Goal: Task Accomplishment & Management: Use online tool/utility

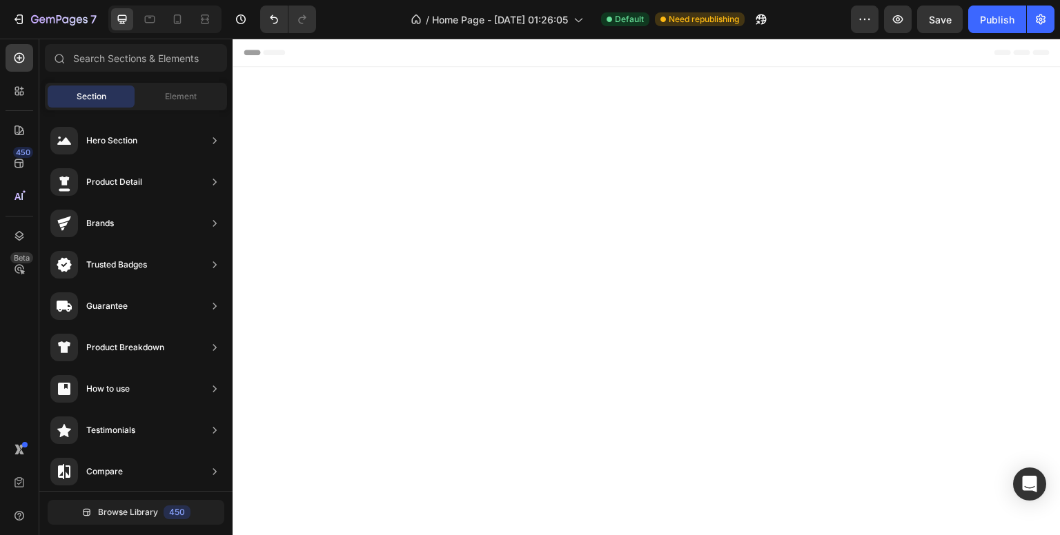
scroll to position [4579, 0]
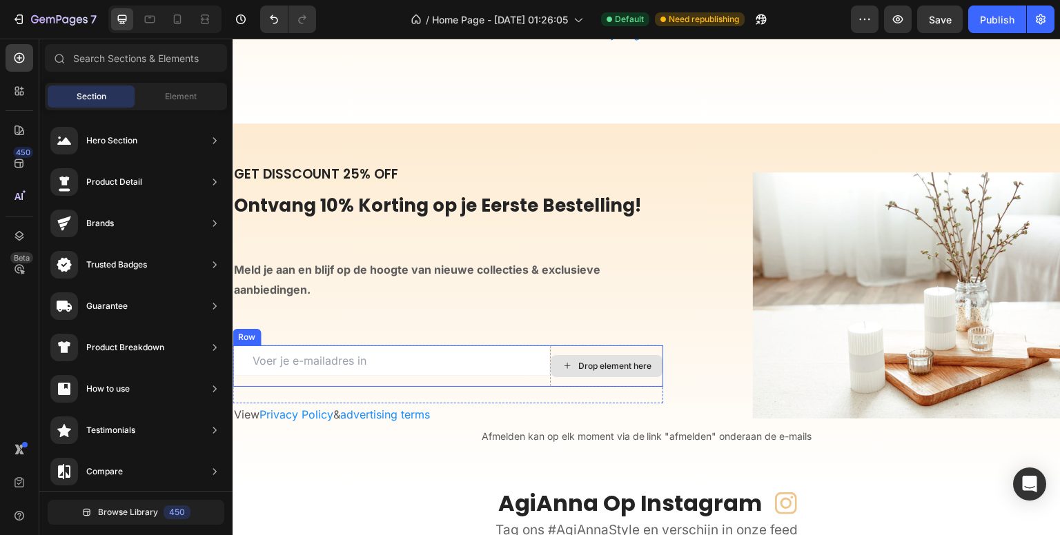
click at [578, 361] on div "Drop element here" at bounding box center [614, 366] width 73 height 11
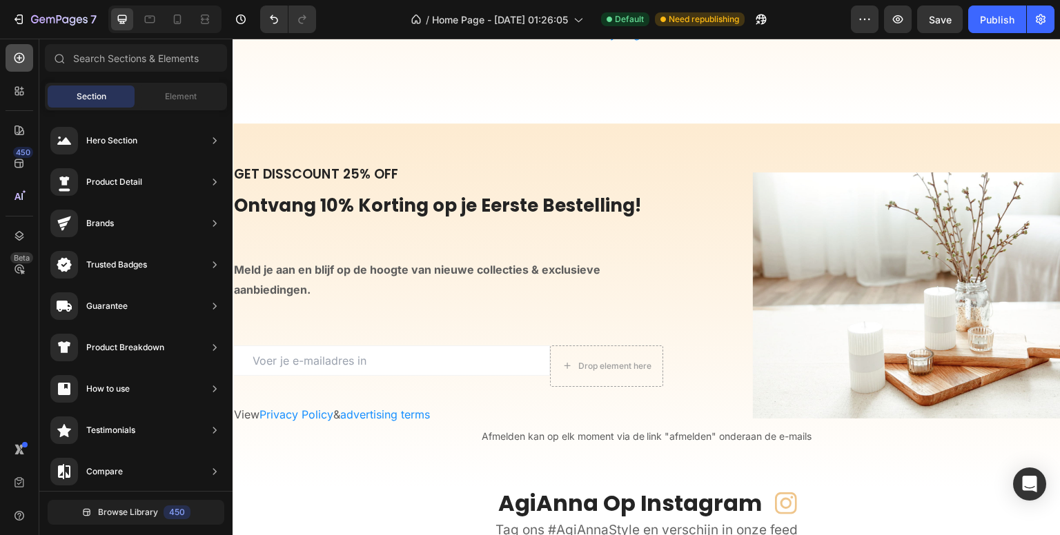
click at [29, 54] on div at bounding box center [20, 58] width 28 height 28
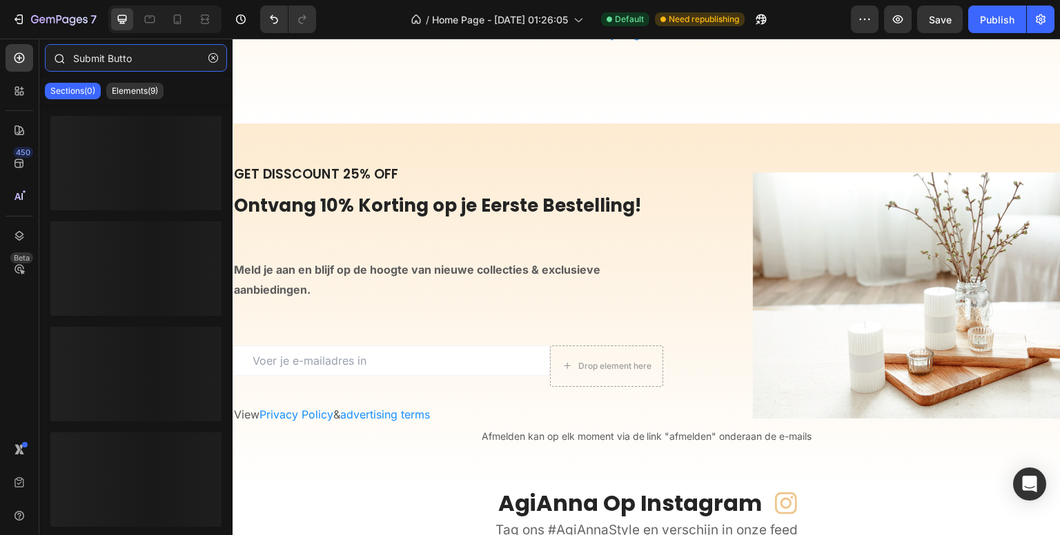
type input "Submit Button"
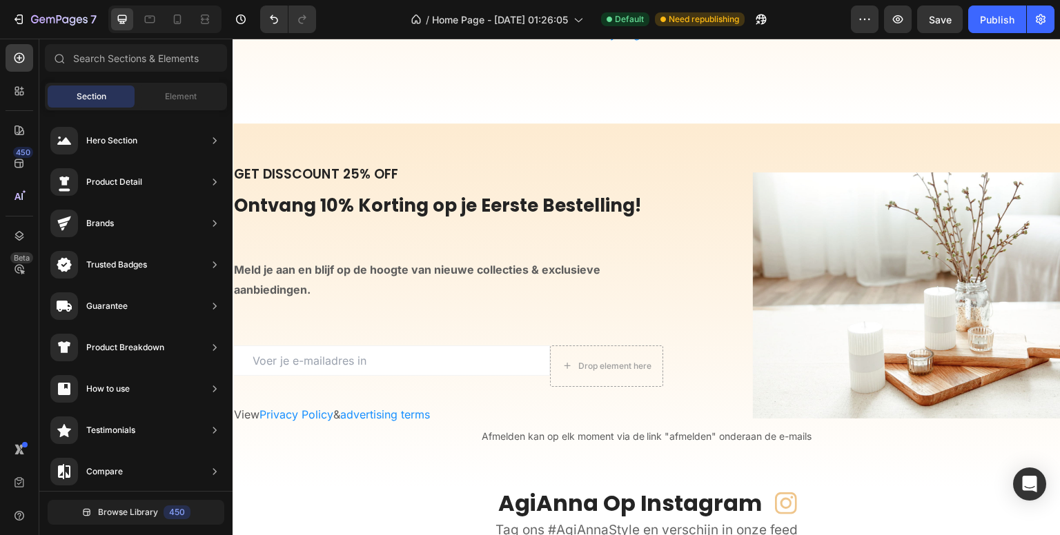
click at [81, 95] on span "Section" at bounding box center [92, 96] width 30 height 12
click at [21, 65] on div at bounding box center [20, 58] width 28 height 28
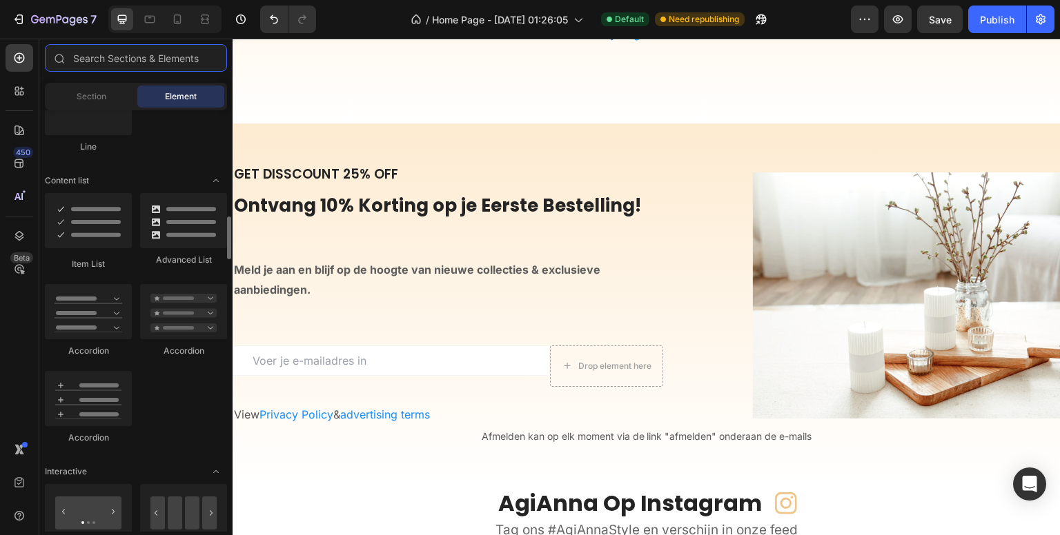
scroll to position [1104, 0]
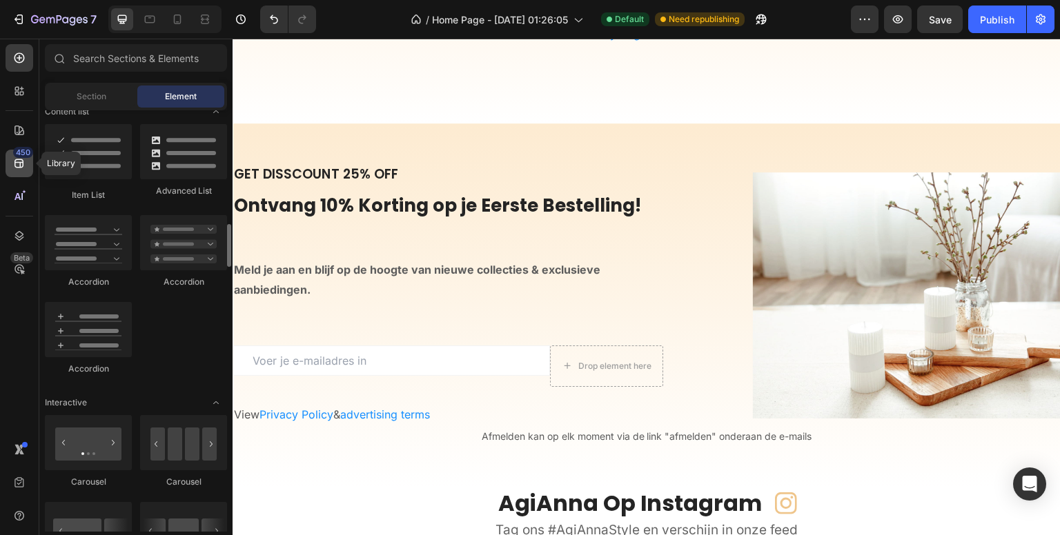
click at [25, 170] on icon at bounding box center [19, 164] width 14 height 14
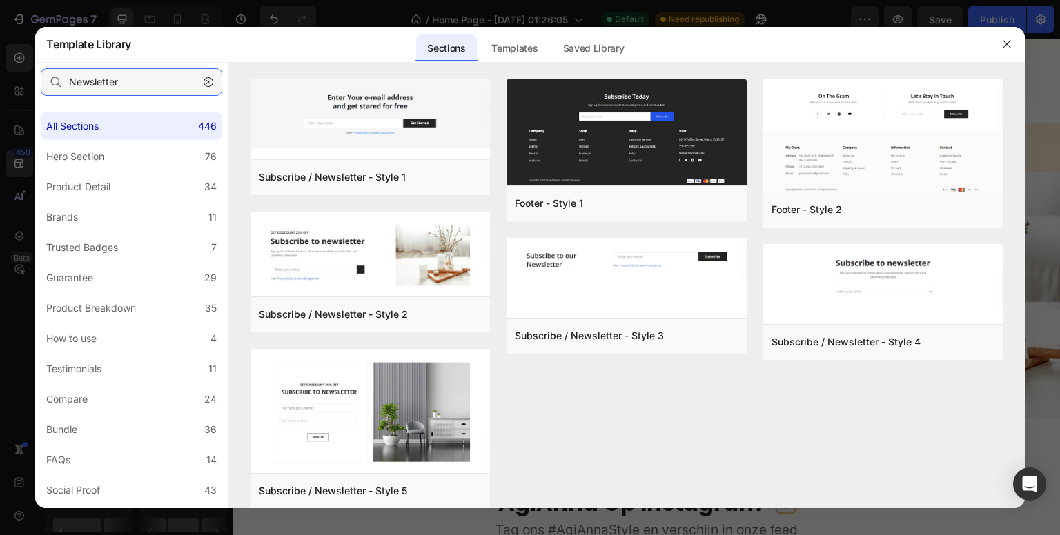
click at [154, 69] on input "Newsletter" at bounding box center [131, 82] width 181 height 28
click at [208, 81] on icon "button" at bounding box center [209, 82] width 10 height 10
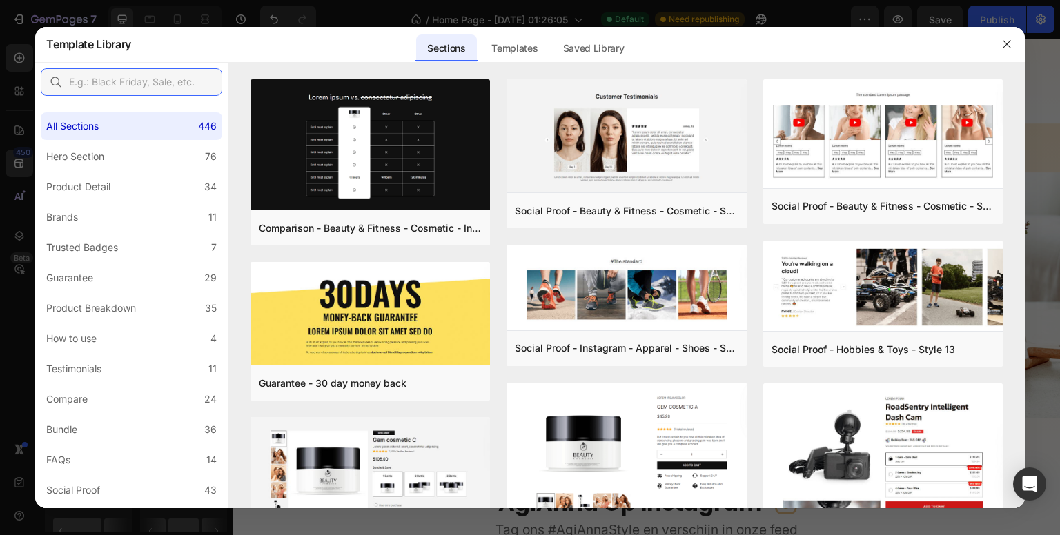
click at [146, 81] on input "text" at bounding box center [131, 82] width 181 height 28
paste input "Submit Button"
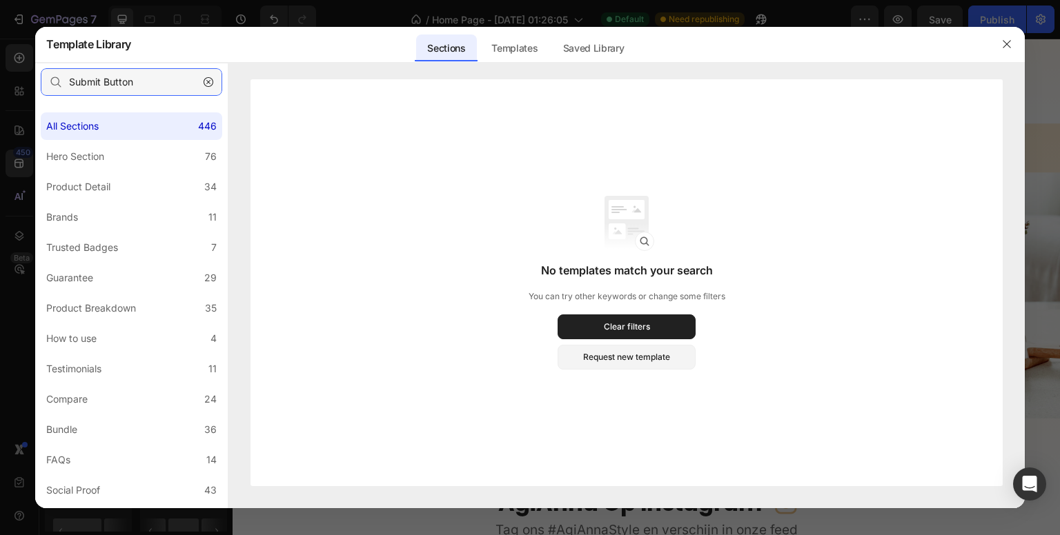
click at [88, 89] on input "Submit Button" at bounding box center [131, 82] width 181 height 28
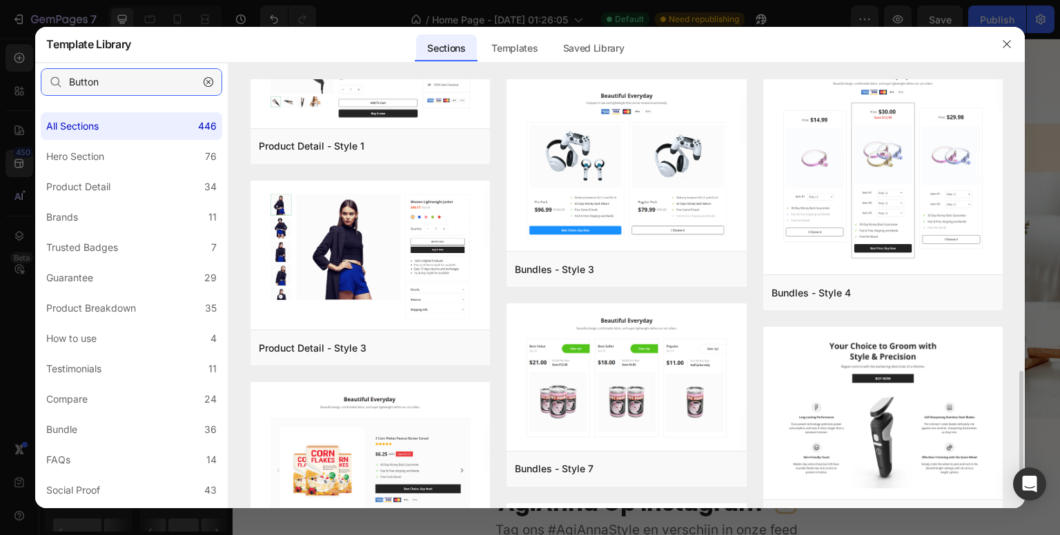
scroll to position [759, 0]
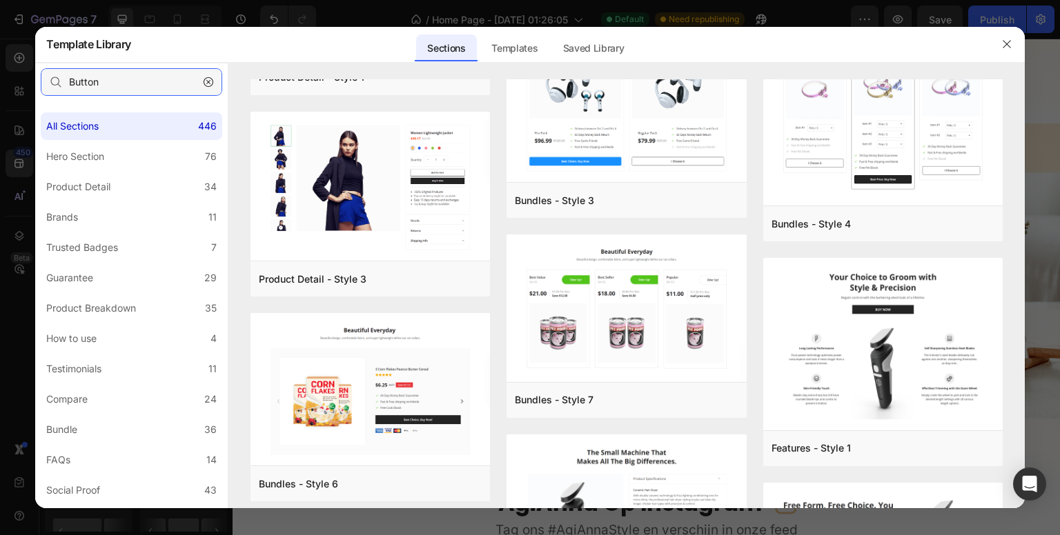
click at [112, 77] on input "Button" at bounding box center [131, 82] width 181 height 28
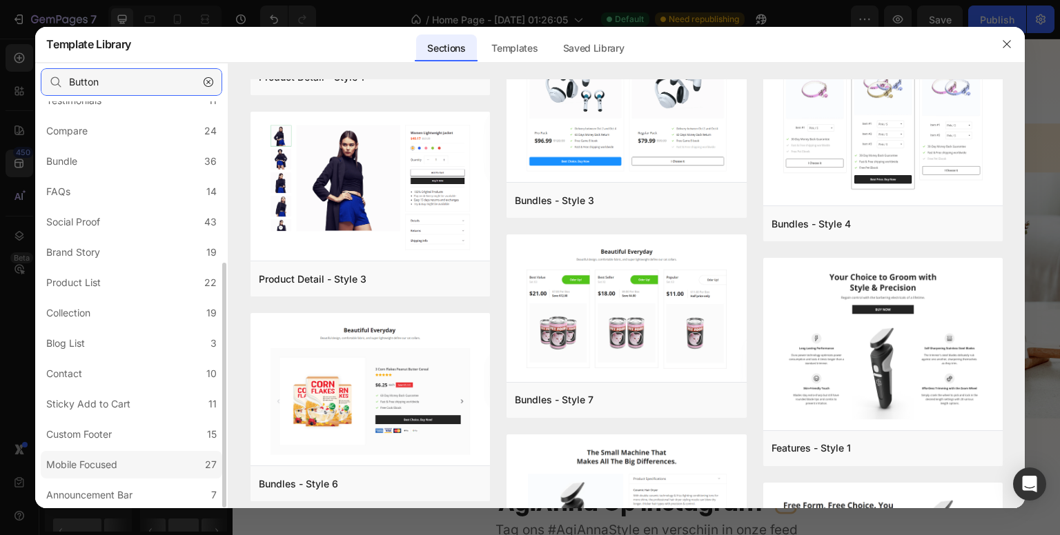
type input "Button"
click at [106, 462] on div "Mobile Focused" at bounding box center [81, 465] width 71 height 17
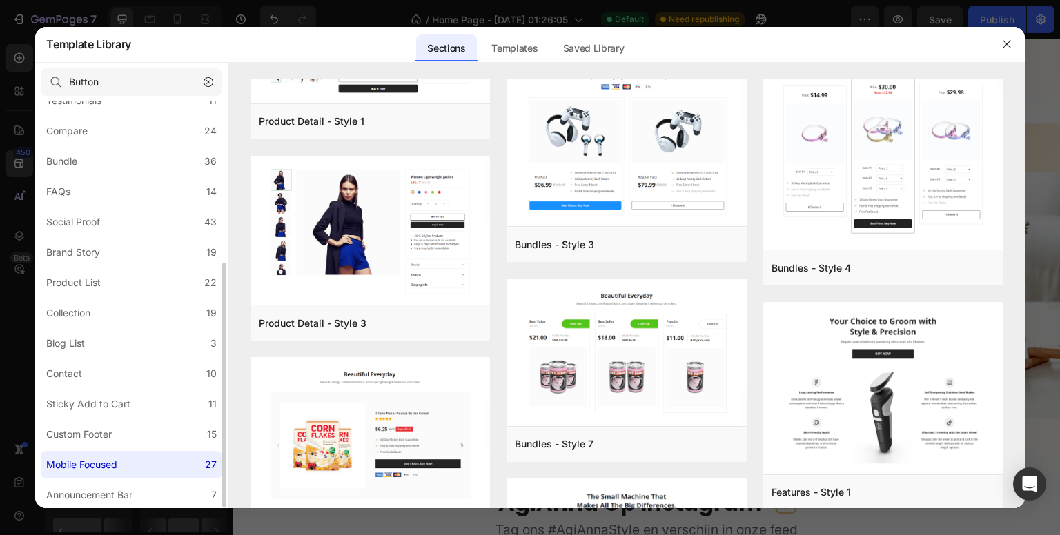
scroll to position [0, 0]
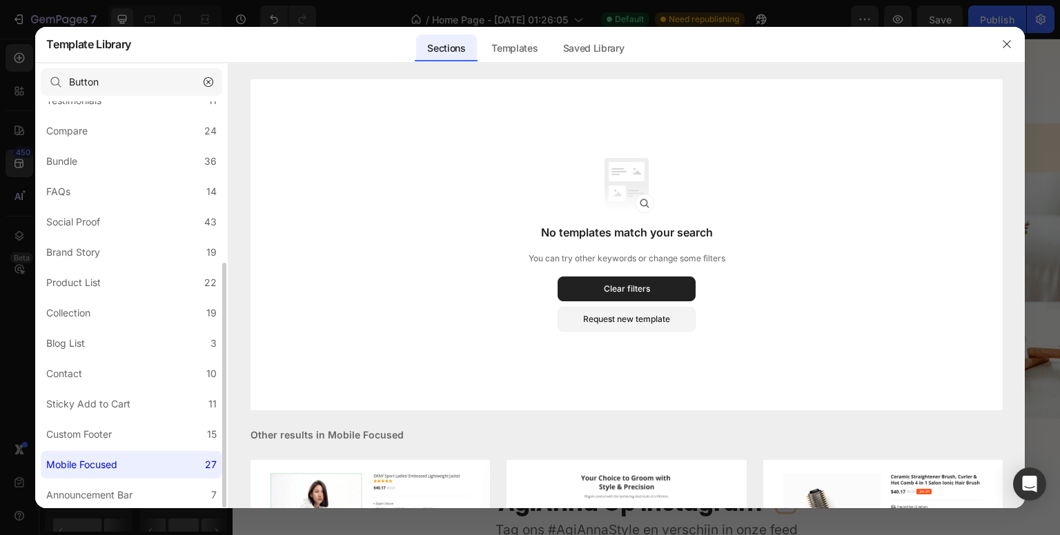
click at [106, 462] on div "Mobile Focused" at bounding box center [81, 465] width 71 height 17
click at [207, 81] on icon "button" at bounding box center [208, 82] width 4 height 4
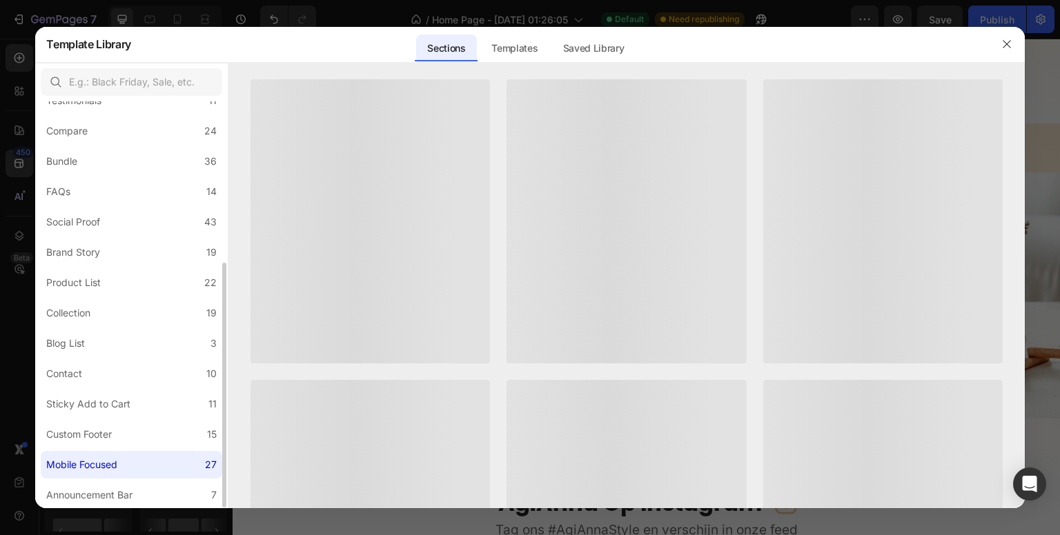
click at [102, 464] on div "Mobile Focused" at bounding box center [81, 465] width 71 height 17
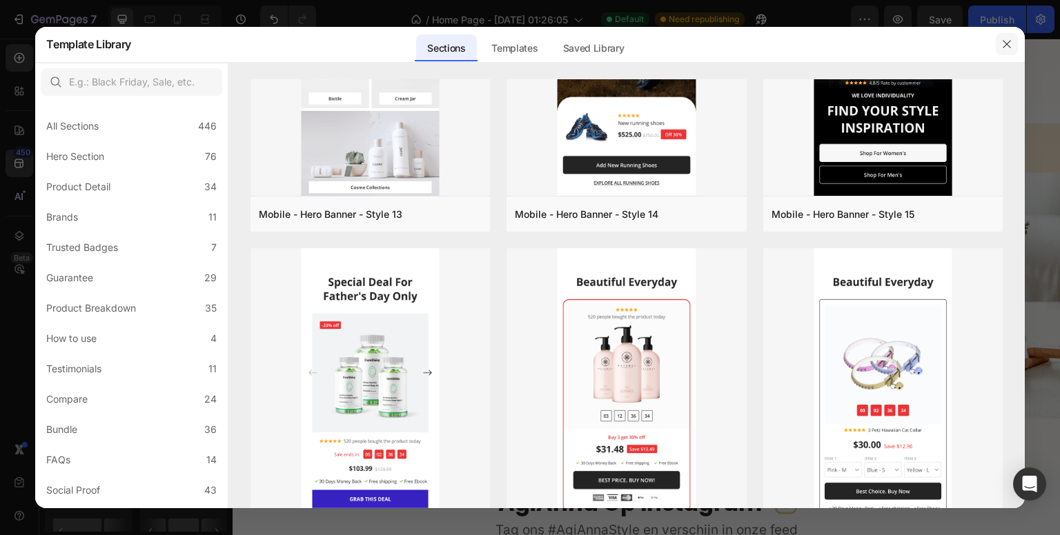
drag, startPoint x: 1007, startPoint y: 39, endPoint x: 775, endPoint y: 2, distance: 235.5
click at [1007, 39] on icon "button" at bounding box center [1006, 44] width 11 height 11
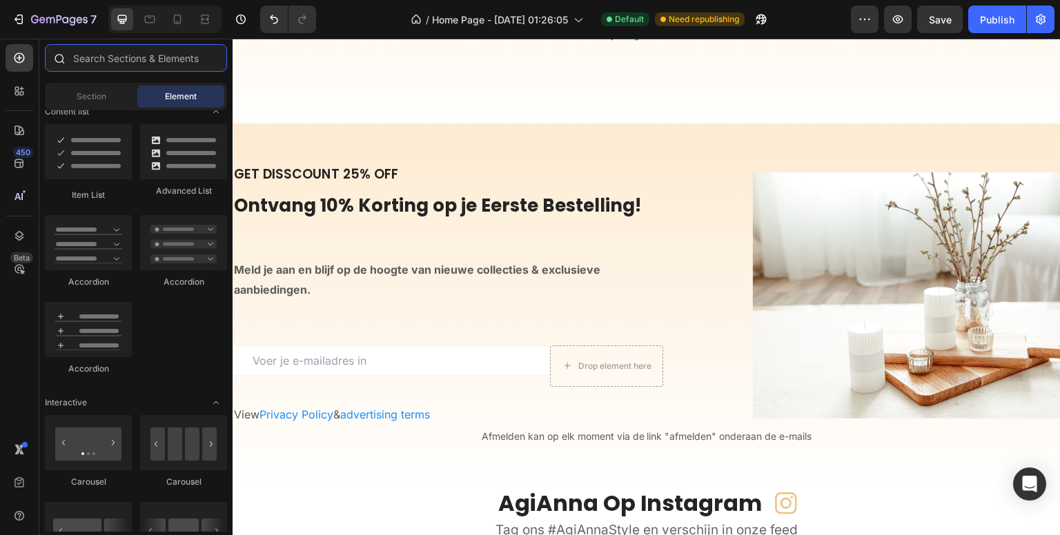
click at [113, 61] on input "text" at bounding box center [136, 58] width 182 height 28
paste input "Submit Button"
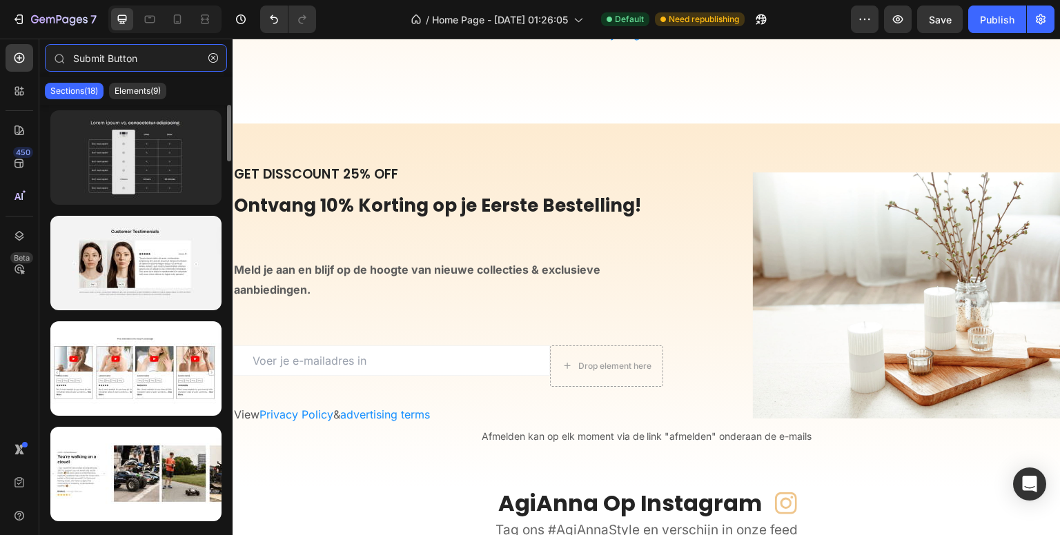
type input "Submit Button"
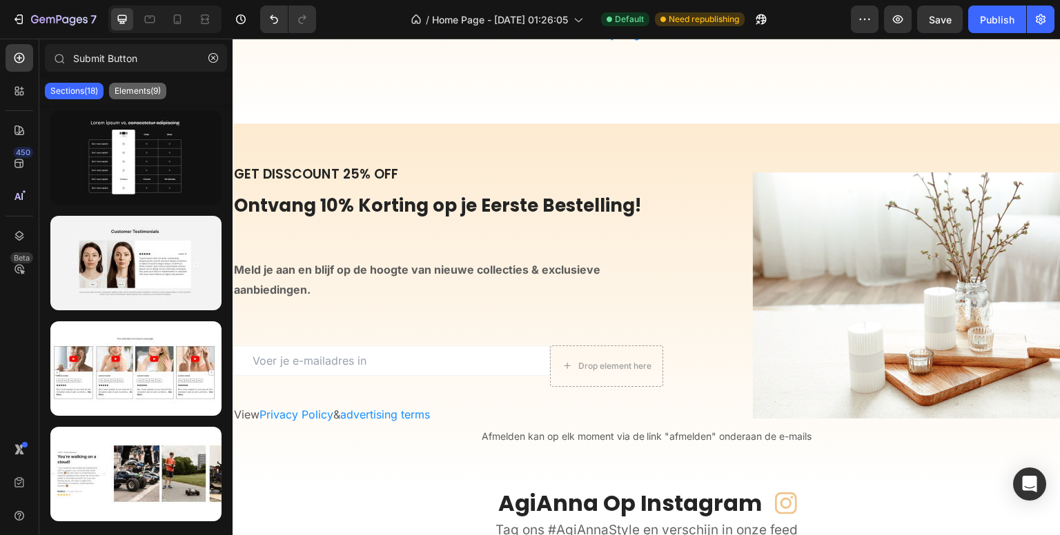
click at [153, 90] on p "Elements(9)" at bounding box center [138, 91] width 46 height 11
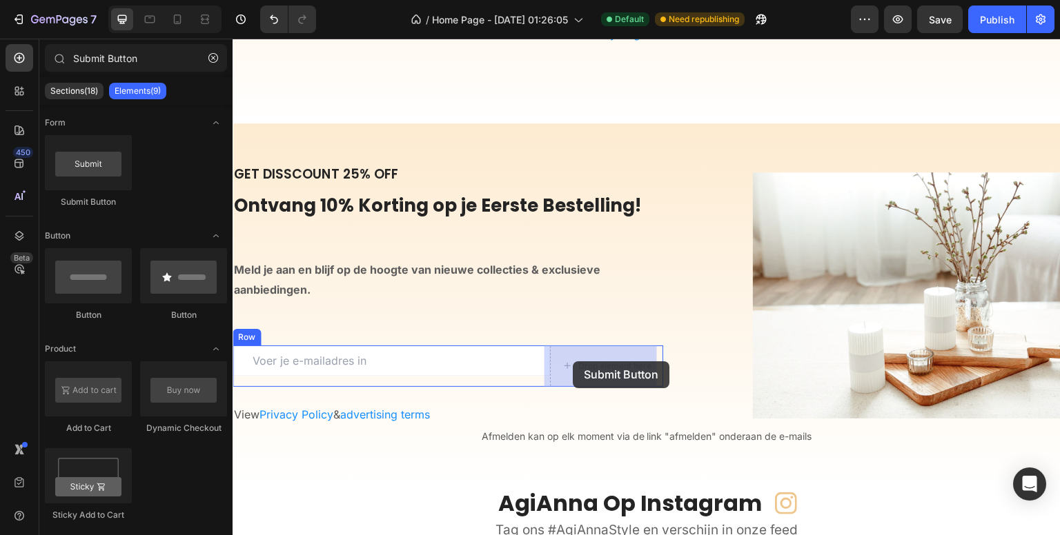
drag, startPoint x: 321, startPoint y: 210, endPoint x: 573, endPoint y: 362, distance: 294.1
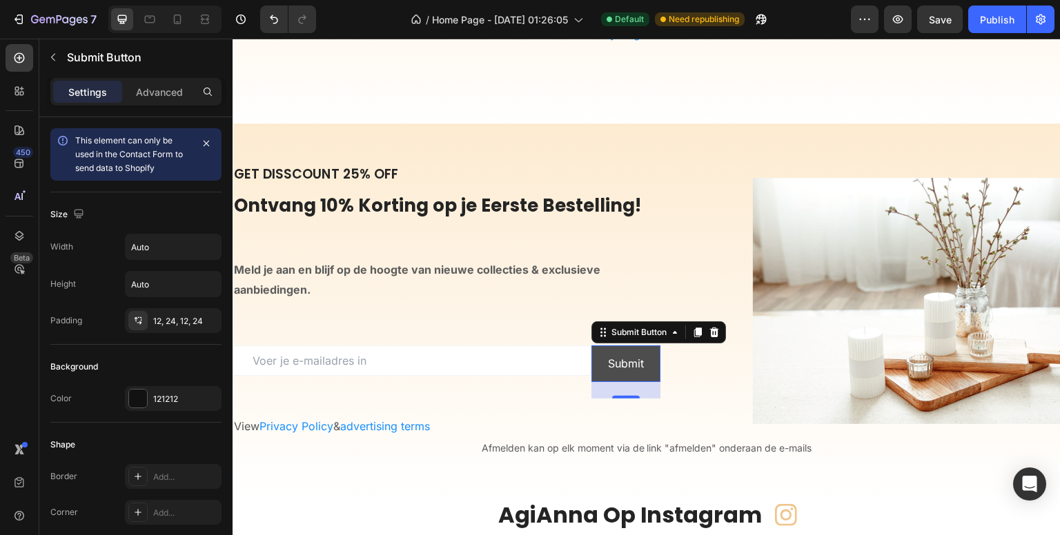
click at [599, 350] on button "Submit" at bounding box center [625, 364] width 69 height 37
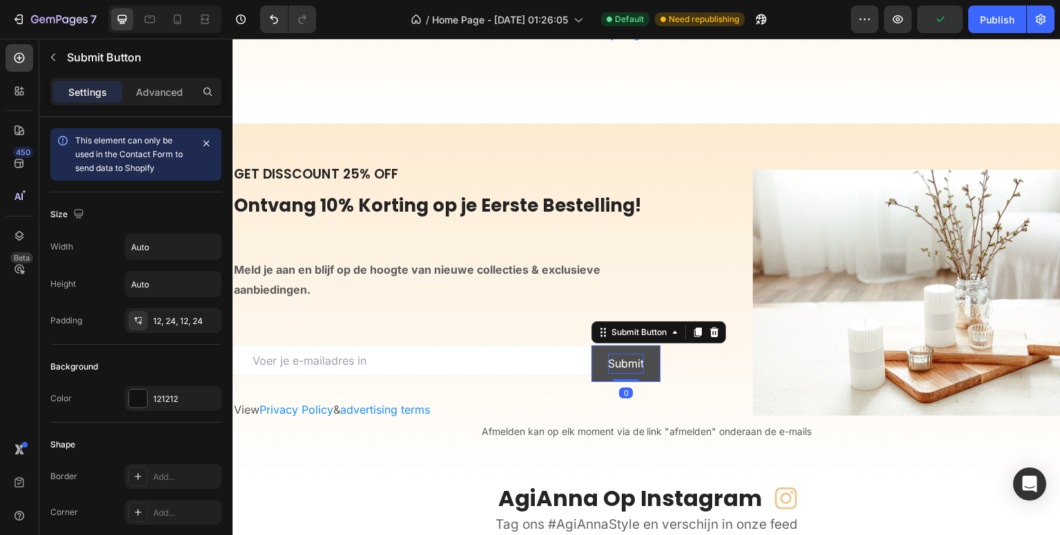
drag, startPoint x: 622, startPoint y: 396, endPoint x: 618, endPoint y: 370, distance: 26.5
click at [618, 370] on div "Submit Submit Button 0" at bounding box center [625, 364] width 69 height 37
click at [532, 364] on input "email" at bounding box center [412, 361] width 359 height 30
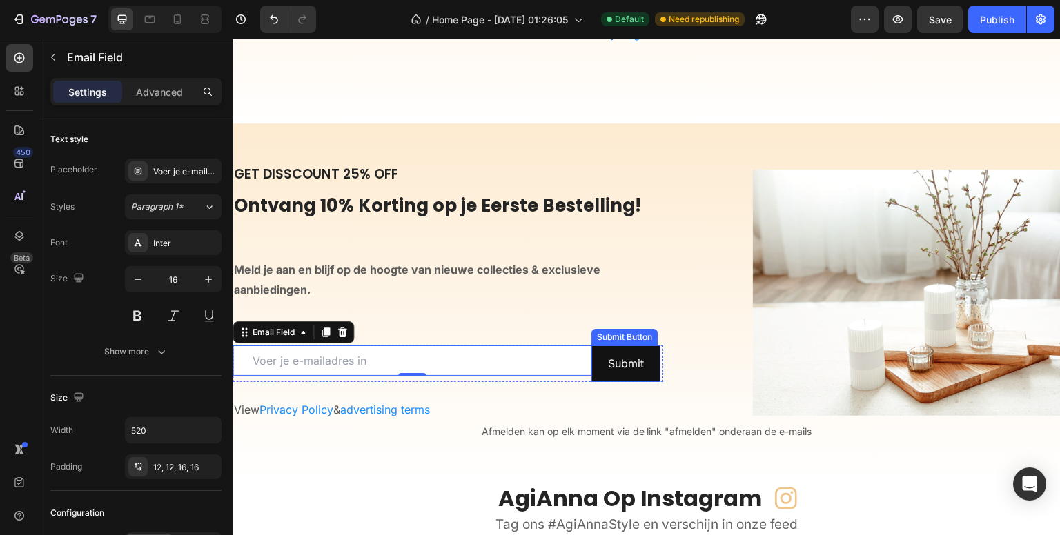
click at [615, 344] on div "GET DISSCOUNT 25% OFF Heading Ontvang 10% Korting op je Eerste Bestelling! Head…" at bounding box center [448, 293] width 431 height 256
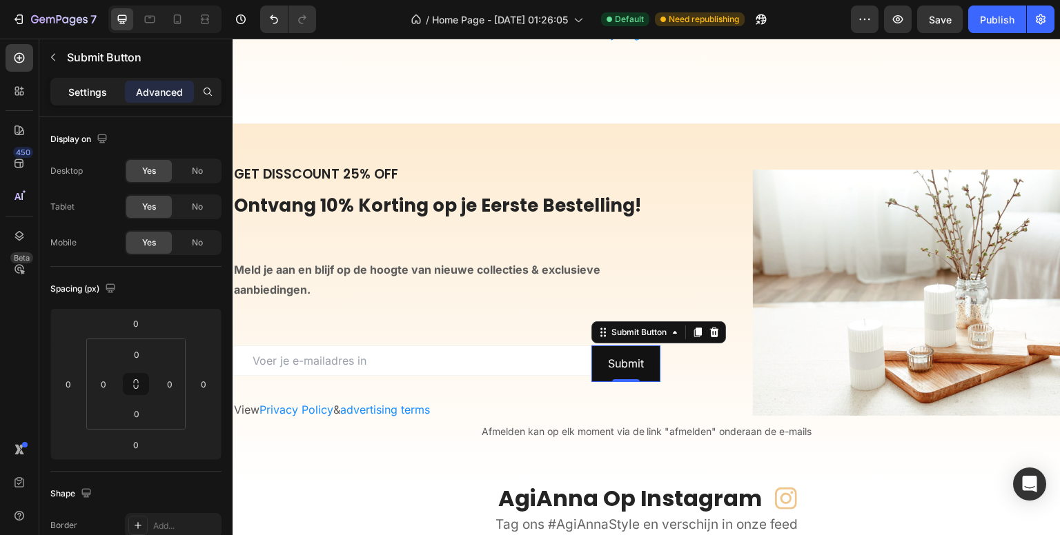
click at [75, 94] on p "Settings" at bounding box center [87, 92] width 39 height 14
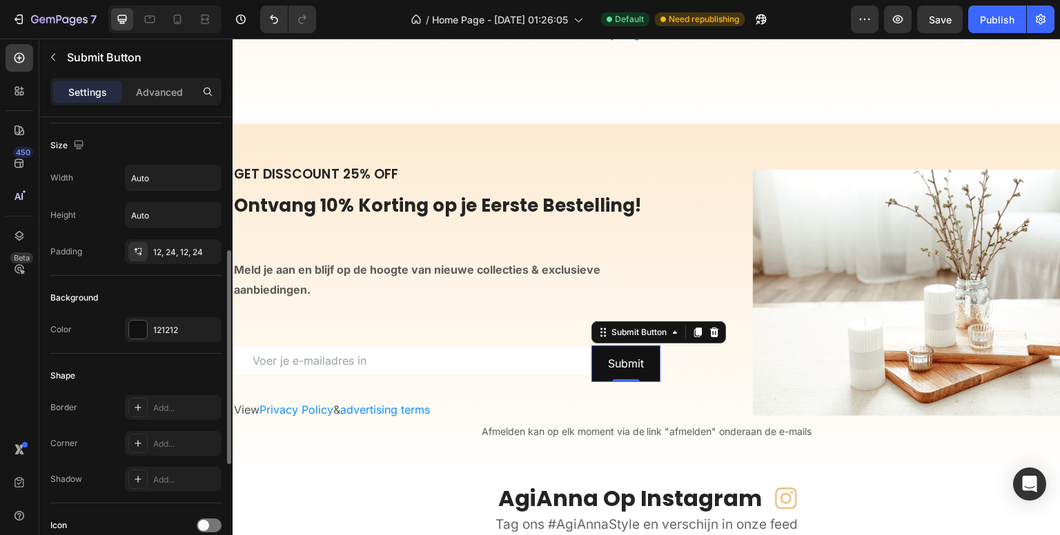
scroll to position [138, 0]
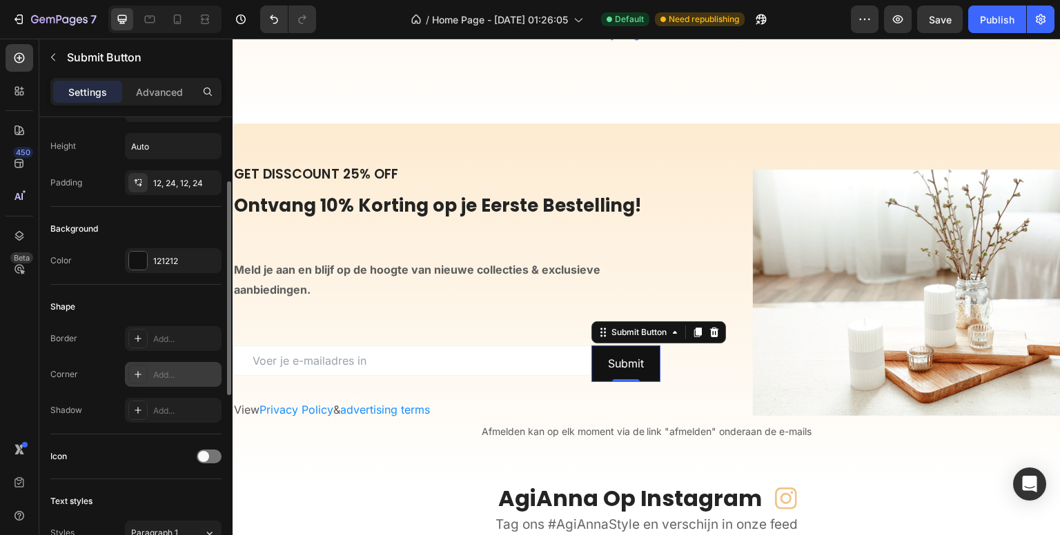
click at [165, 373] on div "Add..." at bounding box center [185, 375] width 65 height 12
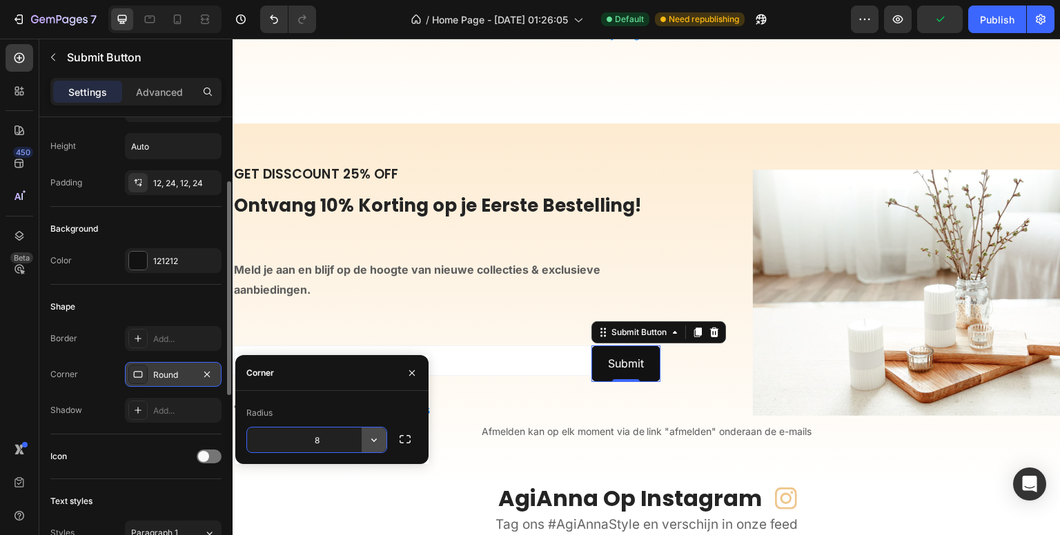
click at [366, 440] on button "button" at bounding box center [374, 440] width 25 height 25
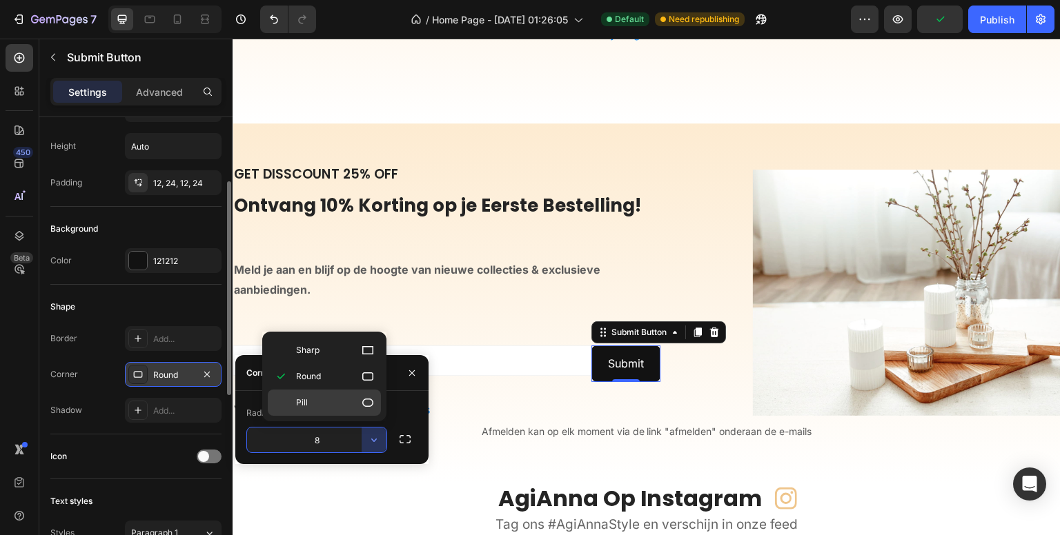
click at [325, 403] on p "Pill" at bounding box center [335, 403] width 79 height 14
type input "9999"
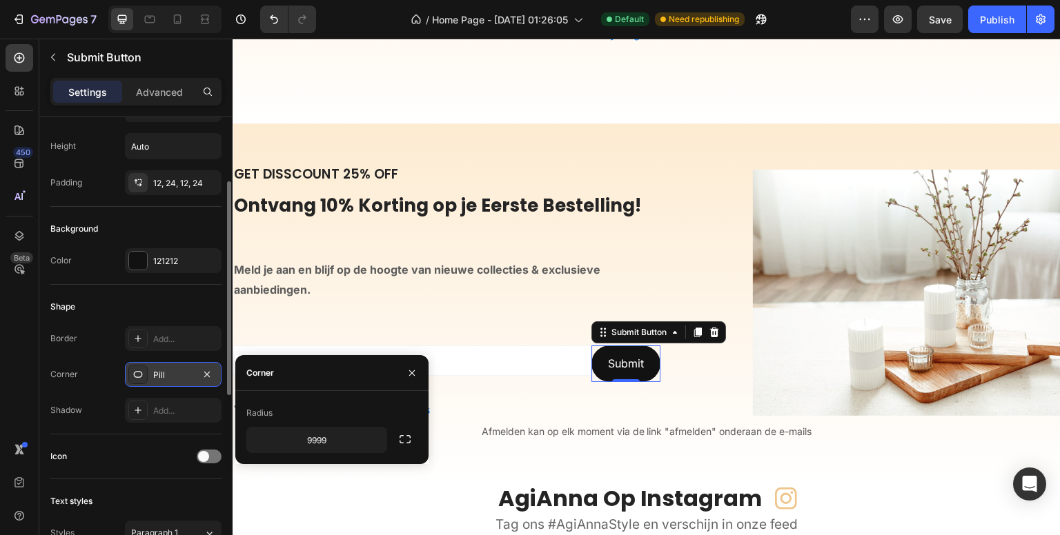
click at [28, 362] on div "450 Beta" at bounding box center [20, 240] width 28 height 392
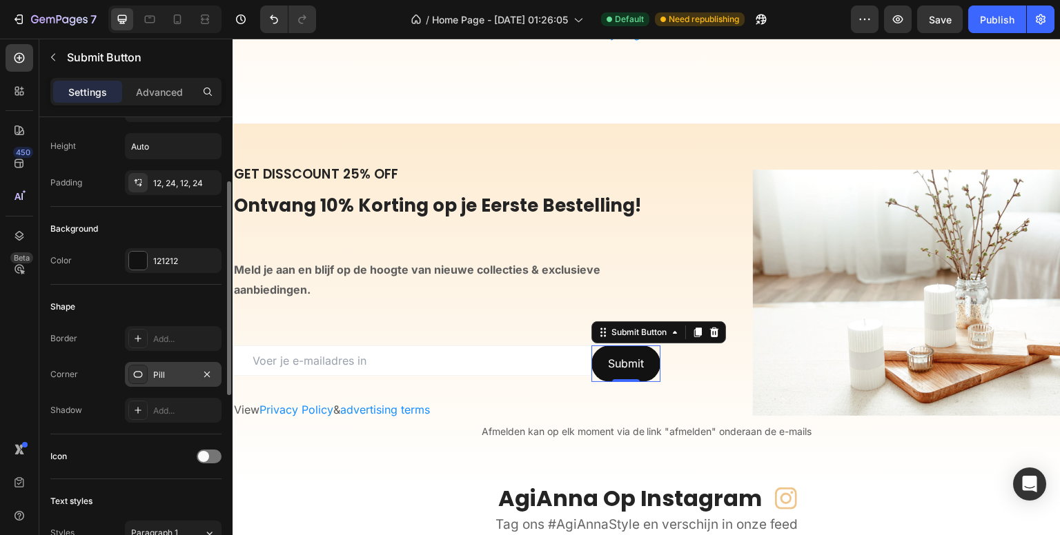
click at [175, 374] on div "Pill" at bounding box center [173, 375] width 40 height 12
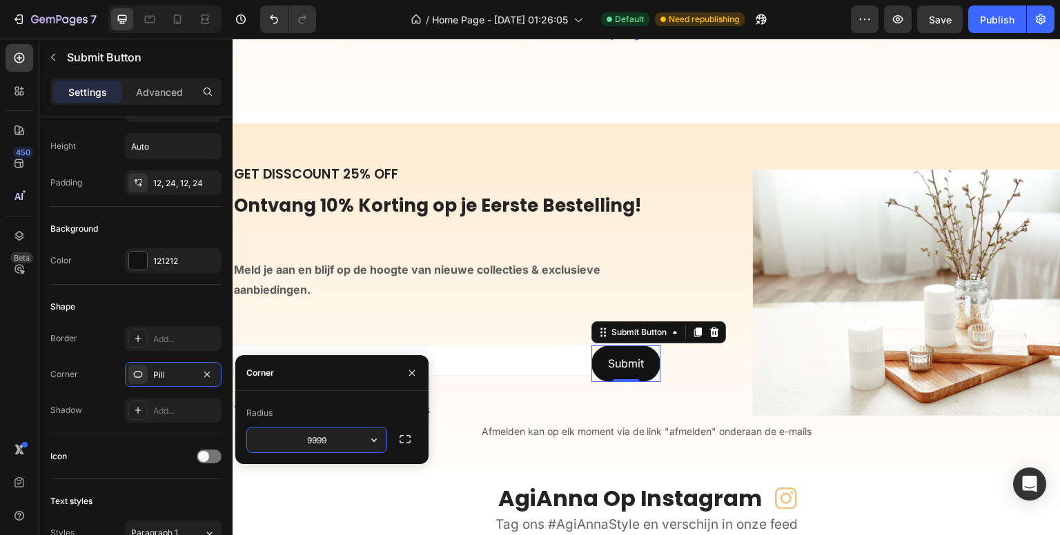
click at [0, 355] on div "450 Beta" at bounding box center [19, 287] width 39 height 497
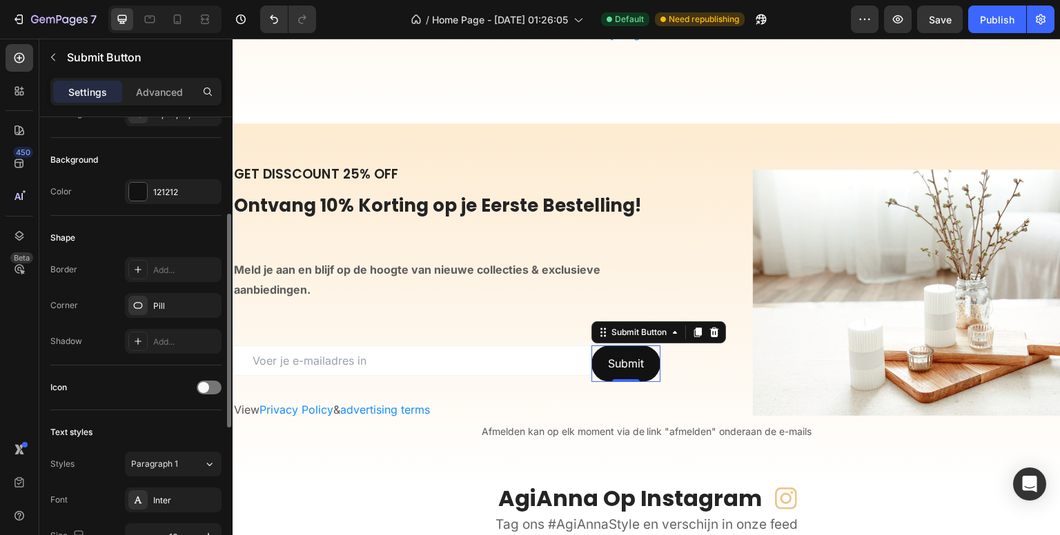
scroll to position [276, 0]
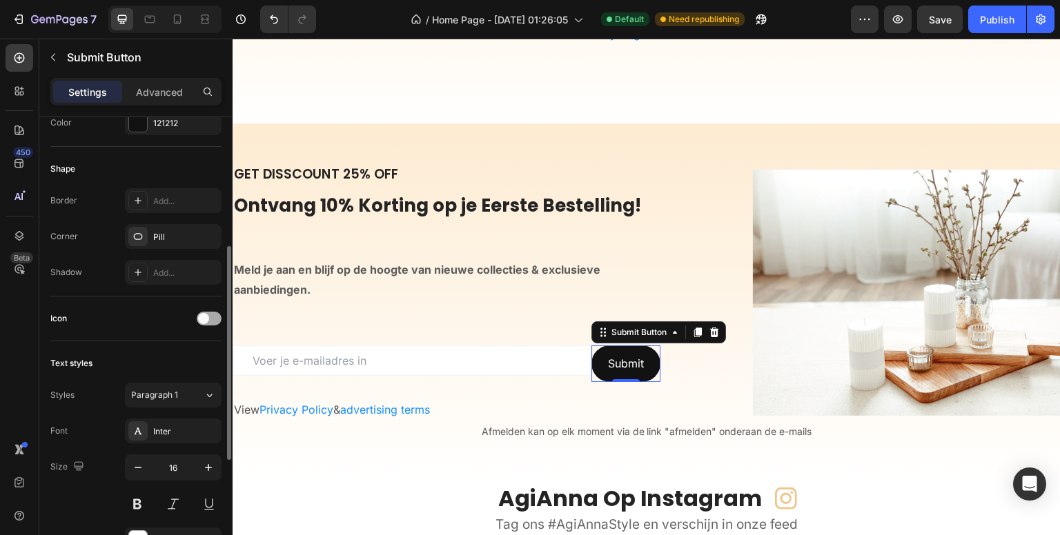
click at [205, 321] on span at bounding box center [203, 318] width 11 height 11
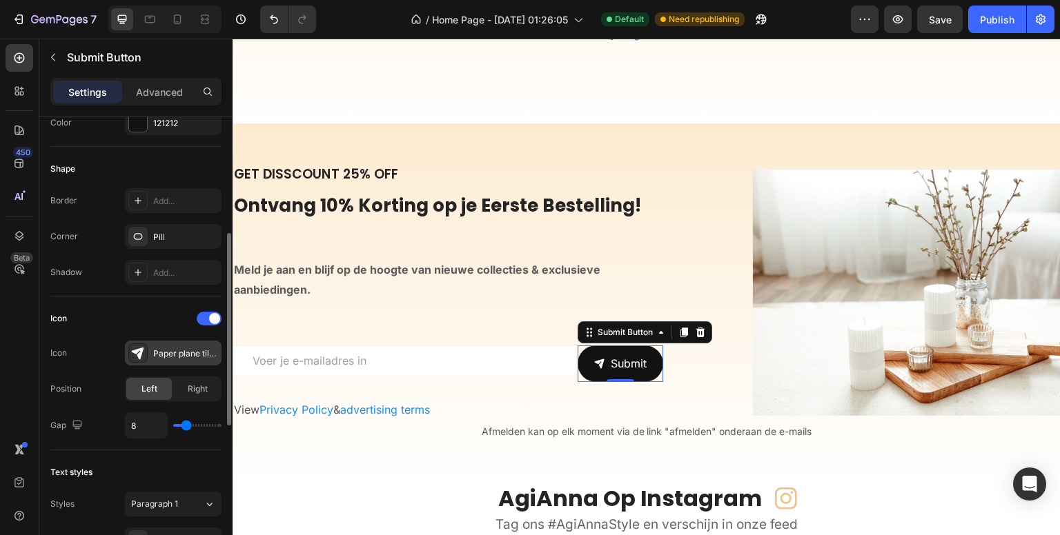
click at [182, 354] on div "Paper plane tilt filled" at bounding box center [185, 354] width 65 height 12
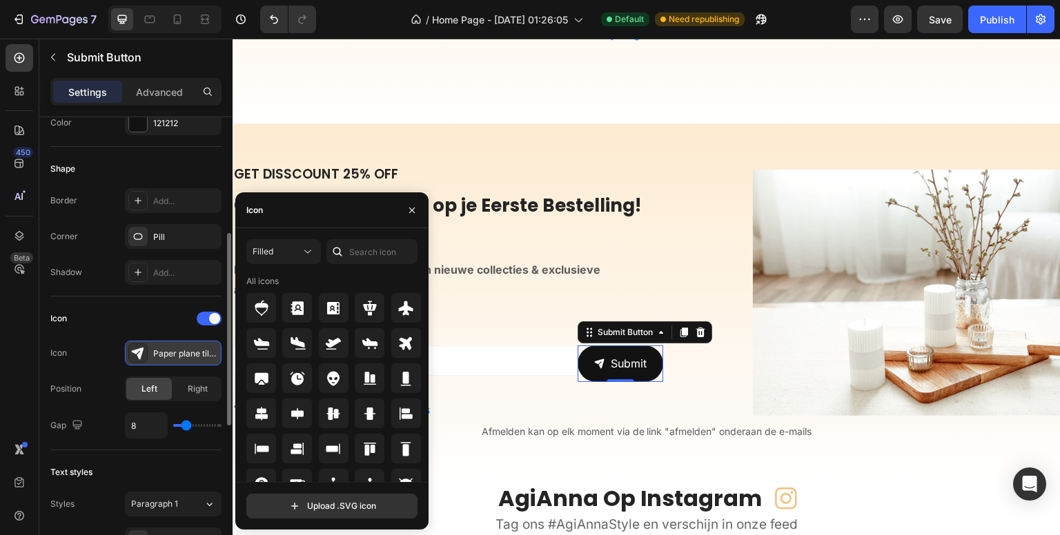
click at [184, 354] on div "Paper plane tilt filled" at bounding box center [185, 354] width 65 height 12
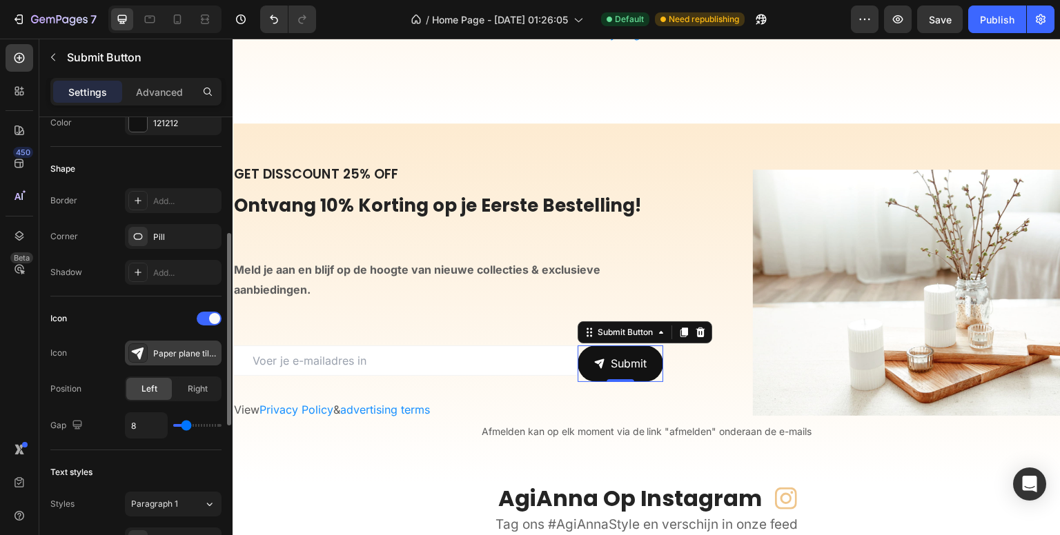
click at [184, 354] on div "Paper plane tilt filled" at bounding box center [185, 354] width 65 height 12
click at [26, 343] on div "450 Beta" at bounding box center [20, 240] width 28 height 392
click at [201, 322] on div at bounding box center [209, 319] width 25 height 14
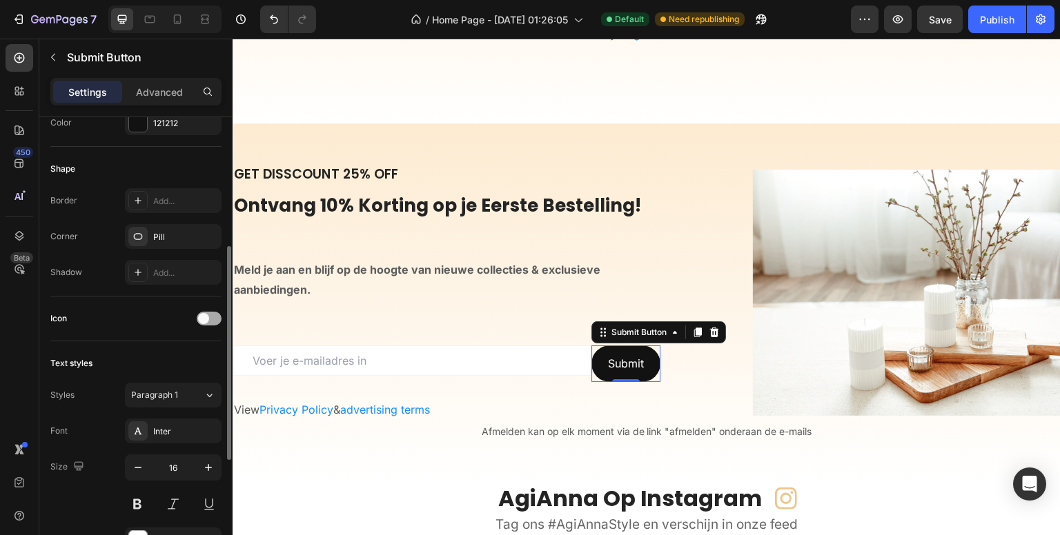
click at [201, 322] on span at bounding box center [203, 318] width 11 height 11
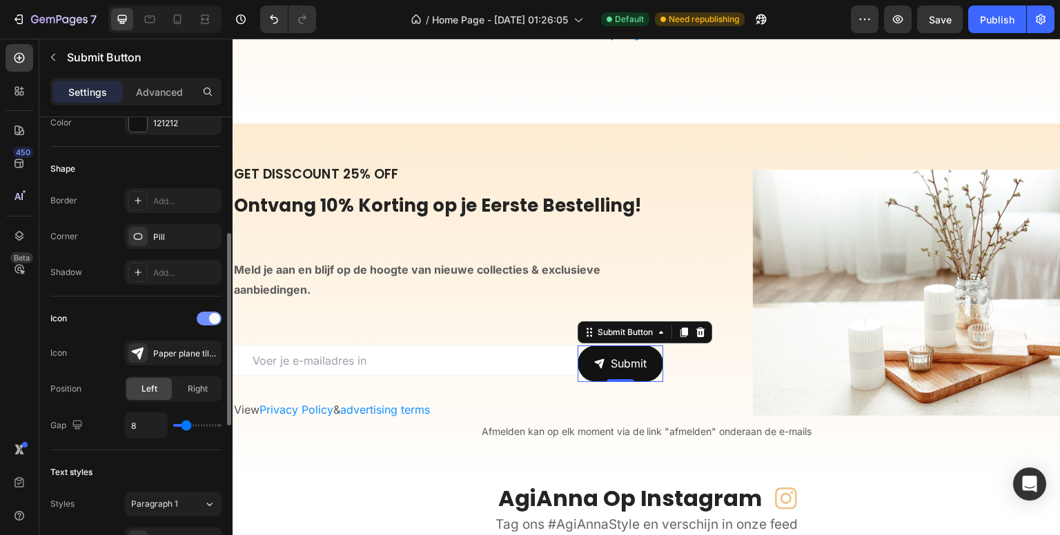
click at [196, 322] on div "Icon" at bounding box center [135, 319] width 171 height 22
click at [206, 312] on div at bounding box center [209, 319] width 25 height 14
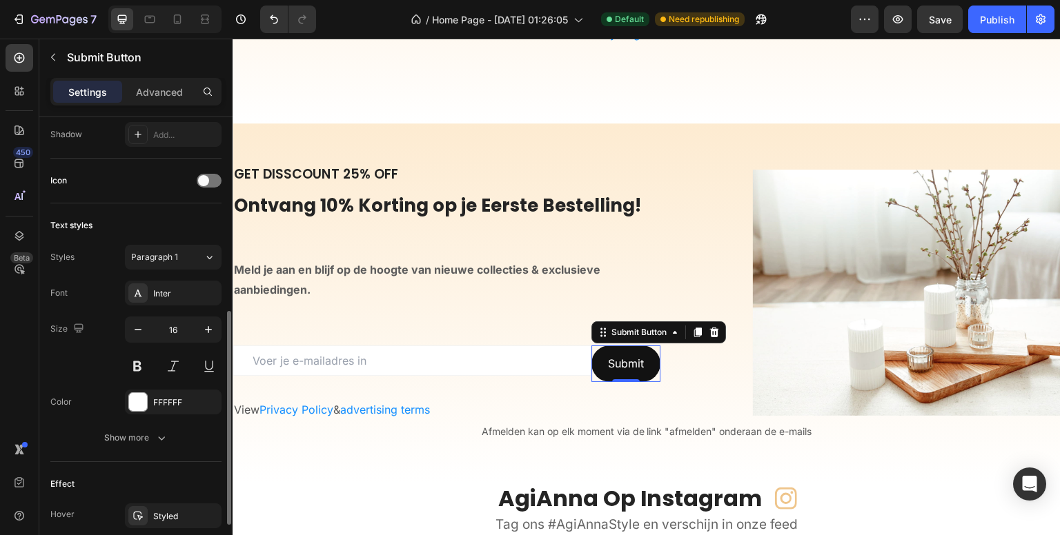
scroll to position [483, 0]
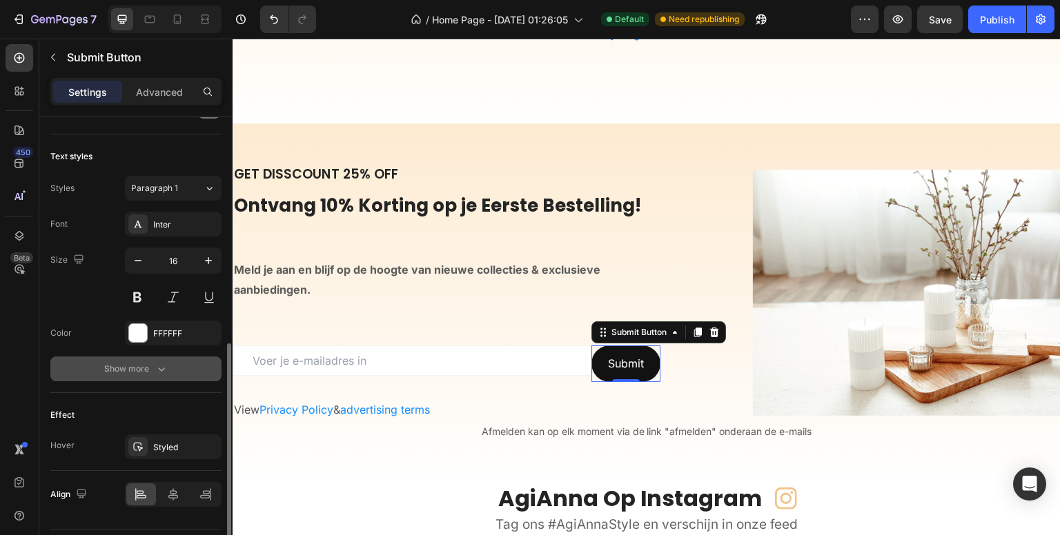
click at [153, 366] on div "Show more" at bounding box center [136, 369] width 64 height 14
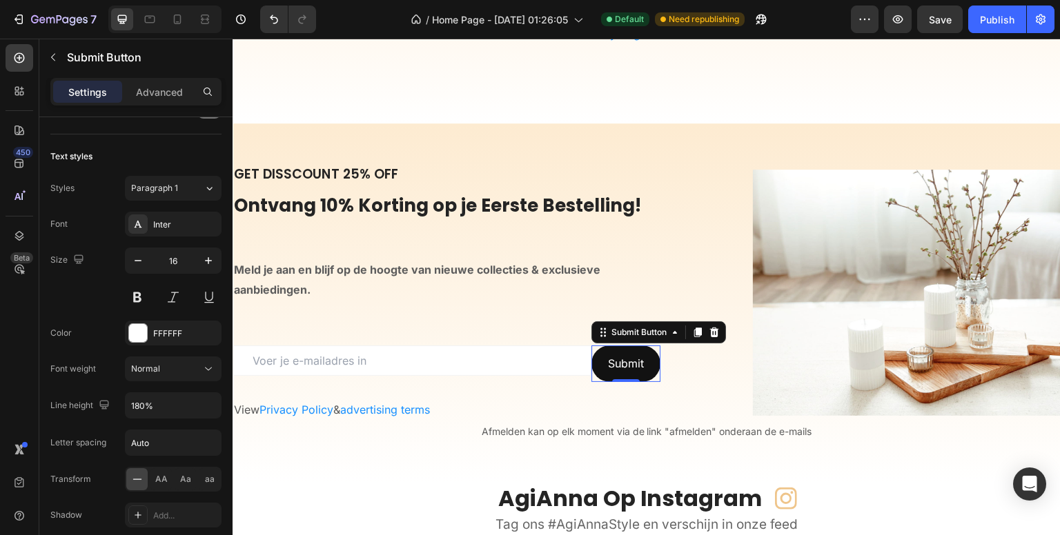
scroll to position [700, 0]
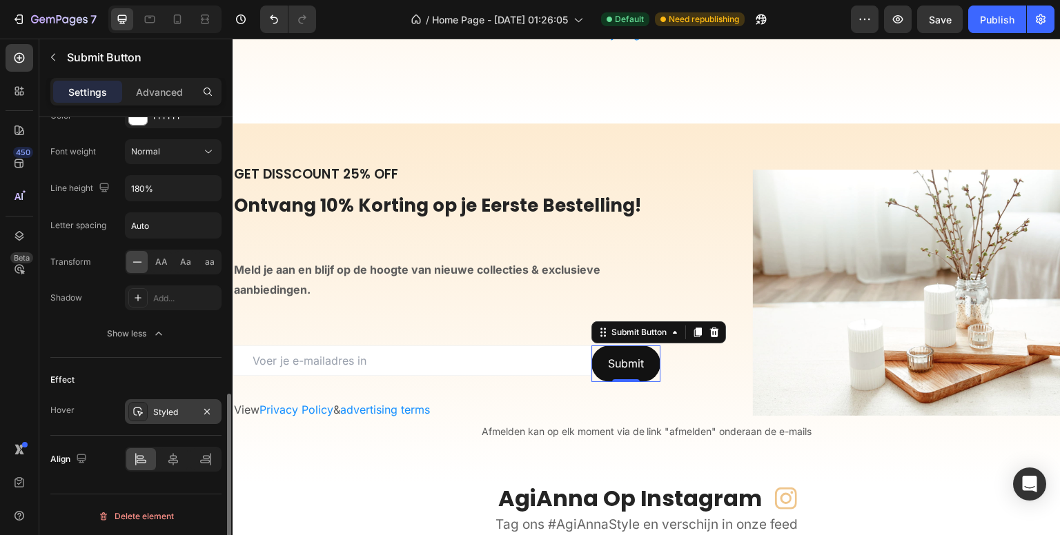
click at [163, 406] on div "Styled" at bounding box center [173, 412] width 40 height 12
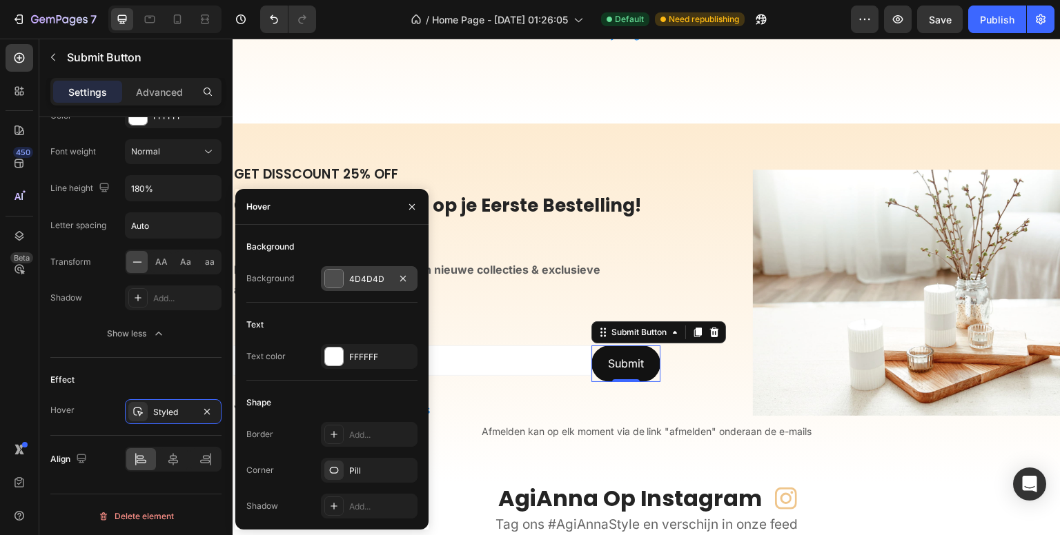
drag, startPoint x: 353, startPoint y: 283, endPoint x: 120, endPoint y: 244, distance: 235.7
click at [353, 283] on div "4D4D4D" at bounding box center [369, 279] width 40 height 12
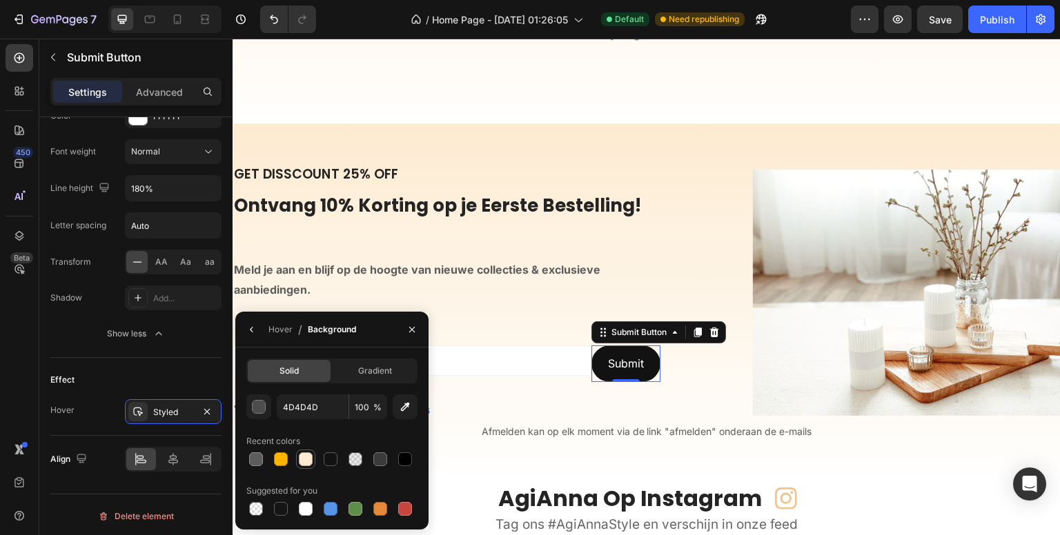
click at [313, 458] on div at bounding box center [305, 459] width 17 height 17
type input "FDEBD1"
click at [144, 412] on div at bounding box center [137, 411] width 19 height 19
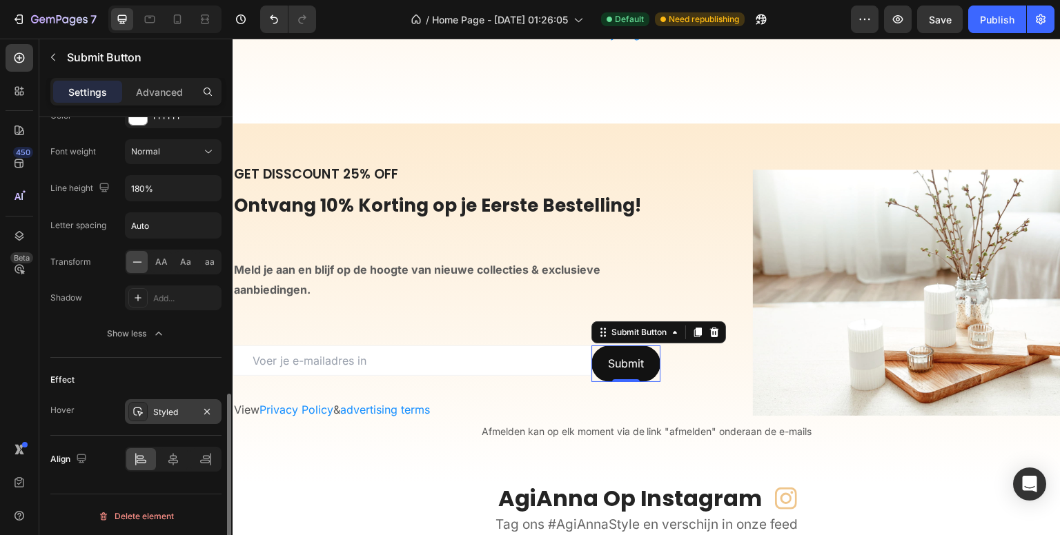
drag, startPoint x: 144, startPoint y: 412, endPoint x: 150, endPoint y: 411, distance: 6.9
click at [150, 411] on div "Styled" at bounding box center [173, 412] width 97 height 25
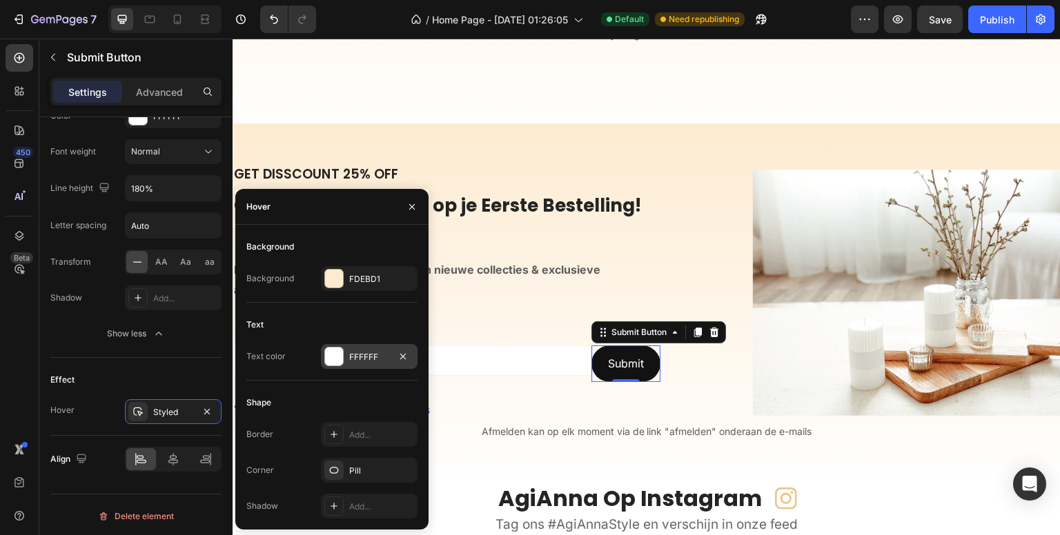
click at [354, 357] on div "FFFFFF" at bounding box center [369, 357] width 40 height 12
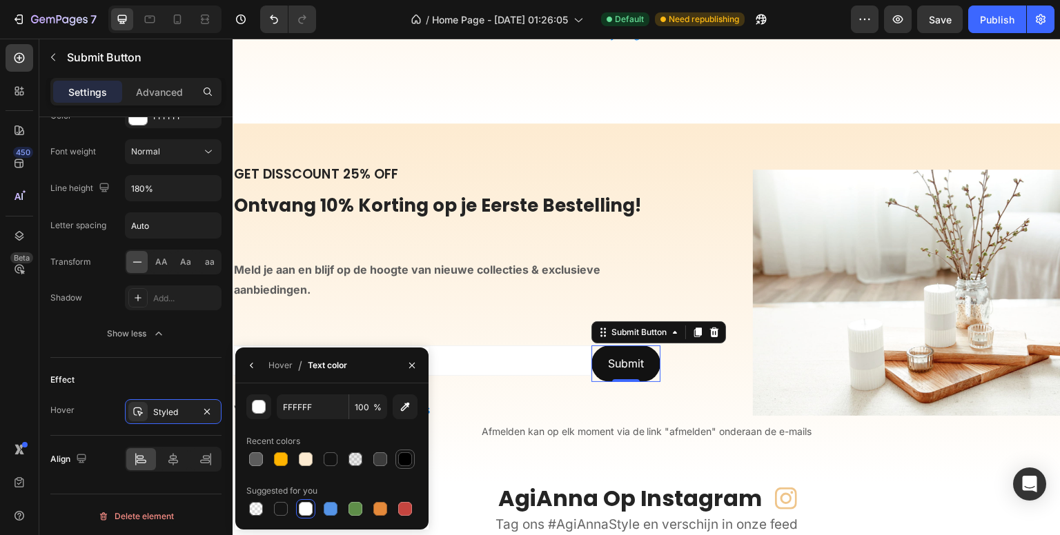
click at [401, 458] on div at bounding box center [405, 460] width 14 height 14
click at [332, 460] on div at bounding box center [331, 460] width 14 height 14
type input "121212"
click at [18, 351] on div "450 Beta" at bounding box center [20, 240] width 28 height 392
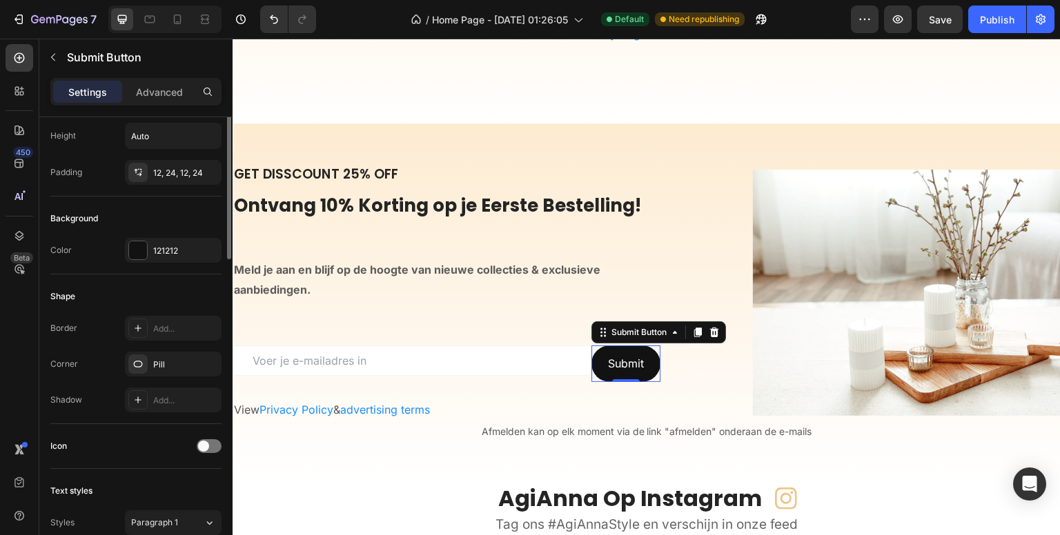
scroll to position [79, 0]
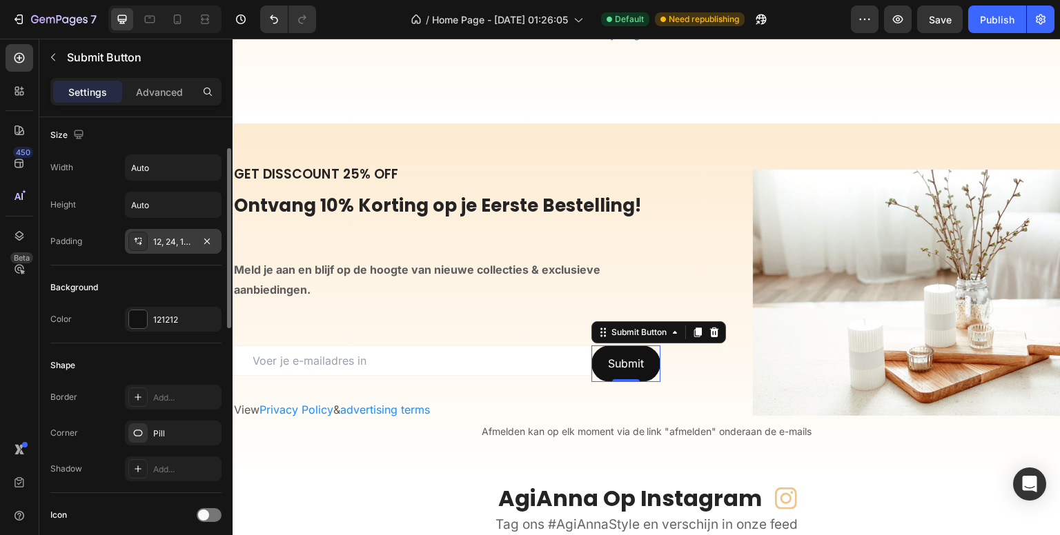
click at [170, 241] on div "12, 24, 12, 24" at bounding box center [173, 242] width 40 height 12
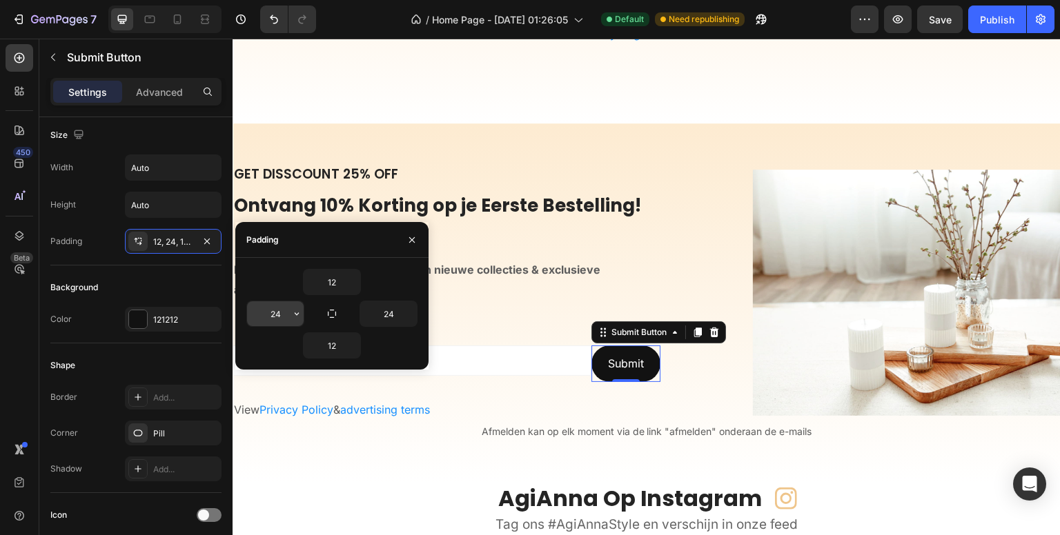
click at [282, 307] on input "24" at bounding box center [275, 314] width 57 height 25
type input "32"
click at [32, 353] on div "450 Beta" at bounding box center [20, 240] width 28 height 392
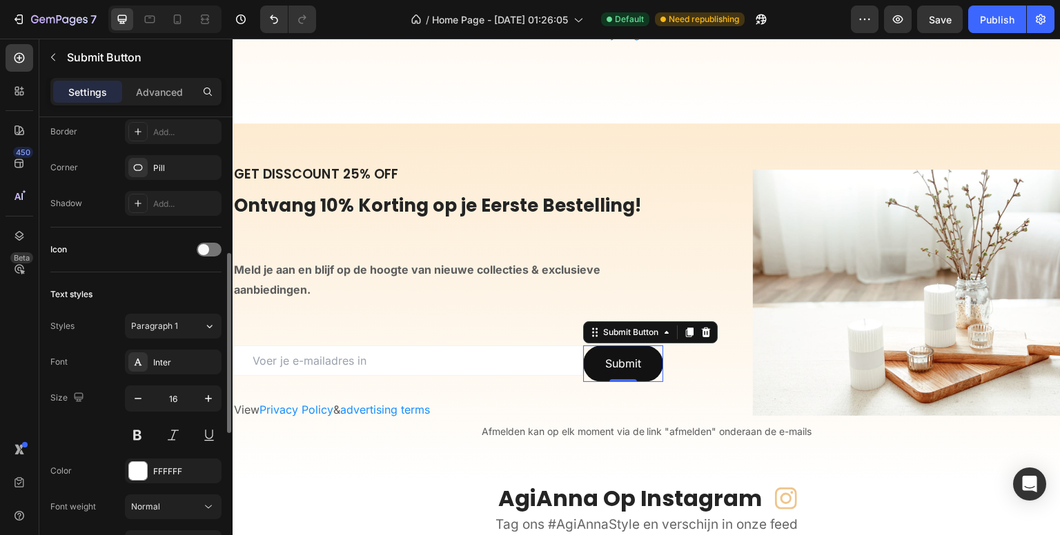
scroll to position [414, 0]
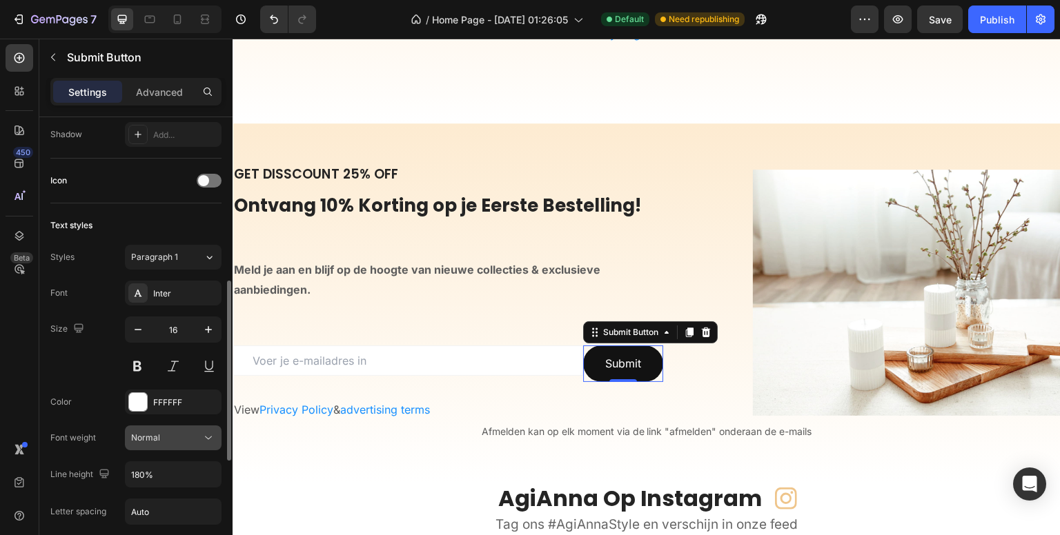
click at [171, 431] on div "Normal" at bounding box center [173, 438] width 84 height 14
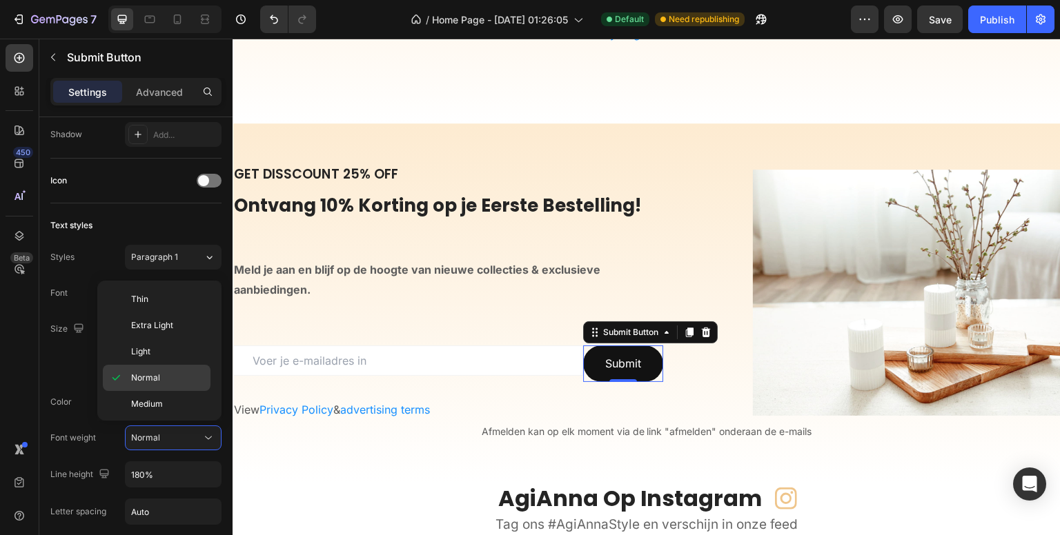
scroll to position [104, 0]
click at [164, 320] on span "Semi Bold" at bounding box center [150, 326] width 39 height 12
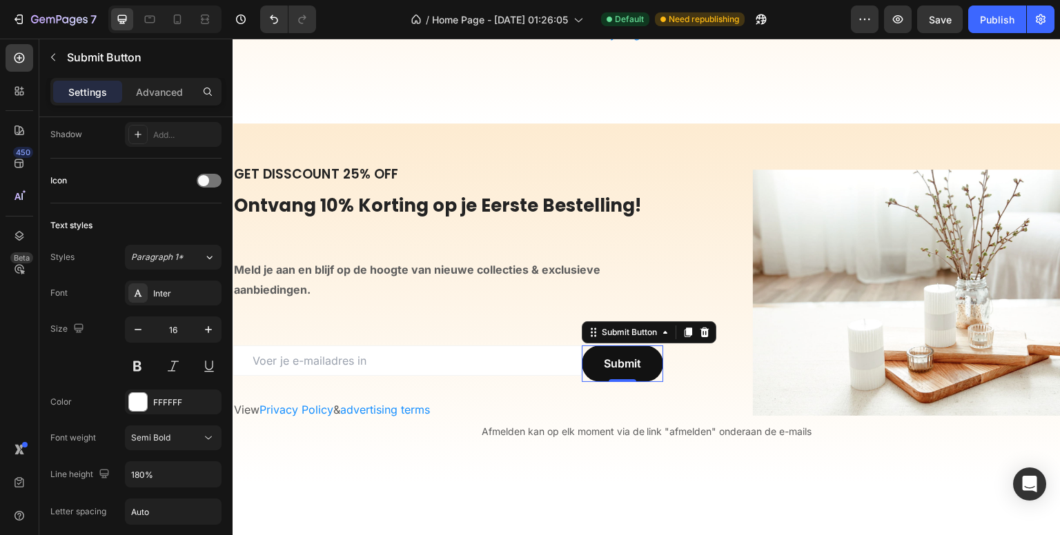
scroll to position [4283, 0]
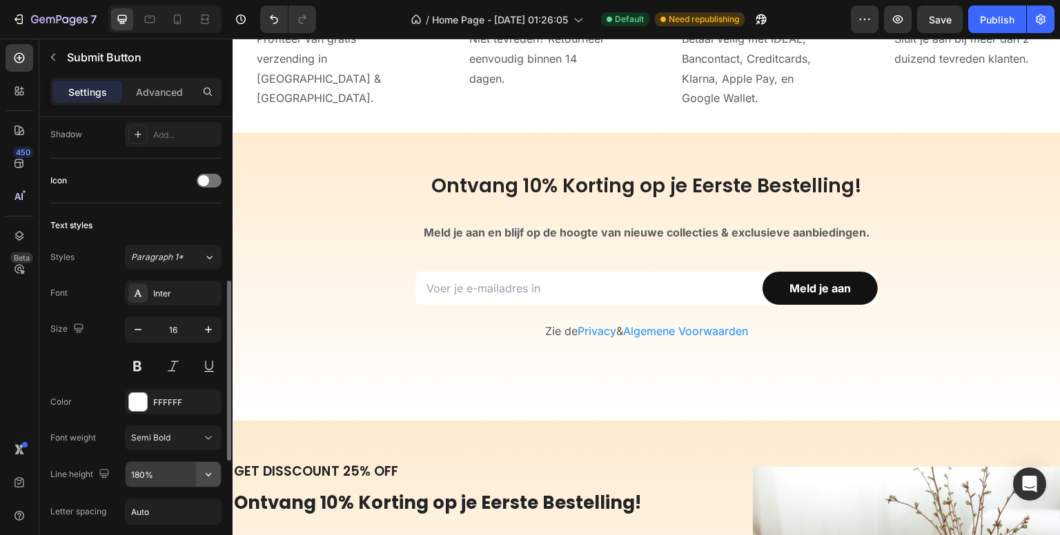
click at [206, 475] on icon "button" at bounding box center [208, 475] width 14 height 14
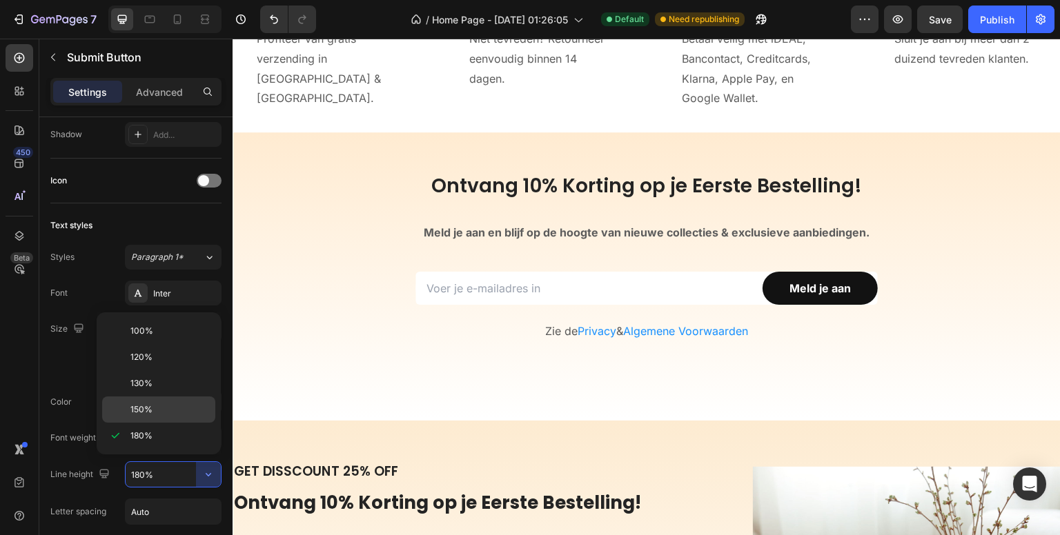
click at [159, 406] on p "150%" at bounding box center [169, 410] width 79 height 12
type input "150%"
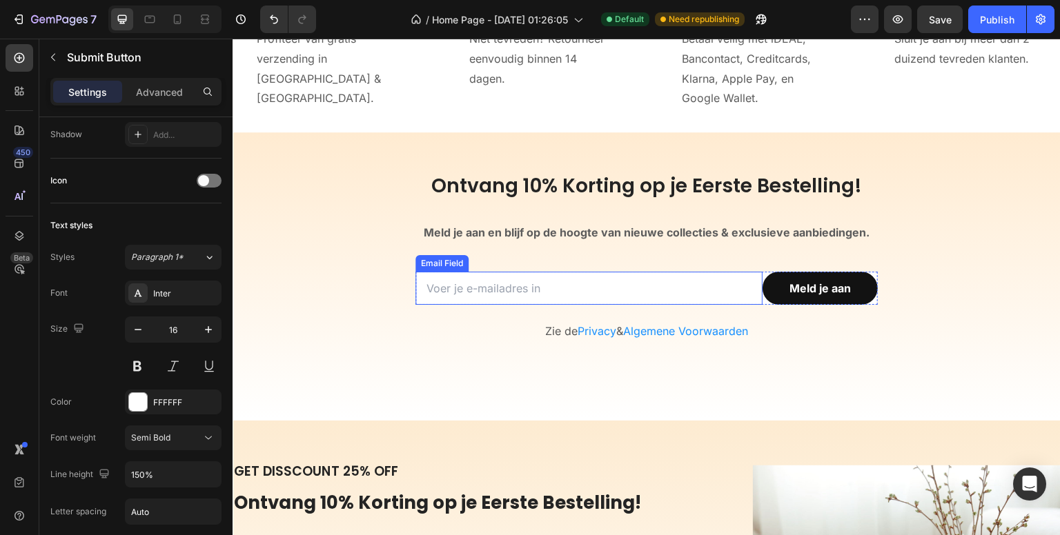
click at [435, 266] on div "Email Field" at bounding box center [441, 263] width 53 height 17
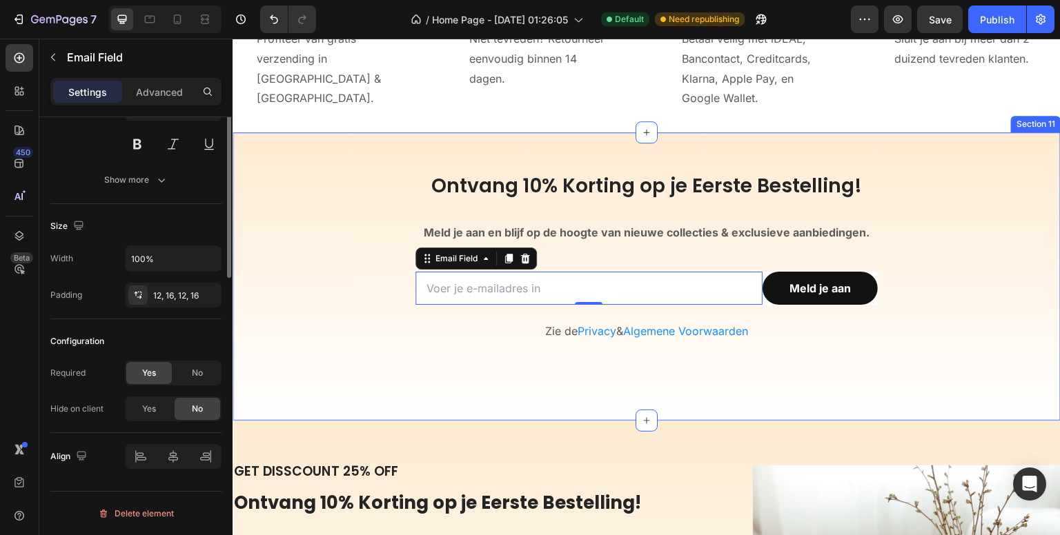
scroll to position [0, 0]
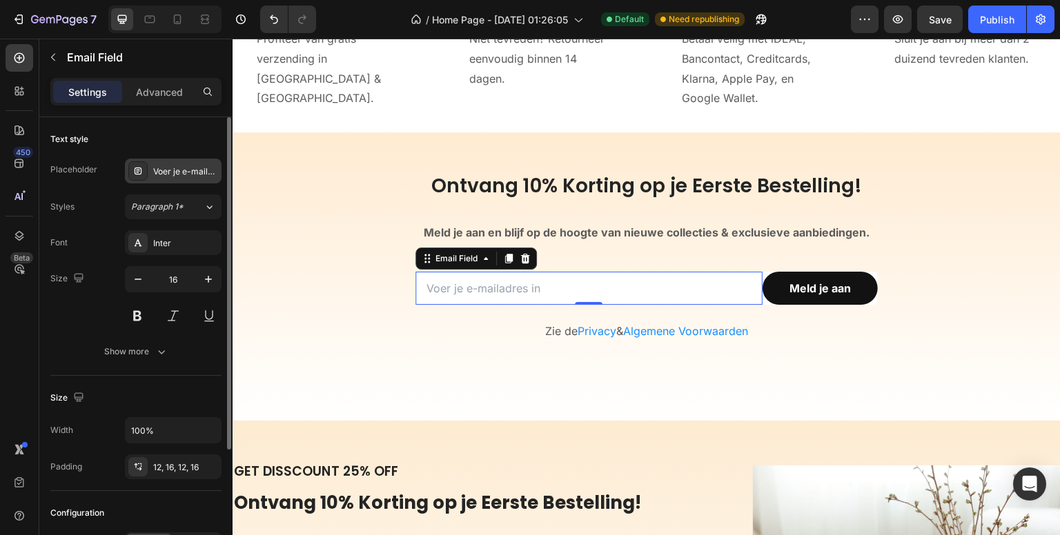
click at [189, 169] on div "Voer je e-mailadres in" at bounding box center [185, 172] width 65 height 12
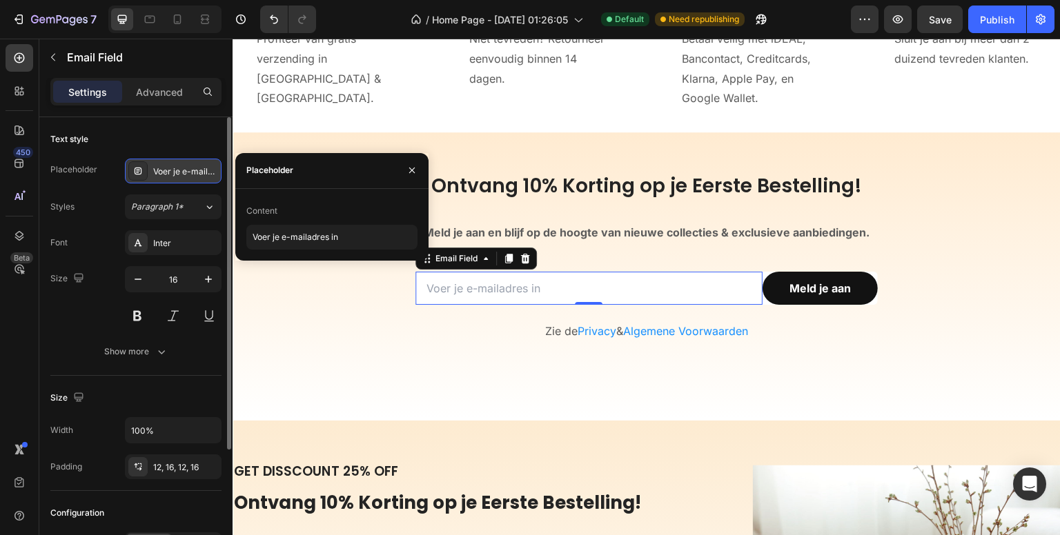
click at [175, 172] on div "Voer je e-mailadres in" at bounding box center [185, 172] width 65 height 12
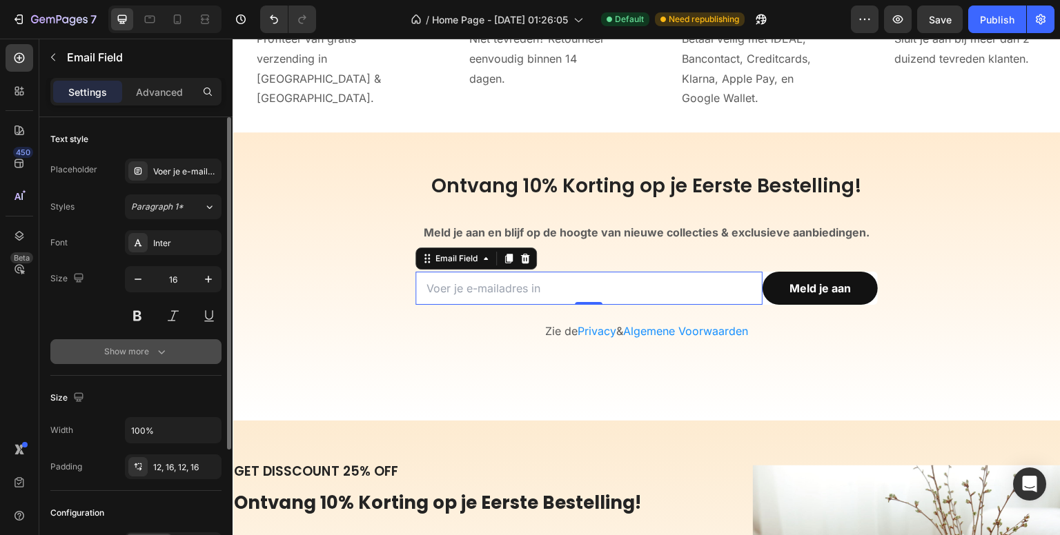
click at [151, 355] on div "Show more" at bounding box center [136, 352] width 64 height 14
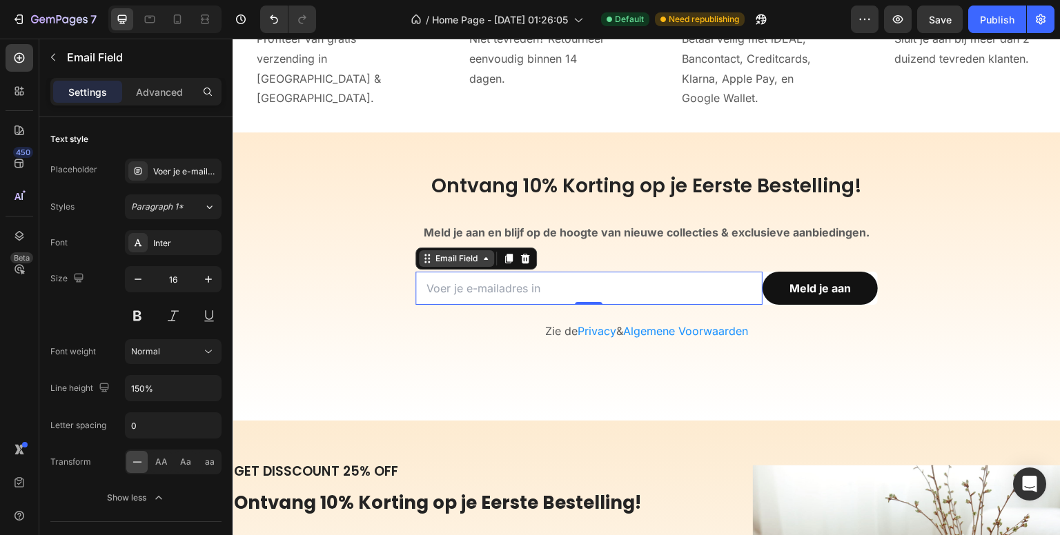
drag, startPoint x: 450, startPoint y: 259, endPoint x: 438, endPoint y: 440, distance: 181.2
click at [450, 259] on div "Email Field" at bounding box center [457, 259] width 48 height 12
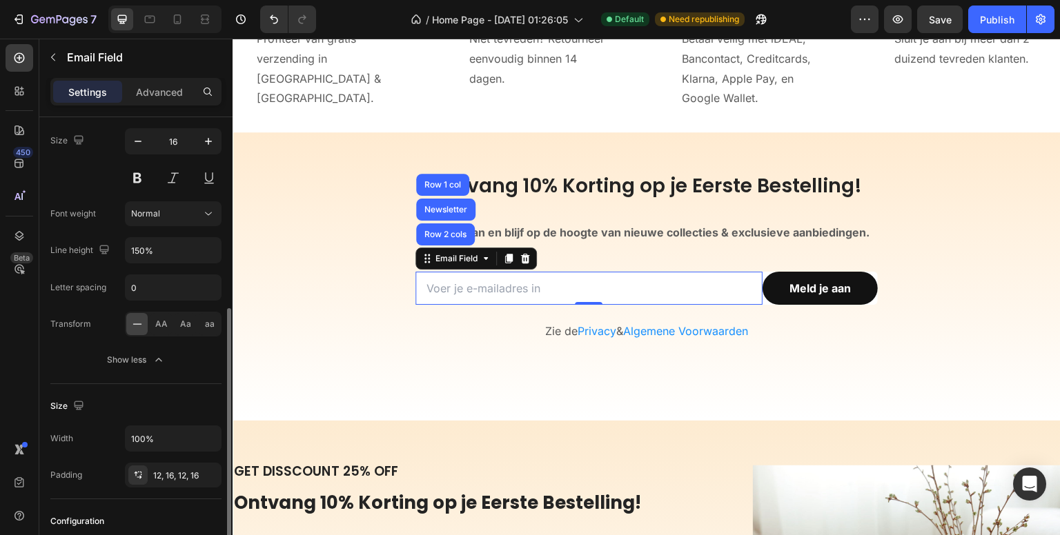
scroll to position [207, 0]
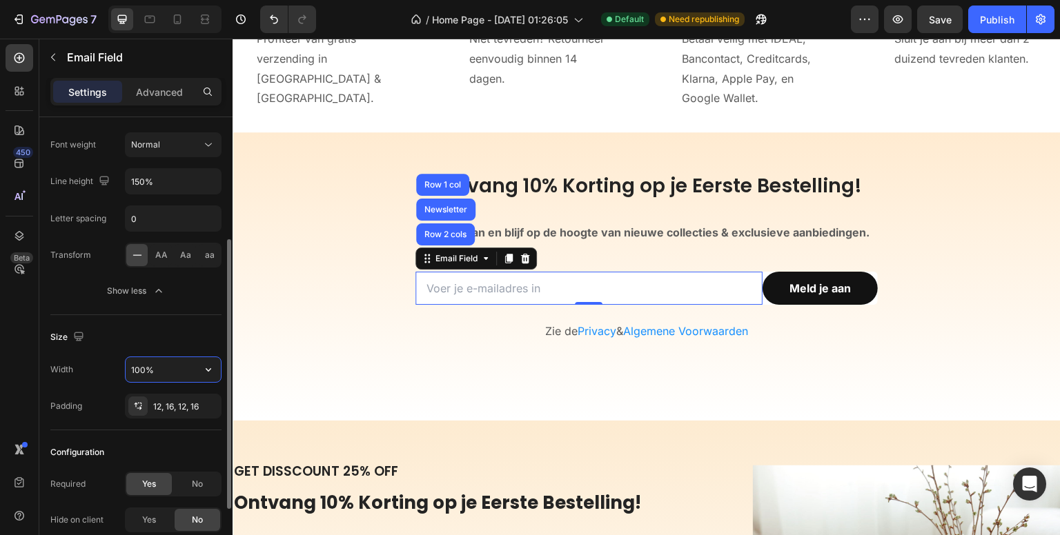
click at [166, 357] on input "100%" at bounding box center [173, 369] width 95 height 25
click at [207, 368] on icon "button" at bounding box center [209, 369] width 6 height 3
click at [158, 366] on input "100%" at bounding box center [173, 369] width 95 height 25
click at [137, 366] on input "100%" at bounding box center [173, 369] width 95 height 25
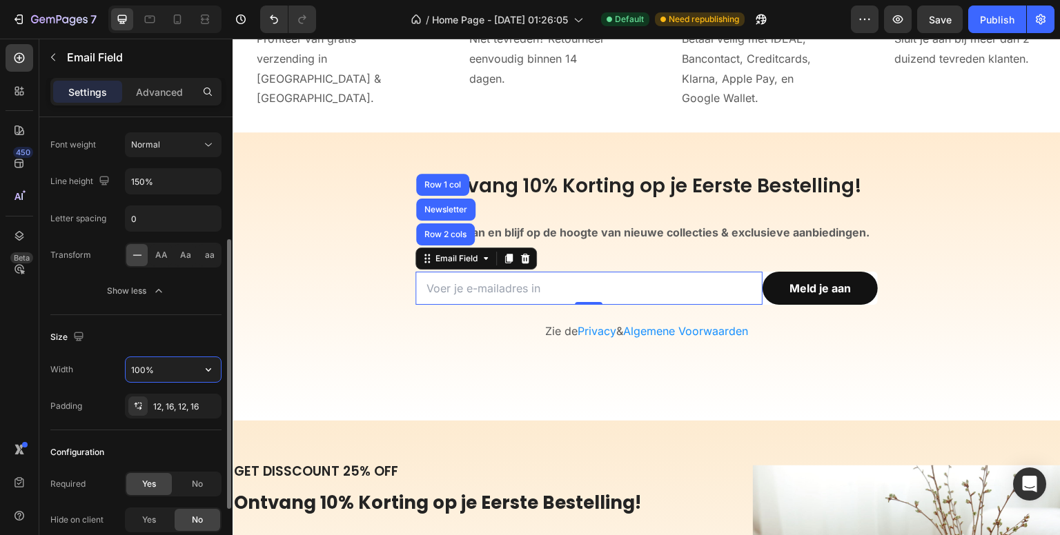
click at [137, 366] on input "100%" at bounding box center [173, 369] width 95 height 25
type input "70%"
click at [30, 395] on div "450 Beta" at bounding box center [20, 240] width 28 height 392
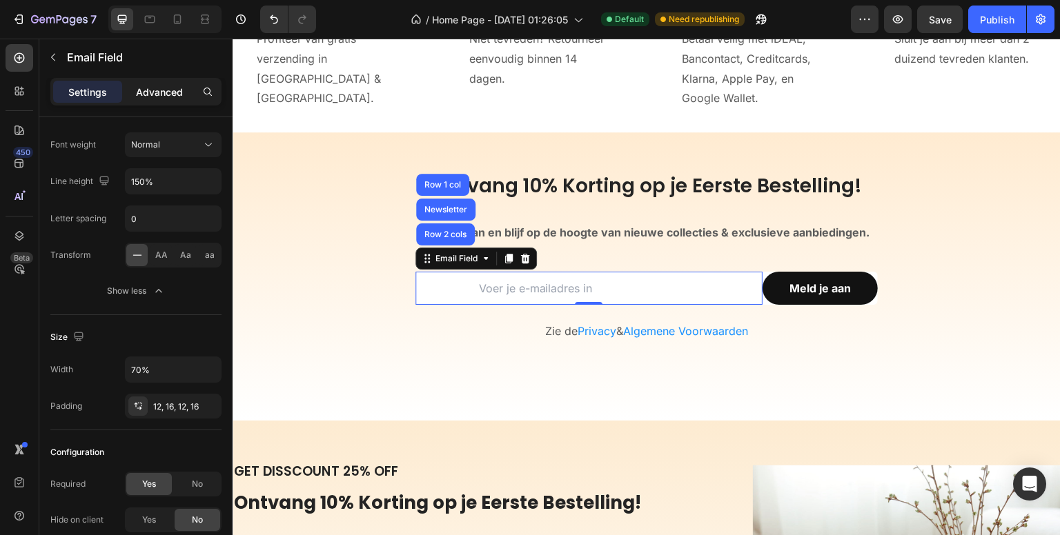
click at [173, 91] on p "Advanced" at bounding box center [159, 92] width 47 height 14
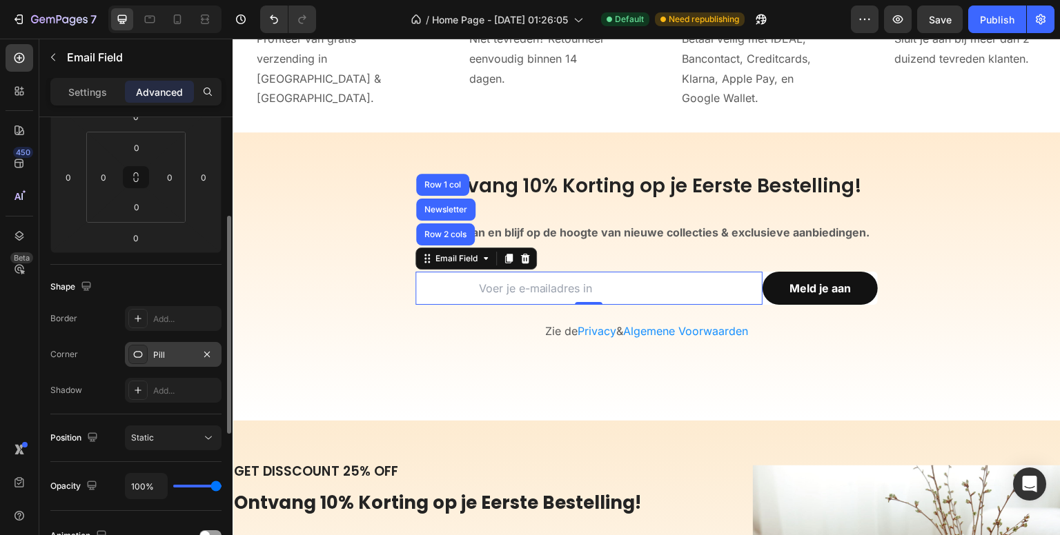
click at [169, 355] on div "Pill" at bounding box center [173, 355] width 40 height 12
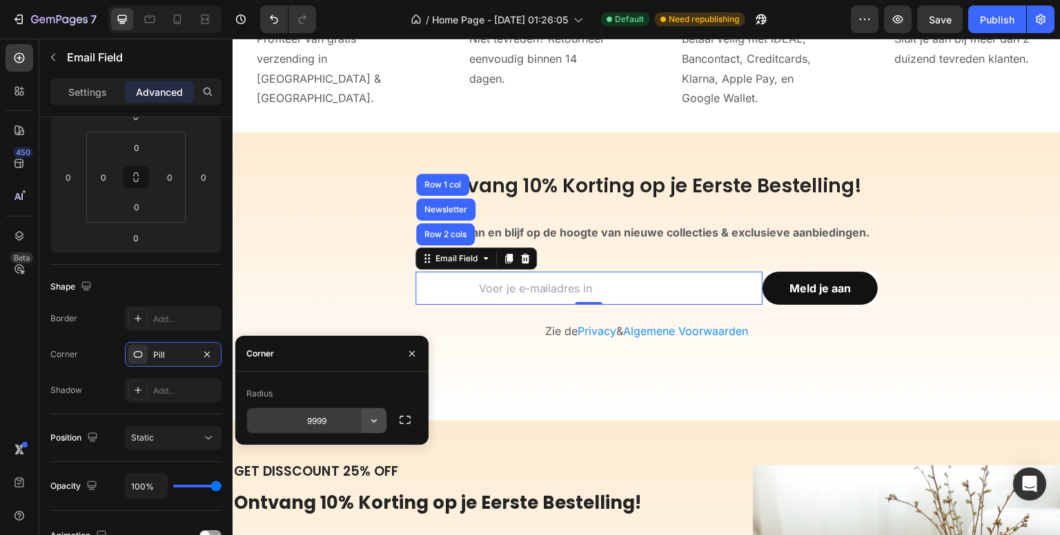
click at [378, 418] on icon "button" at bounding box center [374, 421] width 14 height 14
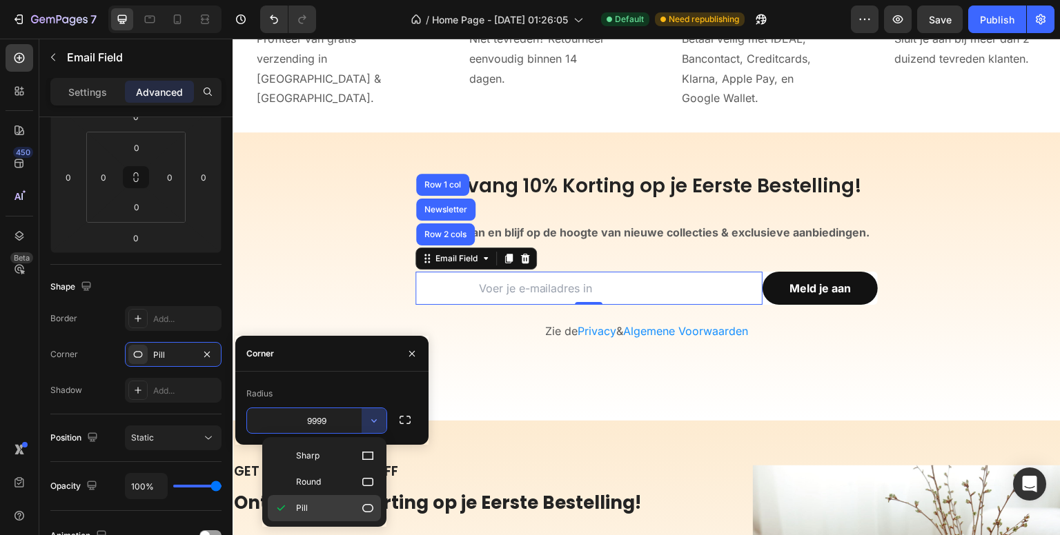
drag, startPoint x: 367, startPoint y: 506, endPoint x: 126, endPoint y: 468, distance: 244.5
click at [367, 506] on icon at bounding box center [368, 509] width 14 height 14
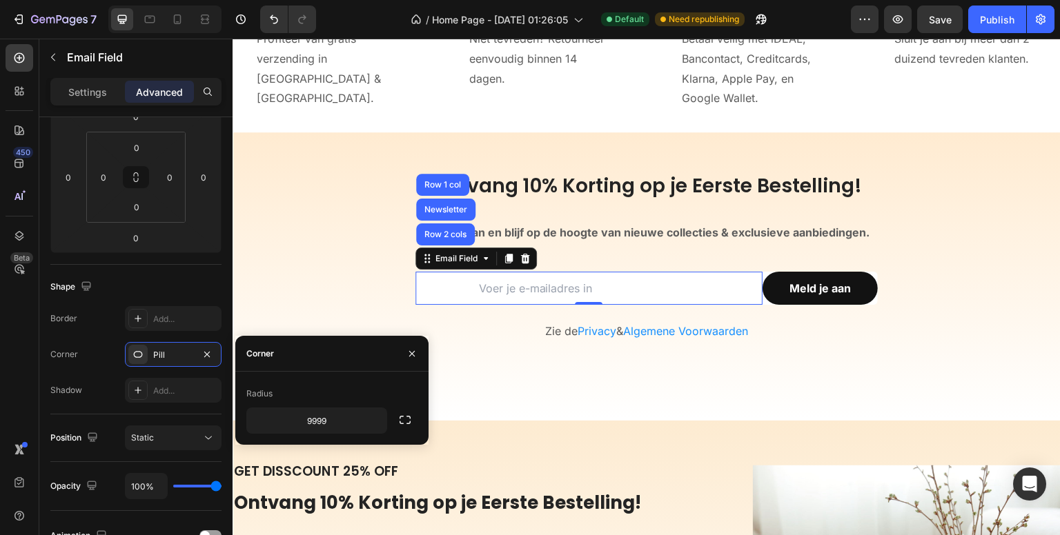
click at [23, 312] on div "450 Beta" at bounding box center [20, 240] width 28 height 392
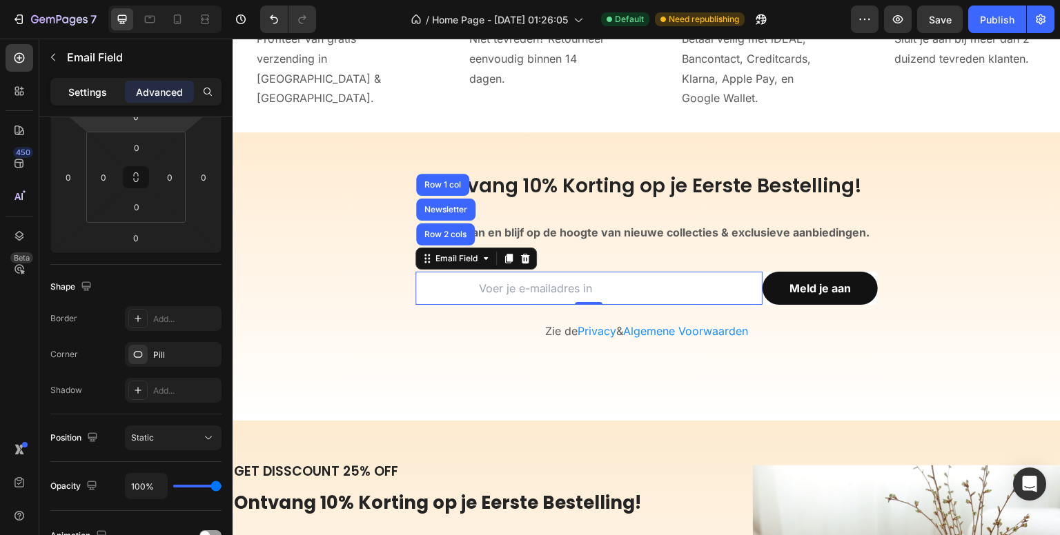
click at [76, 83] on div "Settings" at bounding box center [87, 92] width 69 height 22
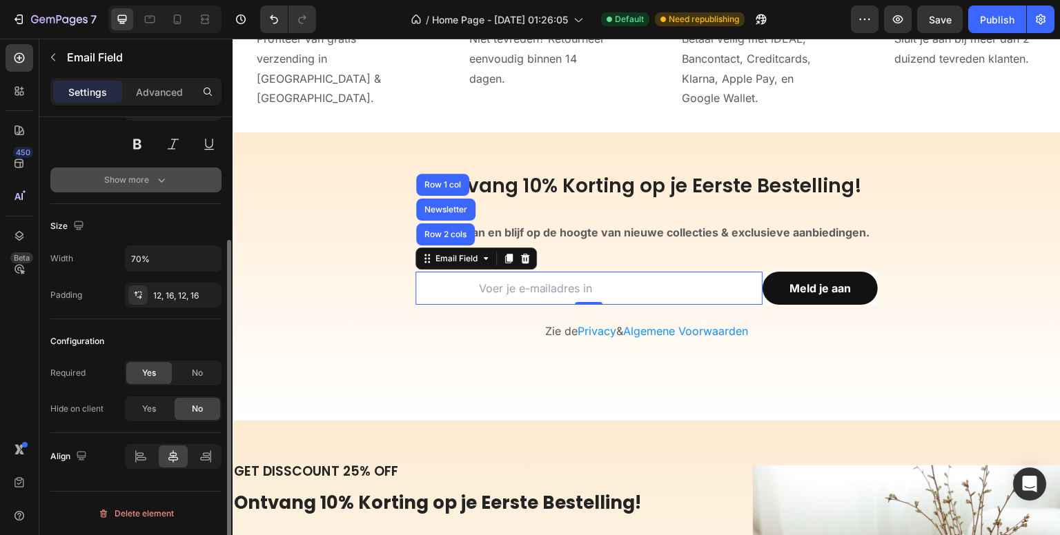
scroll to position [170, 0]
click at [161, 297] on div "12, 16, 12, 16" at bounding box center [173, 297] width 40 height 12
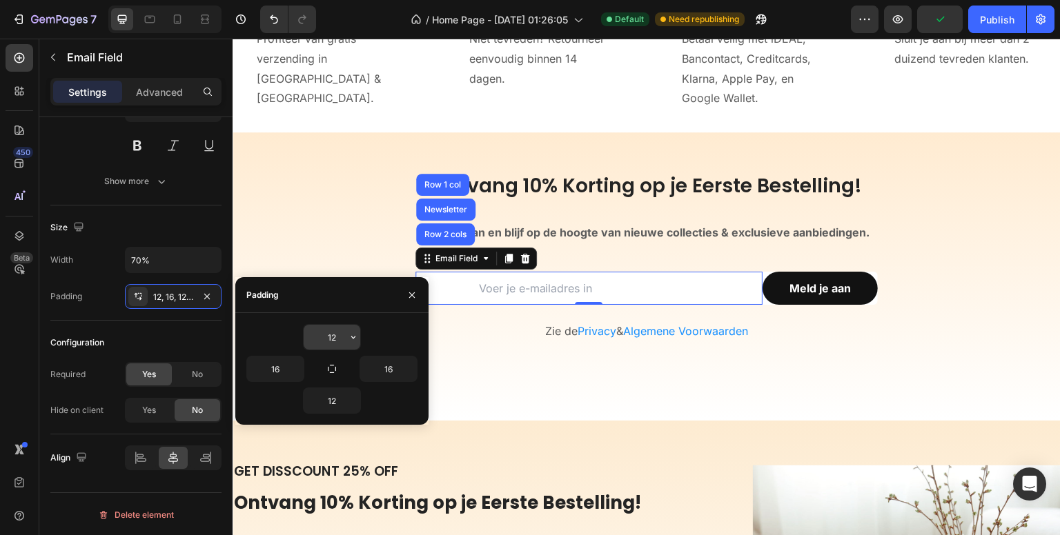
click at [326, 335] on input "12" at bounding box center [332, 337] width 57 height 25
type input "16"
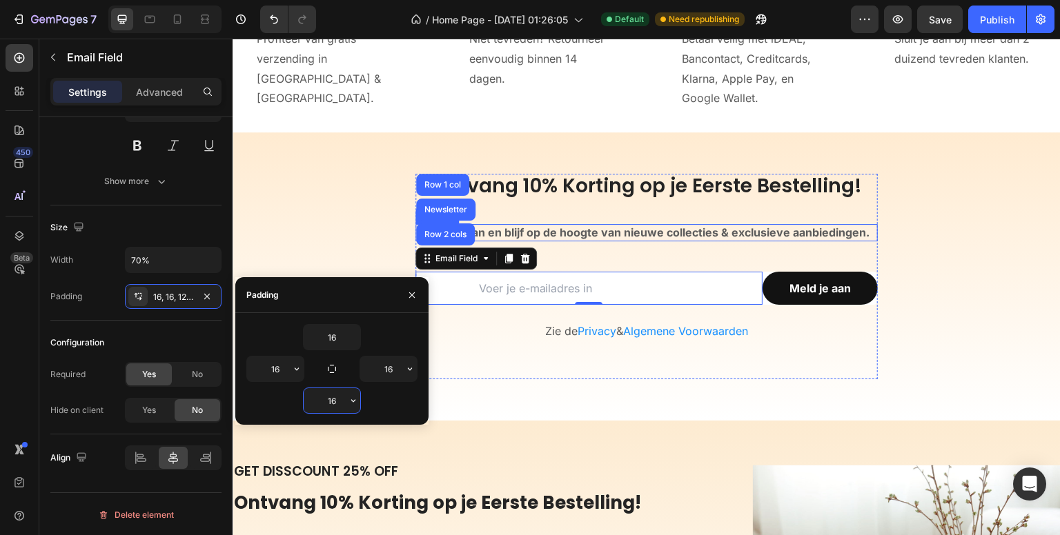
type input "16"
click at [19, 358] on div "450 Beta" at bounding box center [20, 240] width 28 height 392
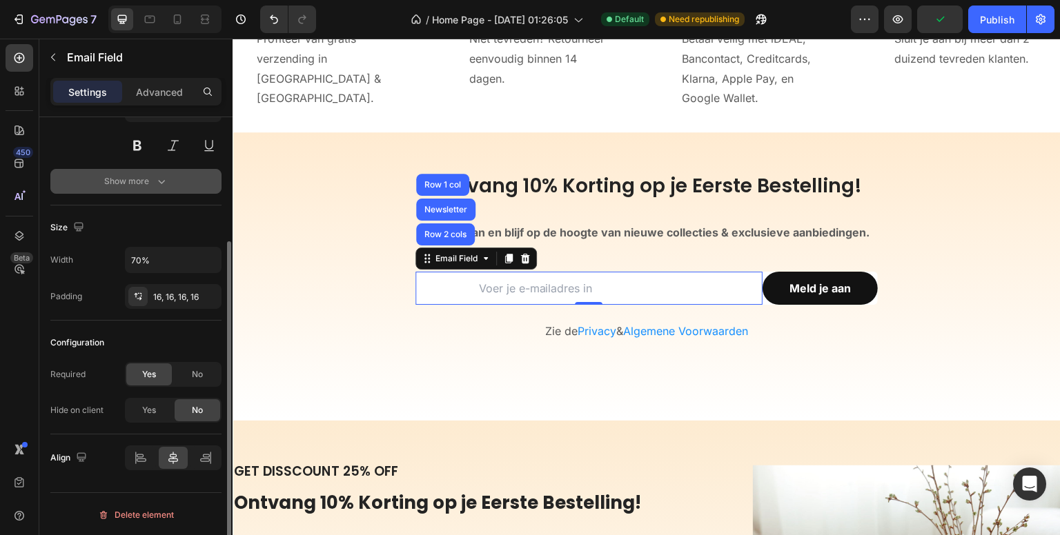
click at [160, 179] on icon "button" at bounding box center [162, 182] width 14 height 14
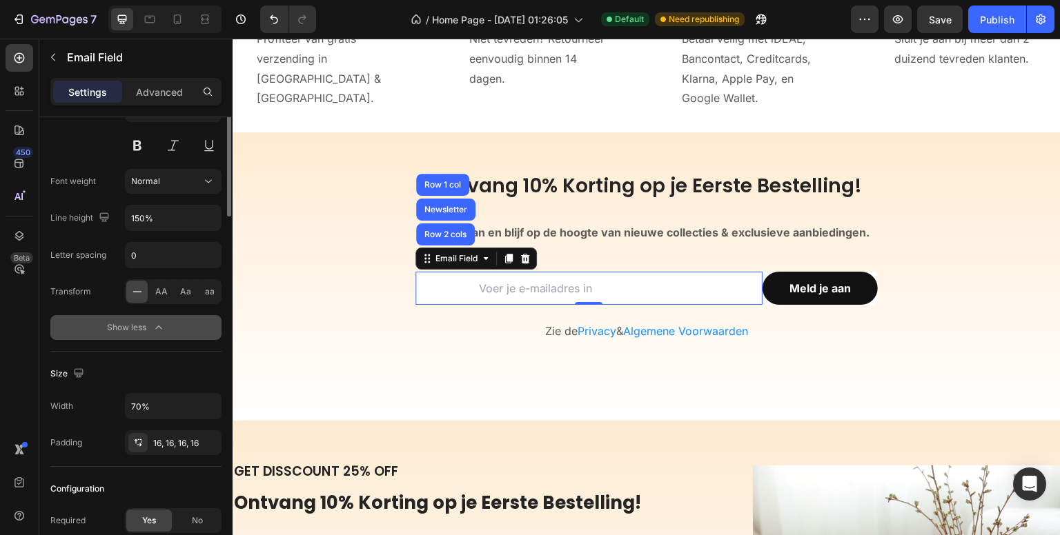
scroll to position [0, 0]
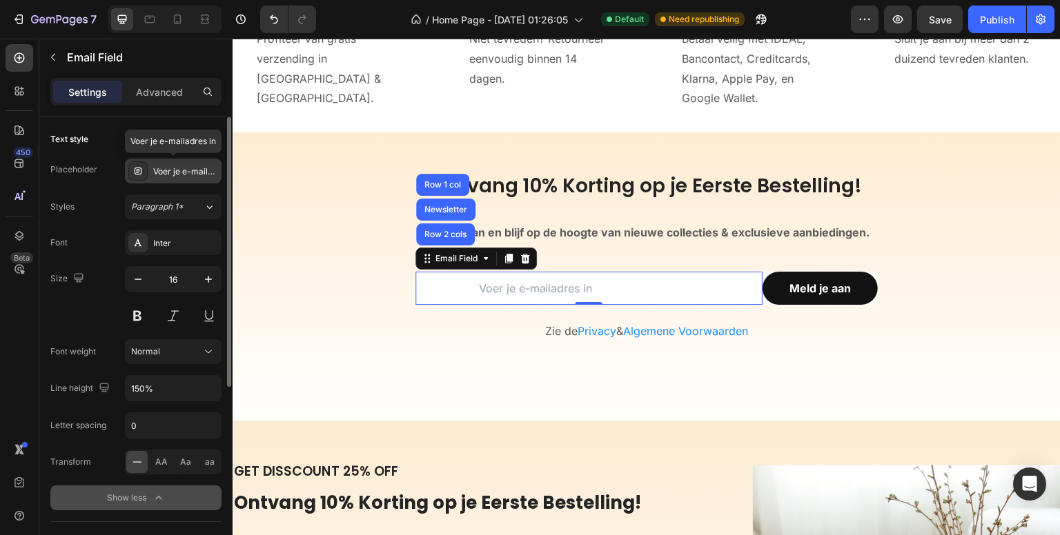
click at [186, 166] on div "Voer je e-mailadres in" at bounding box center [185, 172] width 65 height 12
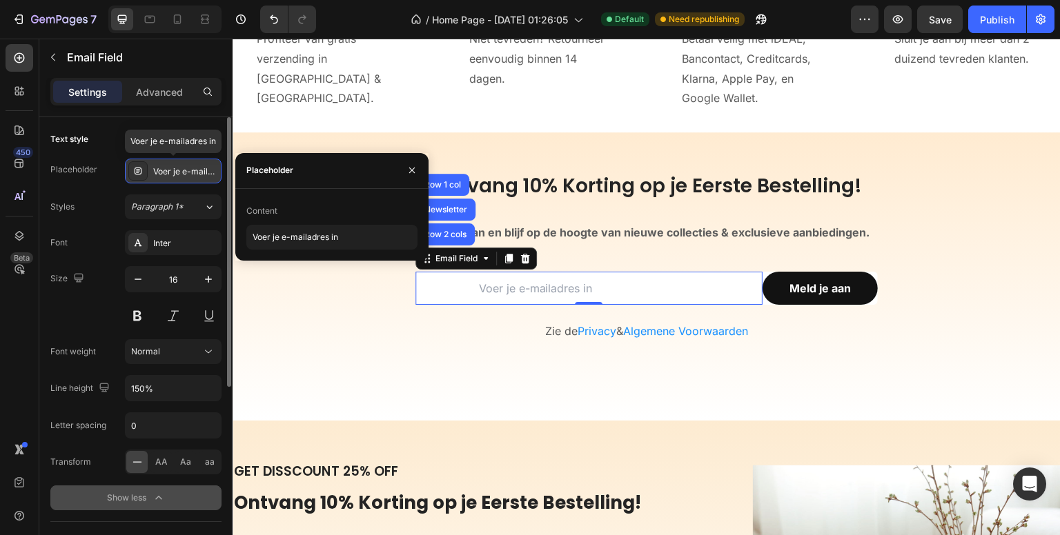
click at [186, 166] on div "Voer je e-mailadres in" at bounding box center [185, 172] width 65 height 12
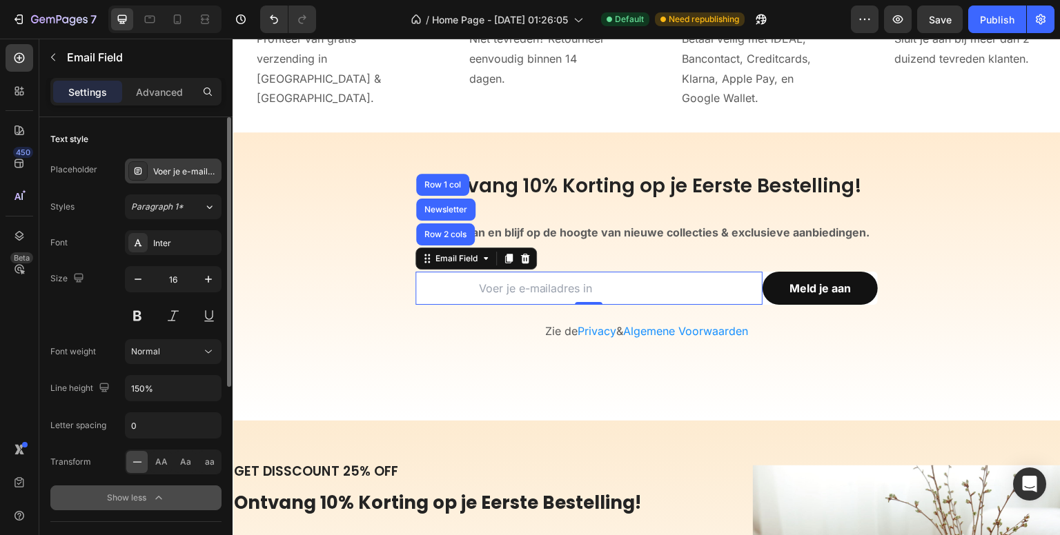
click at [174, 169] on div "Voer je e-mailadres in" at bounding box center [185, 172] width 65 height 12
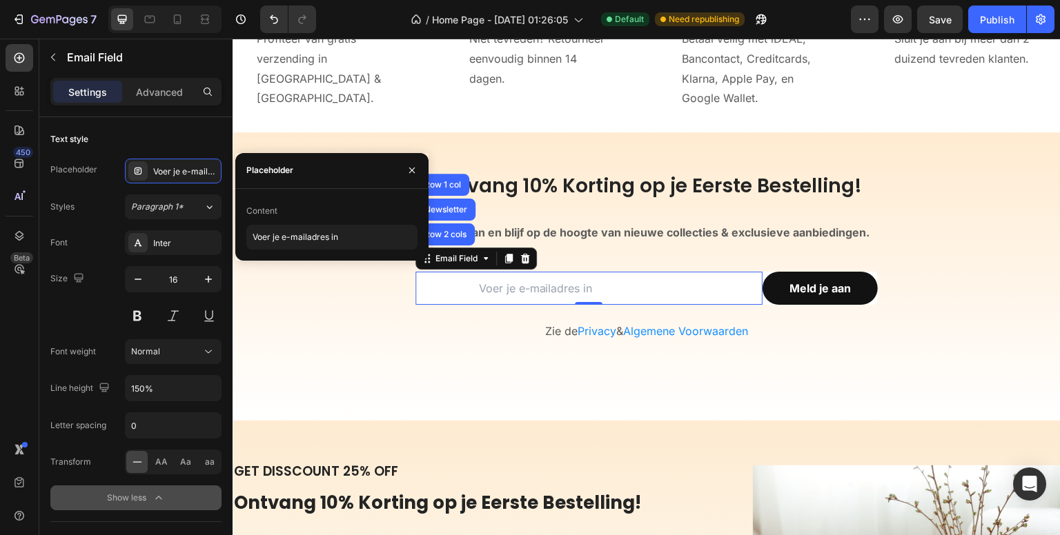
click at [517, 284] on input "email" at bounding box center [588, 288] width 243 height 33
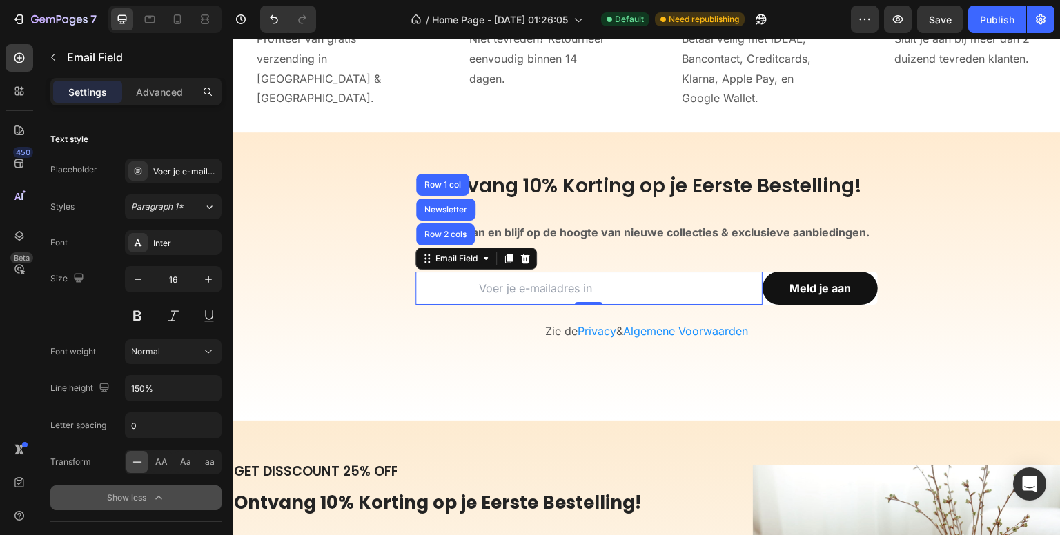
click at [517, 284] on input "email" at bounding box center [588, 288] width 243 height 33
drag, startPoint x: 513, startPoint y: 284, endPoint x: 261, endPoint y: 272, distance: 252.1
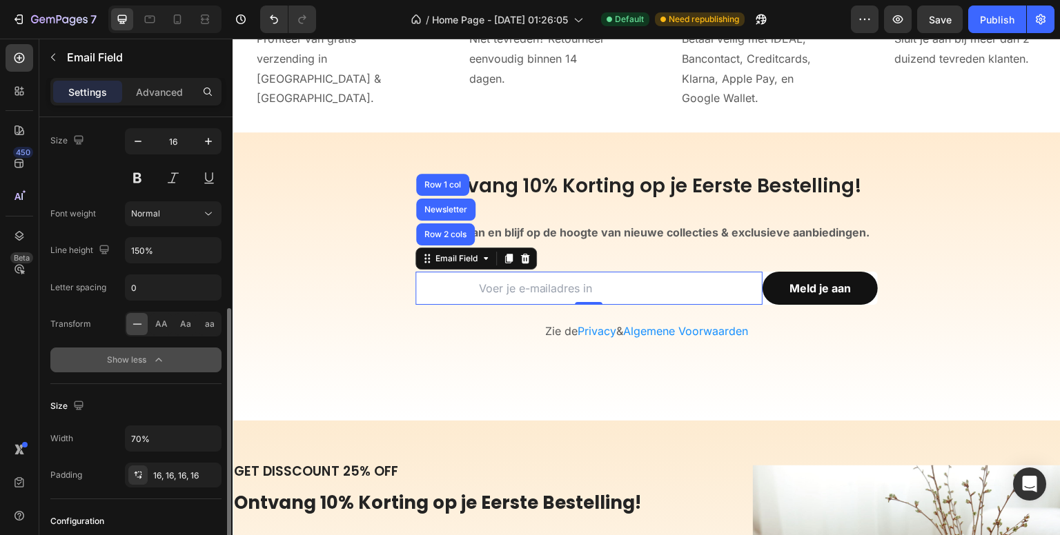
scroll to position [207, 0]
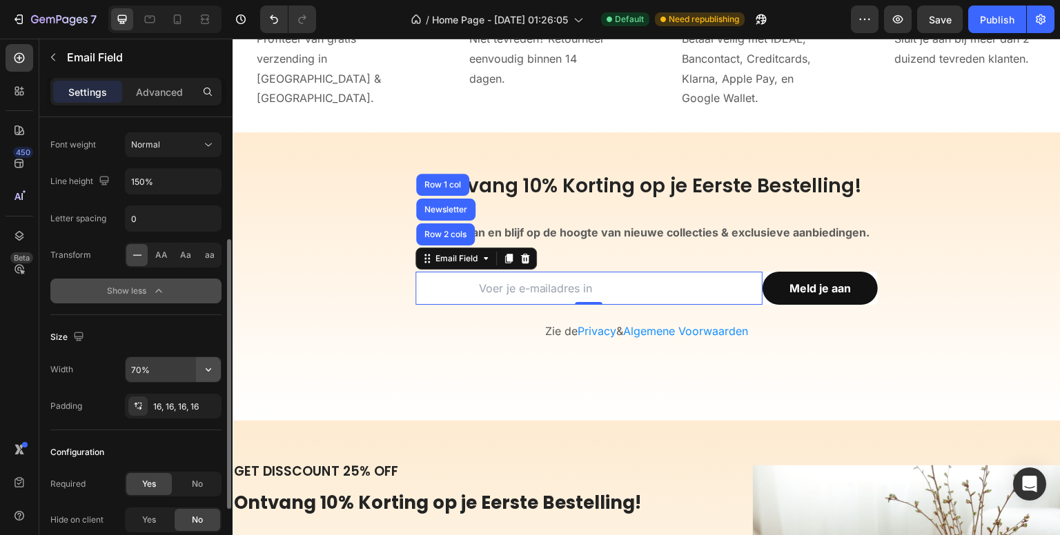
click at [211, 371] on icon "button" at bounding box center [208, 370] width 14 height 14
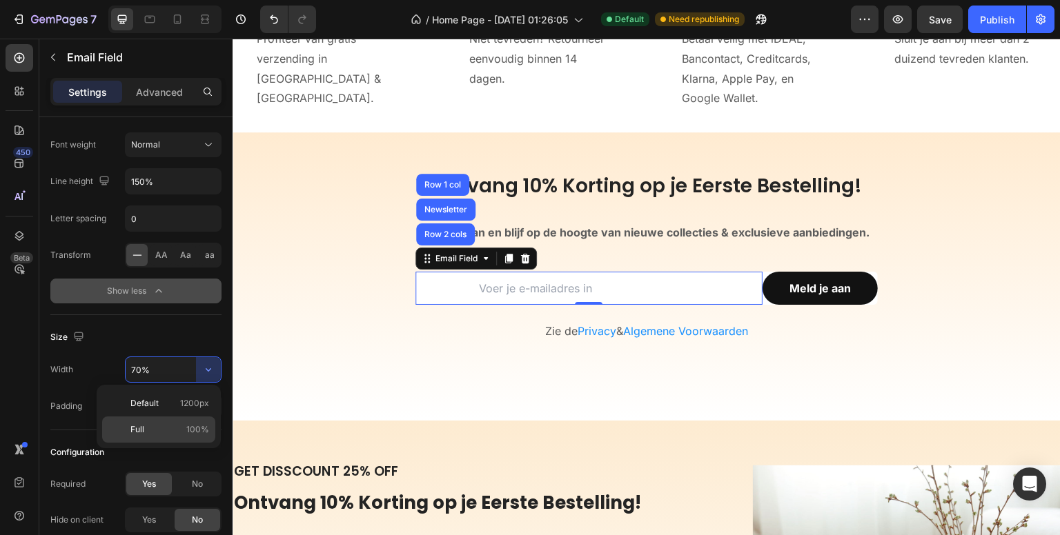
click at [175, 431] on p "Full 100%" at bounding box center [169, 430] width 79 height 12
type input "100%"
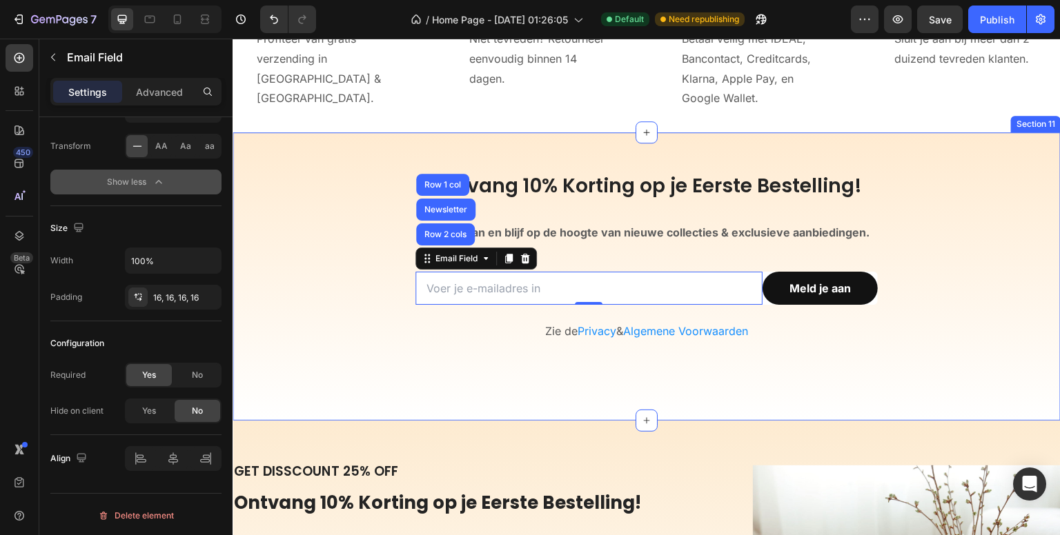
scroll to position [4352, 0]
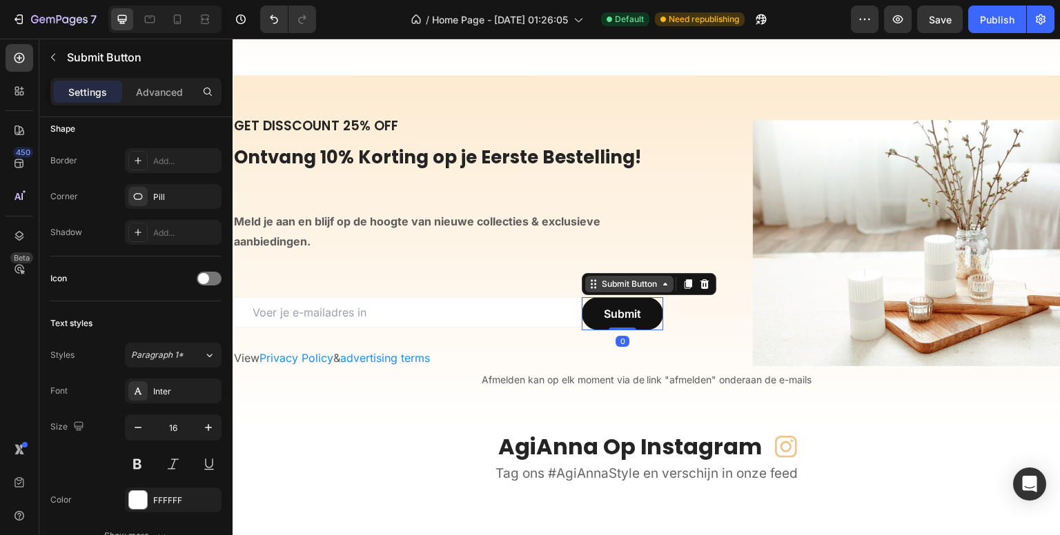
scroll to position [0, 0]
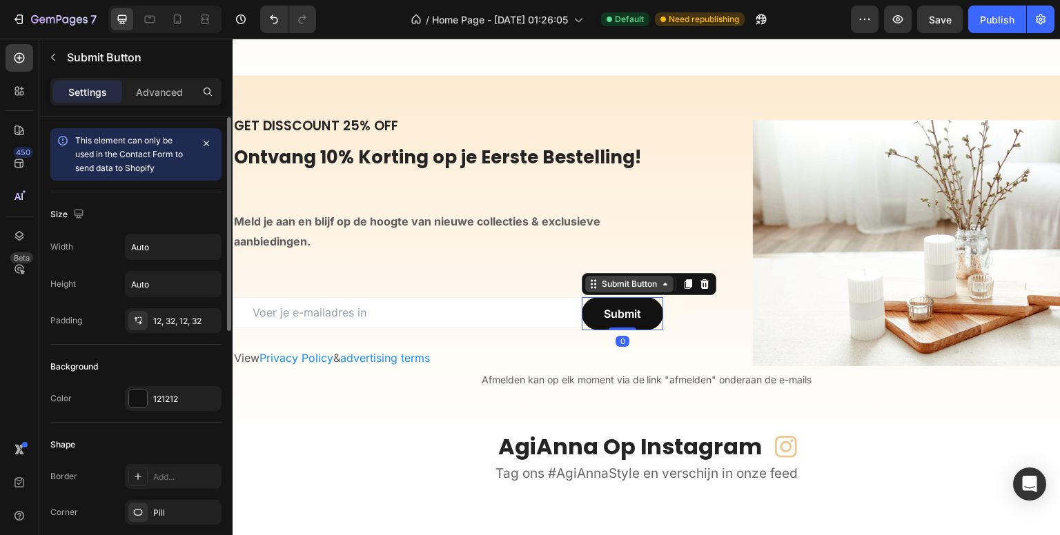
click at [600, 283] on div "Submit Button" at bounding box center [629, 284] width 61 height 12
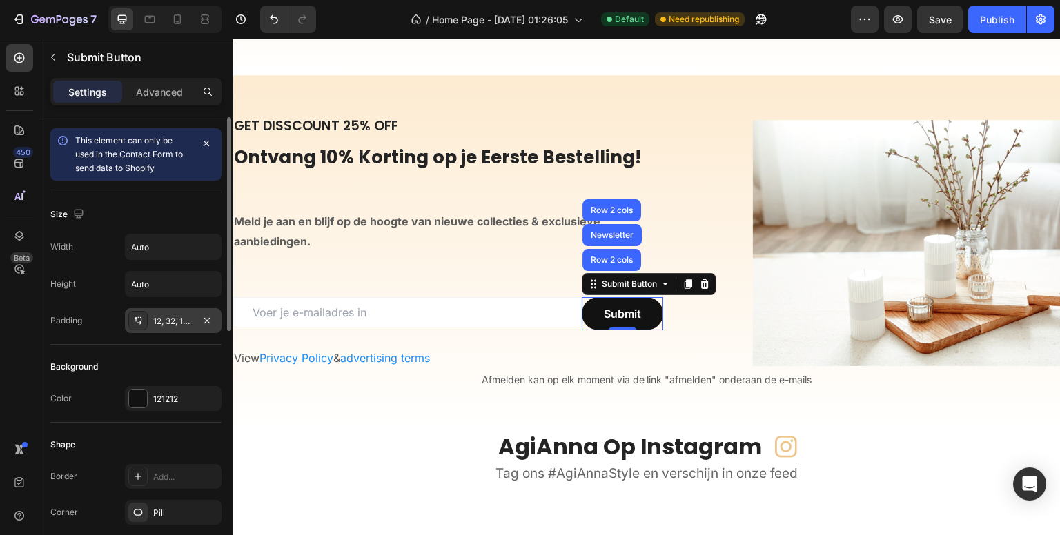
click at [175, 321] on div "12, 32, 12, 32" at bounding box center [173, 321] width 40 height 12
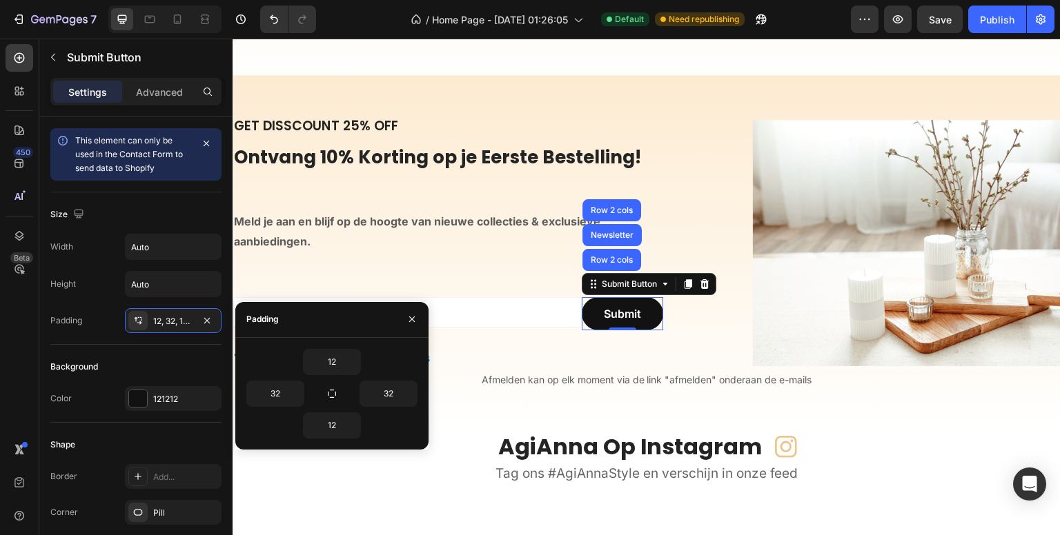
click at [32, 313] on div "450 Beta" at bounding box center [20, 240] width 28 height 392
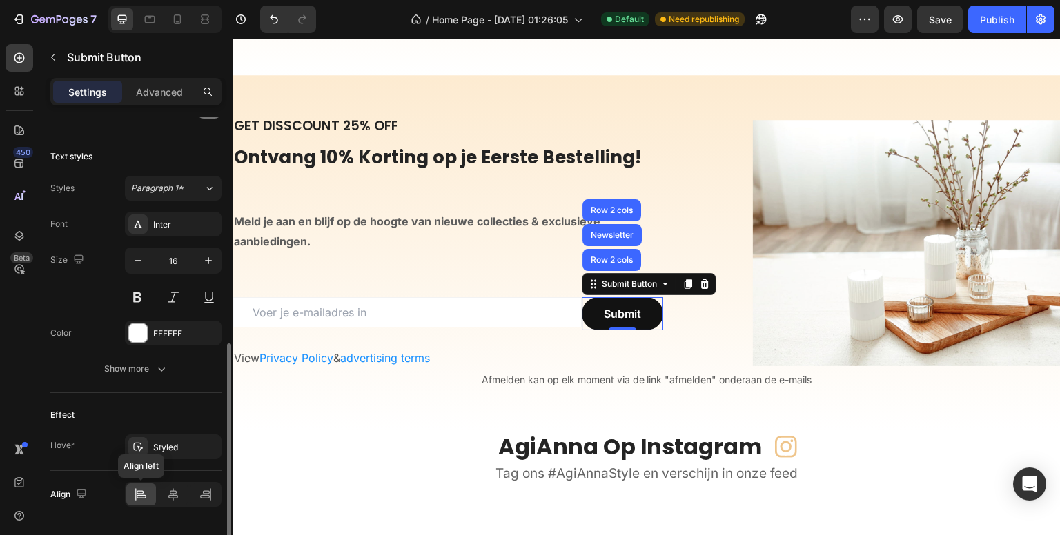
scroll to position [519, 0]
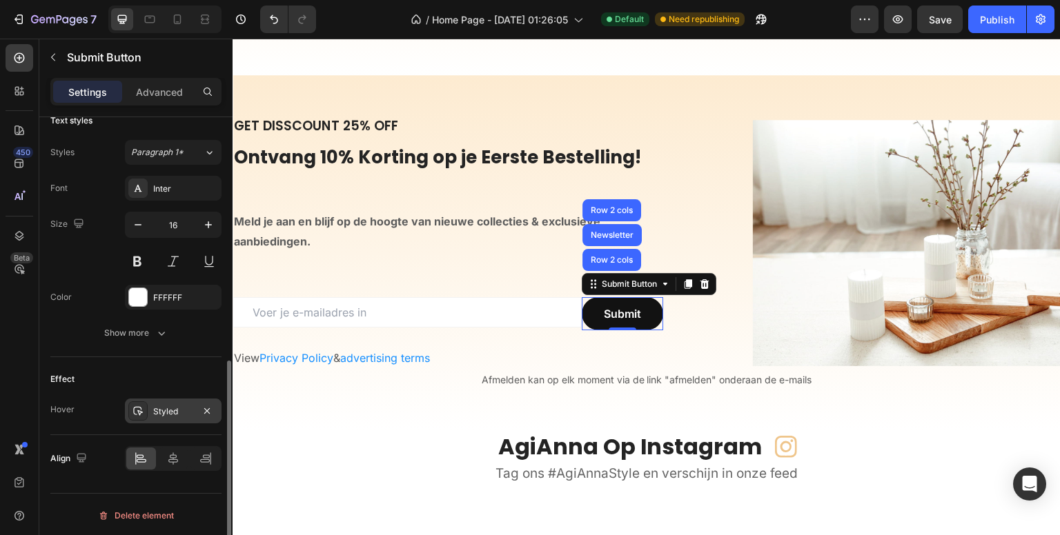
click at [172, 407] on div "Styled" at bounding box center [173, 412] width 40 height 12
click at [1, 377] on div "450 Beta" at bounding box center [19, 287] width 39 height 497
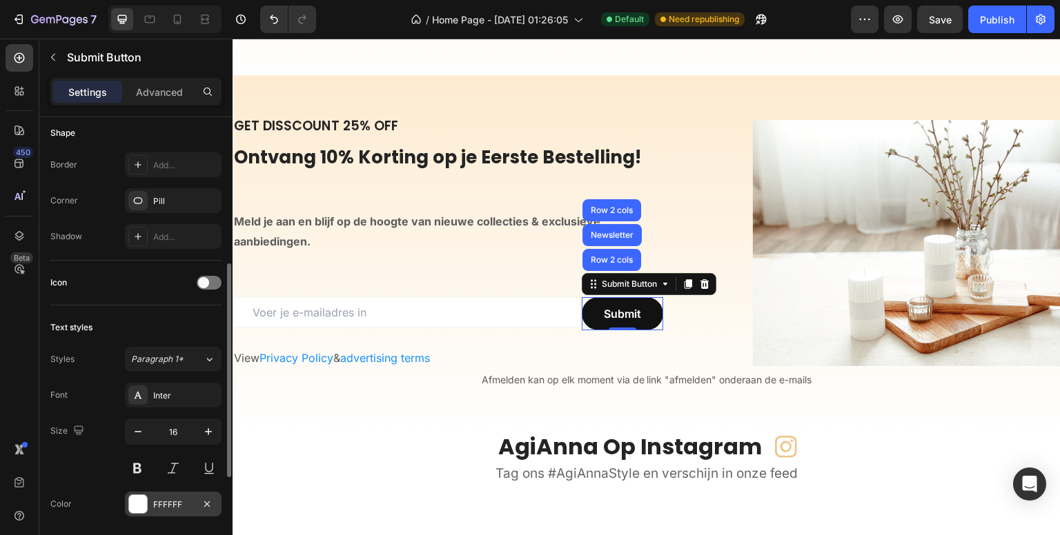
scroll to position [381, 0]
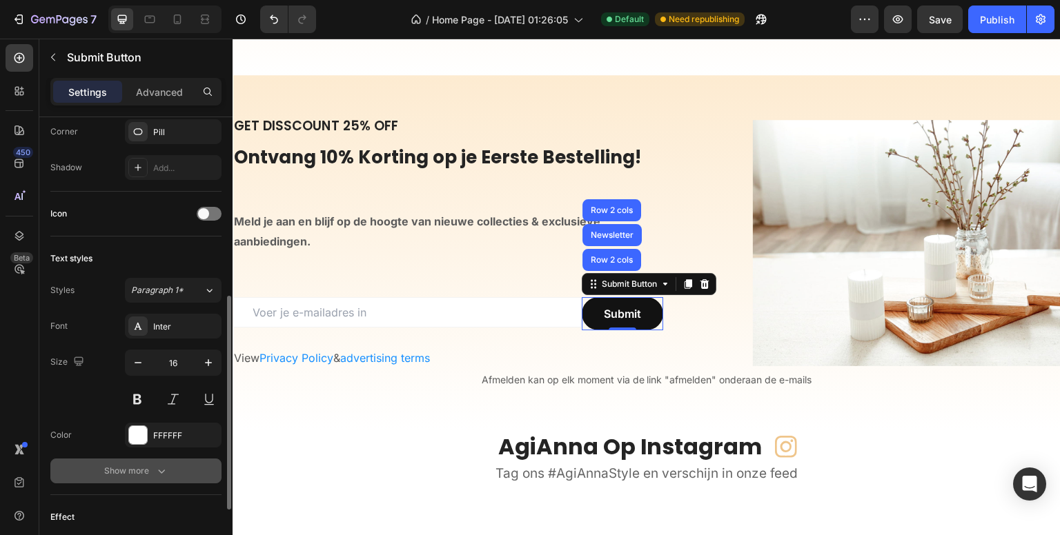
click at [166, 467] on icon "button" at bounding box center [162, 471] width 14 height 14
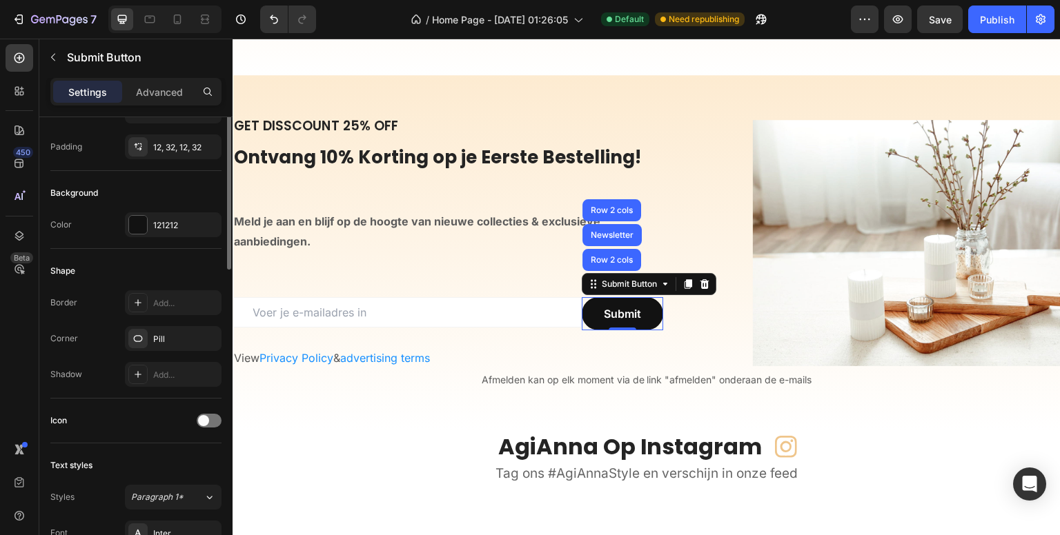
scroll to position [105, 0]
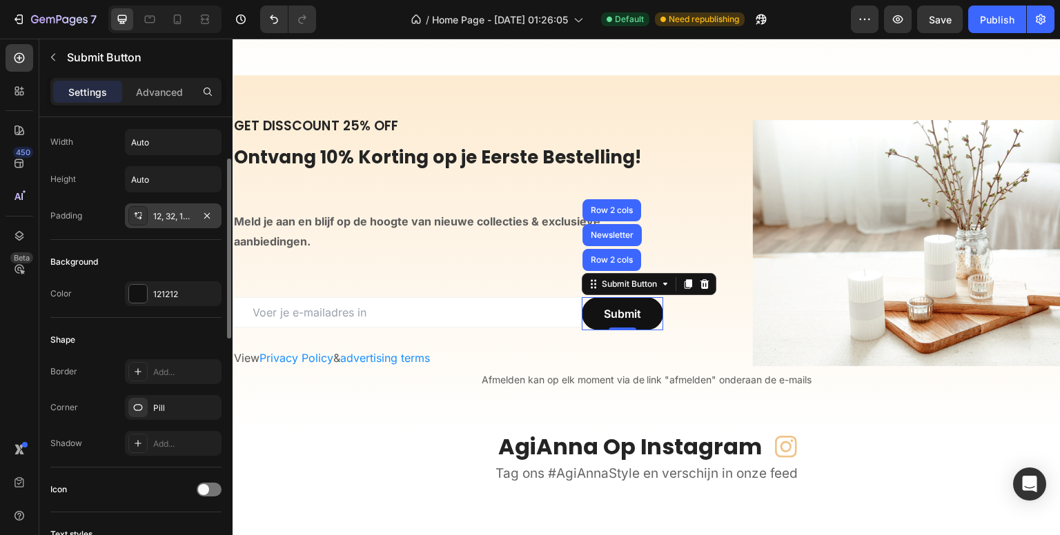
click at [171, 219] on div "12, 32, 12, 32" at bounding box center [173, 216] width 40 height 12
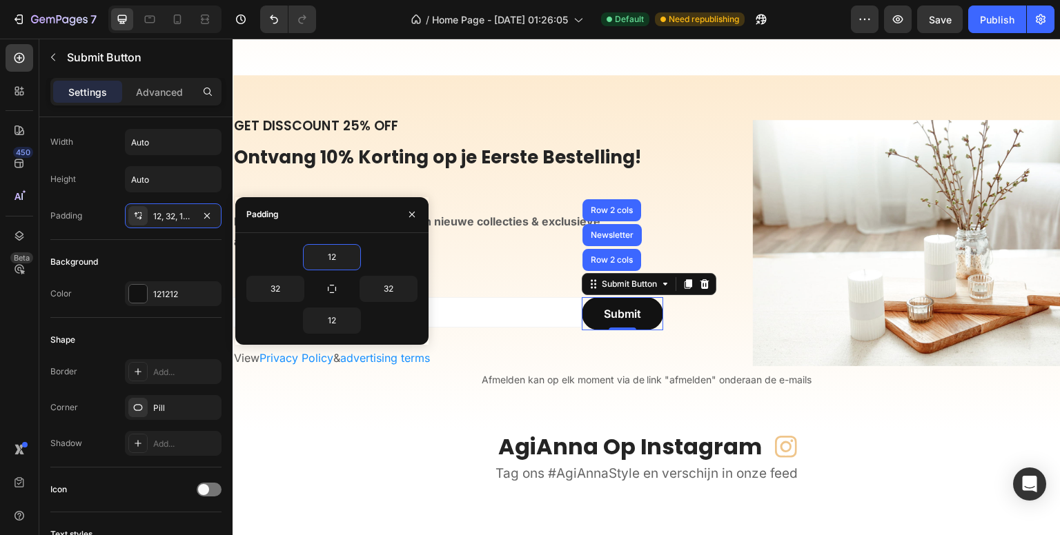
click at [26, 358] on div "450 Beta" at bounding box center [20, 240] width 28 height 392
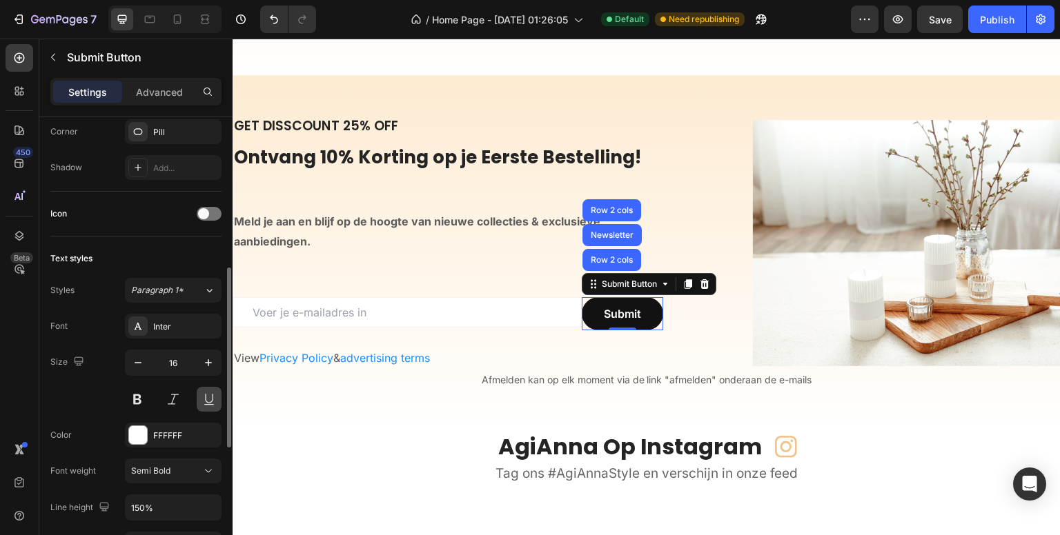
scroll to position [450, 0]
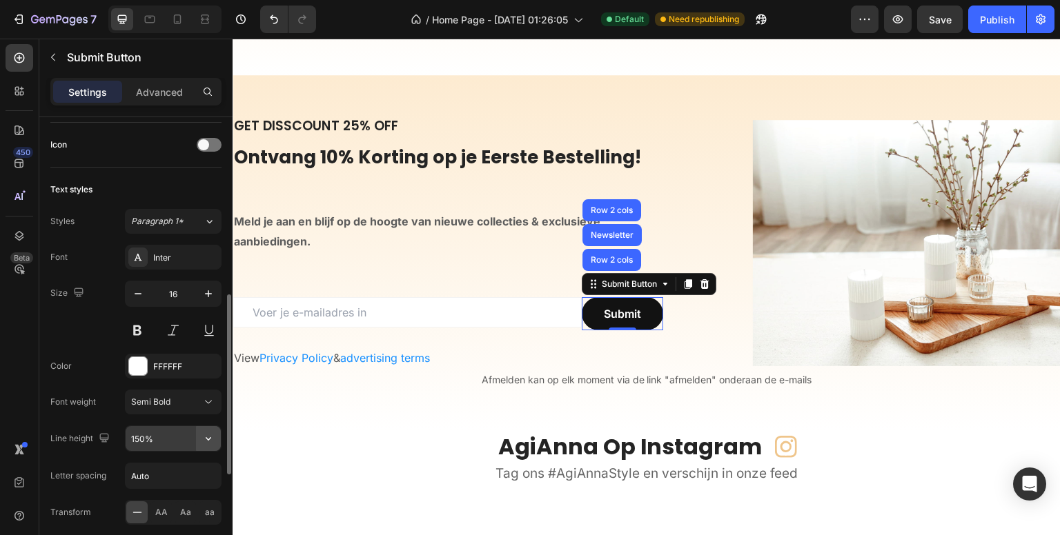
click at [207, 432] on icon "button" at bounding box center [208, 439] width 14 height 14
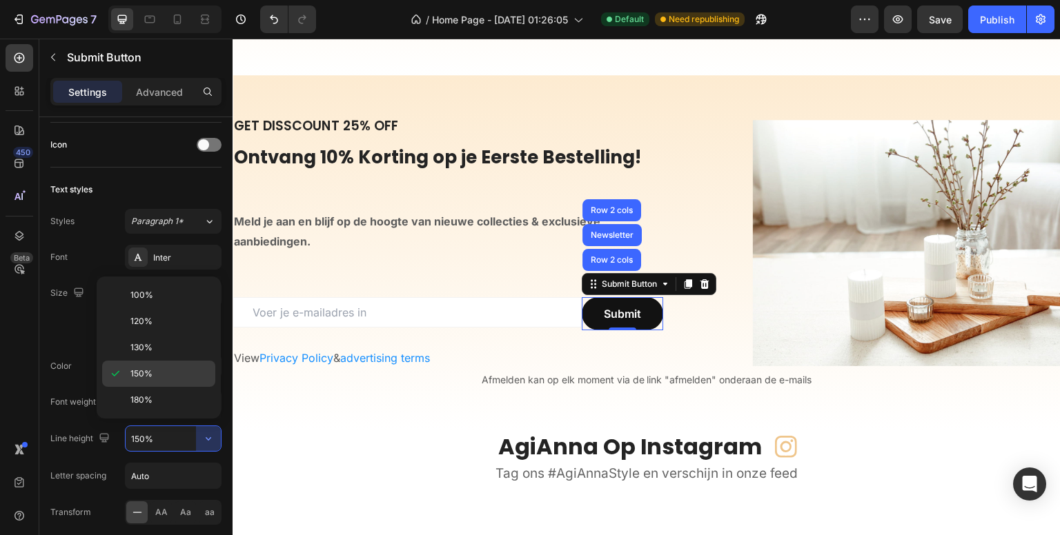
click at [139, 373] on span "150%" at bounding box center [141, 374] width 22 height 12
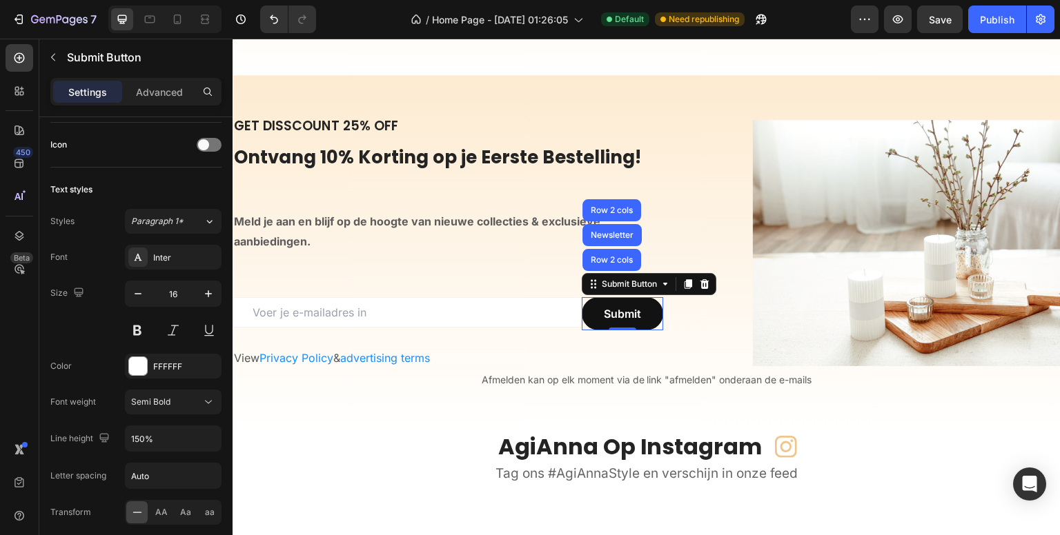
click at [3, 365] on div "450 Beta" at bounding box center [19, 287] width 39 height 497
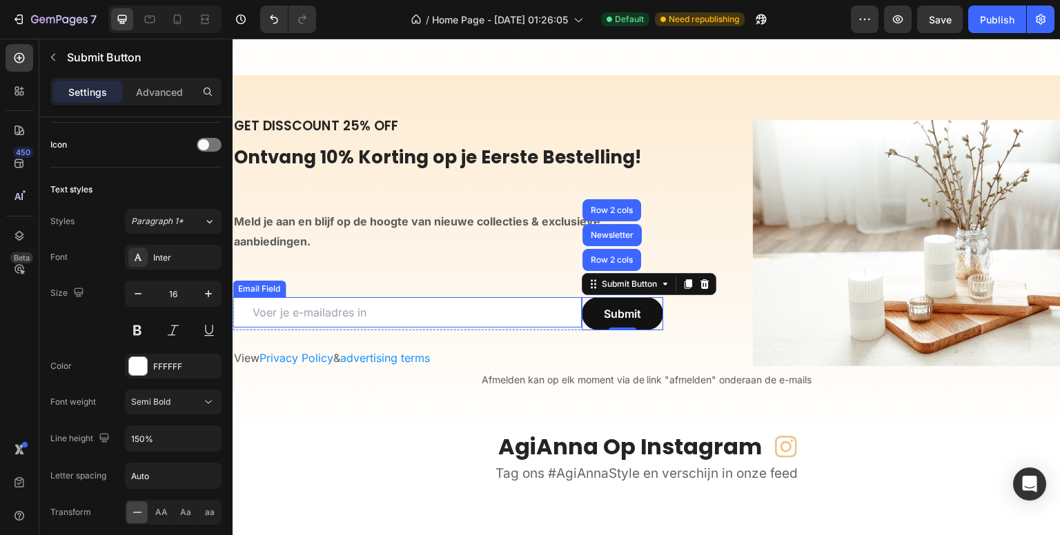
click at [286, 309] on input "email" at bounding box center [407, 312] width 349 height 30
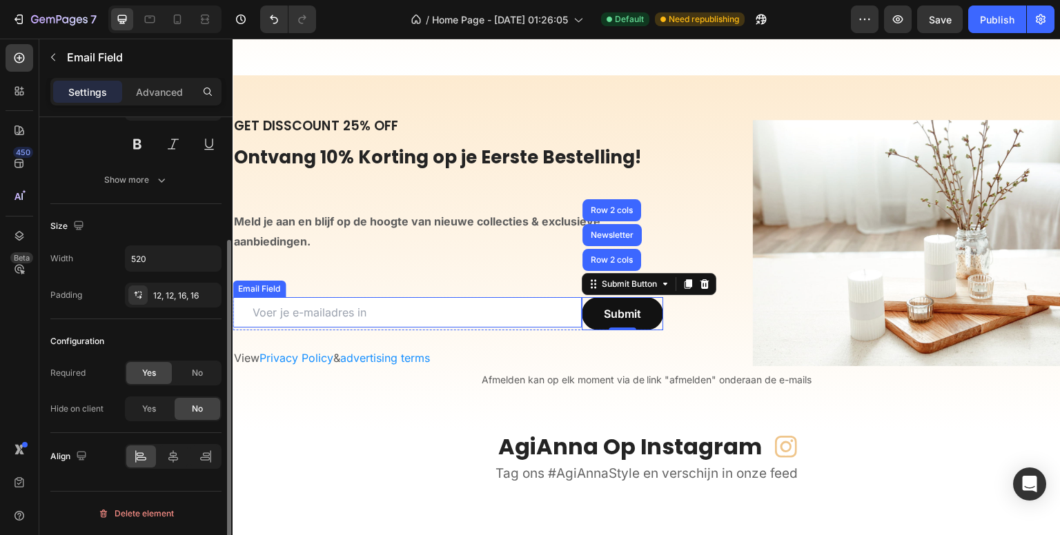
click at [259, 290] on div "Email Field" at bounding box center [259, 289] width 48 height 12
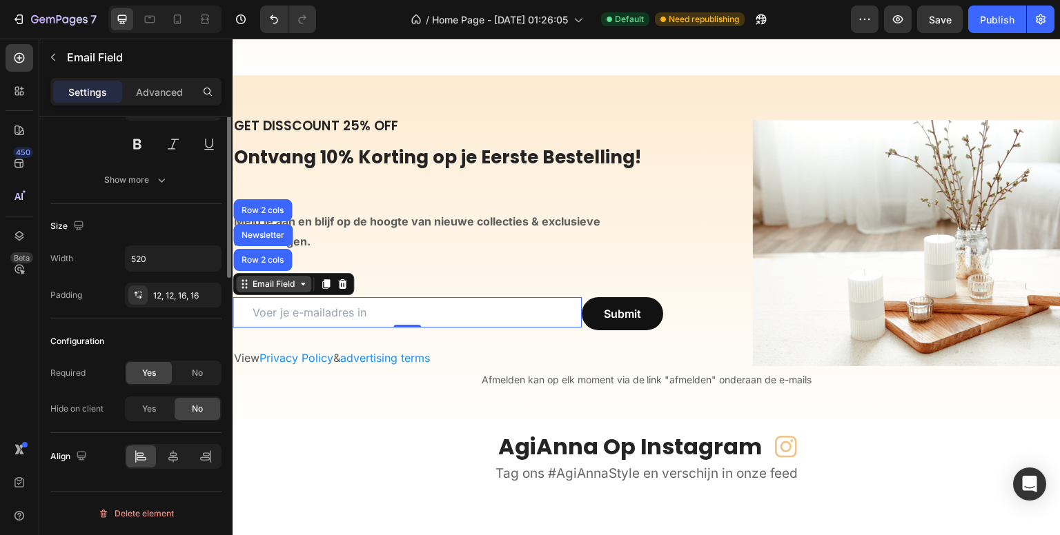
scroll to position [0, 0]
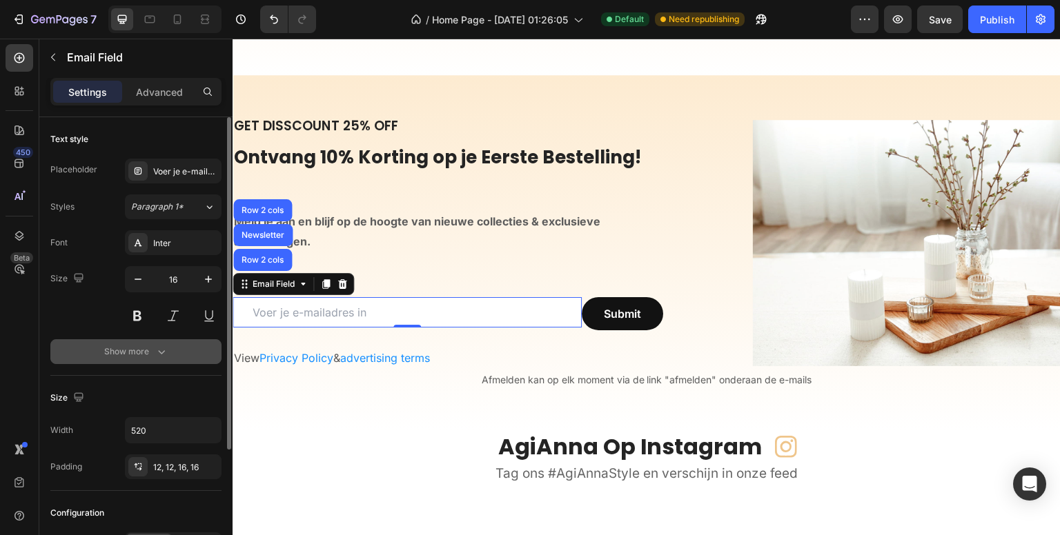
click at [171, 346] on button "Show more" at bounding box center [135, 352] width 171 height 25
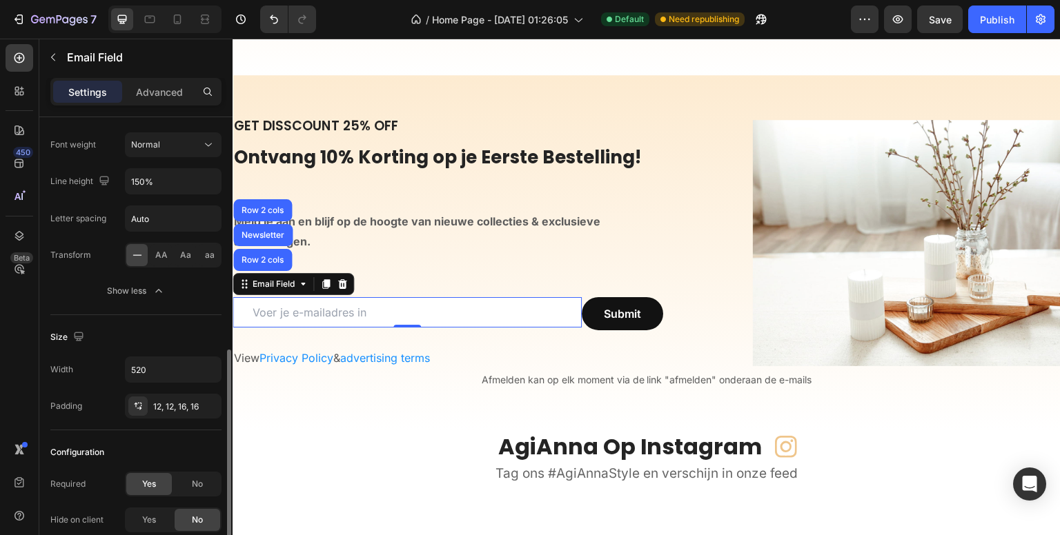
scroll to position [276, 0]
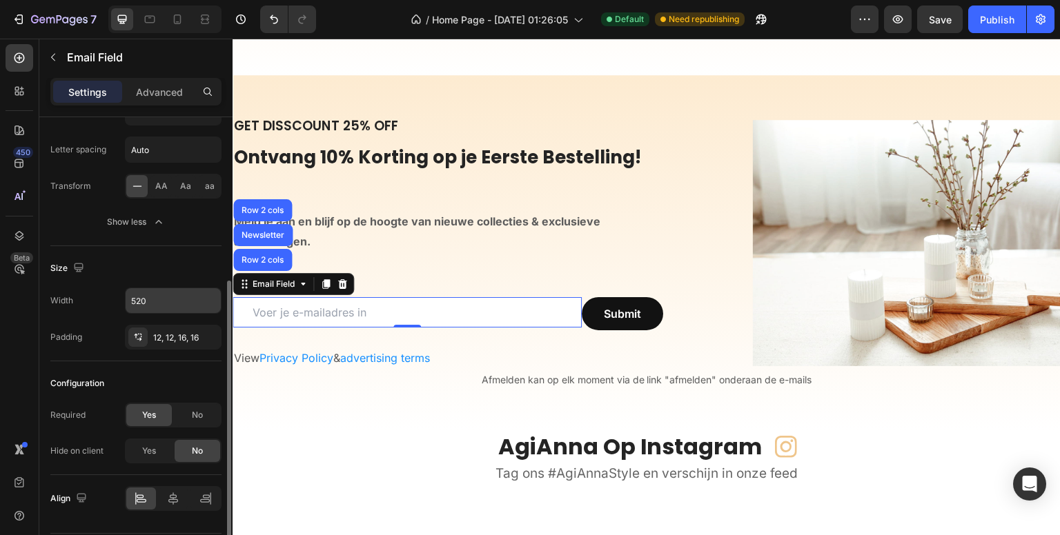
click at [139, 301] on input "520" at bounding box center [173, 300] width 95 height 25
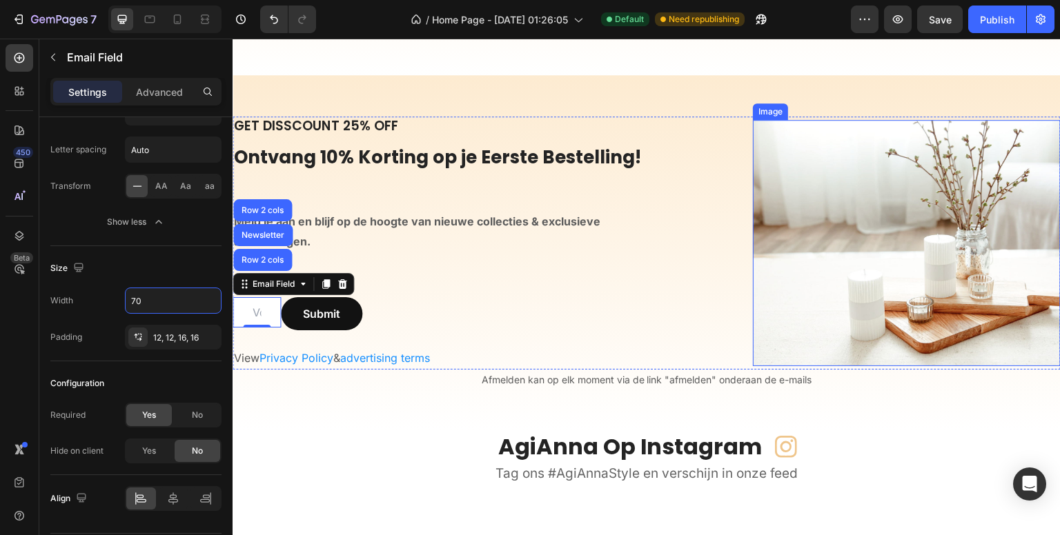
type input "7"
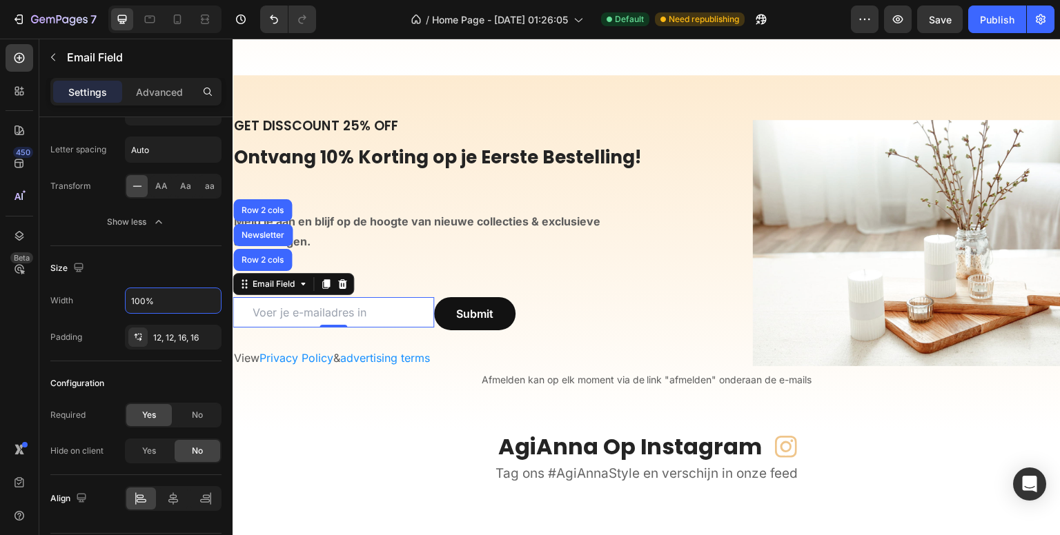
click at [0, 356] on div "450 Beta" at bounding box center [19, 287] width 39 height 497
click at [22, 341] on div "450 Beta" at bounding box center [20, 240] width 28 height 392
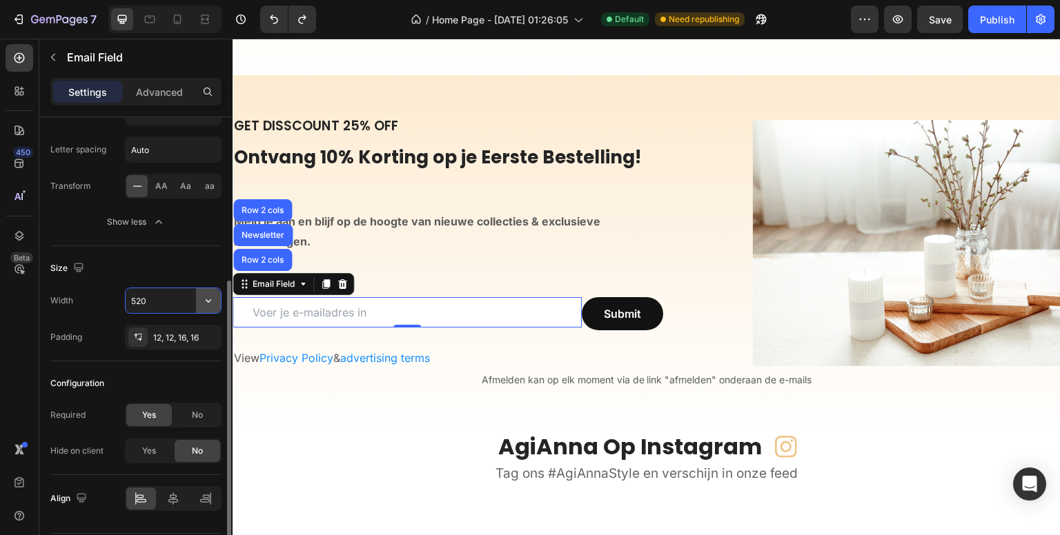
click at [208, 291] on button "button" at bounding box center [208, 300] width 25 height 25
click at [188, 355] on span "100%" at bounding box center [197, 361] width 23 height 12
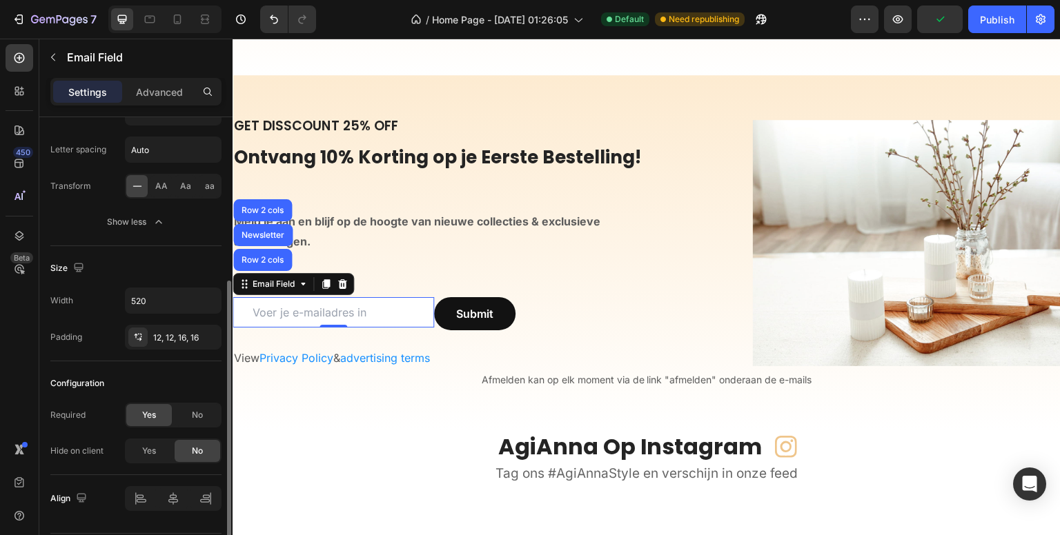
type input "100%"
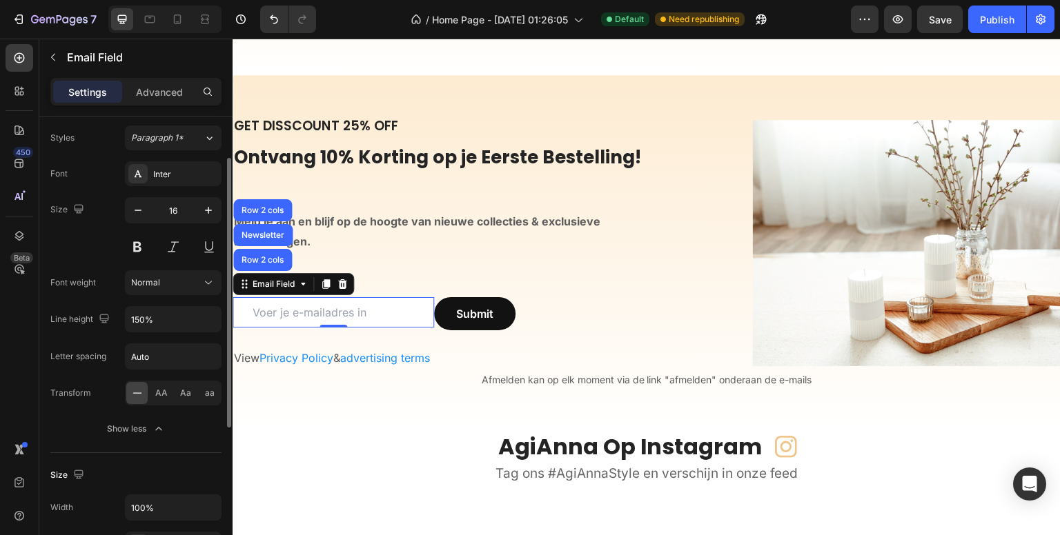
scroll to position [0, 0]
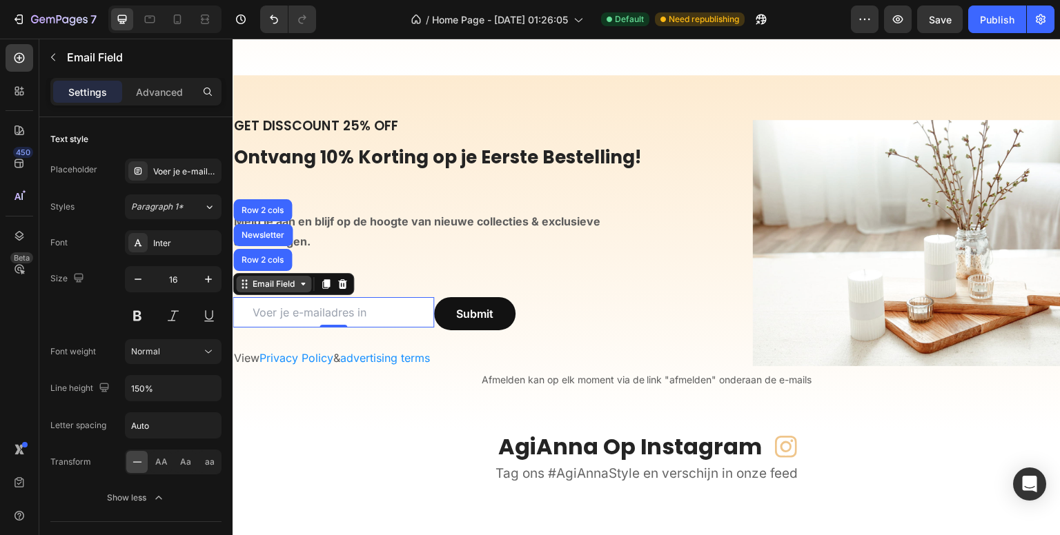
click at [259, 287] on div "Email Field" at bounding box center [274, 284] width 48 height 12
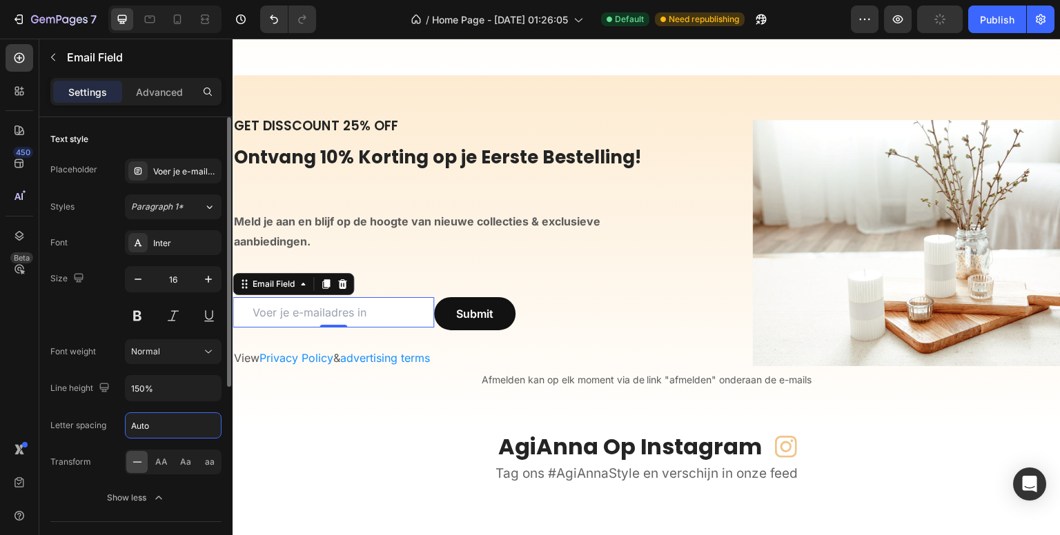
click at [170, 424] on input "Auto" at bounding box center [173, 425] width 95 height 25
click at [181, 420] on input "Auto" at bounding box center [173, 425] width 95 height 25
click at [155, 495] on icon "button" at bounding box center [159, 498] width 14 height 14
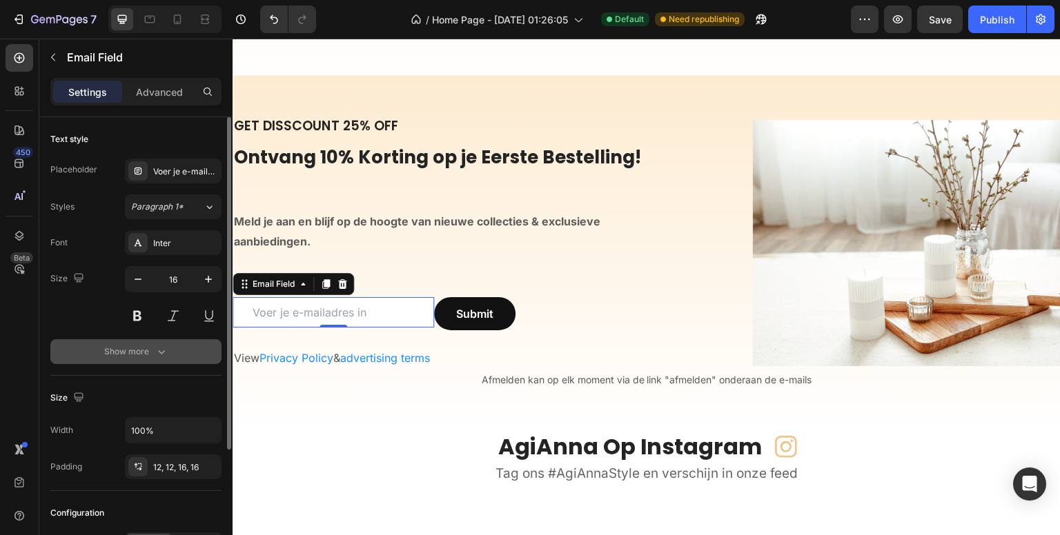
click at [161, 362] on button "Show more" at bounding box center [135, 352] width 171 height 25
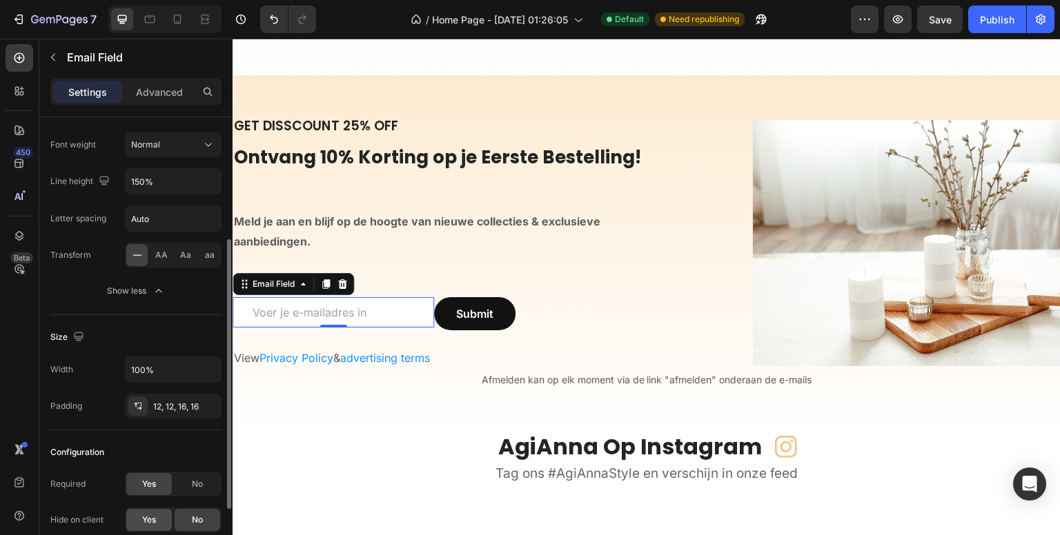
scroll to position [276, 0]
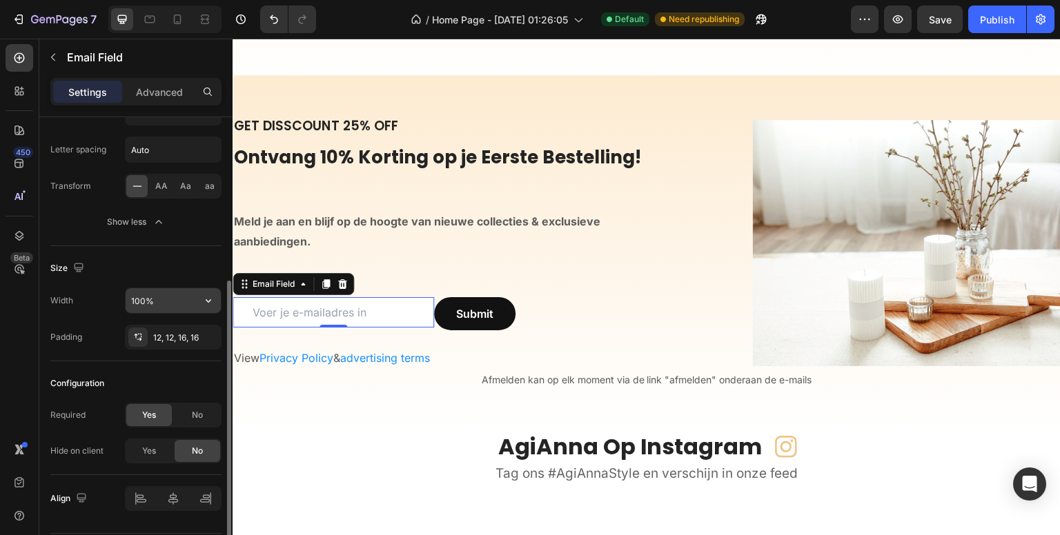
click at [174, 296] on input "100%" at bounding box center [173, 300] width 95 height 25
click at [205, 300] on icon "button" at bounding box center [208, 301] width 14 height 14
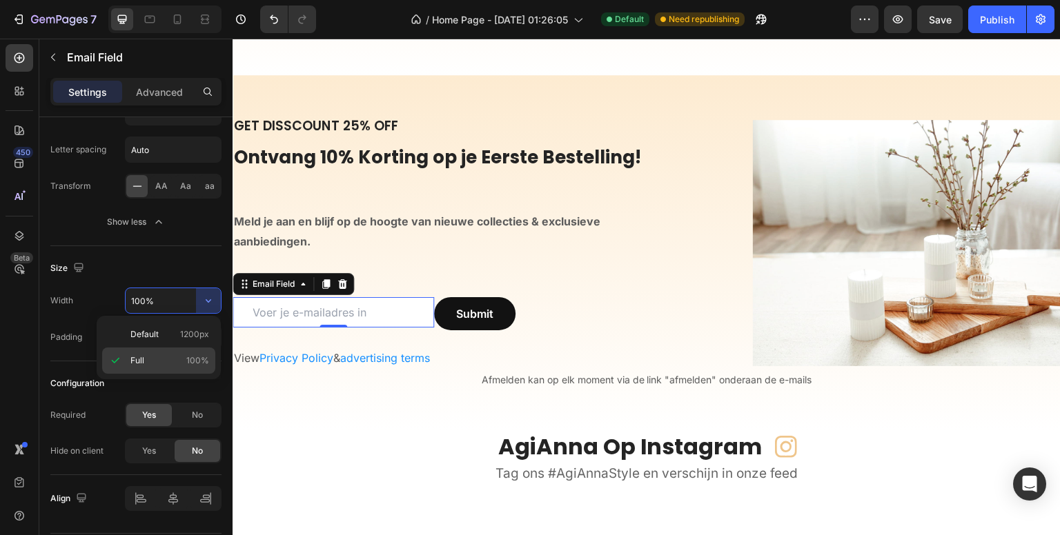
click at [193, 359] on span "100%" at bounding box center [197, 361] width 23 height 12
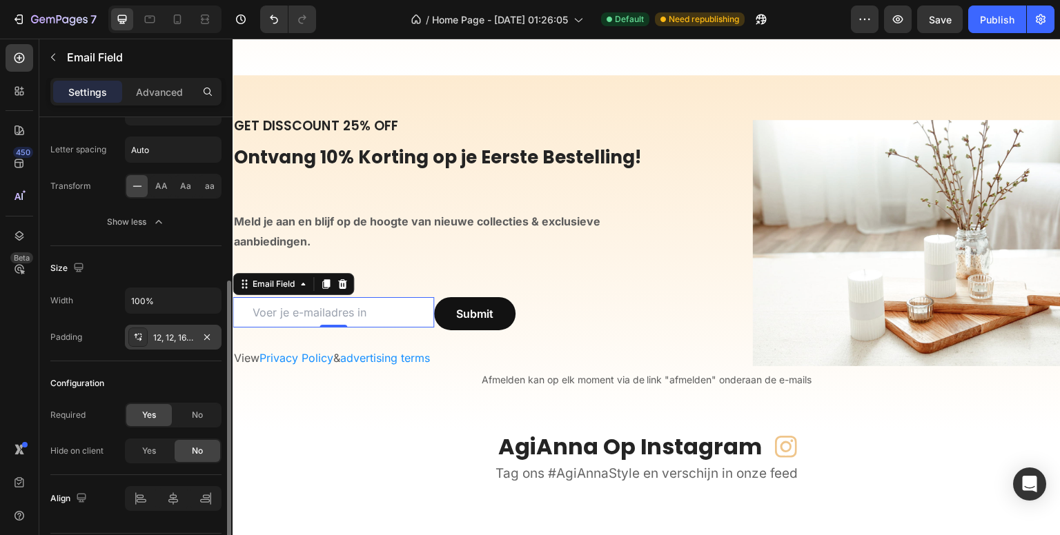
click at [160, 336] on div "12, 12, 16, 16" at bounding box center [173, 338] width 40 height 12
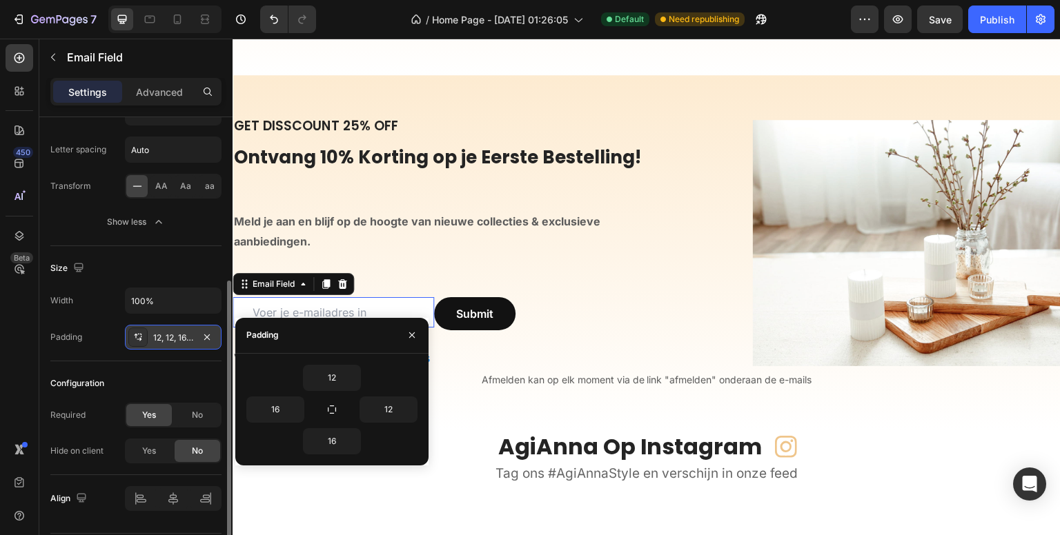
click at [160, 336] on div "12, 12, 16, 16" at bounding box center [173, 338] width 40 height 12
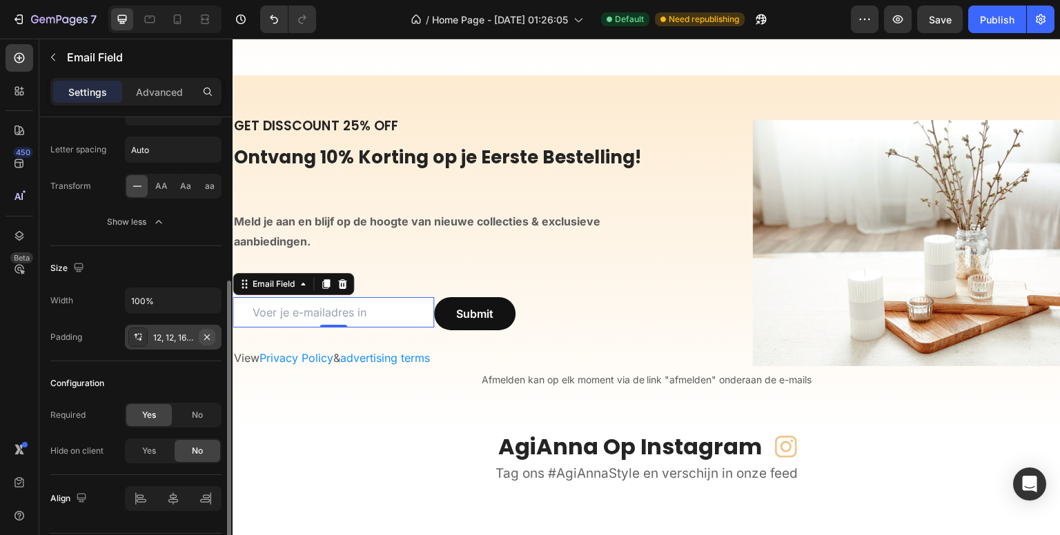
drag, startPoint x: 208, startPoint y: 333, endPoint x: 207, endPoint y: 264, distance: 69.7
click at [208, 334] on icon "button" at bounding box center [207, 337] width 6 height 6
click at [440, 301] on button "Submit" at bounding box center [474, 313] width 81 height 33
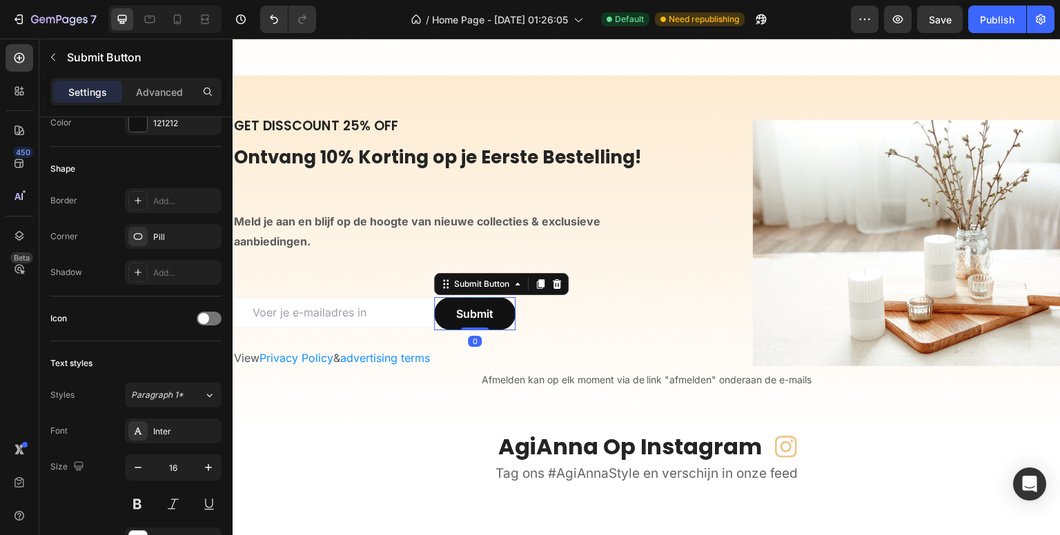
scroll to position [0, 0]
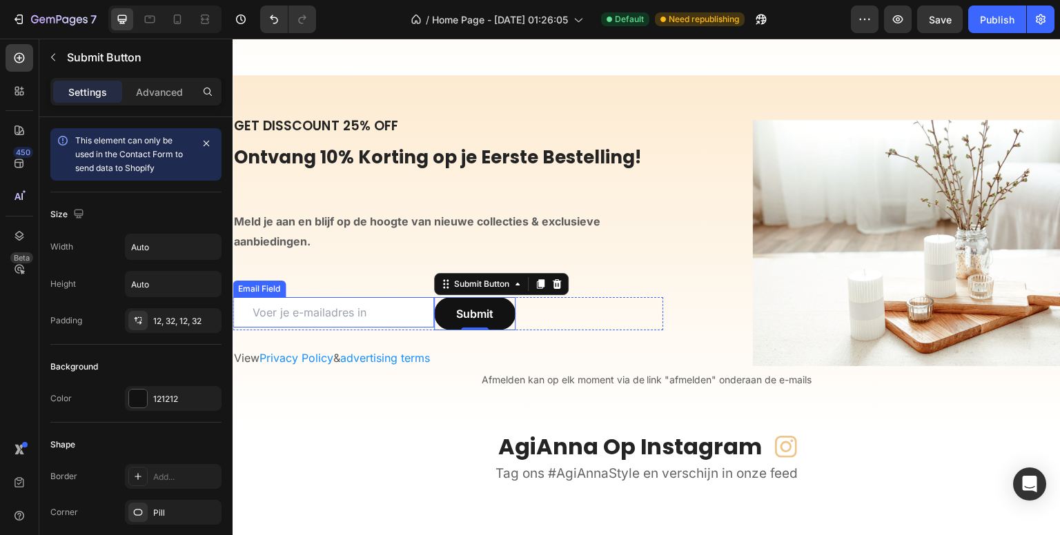
click at [298, 309] on input "email" at bounding box center [333, 312] width 201 height 30
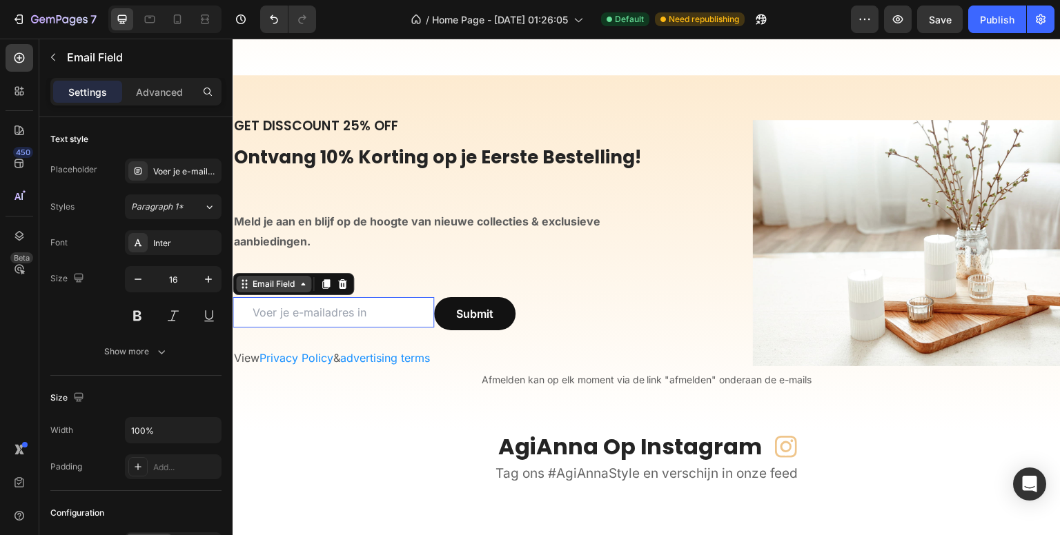
click at [256, 288] on div "Email Field" at bounding box center [274, 284] width 48 height 12
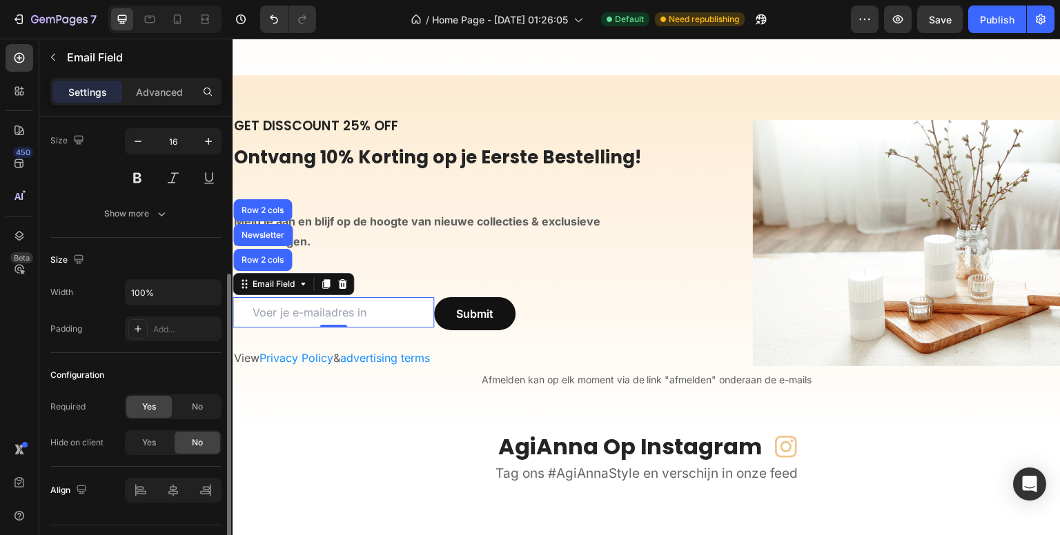
scroll to position [170, 0]
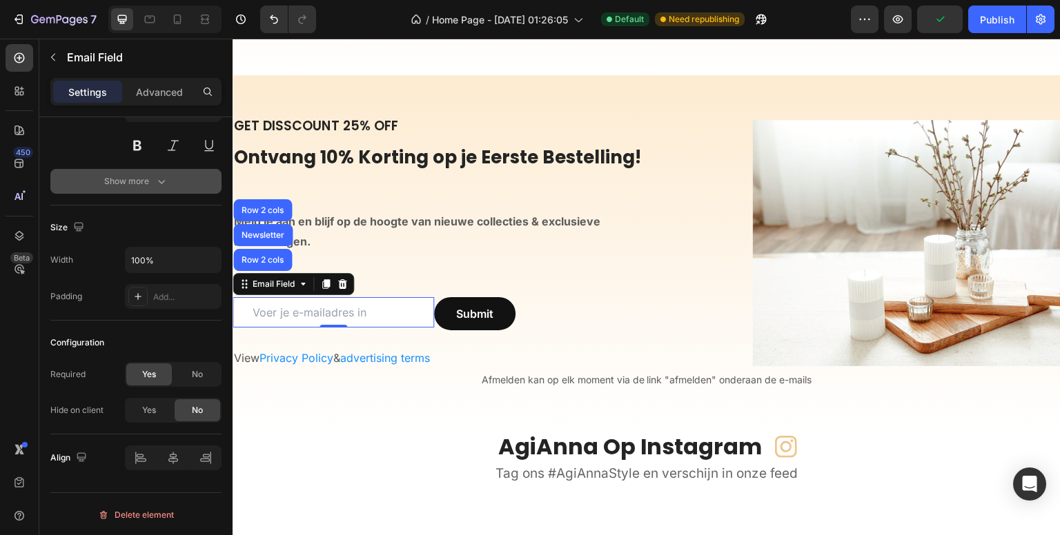
click at [173, 190] on button "Show more" at bounding box center [135, 181] width 171 height 25
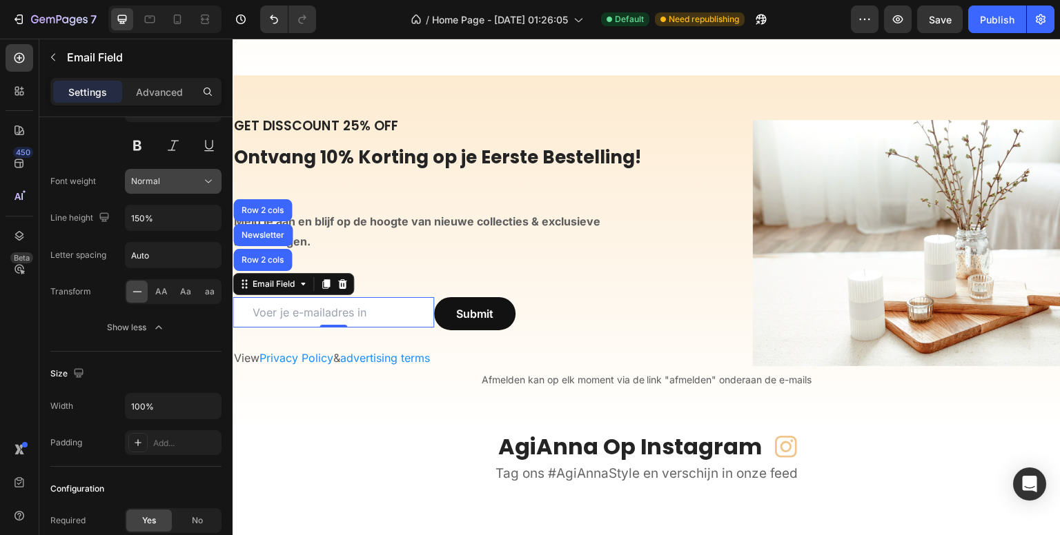
click at [168, 175] on div "Normal" at bounding box center [166, 181] width 70 height 12
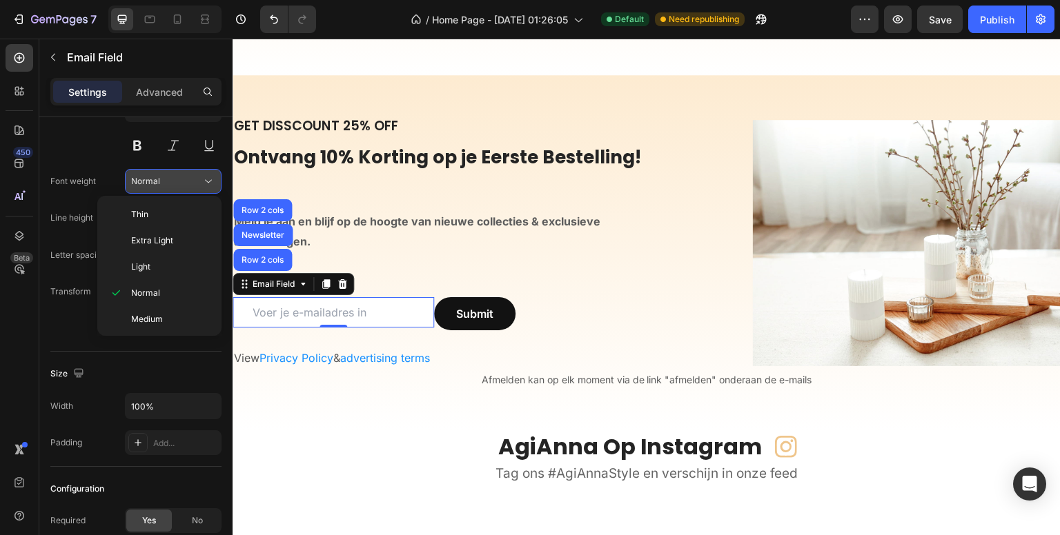
click at [165, 175] on div "Normal" at bounding box center [166, 181] width 70 height 12
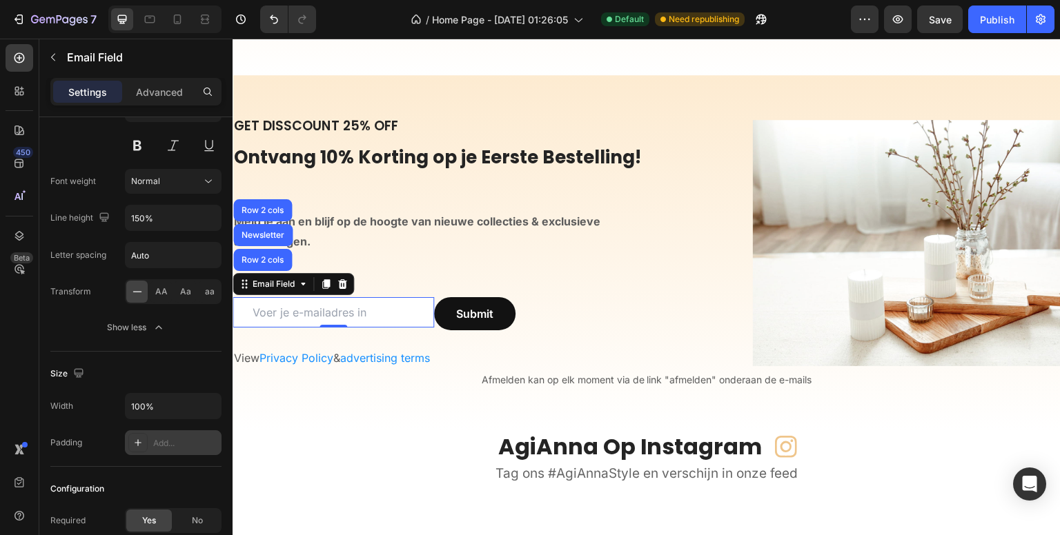
click at [159, 442] on div "Add..." at bounding box center [185, 444] width 65 height 12
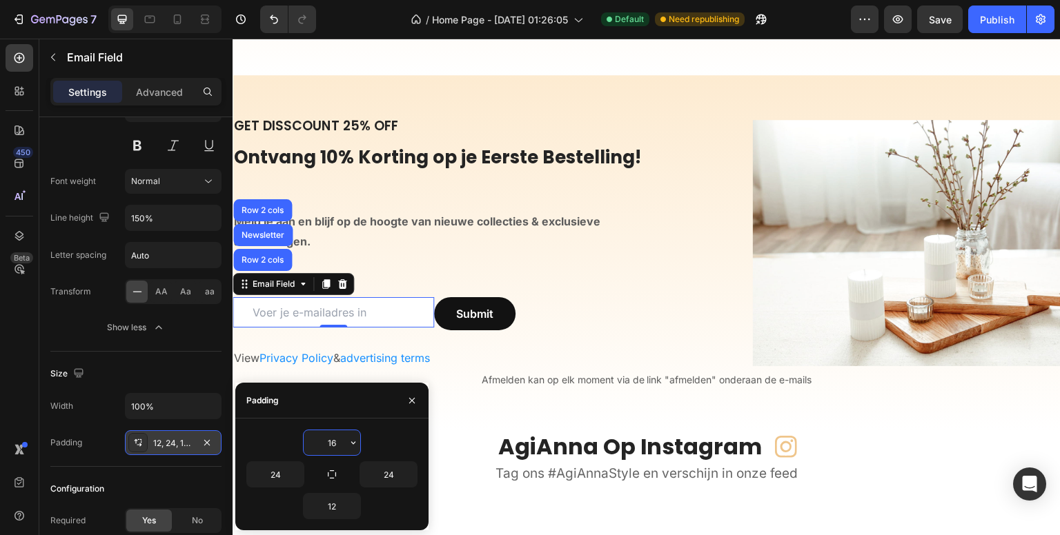
type input "16"
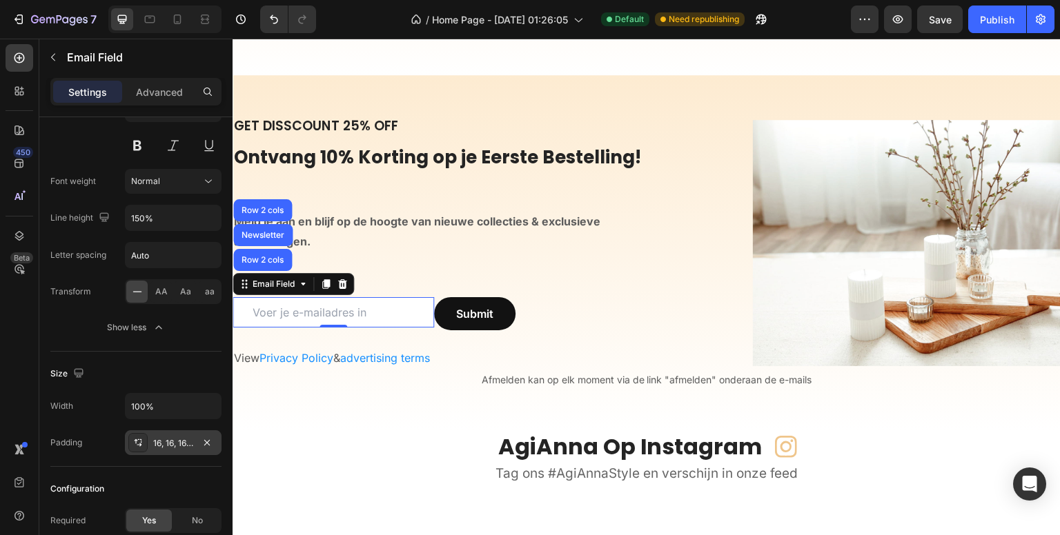
click at [16, 410] on div "450 Beta" at bounding box center [20, 240] width 28 height 392
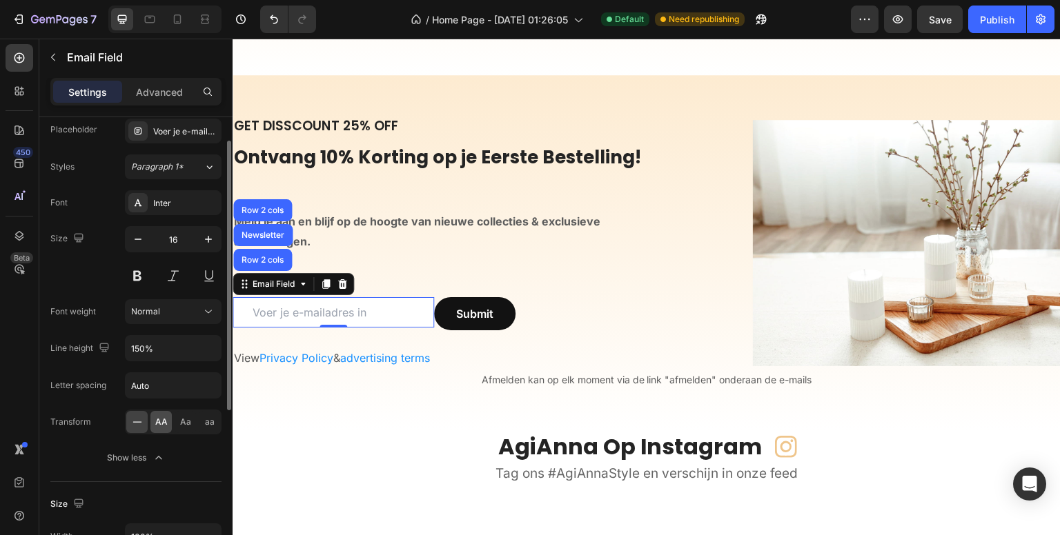
scroll to position [0, 0]
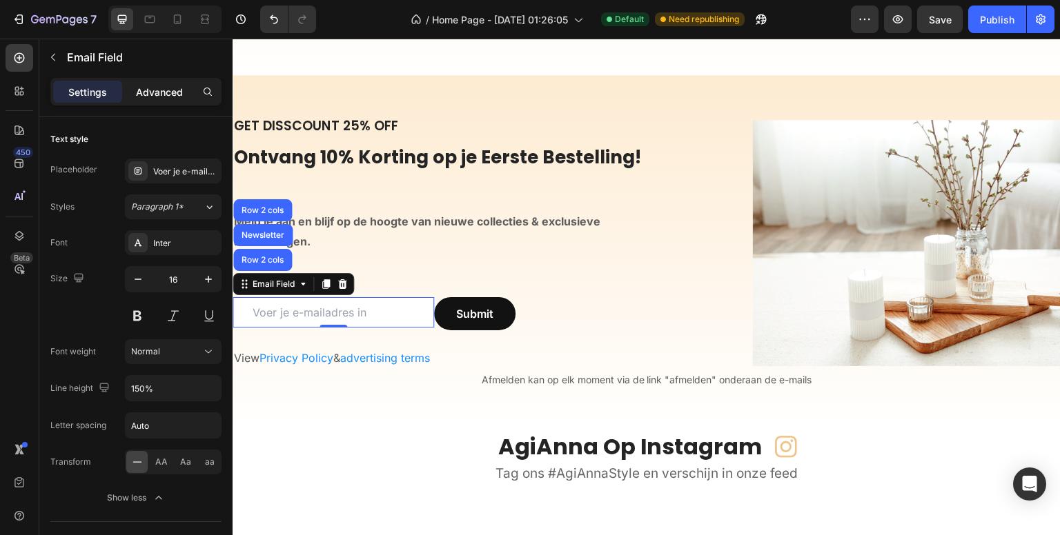
click at [171, 92] on p "Advanced" at bounding box center [159, 92] width 47 height 14
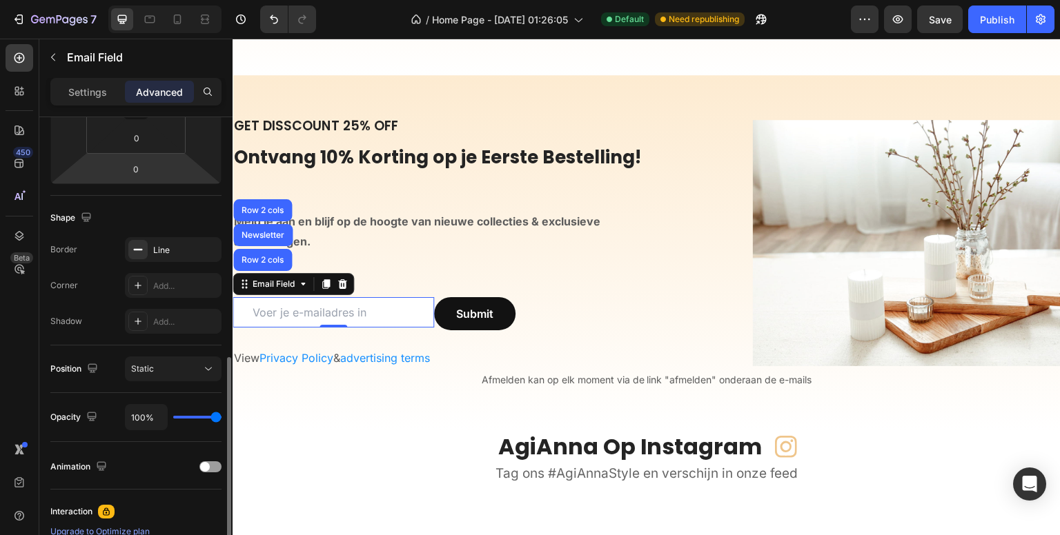
scroll to position [345, 0]
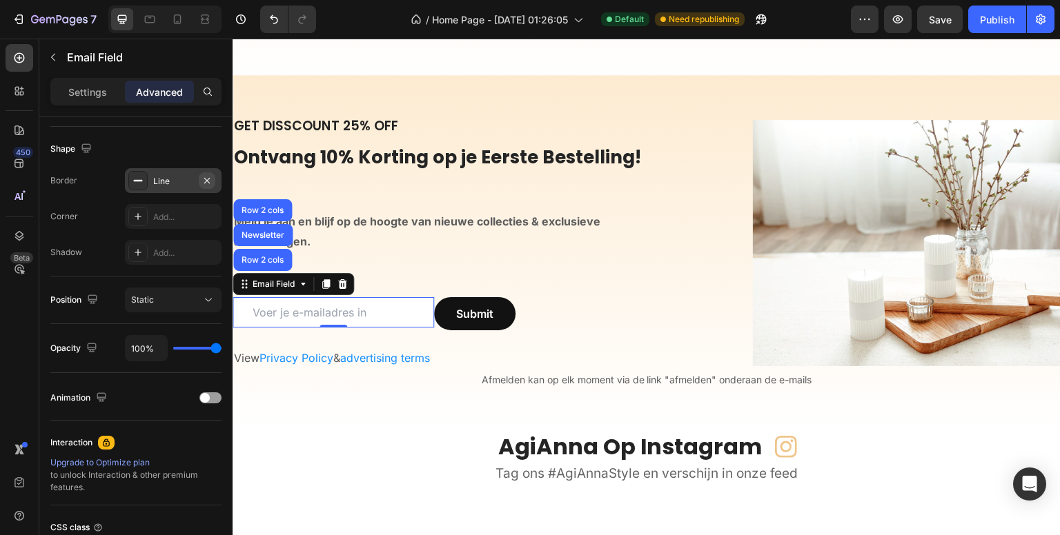
click at [213, 177] on button "button" at bounding box center [207, 181] width 17 height 17
click at [166, 223] on div "Add..." at bounding box center [173, 216] width 97 height 25
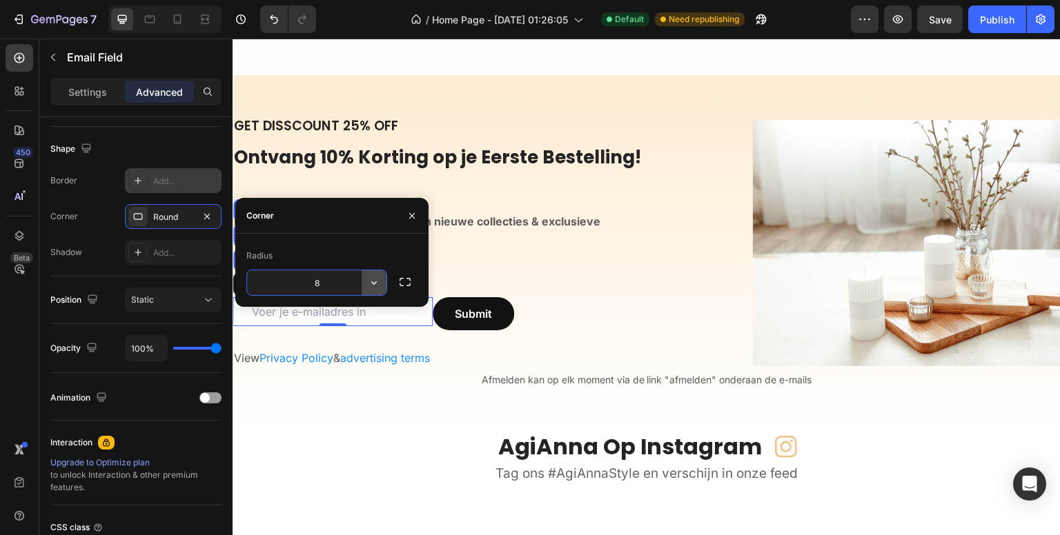
click at [376, 280] on icon "button" at bounding box center [374, 283] width 14 height 14
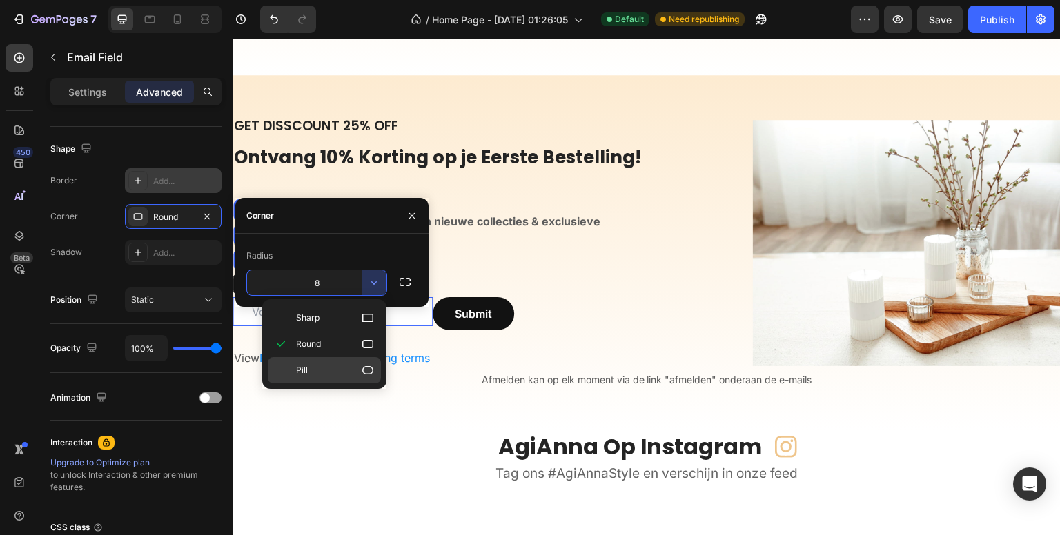
click at [342, 364] on p "Pill" at bounding box center [335, 371] width 79 height 14
type input "9999"
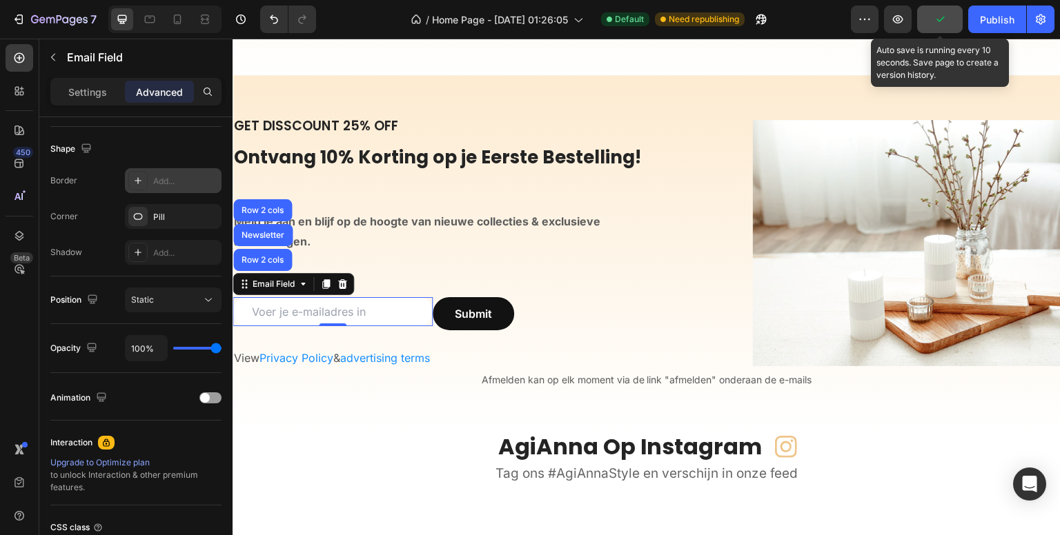
click at [931, 17] on button "button" at bounding box center [940, 20] width 46 height 28
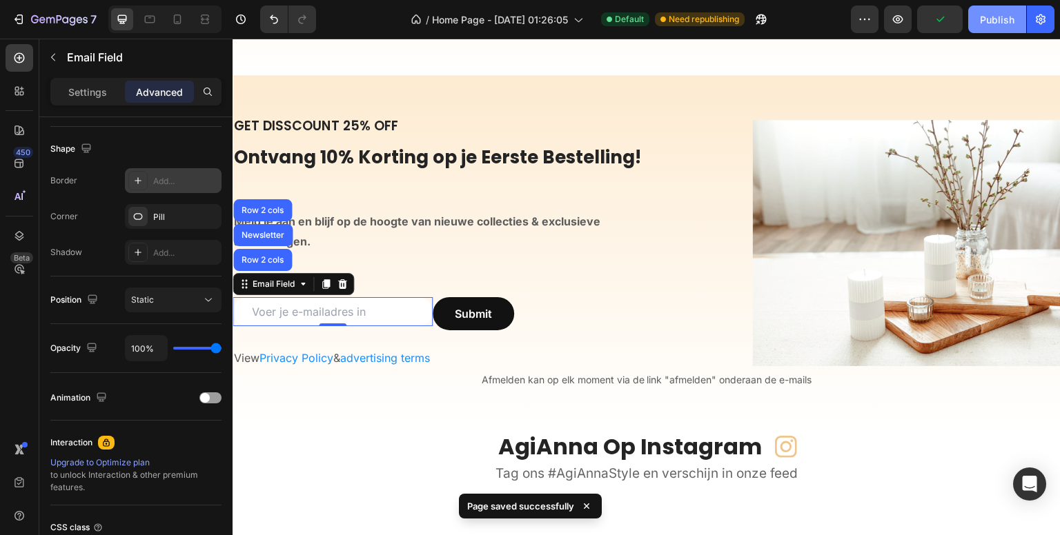
click at [981, 14] on div "Publish" at bounding box center [997, 19] width 35 height 14
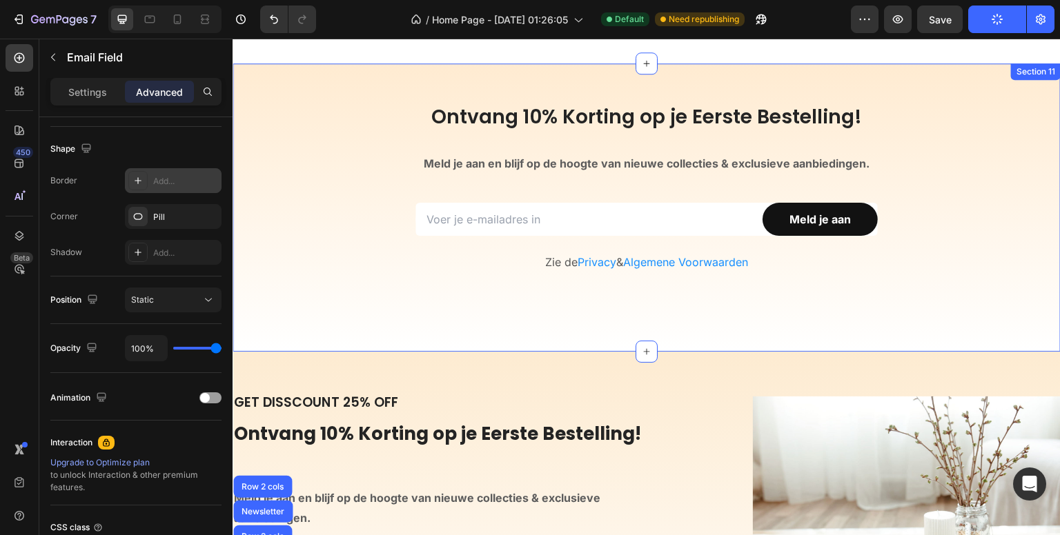
scroll to position [4214, 0]
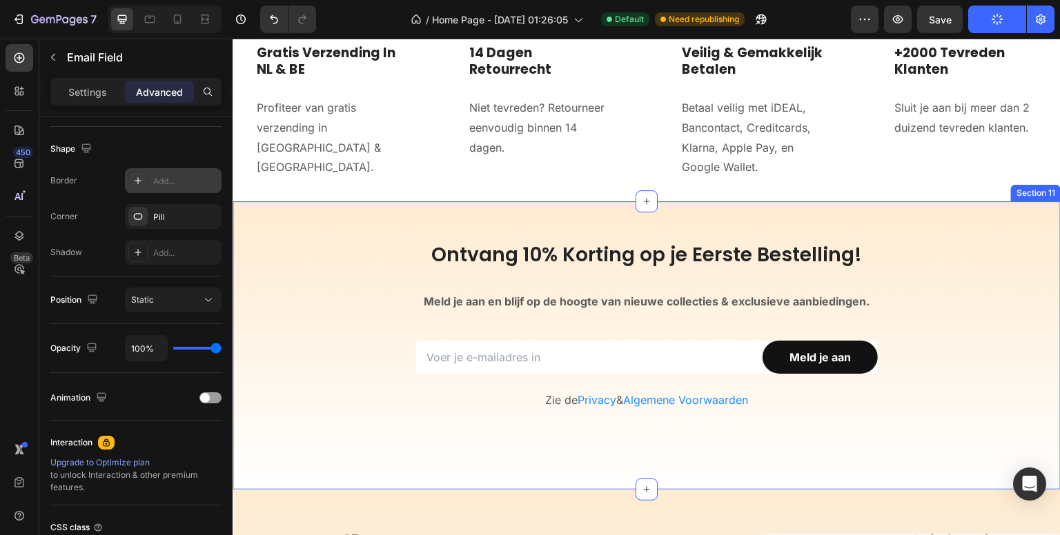
click at [1023, 198] on div "Section 11" at bounding box center [1036, 193] width 50 height 17
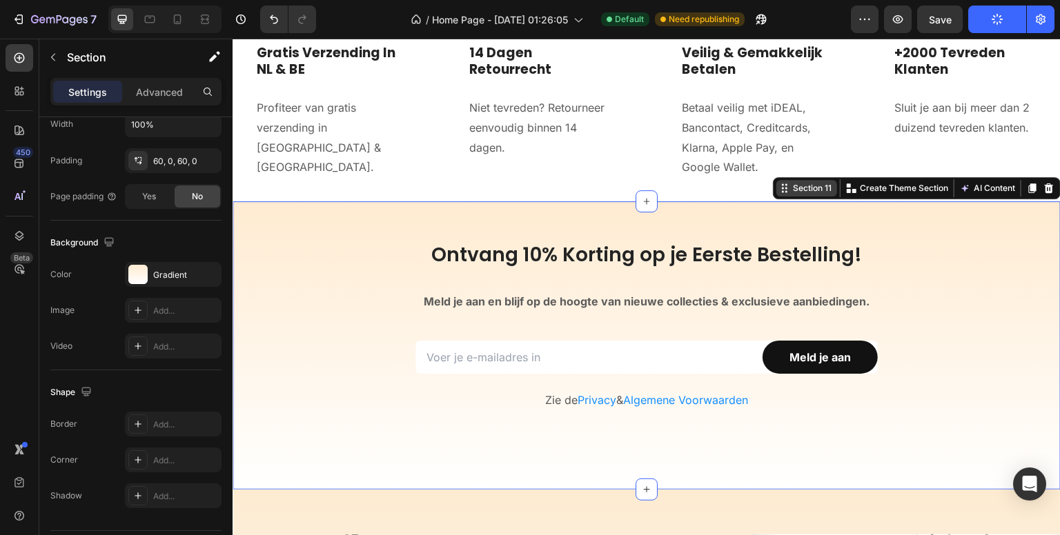
scroll to position [0, 0]
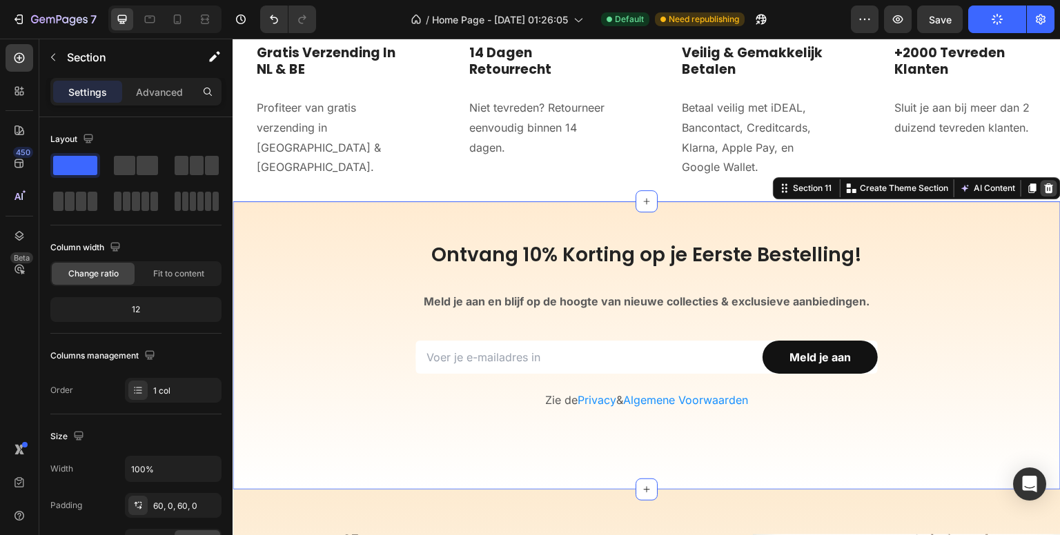
click at [1045, 188] on icon at bounding box center [1049, 189] width 9 height 10
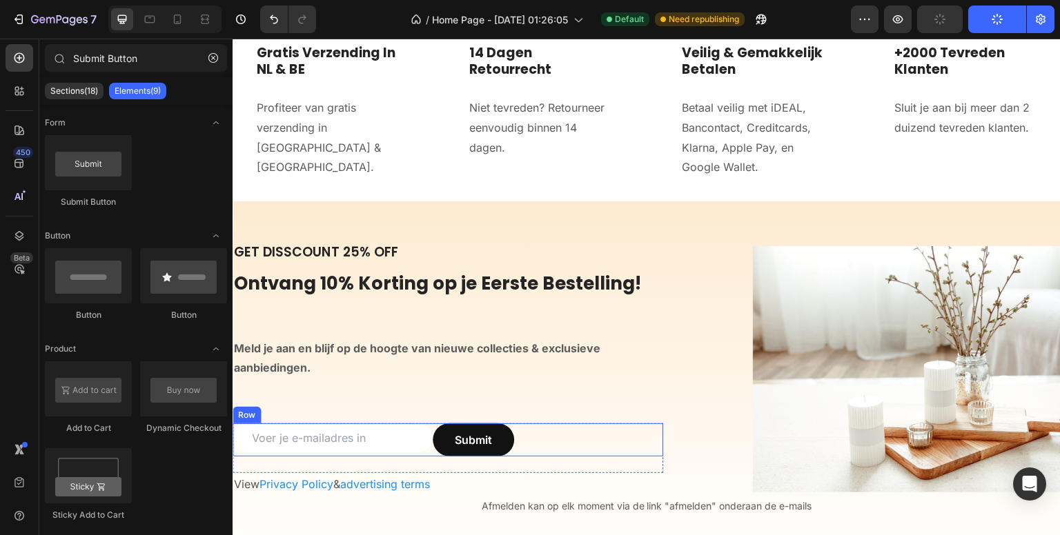
click at [522, 435] on div "Email Field Submit Submit Button Row" at bounding box center [448, 440] width 431 height 33
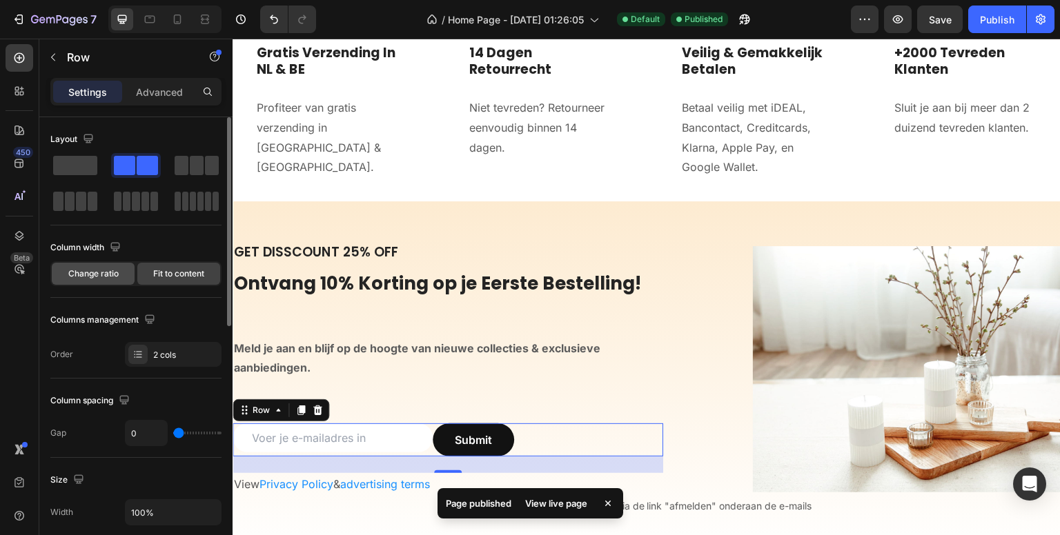
click at [100, 272] on span "Change ratio" at bounding box center [93, 274] width 50 height 12
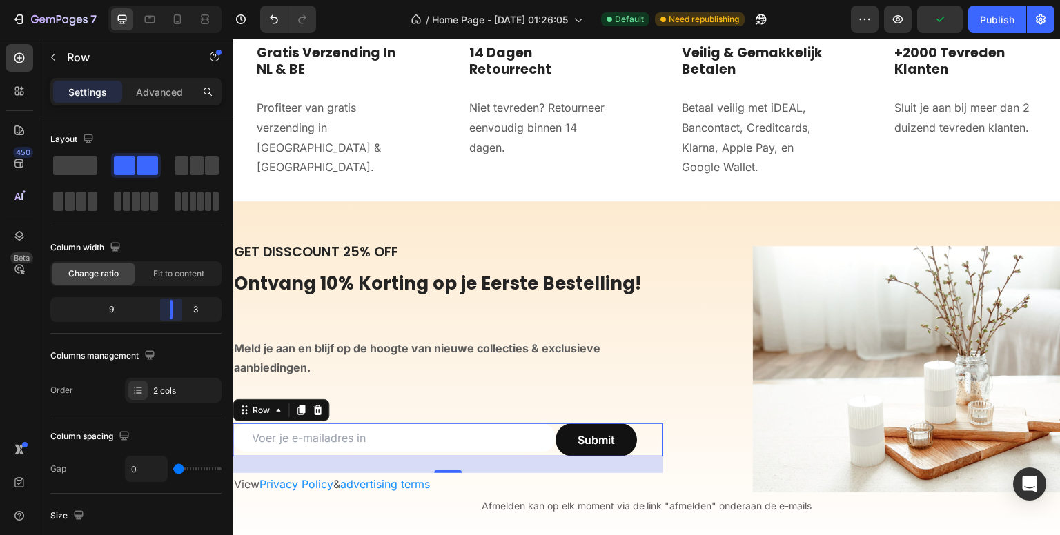
drag, startPoint x: 133, startPoint y: 313, endPoint x: 184, endPoint y: 308, distance: 51.2
click at [184, 0] on body "7 Version history / Home Page - [DATE] 01:26:05 Default Need republishing Previ…" at bounding box center [530, 0] width 1060 height 0
click at [195, 271] on span "Fit to content" at bounding box center [178, 274] width 51 height 12
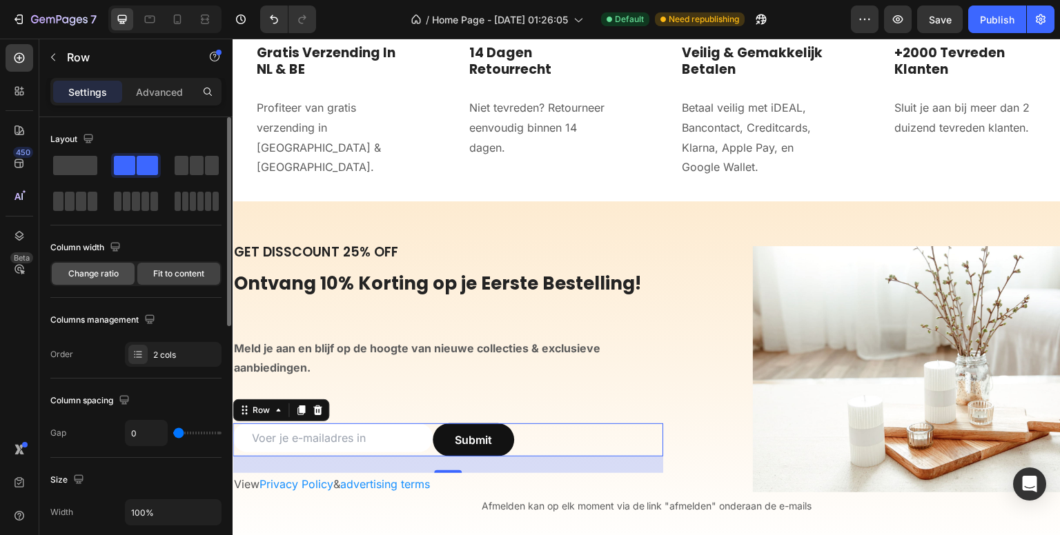
click at [113, 268] on span "Change ratio" at bounding box center [93, 274] width 50 height 12
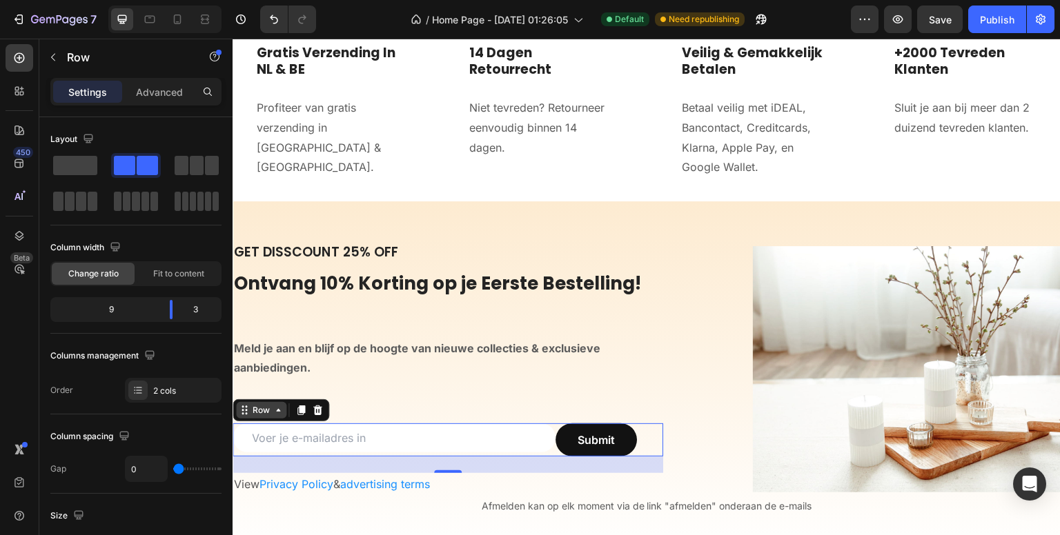
click at [259, 410] on div "Row" at bounding box center [261, 410] width 23 height 12
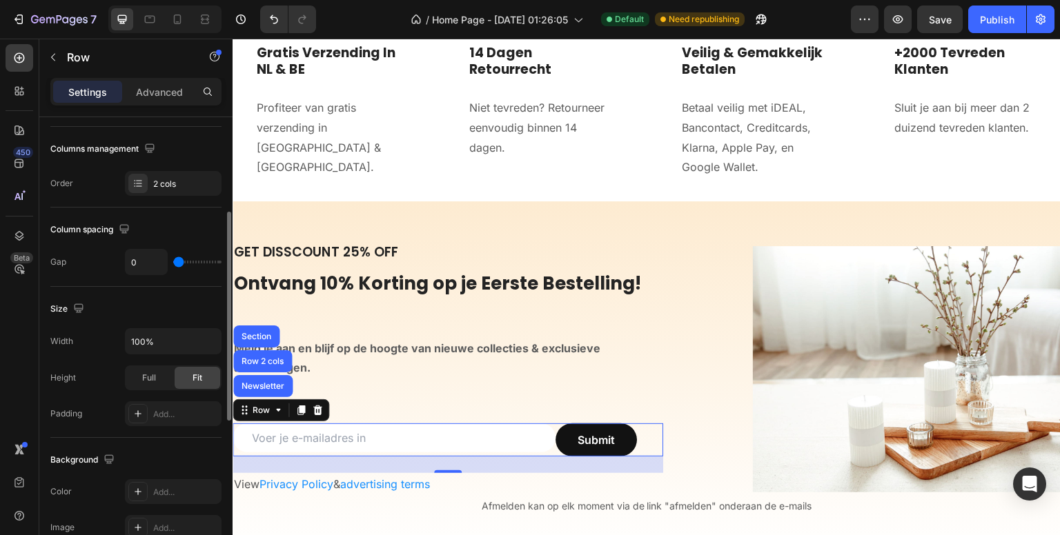
scroll to position [69, 0]
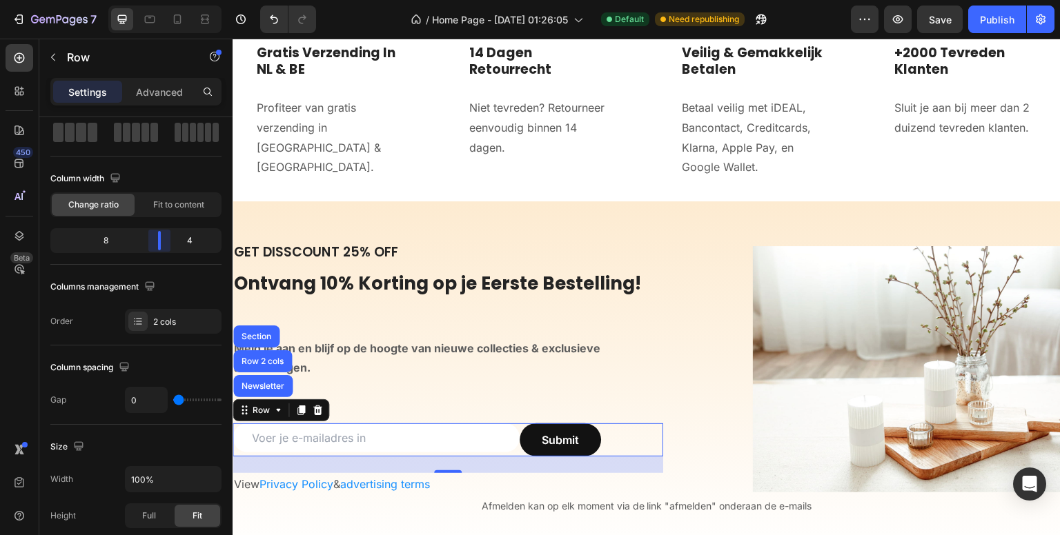
click at [166, 0] on body "7 Version history / Home Page - [DATE] 01:26:05 Default Need republishing Previ…" at bounding box center [530, 0] width 1060 height 0
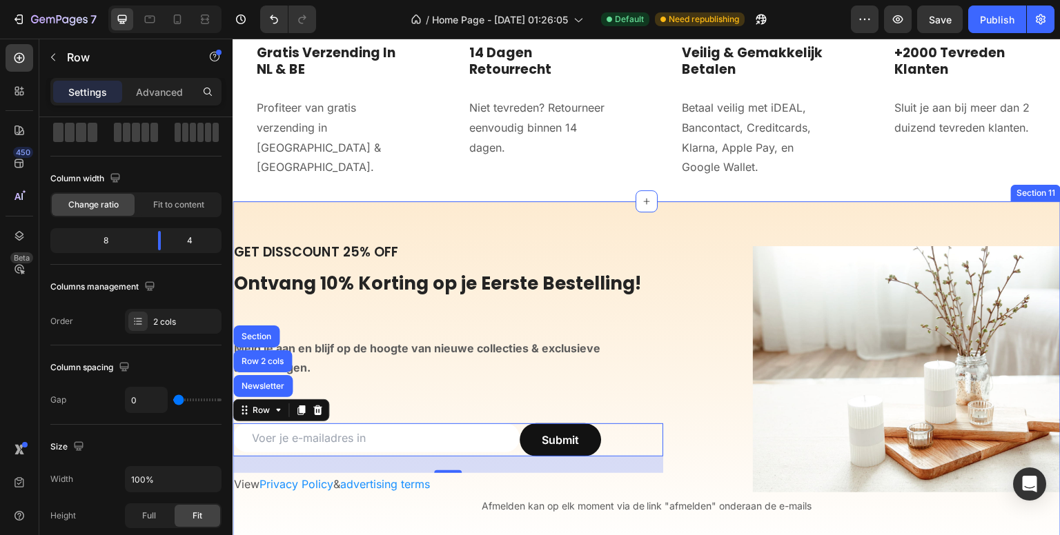
click at [1024, 215] on div "GET DISSCOUNT 25% OFF Heading Ontvang 10% Korting op je Eerste Bestelling! Head…" at bounding box center [647, 379] width 828 height 356
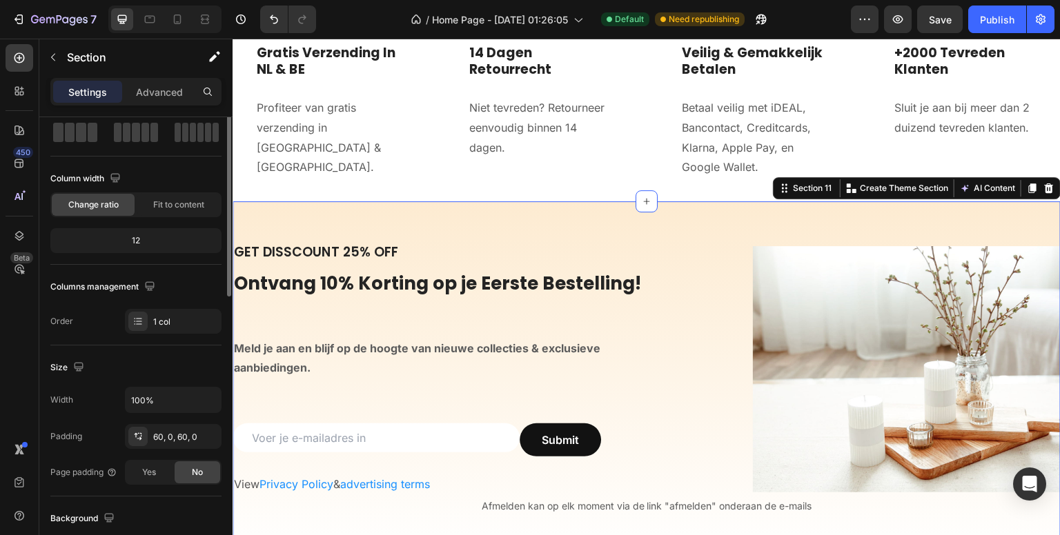
scroll to position [0, 0]
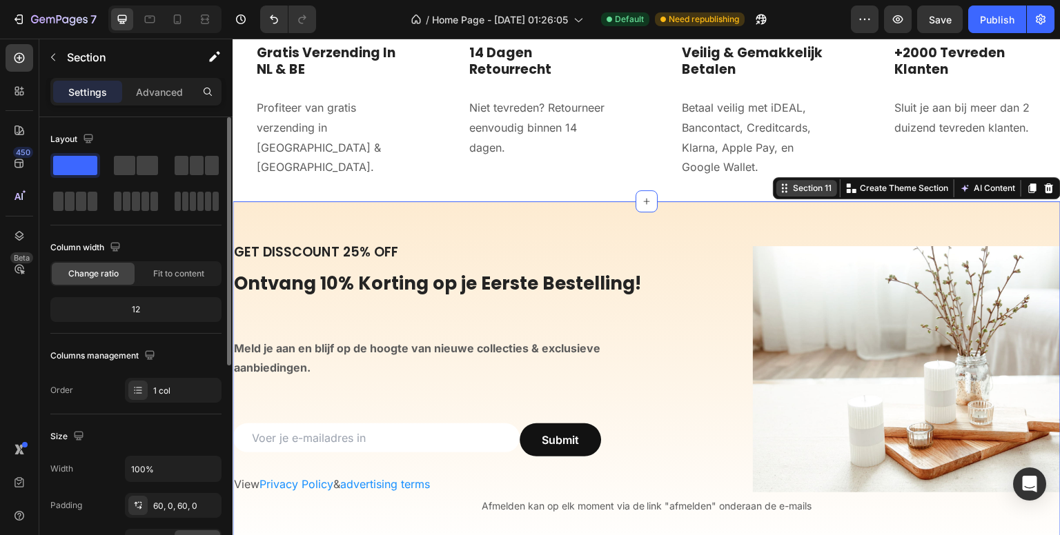
click at [796, 191] on div "Section 11" at bounding box center [812, 188] width 44 height 12
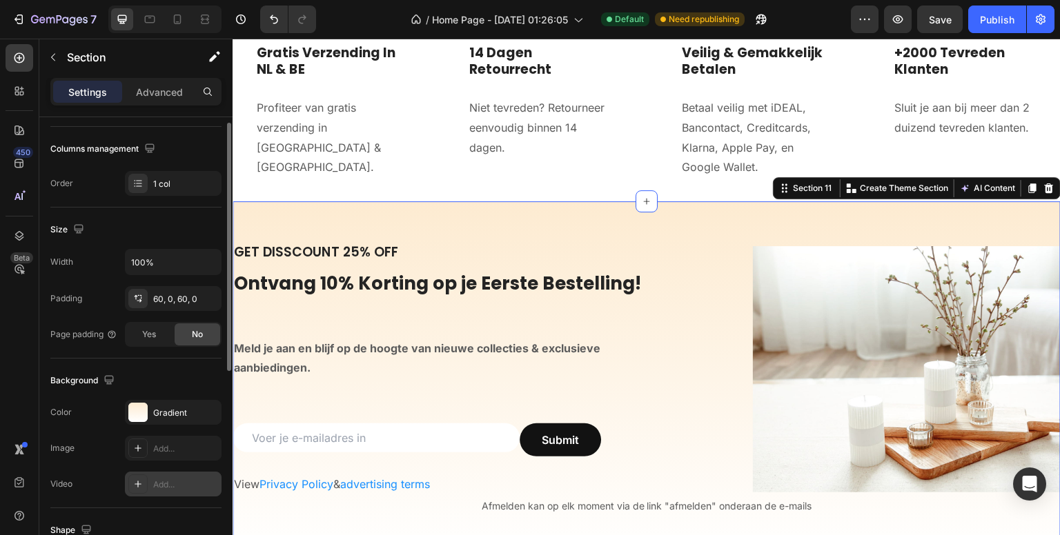
scroll to position [276, 0]
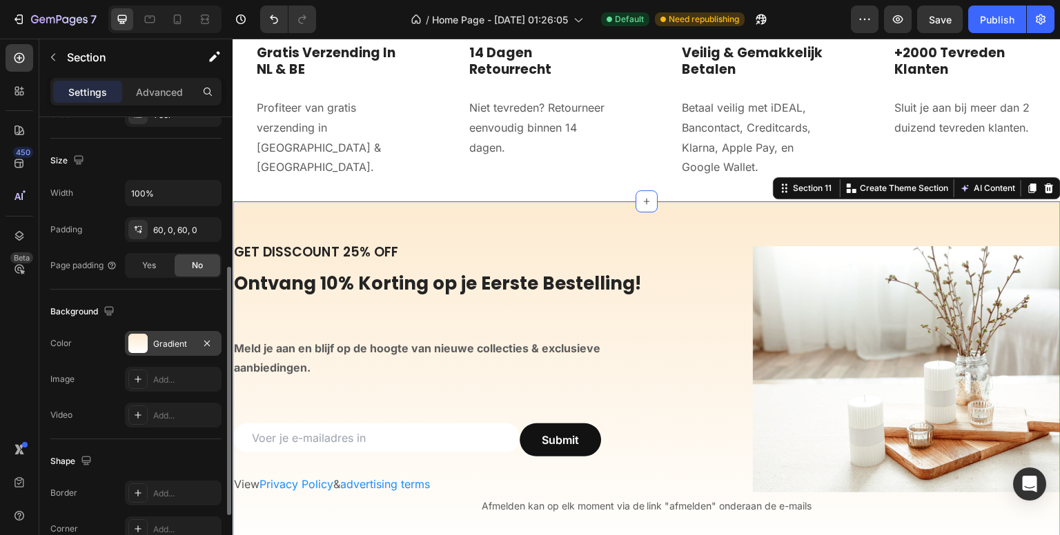
click at [177, 341] on div "Gradient" at bounding box center [173, 344] width 40 height 12
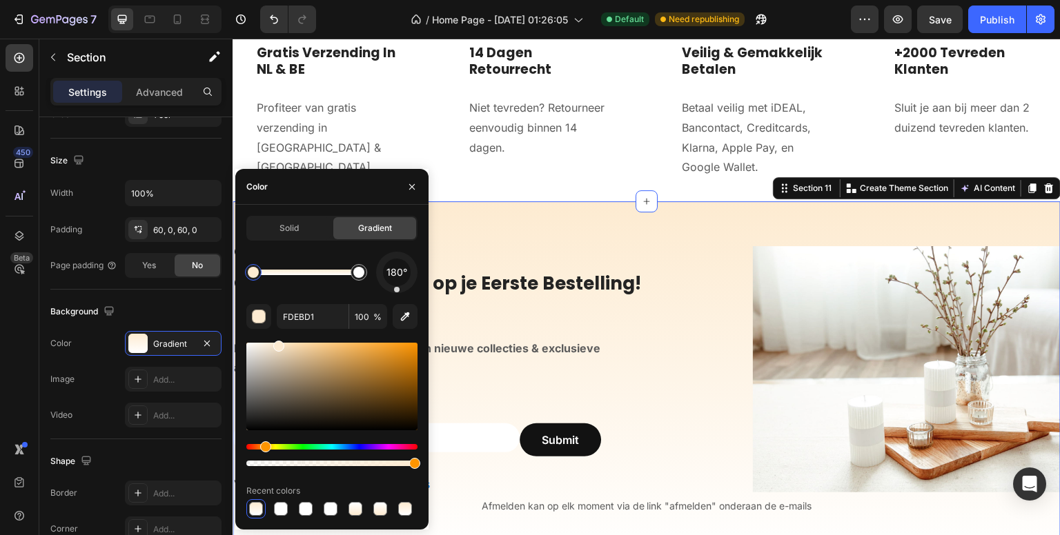
click at [19, 431] on div "450 Beta" at bounding box center [20, 240] width 28 height 392
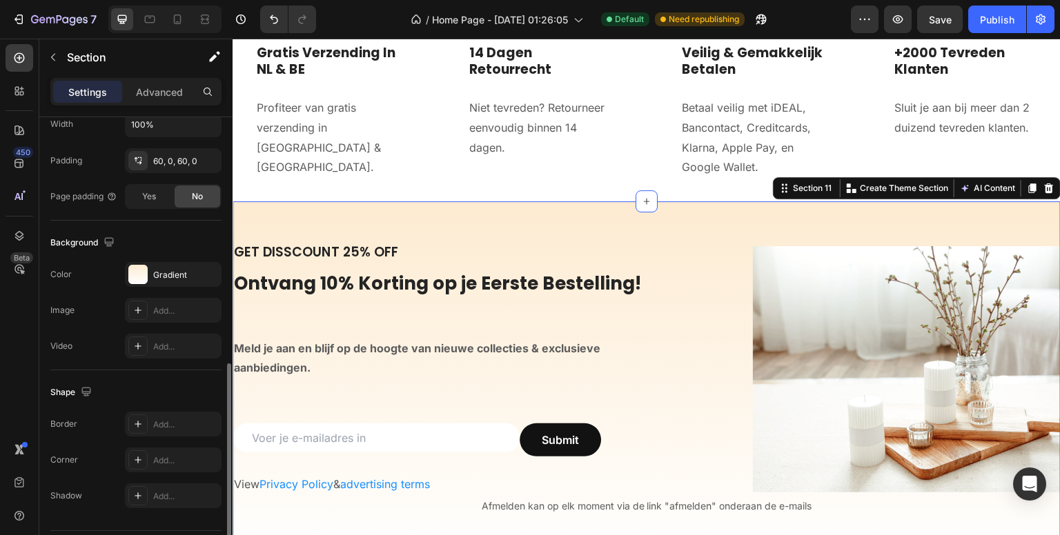
scroll to position [383, 0]
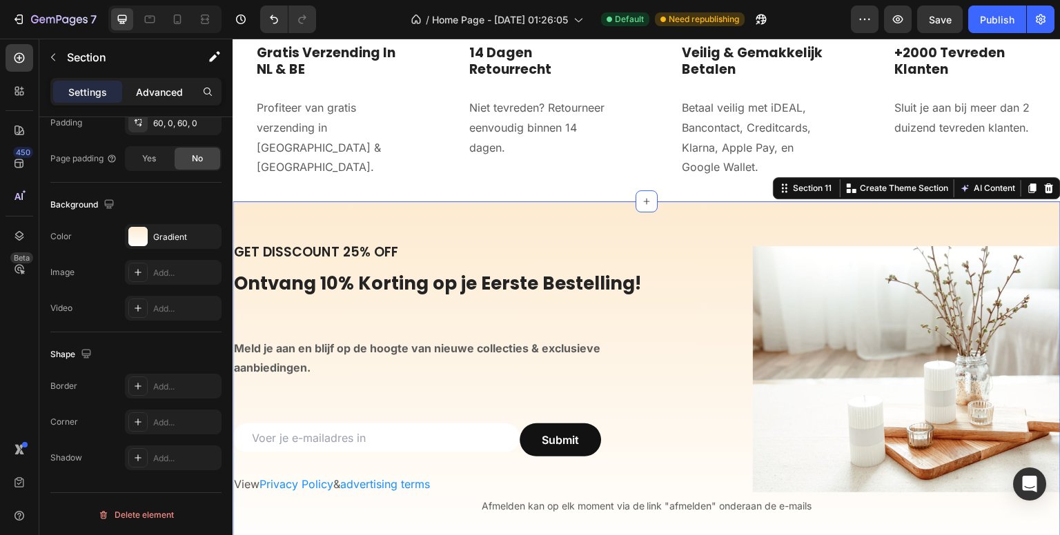
click at [159, 95] on p "Advanced" at bounding box center [159, 92] width 47 height 14
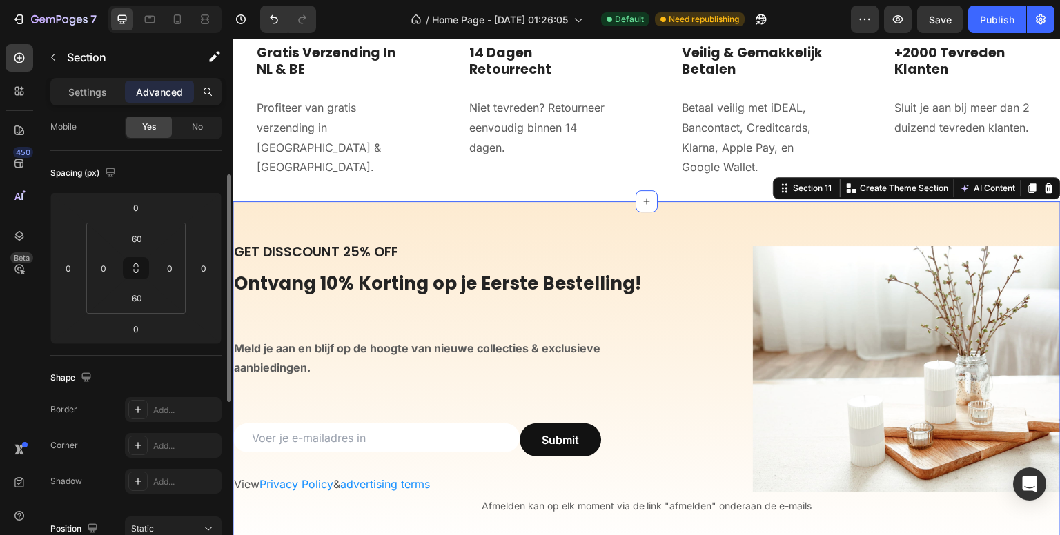
scroll to position [0, 0]
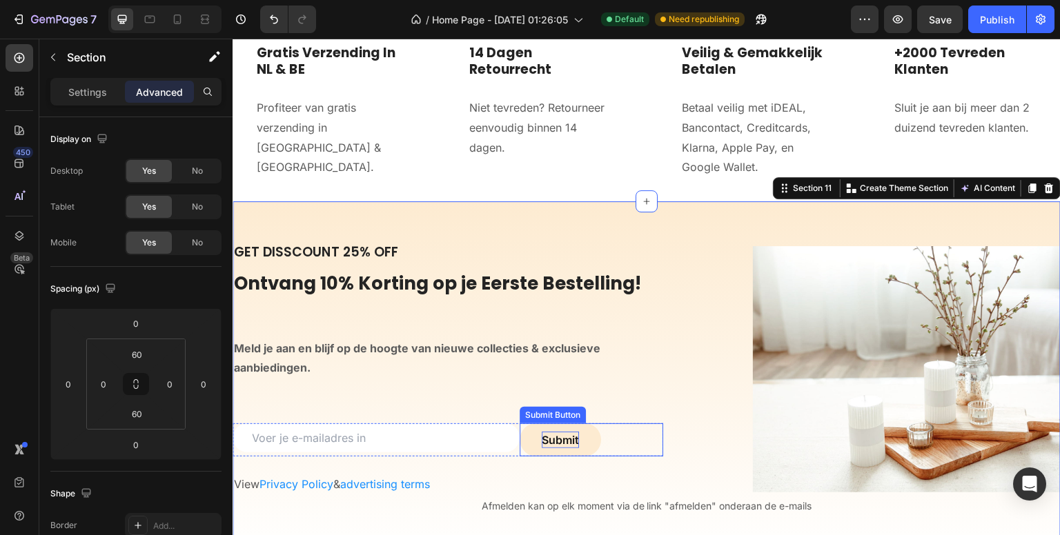
click at [555, 437] on p "Submit" at bounding box center [560, 440] width 37 height 17
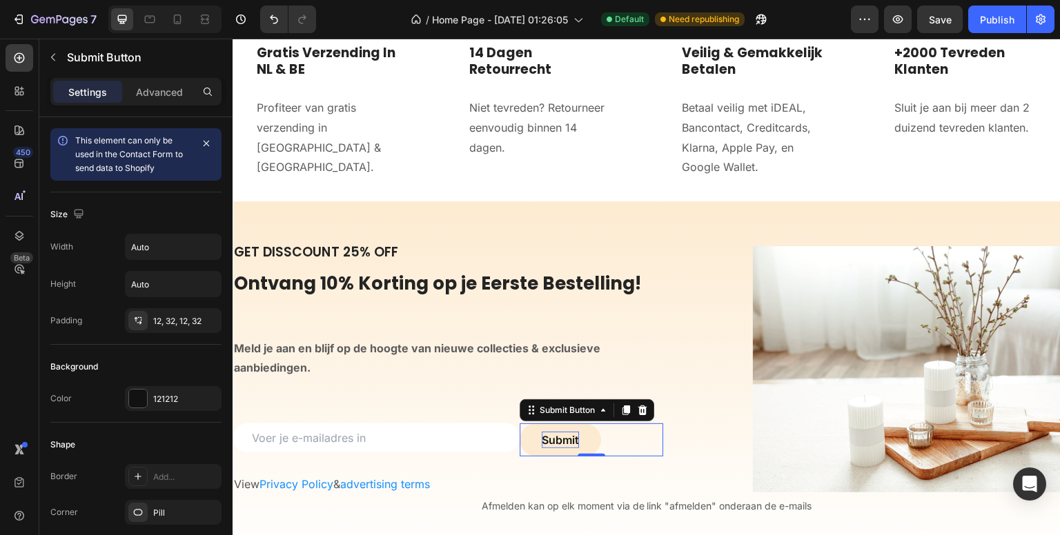
click at [555, 437] on p "Submit" at bounding box center [560, 440] width 37 height 17
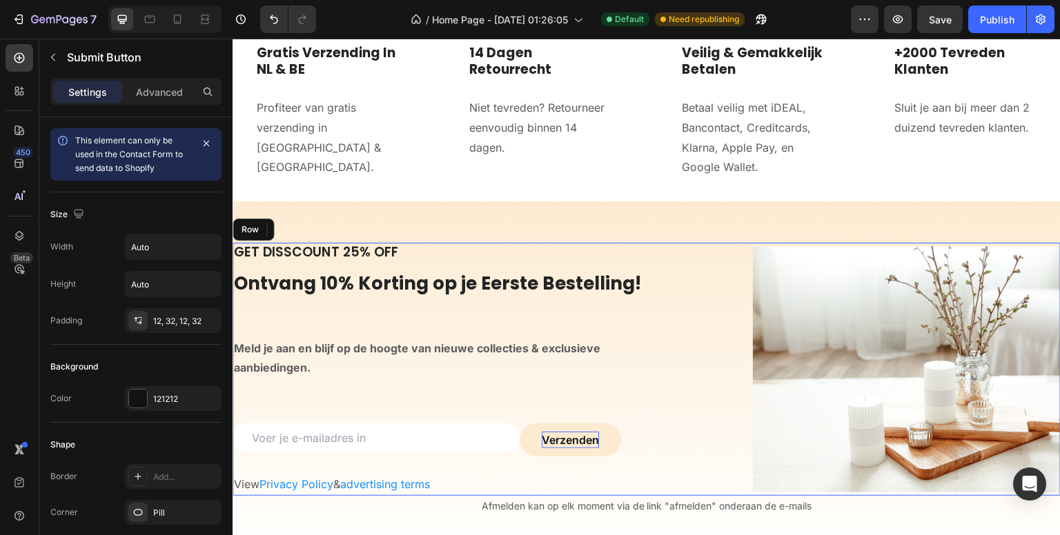
click at [660, 382] on div "GET DISSCOUNT 25% OFF Heading Ontvang 10% Korting op je Eerste Bestelling! Head…" at bounding box center [647, 369] width 828 height 253
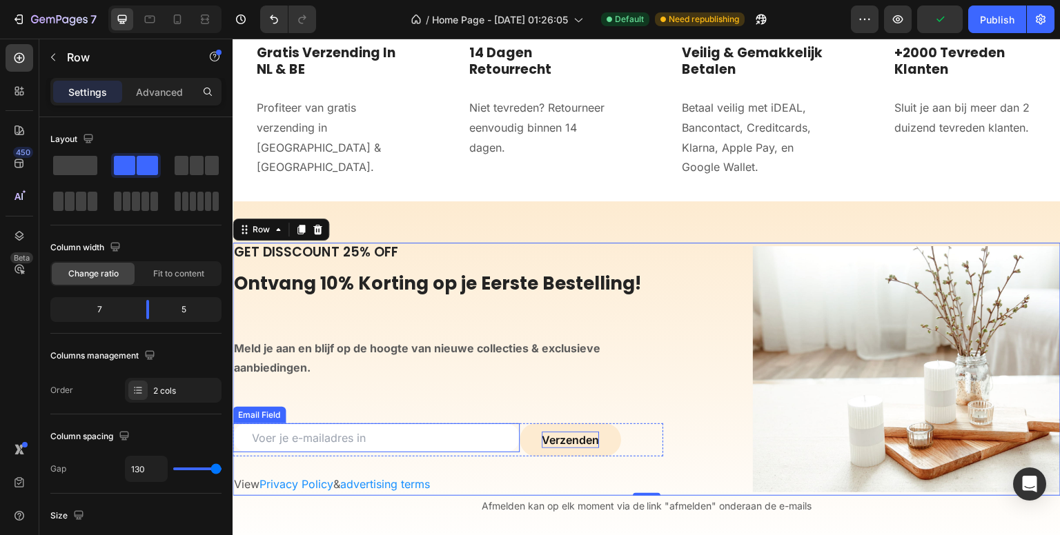
click at [331, 442] on input "email" at bounding box center [376, 438] width 287 height 29
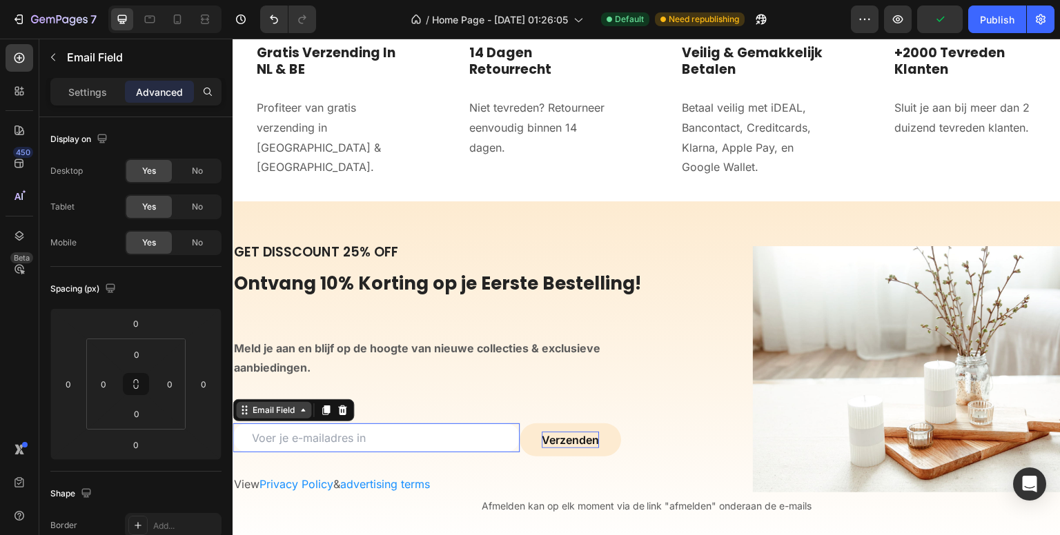
click at [282, 415] on div "Email Field" at bounding box center [274, 410] width 48 height 12
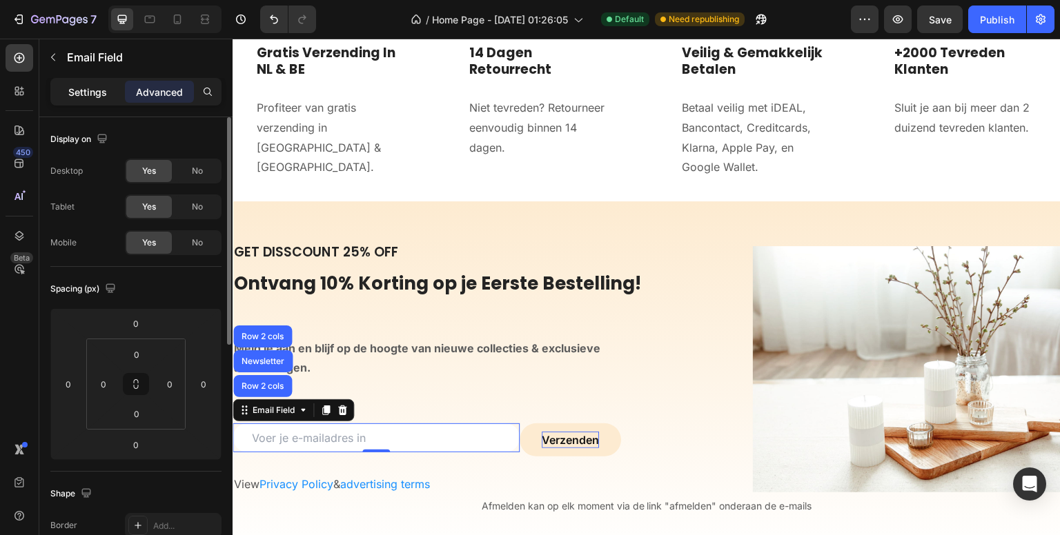
click at [86, 95] on p "Settings" at bounding box center [87, 92] width 39 height 14
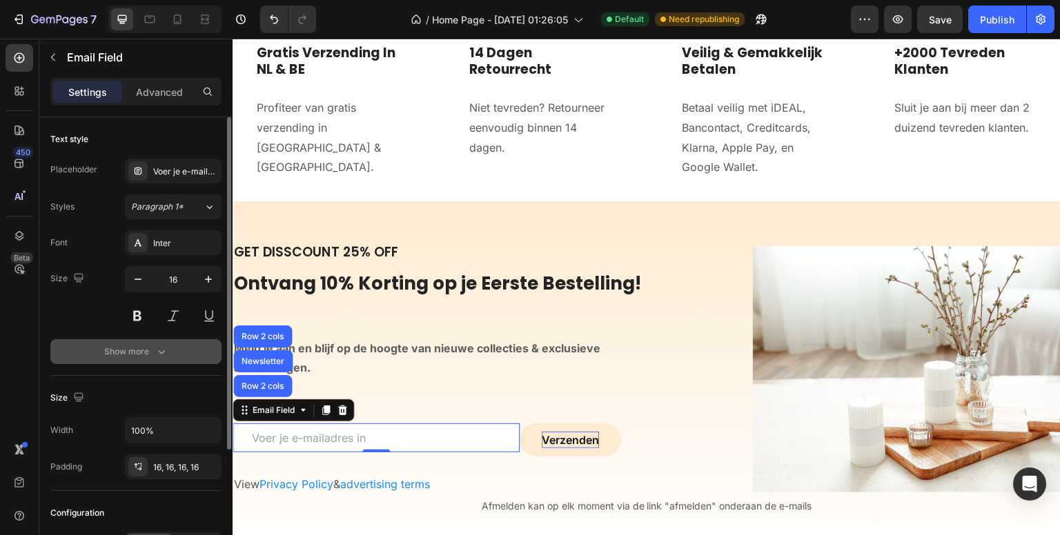
click at [177, 353] on button "Show more" at bounding box center [135, 352] width 171 height 25
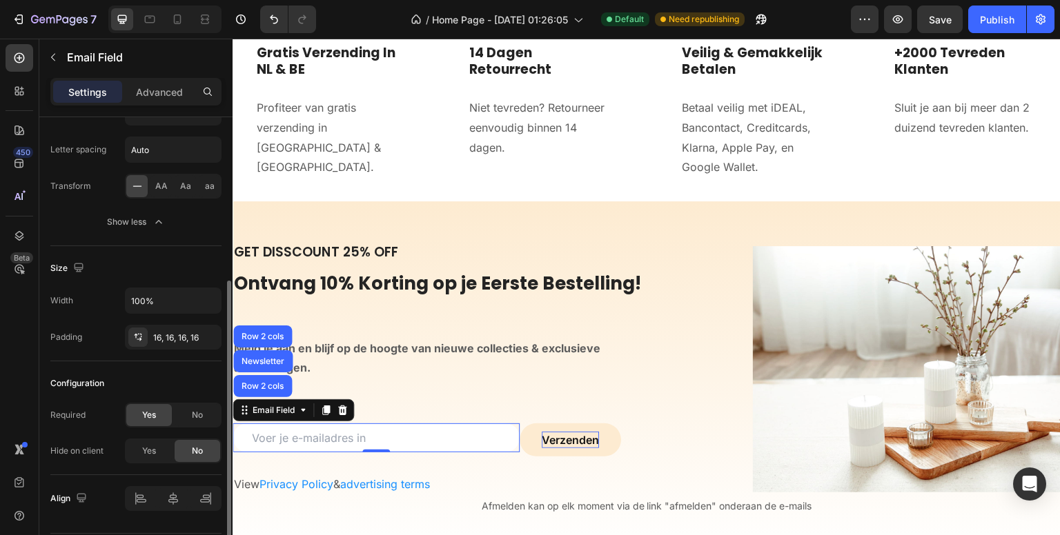
scroll to position [316, 0]
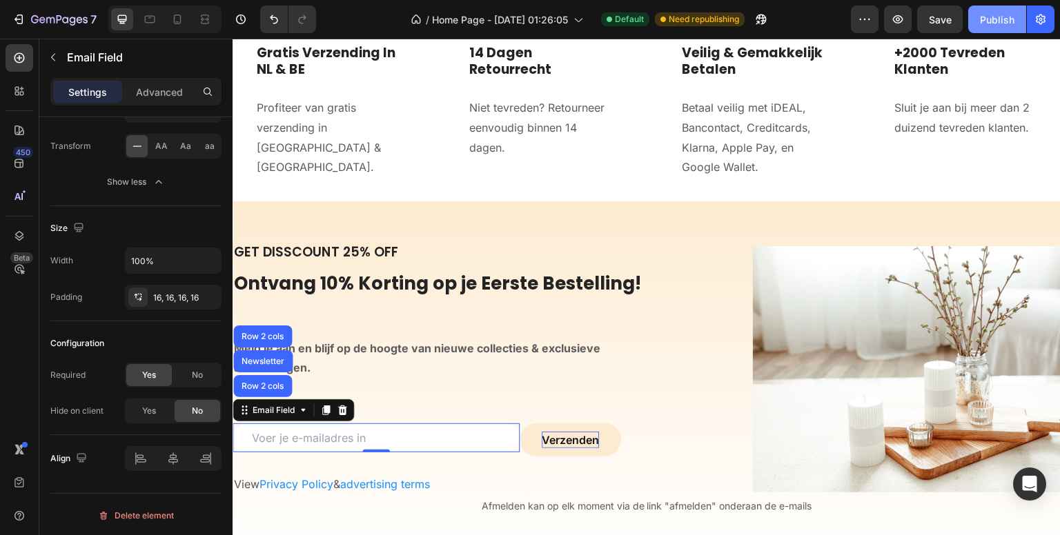
click at [995, 20] on div "Publish" at bounding box center [997, 19] width 35 height 14
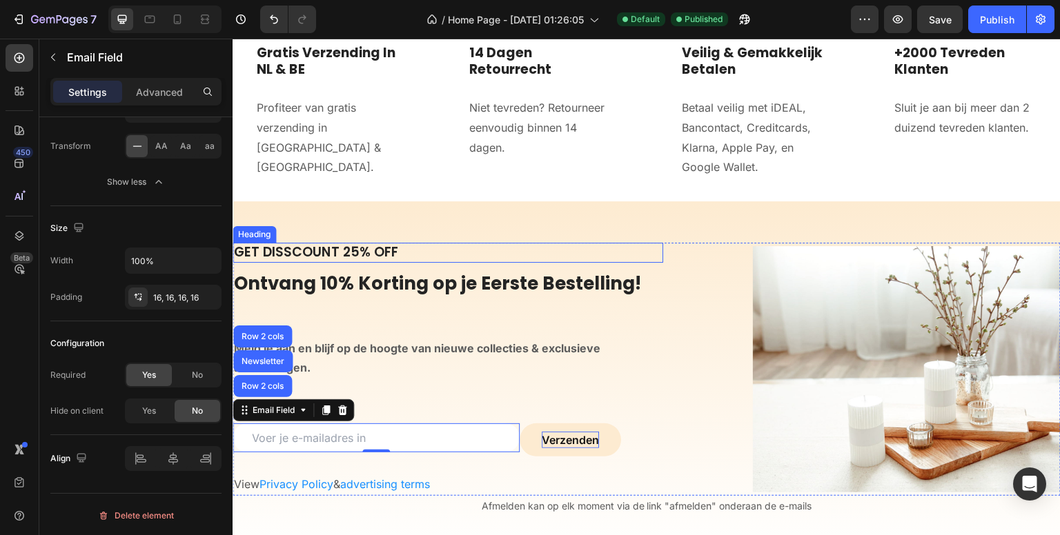
click at [284, 248] on p "GET DISSCOUNT 25% OFF" at bounding box center [448, 252] width 428 height 17
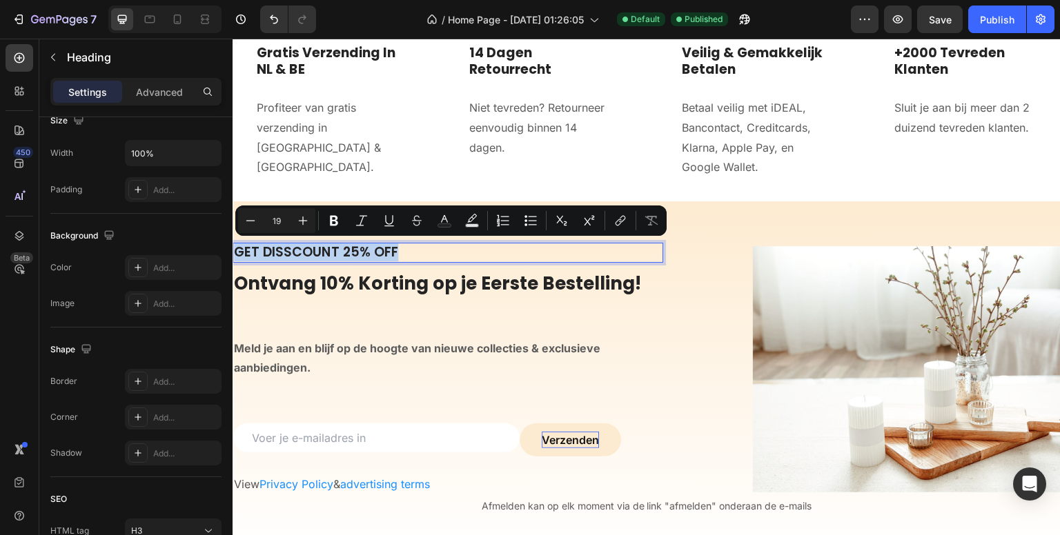
scroll to position [0, 0]
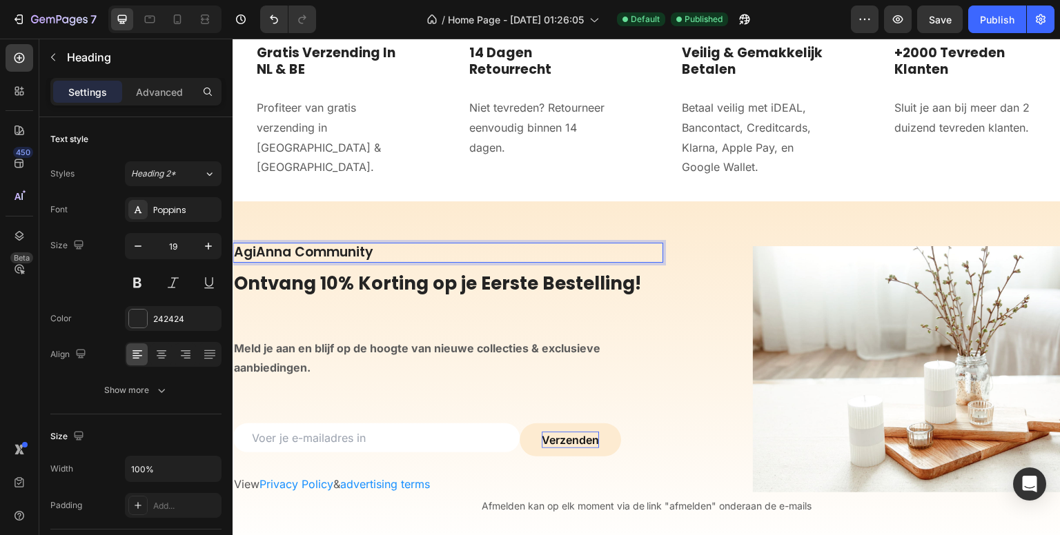
click at [404, 250] on p "AgiAnna Community" at bounding box center [448, 252] width 428 height 17
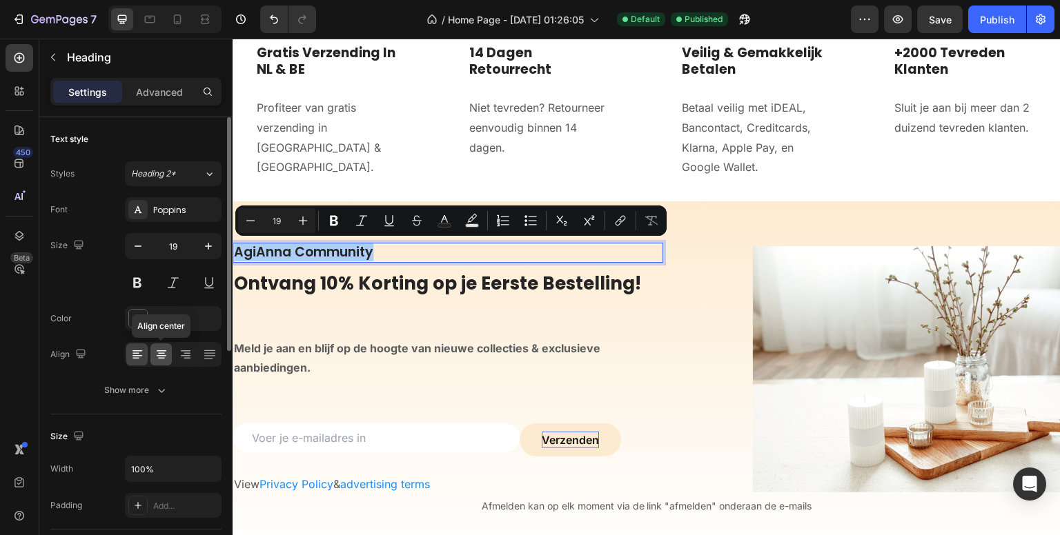
click at [160, 354] on icon at bounding box center [162, 355] width 14 height 14
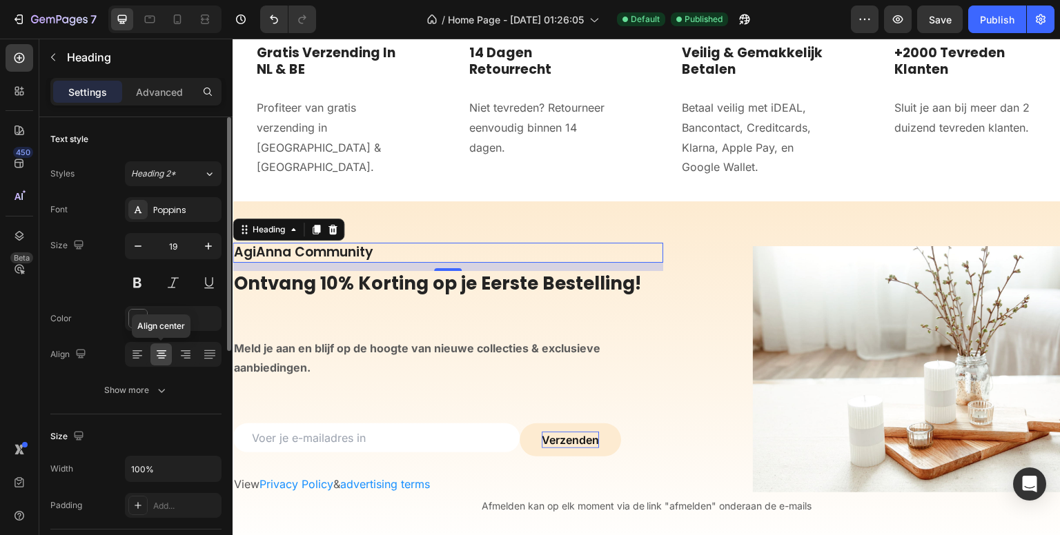
click at [152, 344] on div at bounding box center [160, 355] width 21 height 22
click at [155, 354] on icon at bounding box center [162, 355] width 14 height 14
click at [137, 354] on icon at bounding box center [137, 355] width 14 height 14
click at [187, 354] on icon at bounding box center [186, 355] width 14 height 14
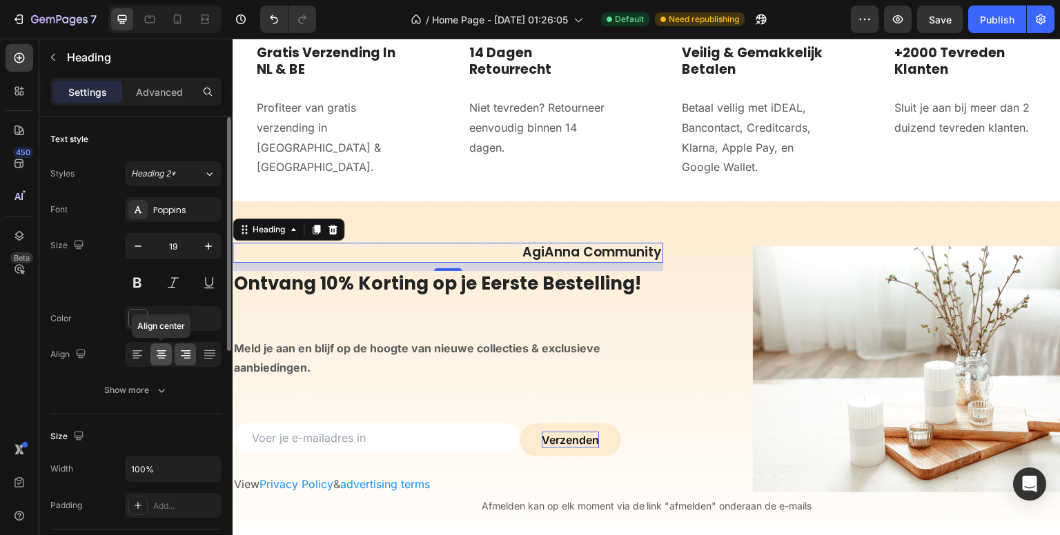
click at [163, 353] on icon at bounding box center [161, 353] width 7 height 1
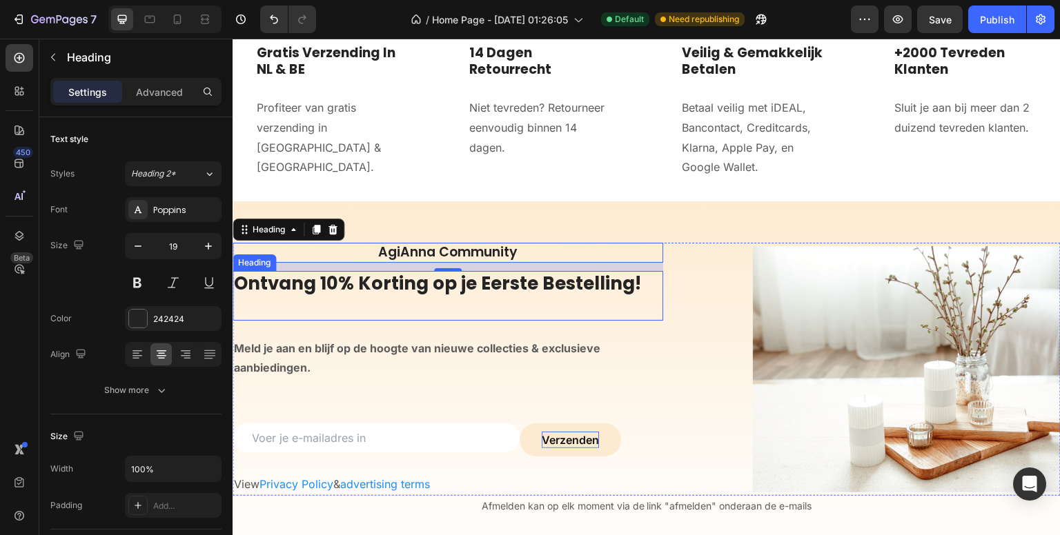
click at [299, 285] on h2 "Ontvang 10% Korting op je Eerste Bestelling!" at bounding box center [448, 296] width 431 height 50
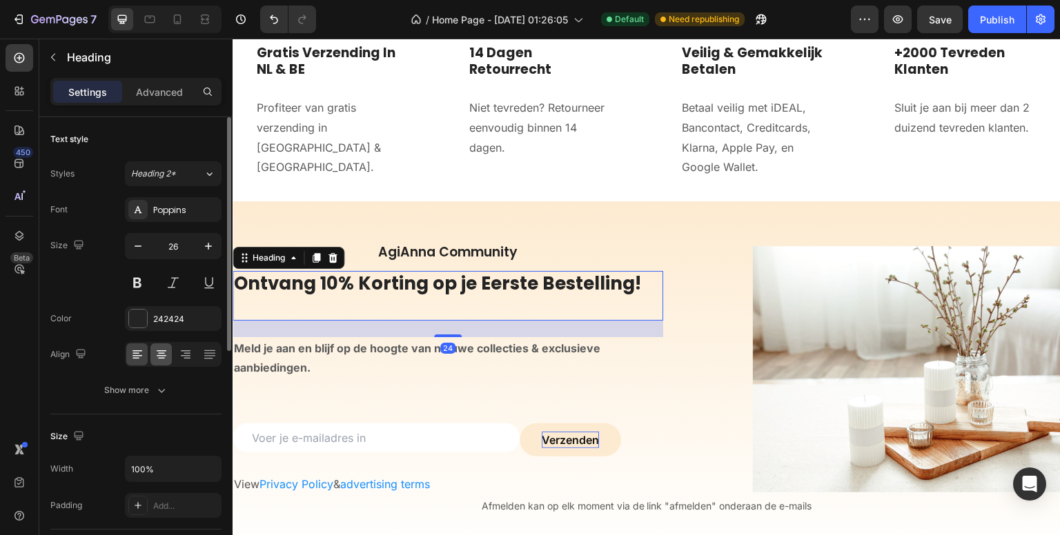
click at [164, 355] on icon at bounding box center [162, 355] width 10 height 1
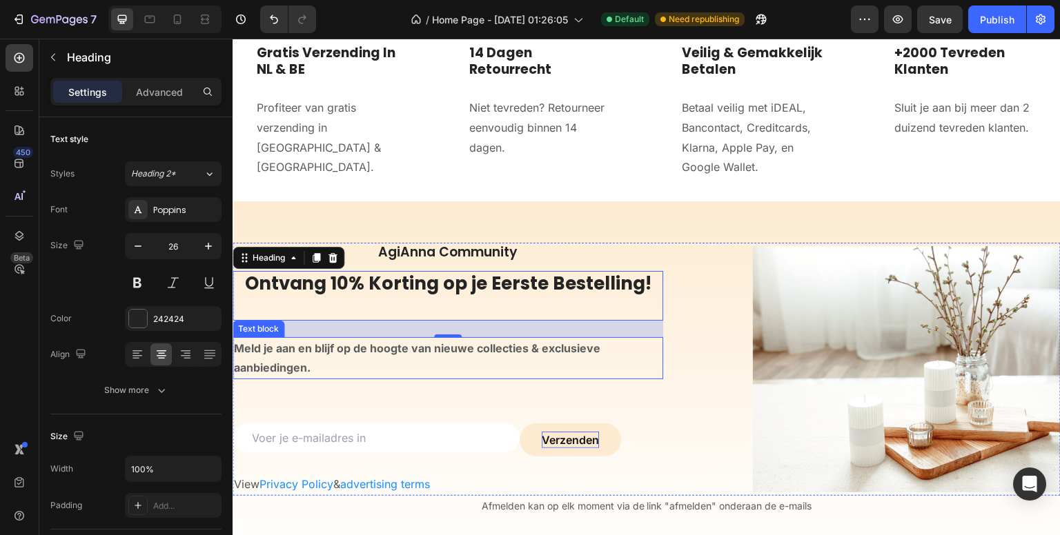
click at [304, 345] on strong "Meld je aan en blijf op de hoogte van nieuwe collecties & exclusieve aanbieding…" at bounding box center [417, 359] width 366 height 34
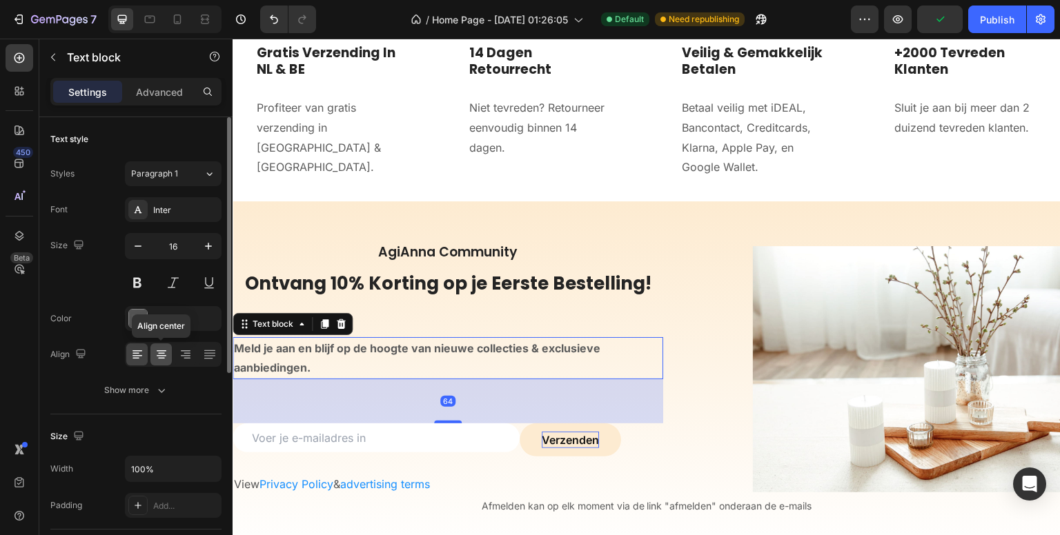
click at [166, 353] on icon at bounding box center [162, 355] width 14 height 14
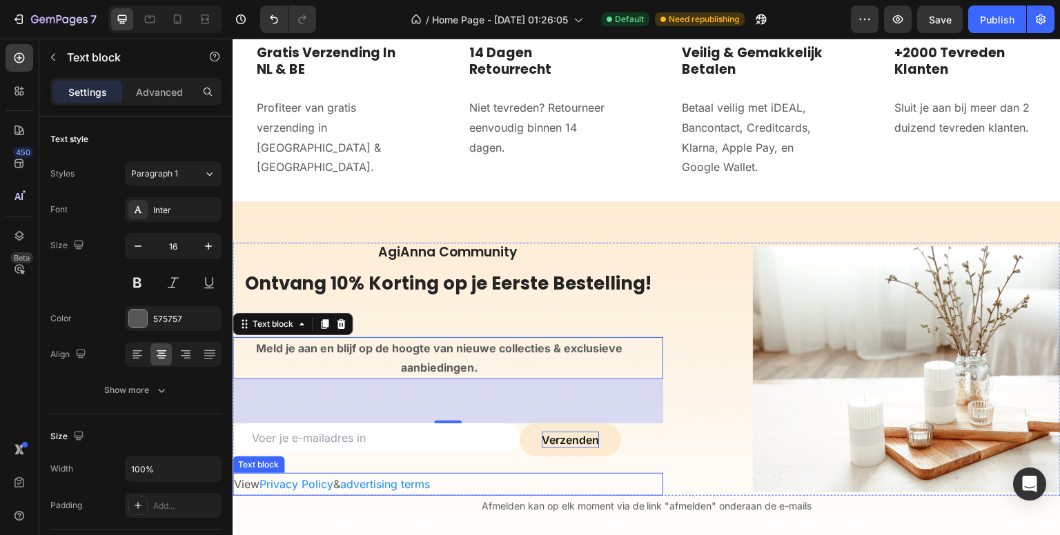
click at [457, 485] on p "View Privacy Policy & advertising terms" at bounding box center [448, 485] width 428 height 20
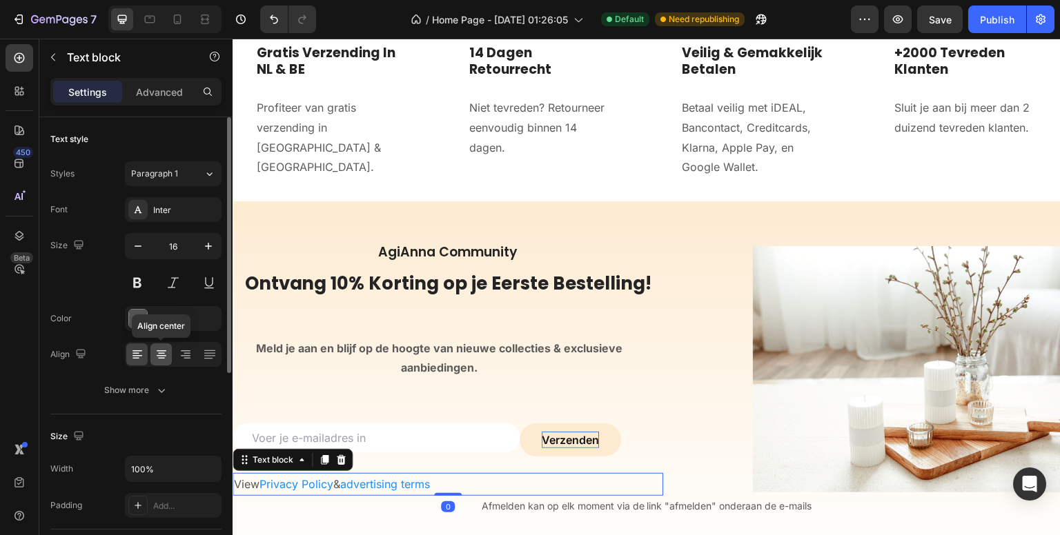
click at [161, 353] on icon at bounding box center [161, 353] width 7 height 1
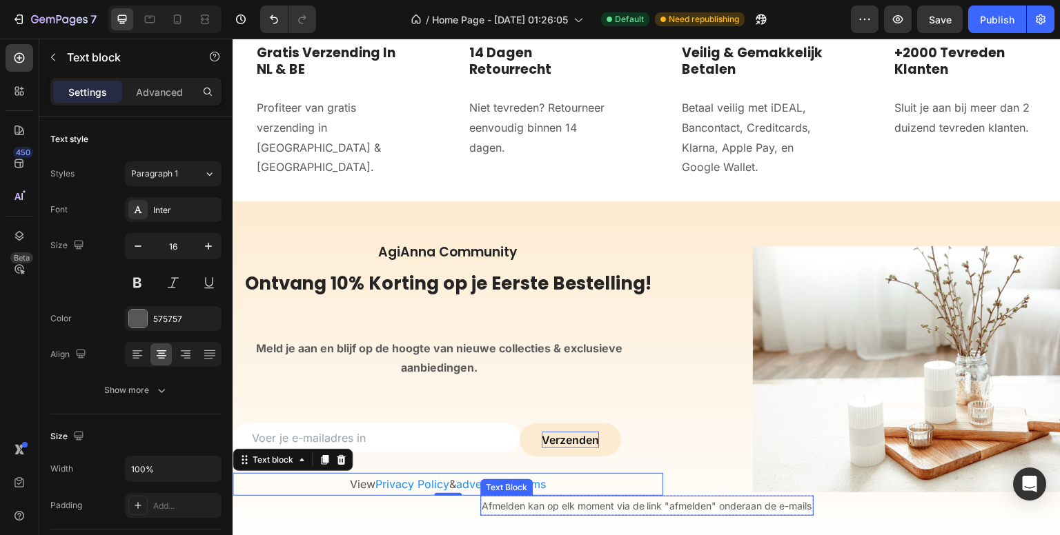
click at [576, 507] on span "Afmelden kan op elk moment via de link "afmelden" onderaan de e-mails" at bounding box center [647, 506] width 331 height 12
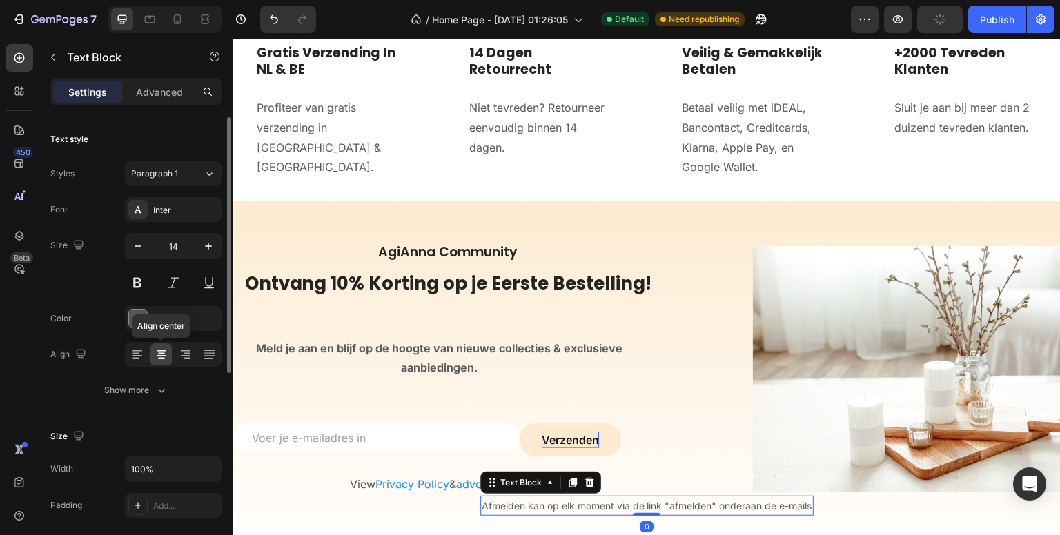
click at [162, 355] on icon at bounding box center [162, 355] width 10 height 1
click at [184, 357] on icon at bounding box center [186, 355] width 14 height 14
click at [162, 355] on icon at bounding box center [162, 355] width 10 height 1
click at [129, 355] on div at bounding box center [136, 355] width 21 height 22
click at [181, 358] on icon at bounding box center [186, 355] width 14 height 14
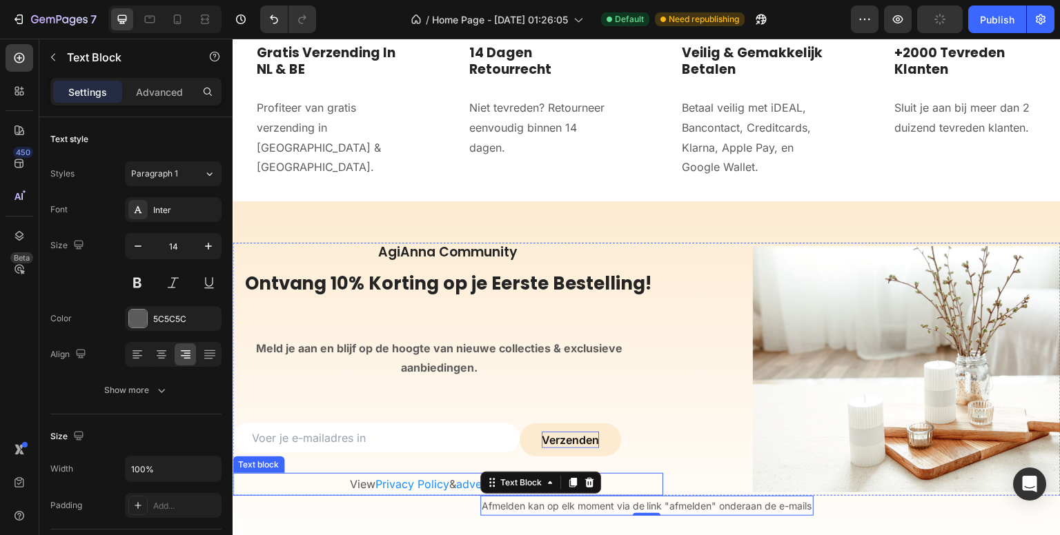
scroll to position [4352, 0]
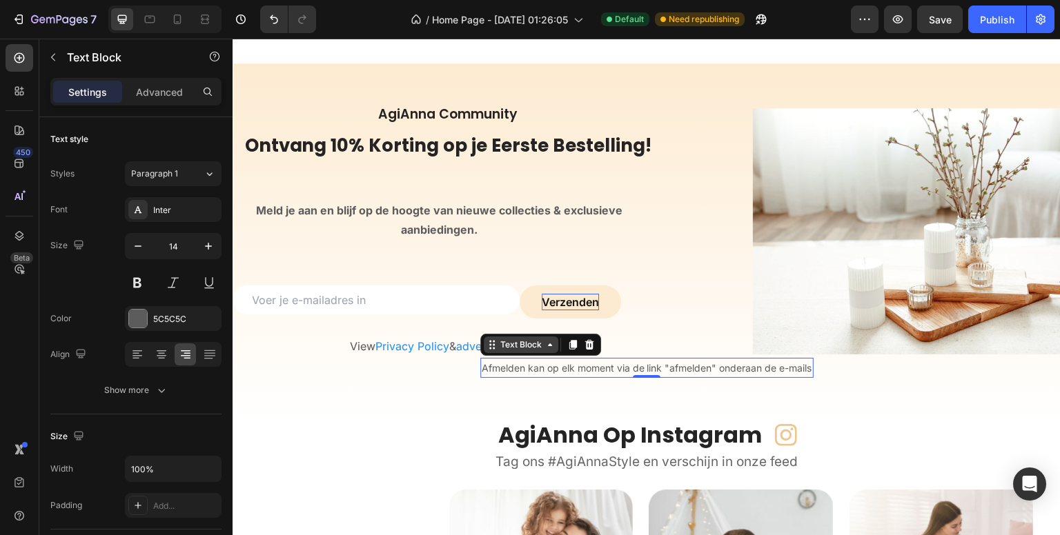
click at [487, 346] on icon at bounding box center [491, 345] width 11 height 11
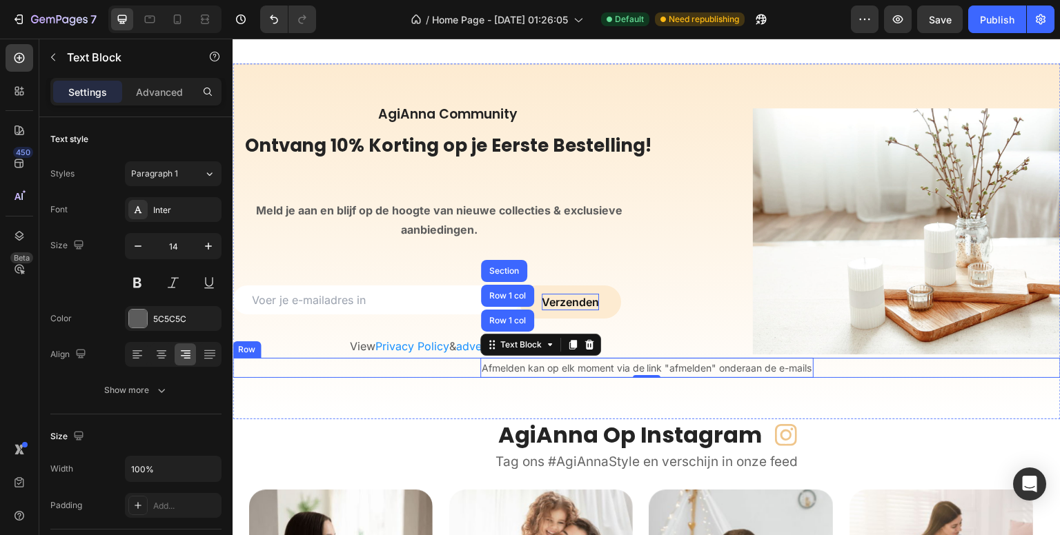
click at [467, 367] on div "Afmelden kan op elk moment via de link "afmelden" onderaan de e-mails Text Bloc…" at bounding box center [647, 368] width 828 height 20
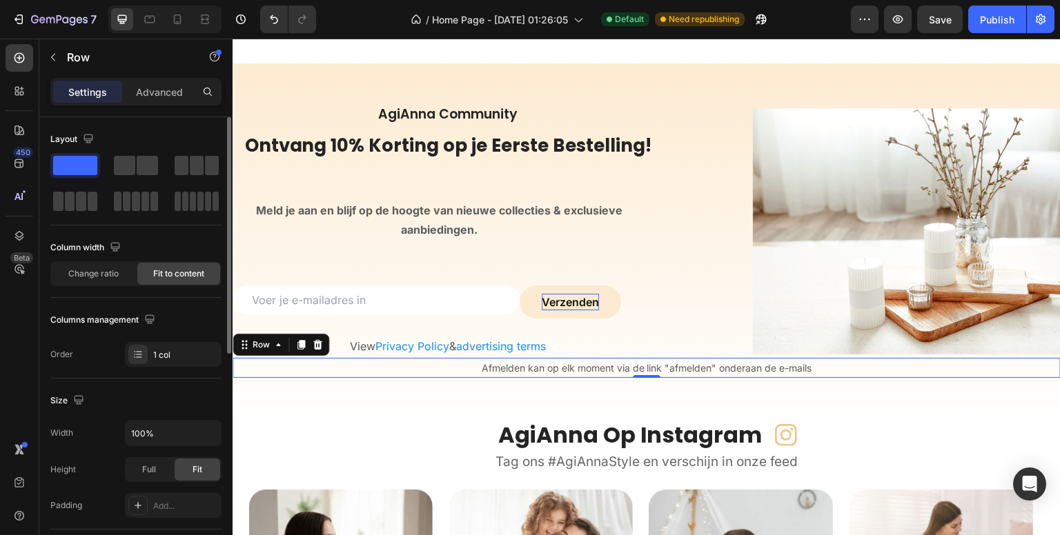
click at [175, 277] on span "Fit to content" at bounding box center [178, 274] width 51 height 12
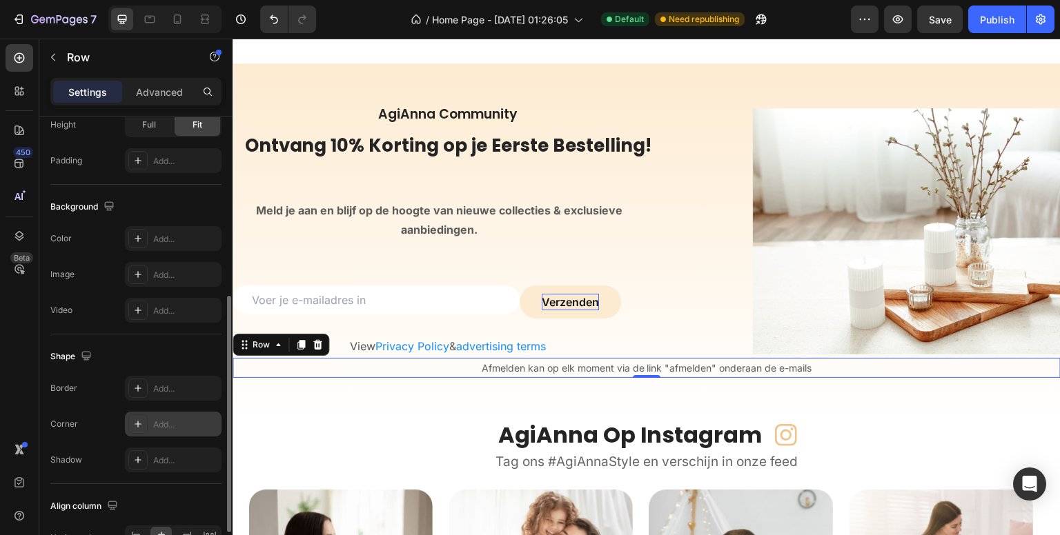
scroll to position [425, 0]
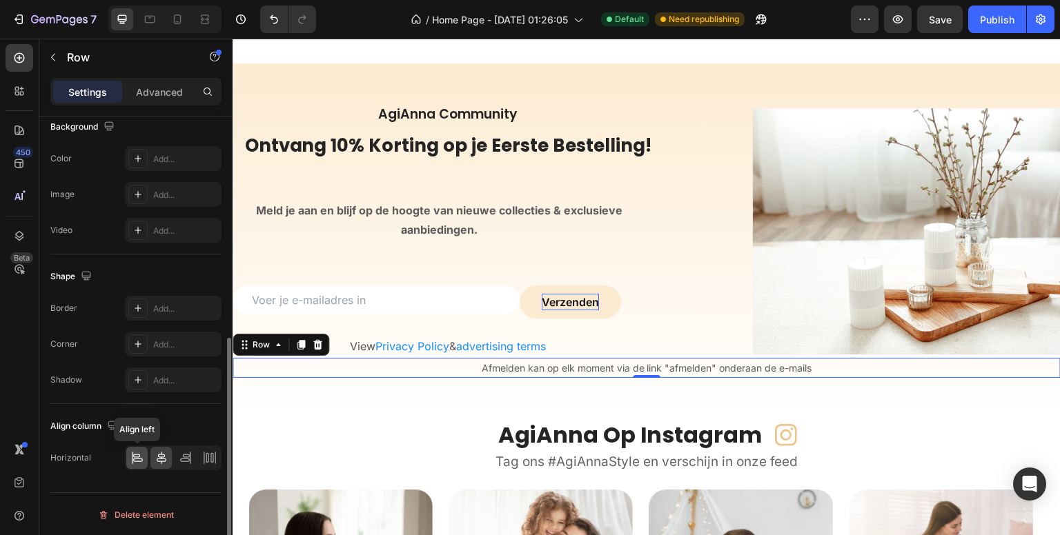
click at [135, 454] on icon at bounding box center [137, 458] width 14 height 14
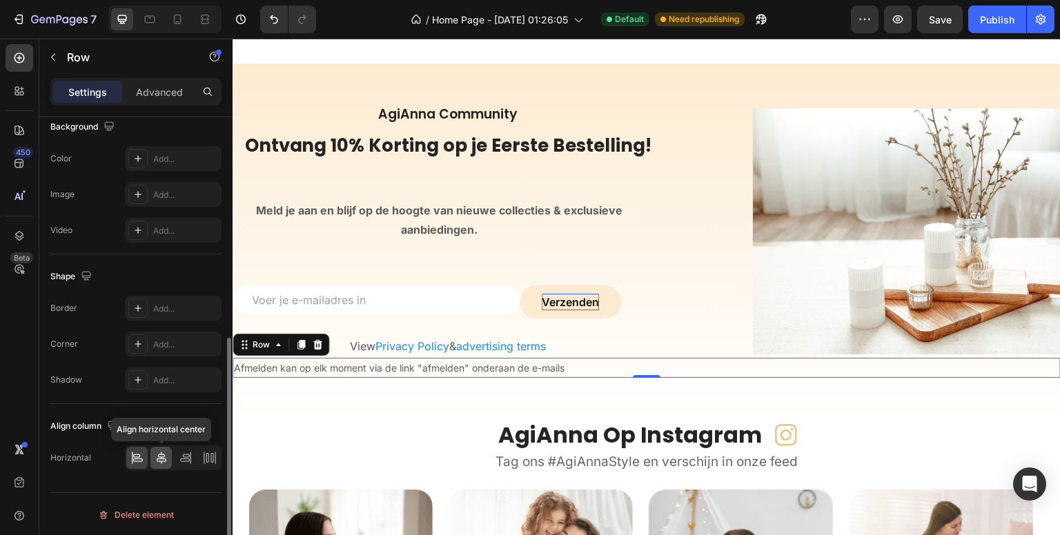
click at [164, 455] on icon at bounding box center [162, 458] width 10 height 12
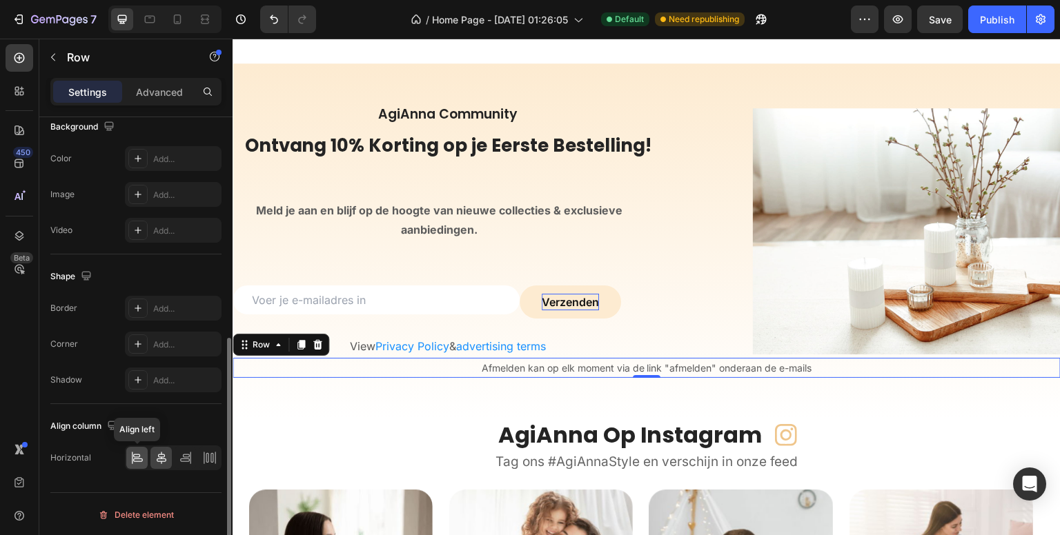
click at [140, 454] on icon at bounding box center [137, 458] width 14 height 14
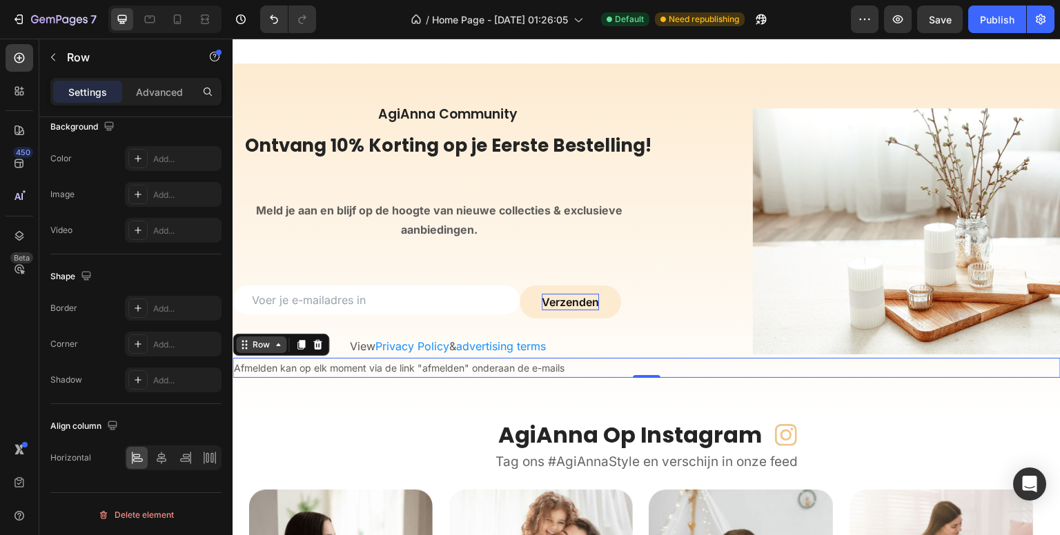
drag, startPoint x: 259, startPoint y: 347, endPoint x: 438, endPoint y: 388, distance: 183.3
click at [259, 347] on div "Row" at bounding box center [261, 345] width 23 height 12
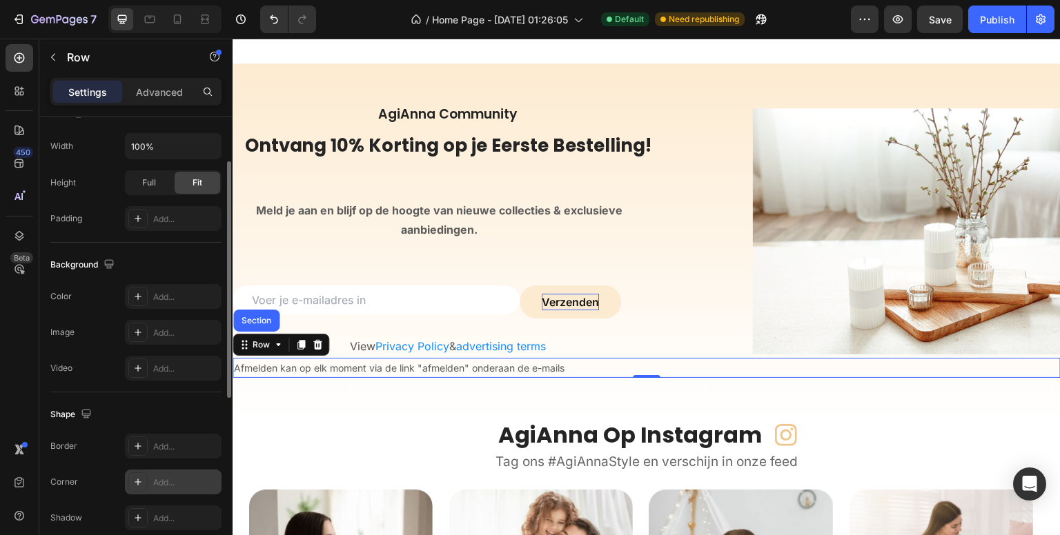
scroll to position [218, 0]
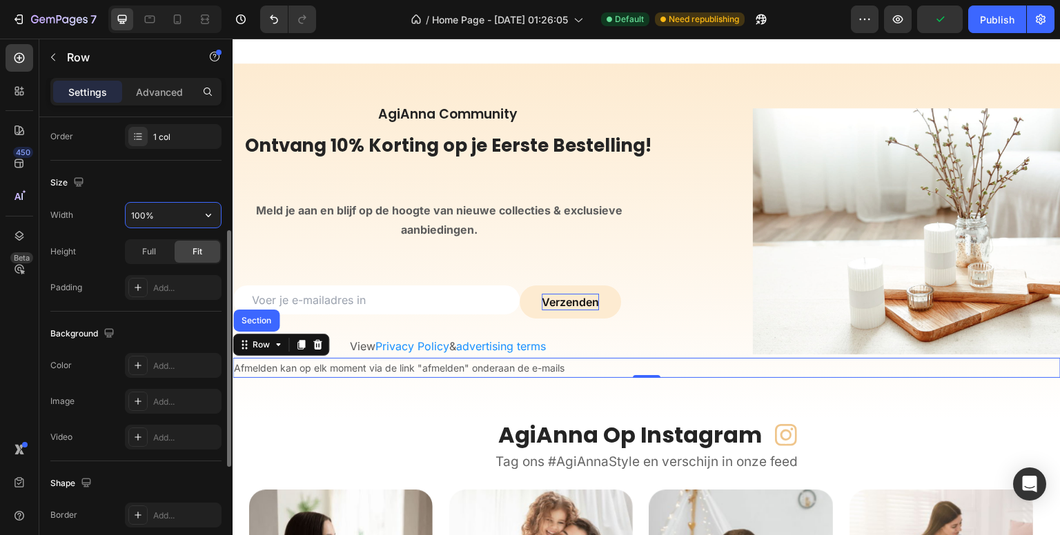
click at [191, 214] on input "100%" at bounding box center [173, 215] width 95 height 25
click at [205, 214] on icon "button" at bounding box center [208, 215] width 14 height 14
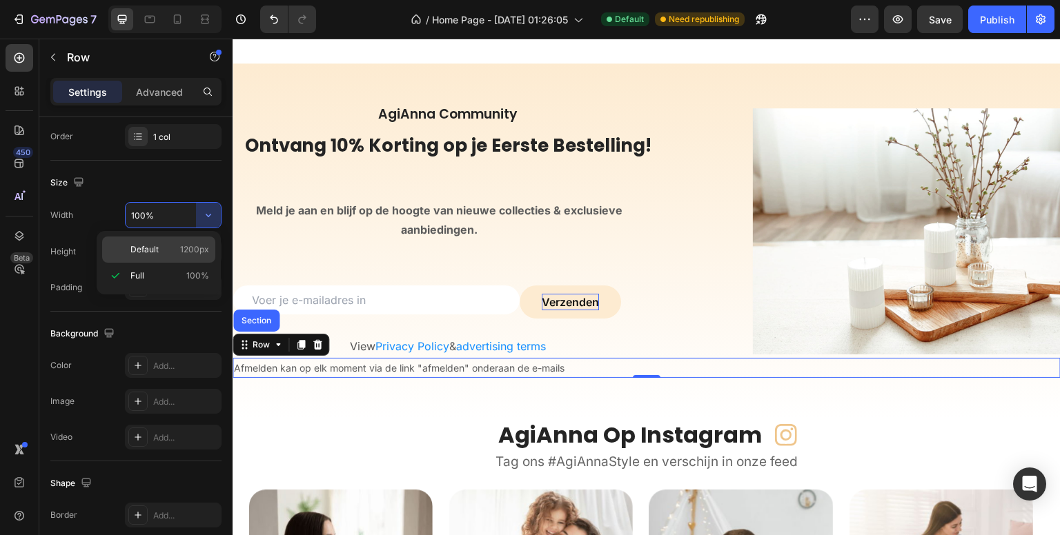
click at [174, 244] on p "Default 1200px" at bounding box center [169, 250] width 79 height 12
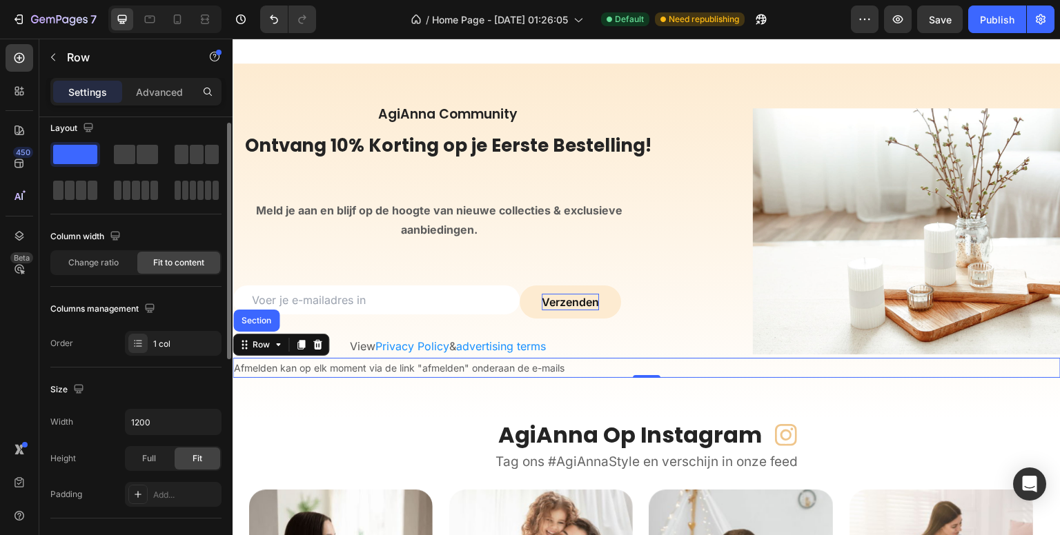
scroll to position [0, 0]
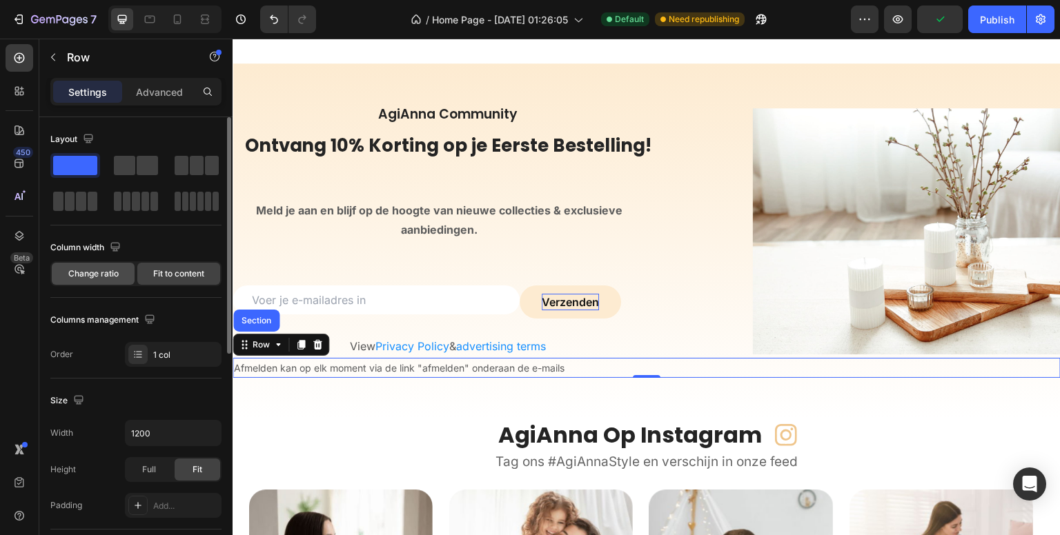
click at [108, 271] on span "Change ratio" at bounding box center [93, 274] width 50 height 12
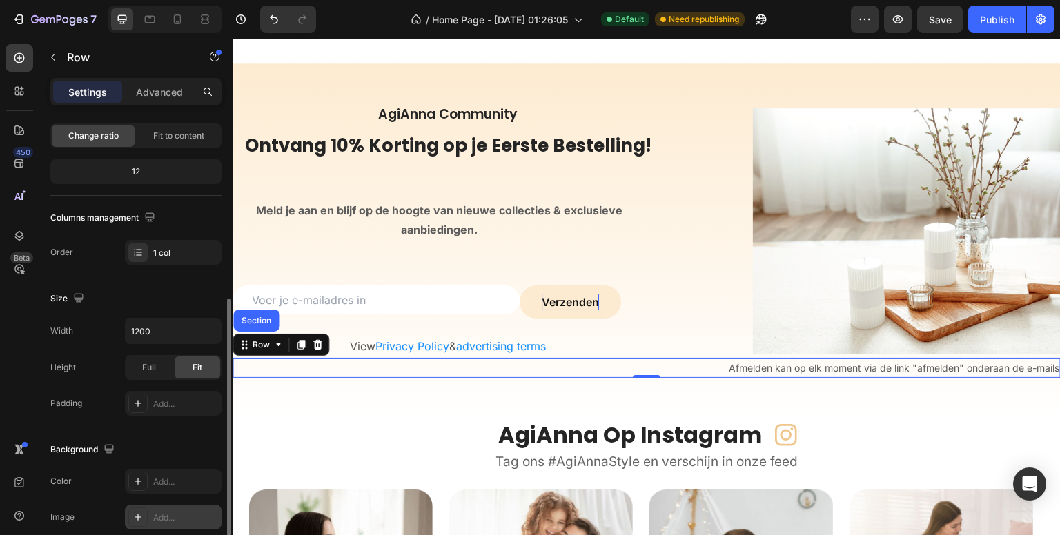
scroll to position [207, 0]
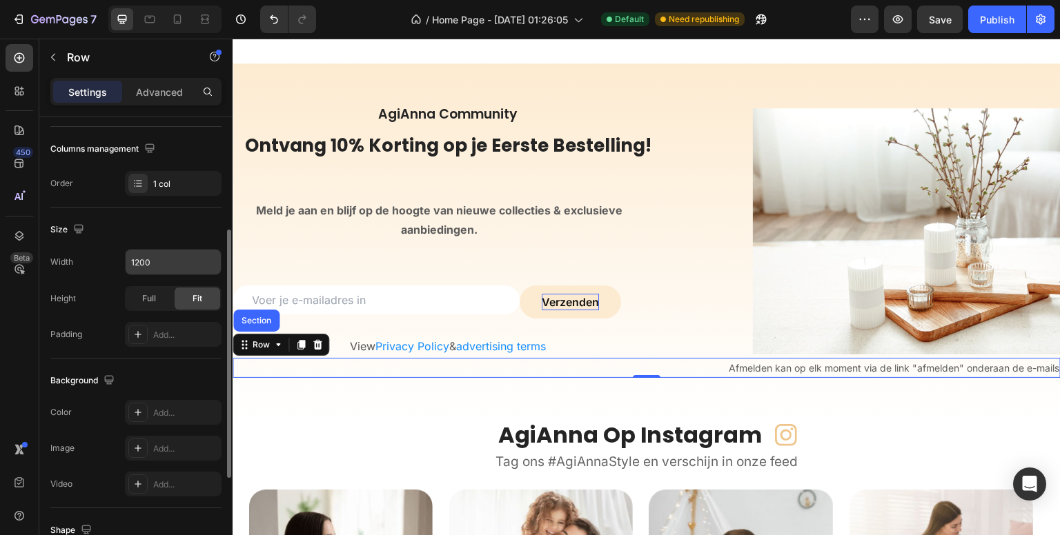
click at [160, 269] on input "1200" at bounding box center [173, 262] width 95 height 25
click at [210, 263] on icon "button" at bounding box center [208, 262] width 14 height 14
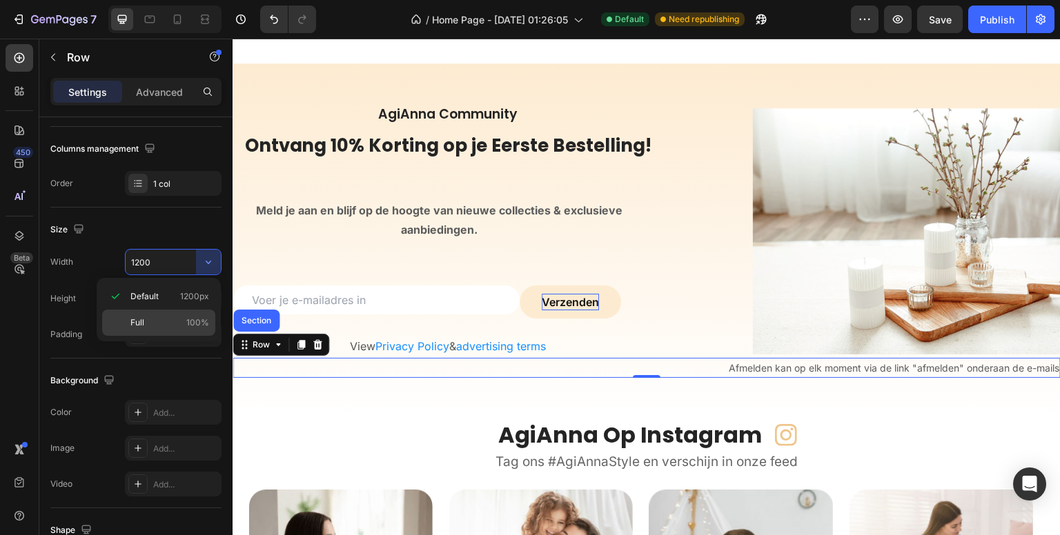
click at [205, 318] on span "100%" at bounding box center [197, 323] width 23 height 12
type input "100%"
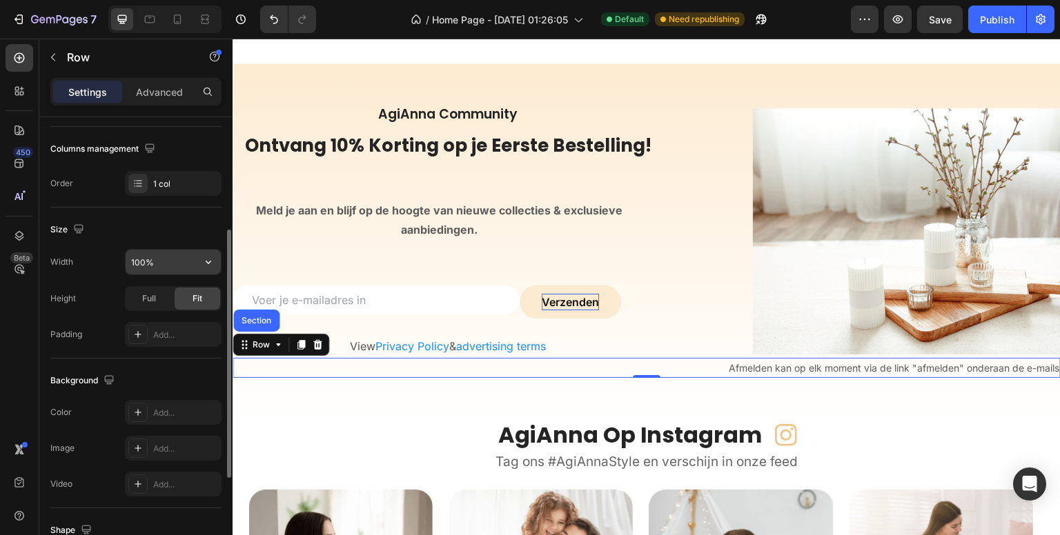
click at [188, 257] on input "100%" at bounding box center [173, 262] width 95 height 25
click at [215, 257] on button "button" at bounding box center [208, 262] width 25 height 25
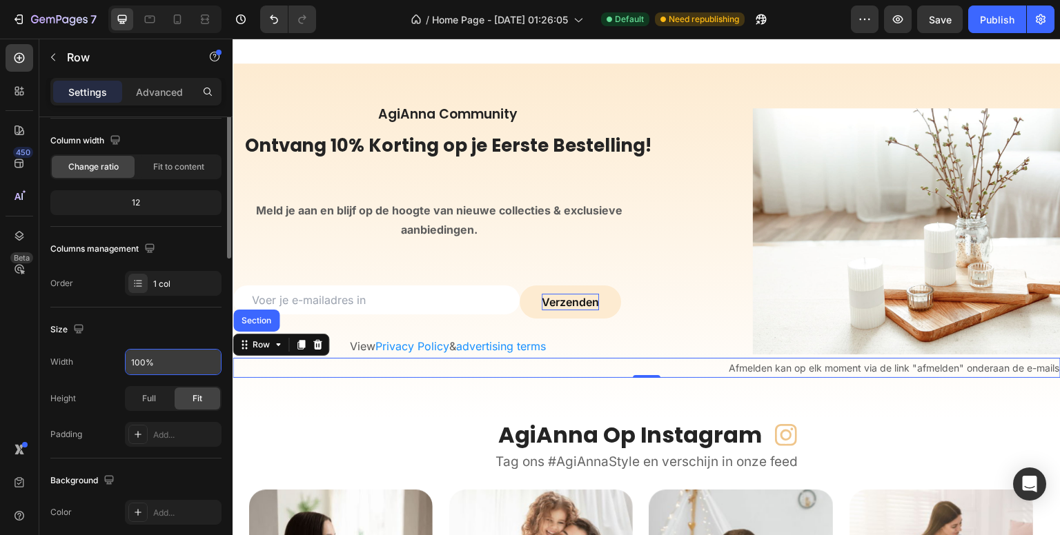
scroll to position [0, 0]
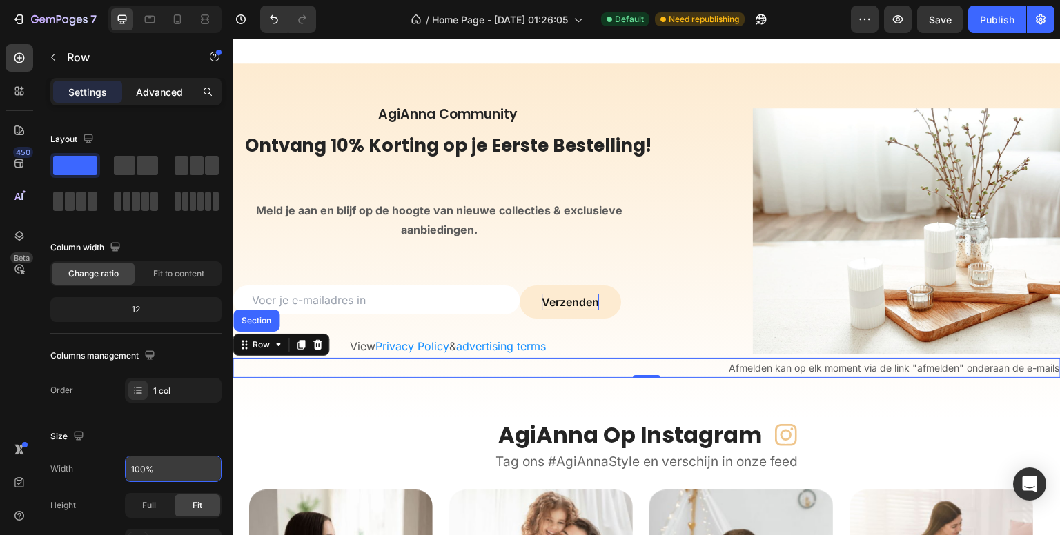
click at [155, 91] on p "Advanced" at bounding box center [159, 92] width 47 height 14
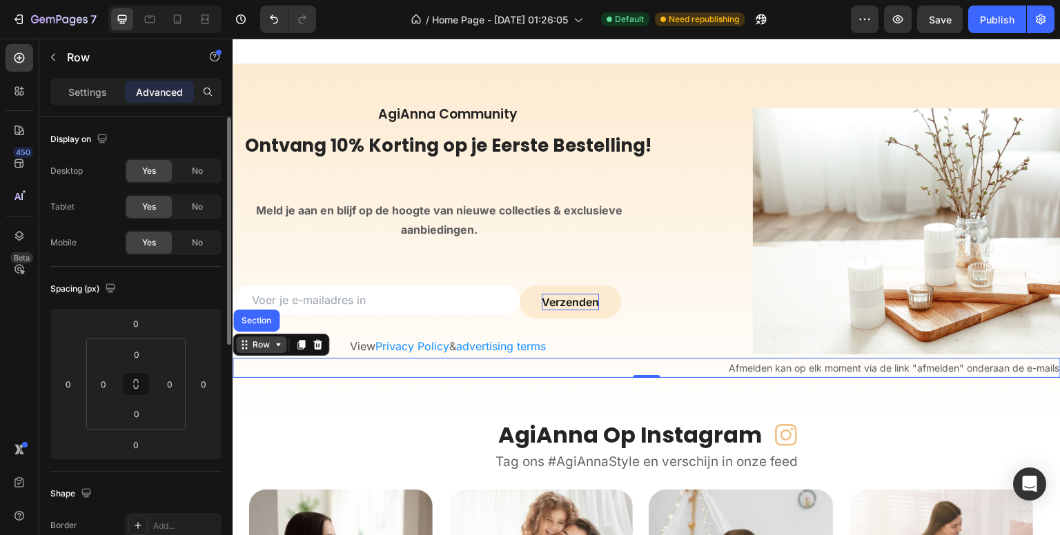
click at [259, 342] on div "Row" at bounding box center [261, 345] width 23 height 12
click at [79, 98] on p "Settings" at bounding box center [87, 92] width 39 height 14
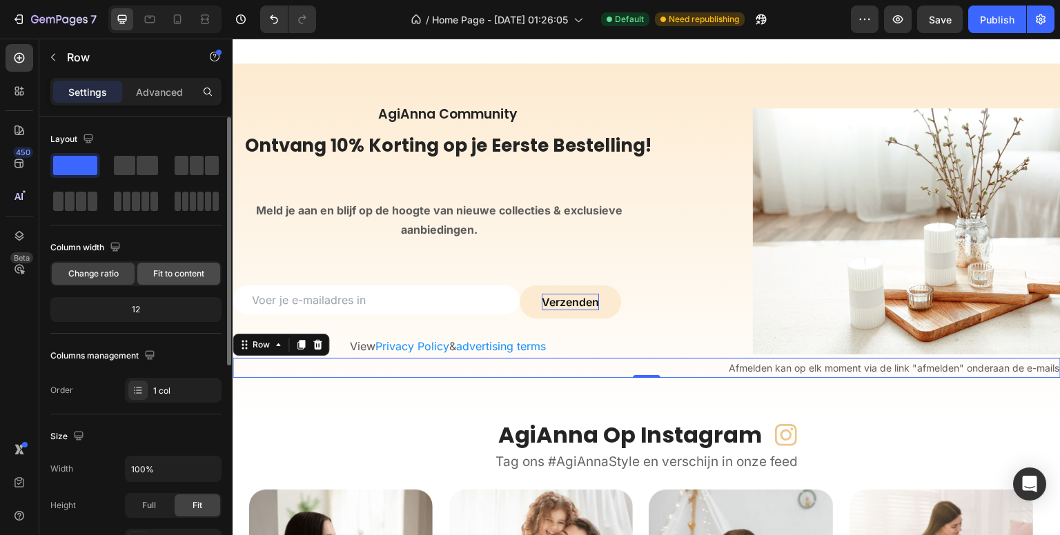
click at [183, 274] on span "Fit to content" at bounding box center [178, 274] width 51 height 12
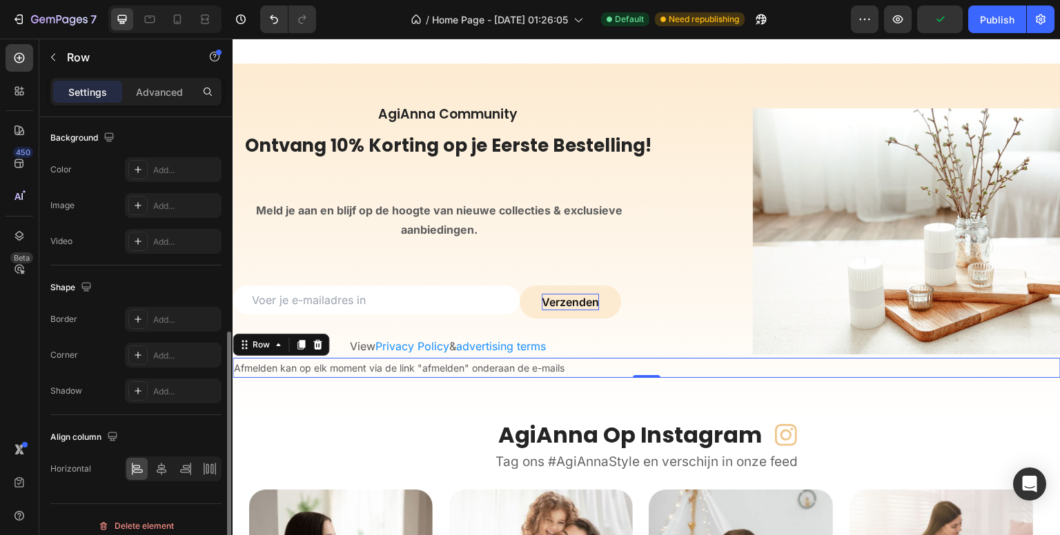
scroll to position [425, 0]
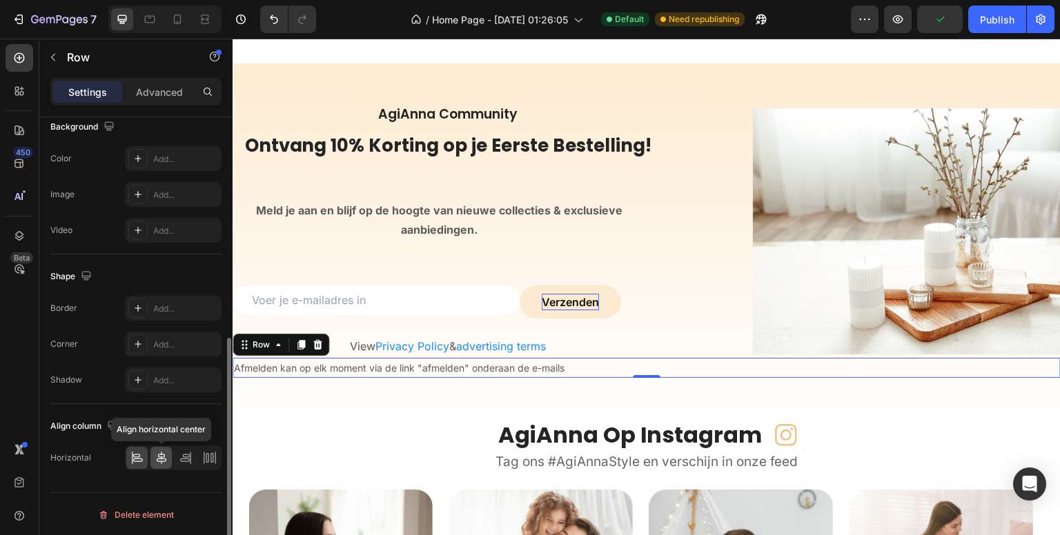
click at [164, 451] on icon at bounding box center [162, 458] width 14 height 14
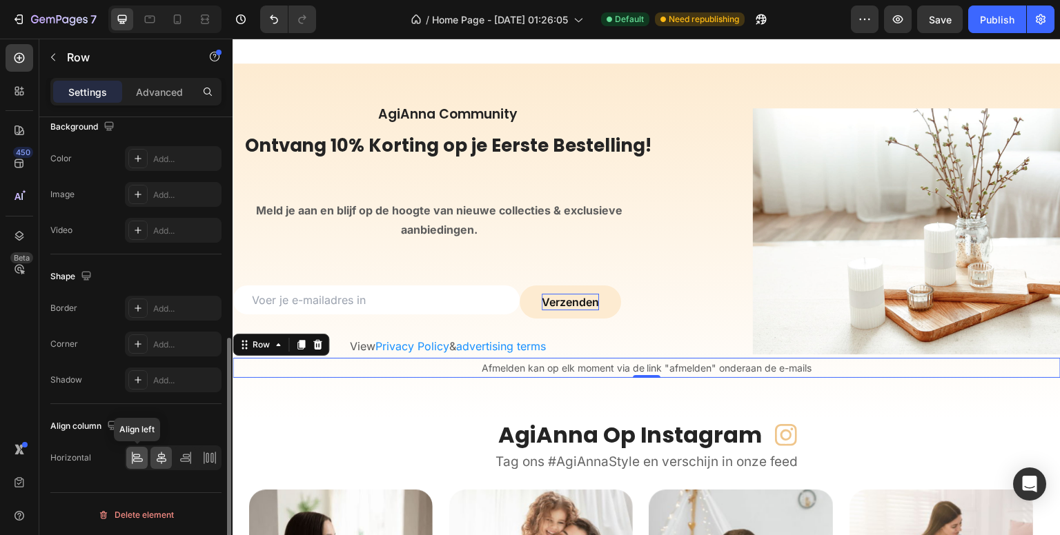
click at [141, 451] on icon at bounding box center [137, 458] width 14 height 14
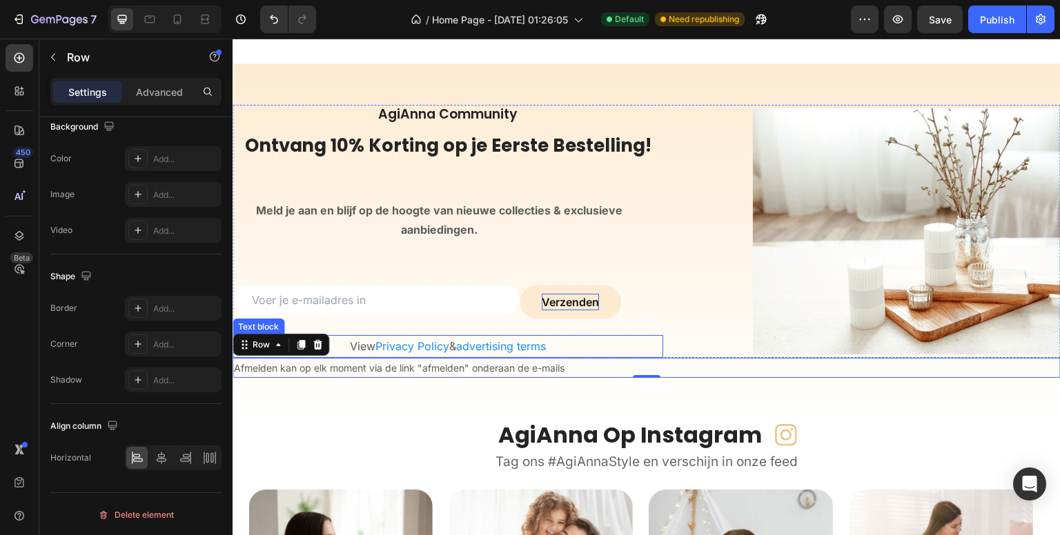
click at [332, 349] on p "View Privacy Policy & advertising terms" at bounding box center [448, 347] width 428 height 20
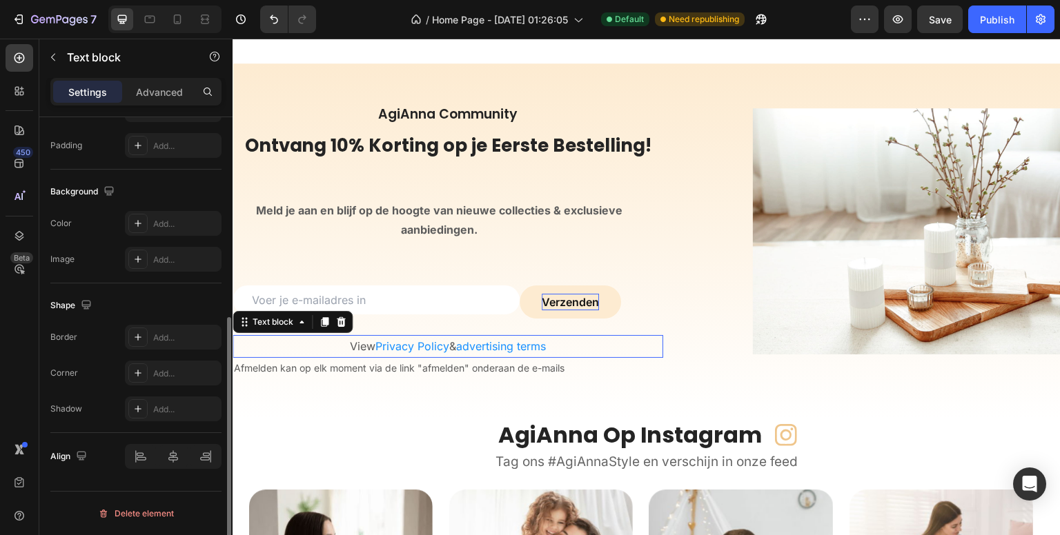
scroll to position [0, 0]
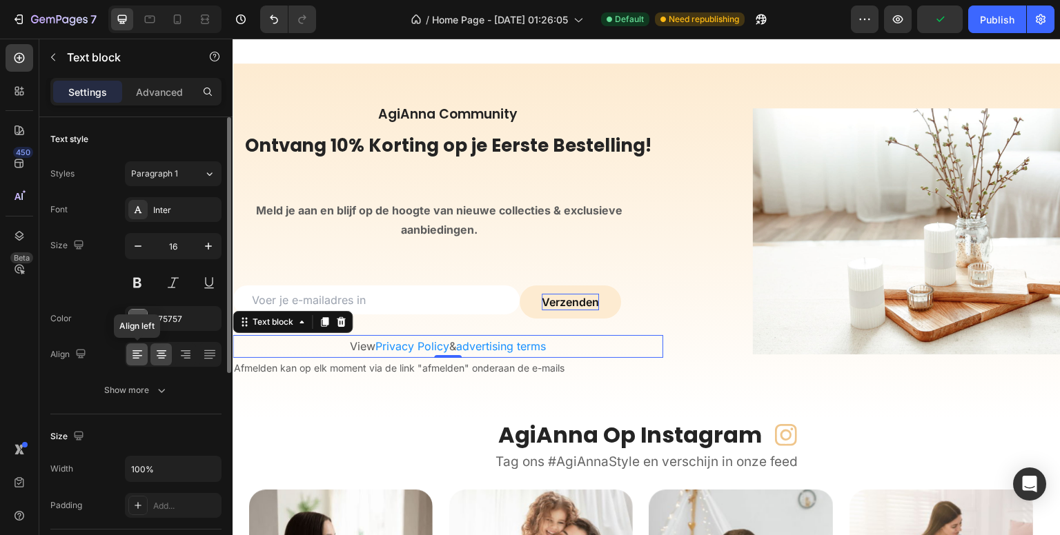
click at [132, 351] on icon at bounding box center [137, 355] width 14 height 14
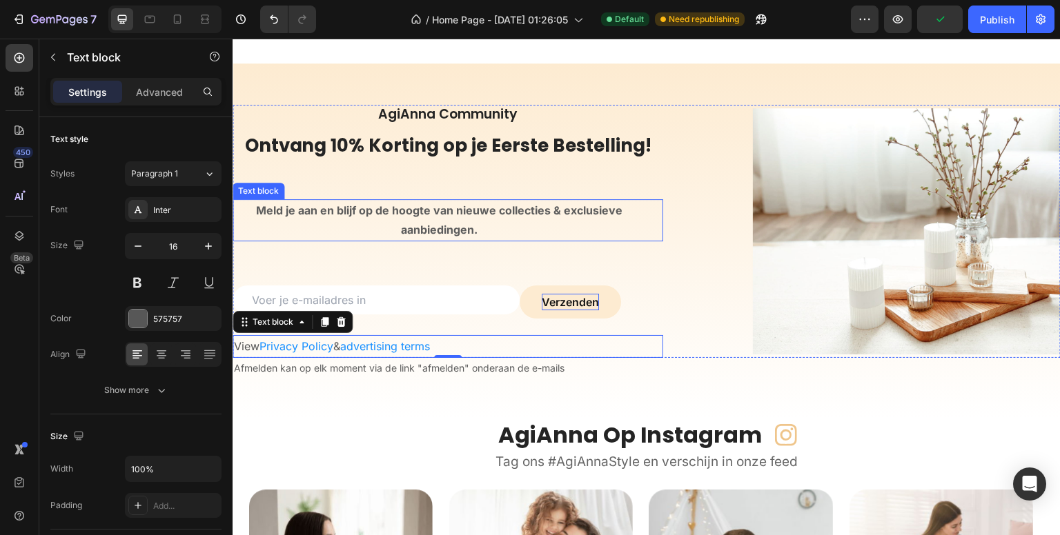
click at [314, 211] on strong "Meld je aan en blijf op de hoogte van nieuwe collecties & exclusieve aanbieding…" at bounding box center [439, 221] width 366 height 34
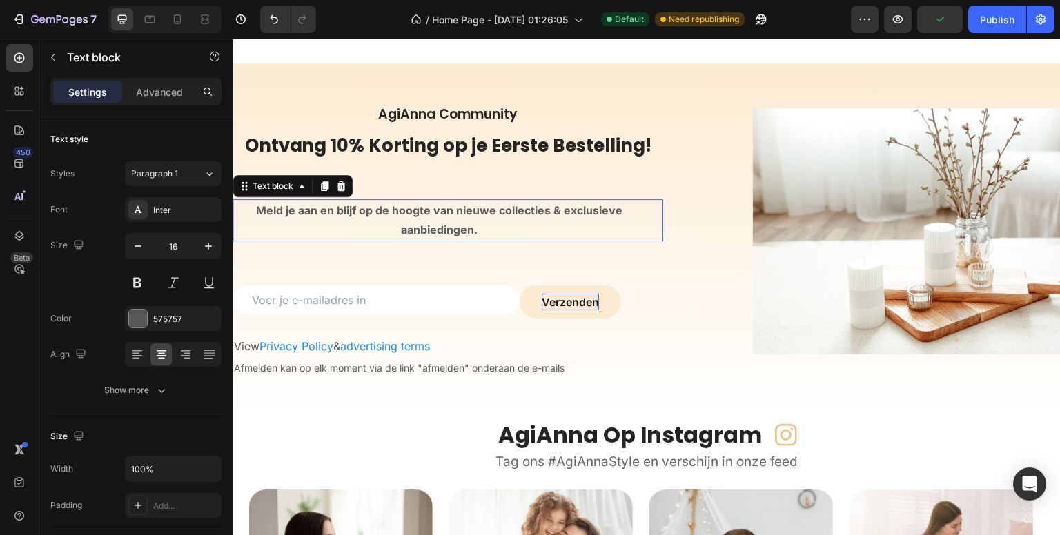
click at [134, 351] on icon at bounding box center [137, 351] width 10 height 1
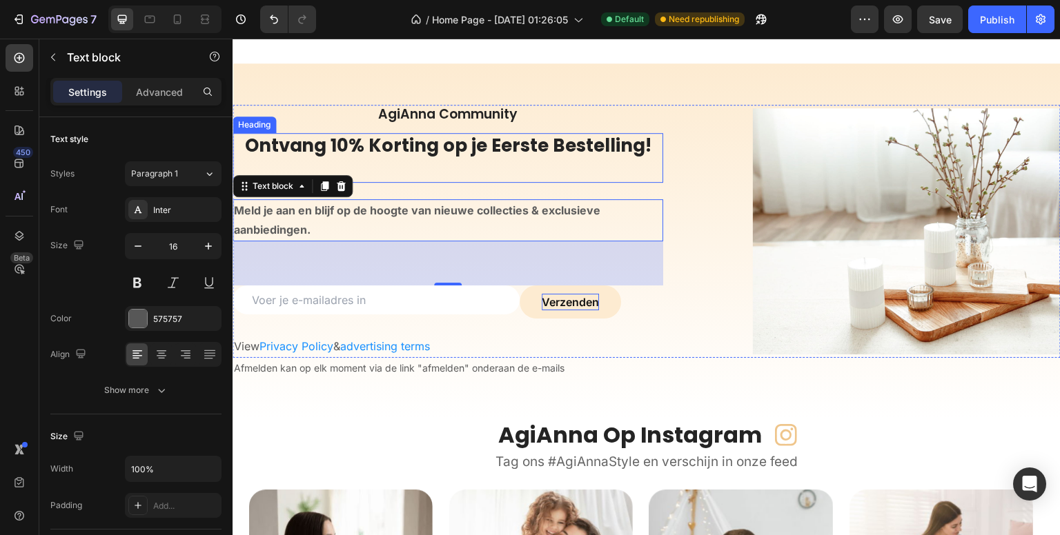
click at [268, 144] on h2 "Ontvang 10% Korting op je Eerste Bestelling!" at bounding box center [448, 158] width 431 height 50
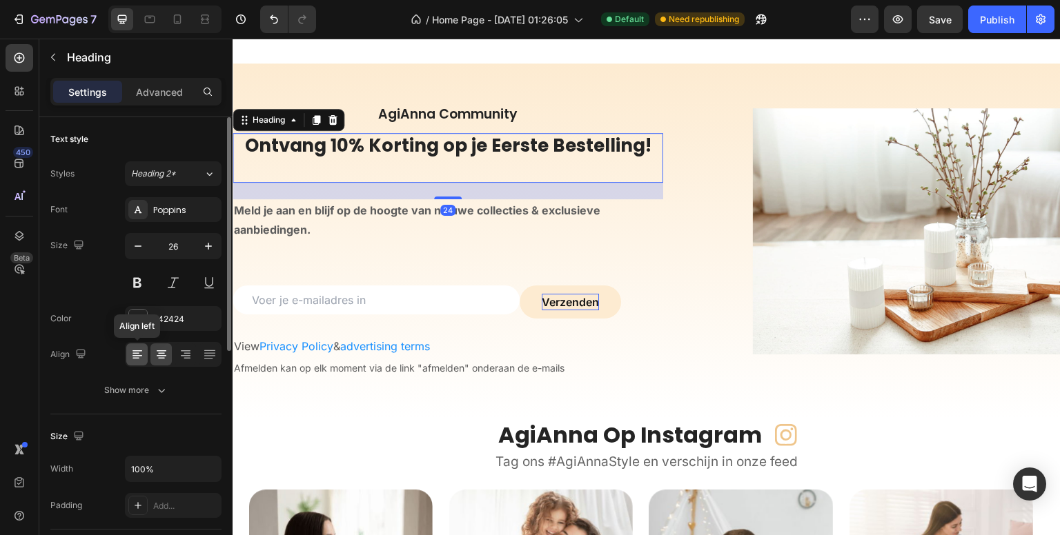
drag, startPoint x: 135, startPoint y: 351, endPoint x: 111, endPoint y: 119, distance: 233.1
click at [135, 351] on icon at bounding box center [137, 355] width 14 height 14
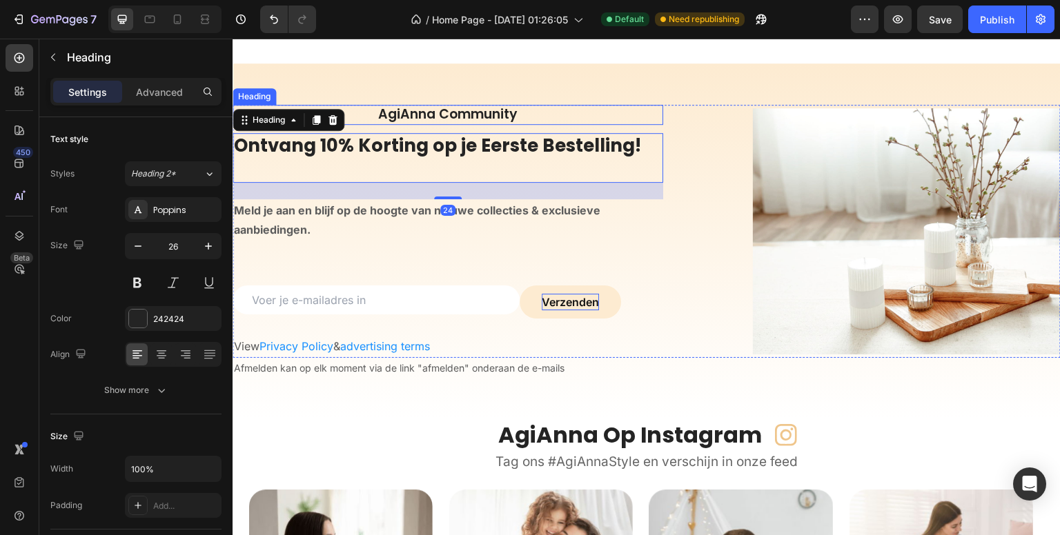
click at [367, 115] on p "AgiAnna Community" at bounding box center [448, 114] width 428 height 17
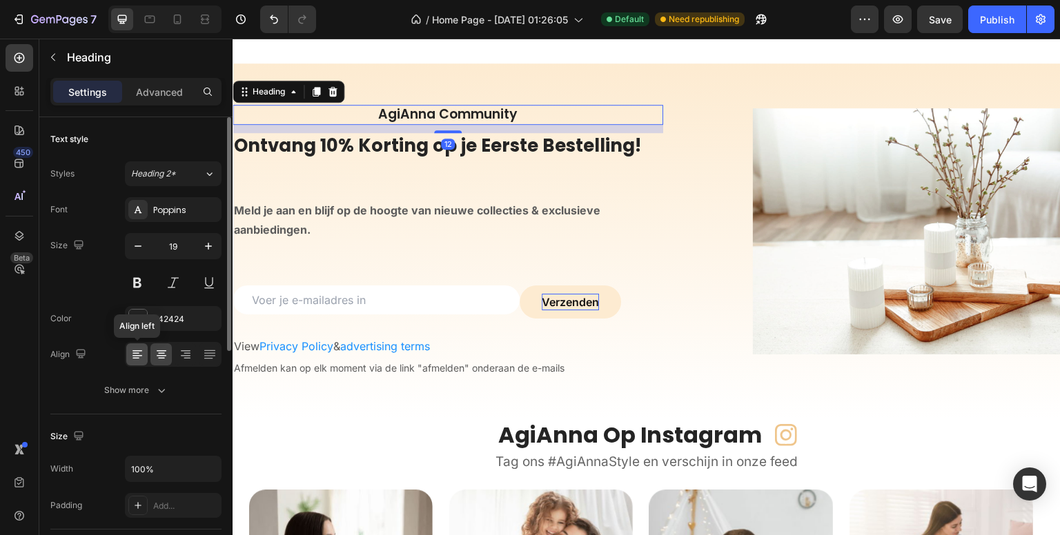
click at [139, 344] on div at bounding box center [136, 355] width 21 height 22
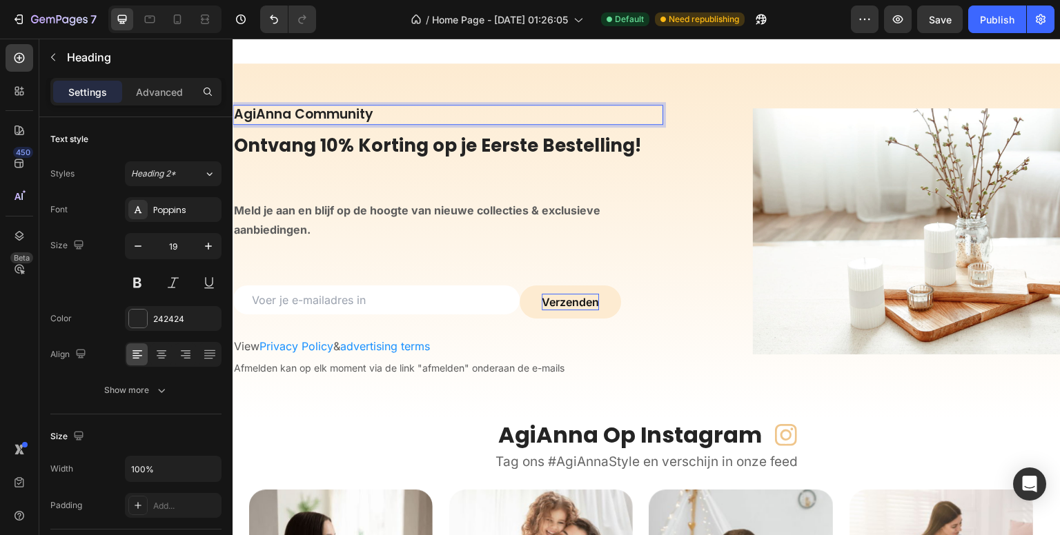
click at [372, 117] on p "AgiAnna Community" at bounding box center [448, 114] width 428 height 17
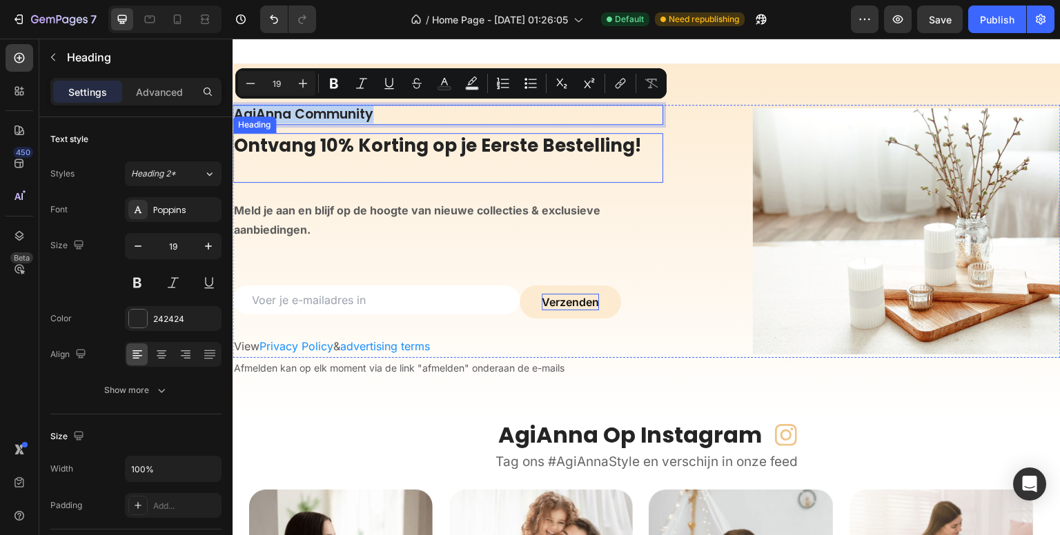
click at [337, 211] on strong "Meld je aan en blijf op de hoogte van nieuwe collecties & exclusieve aanbieding…" at bounding box center [417, 221] width 366 height 34
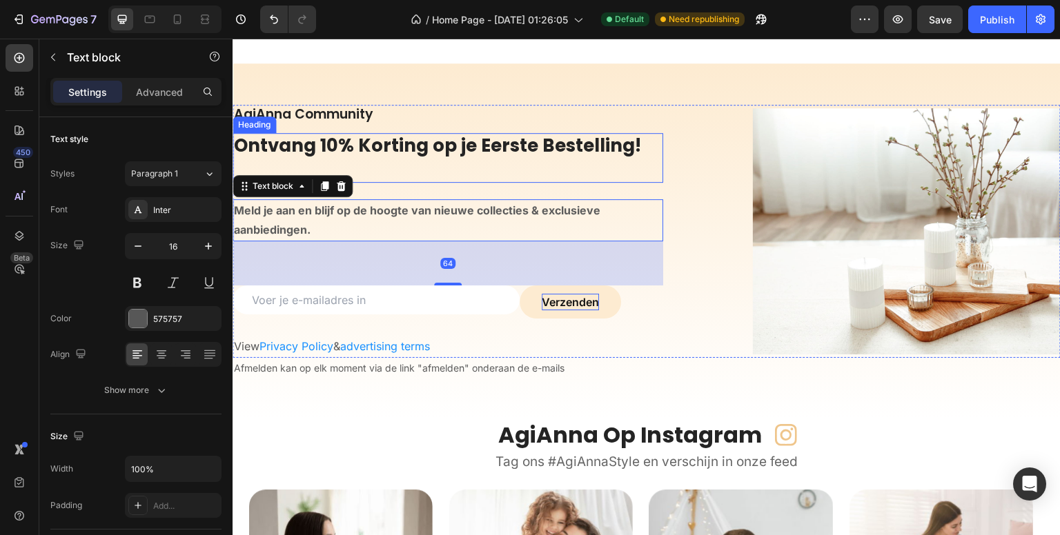
click at [331, 142] on h2 "Ontvang 10% Korting op je Eerste Bestelling!" at bounding box center [448, 158] width 431 height 50
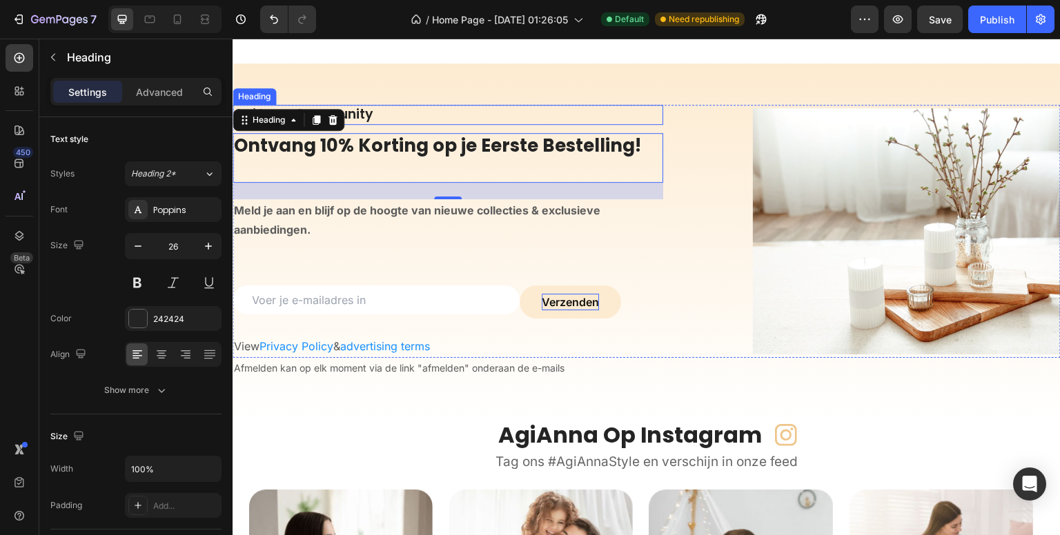
click at [406, 111] on p "AgiAnna Community" at bounding box center [448, 114] width 428 height 17
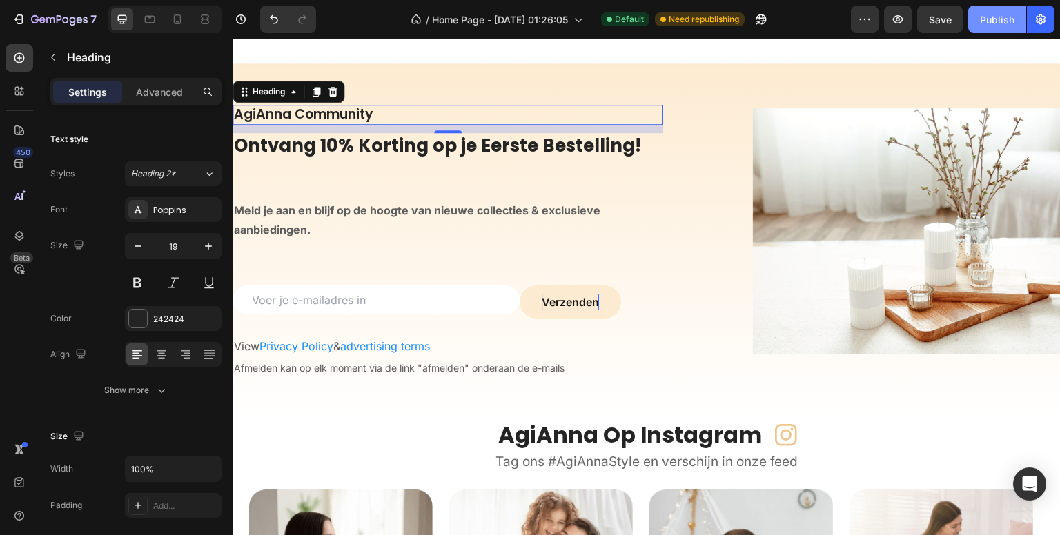
click at [978, 28] on button "Publish" at bounding box center [997, 20] width 58 height 28
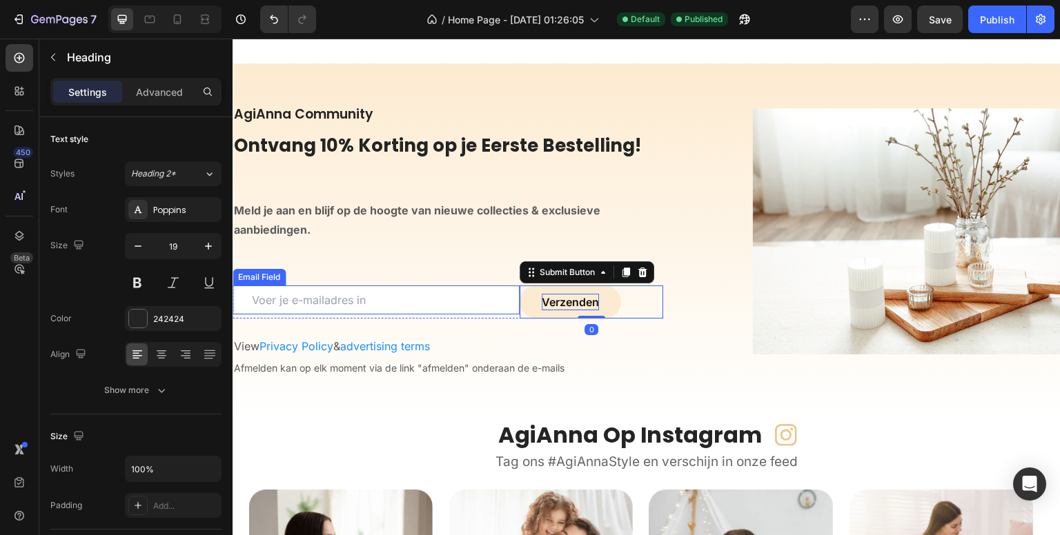
drag, startPoint x: 549, startPoint y: 279, endPoint x: 491, endPoint y: 298, distance: 61.1
click at [491, 298] on div "Email Field Verzenden Submit Button 0 Row" at bounding box center [448, 302] width 431 height 33
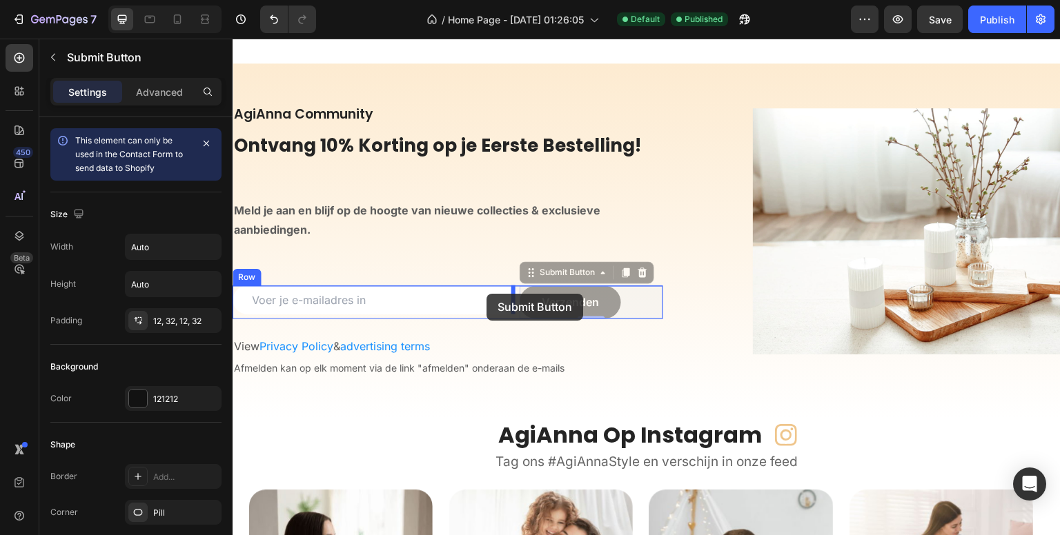
drag, startPoint x: 529, startPoint y: 273, endPoint x: 486, endPoint y: 294, distance: 47.2
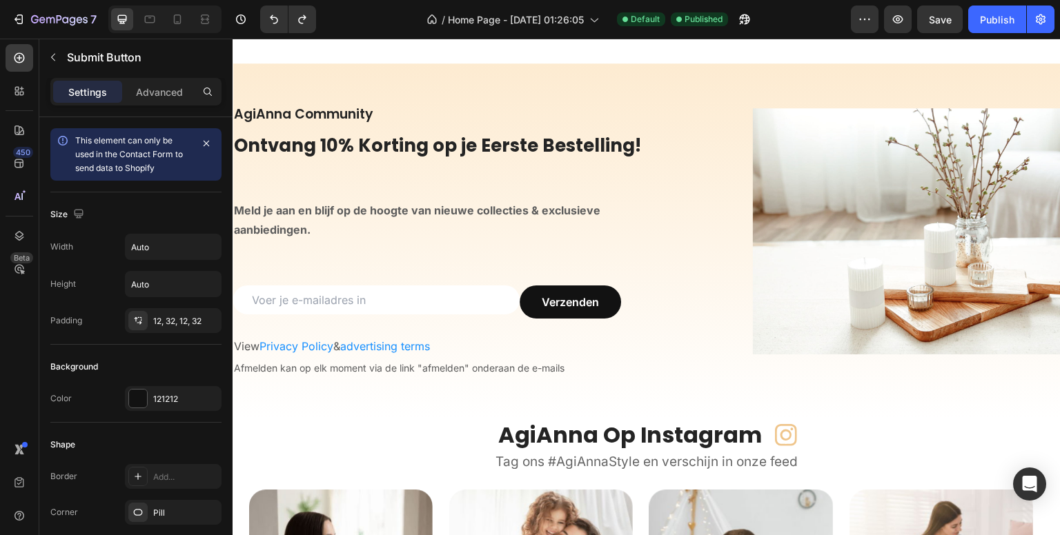
click at [17, 326] on div "450 Beta" at bounding box center [20, 240] width 28 height 392
click at [992, 19] on div "Publish" at bounding box center [997, 19] width 35 height 14
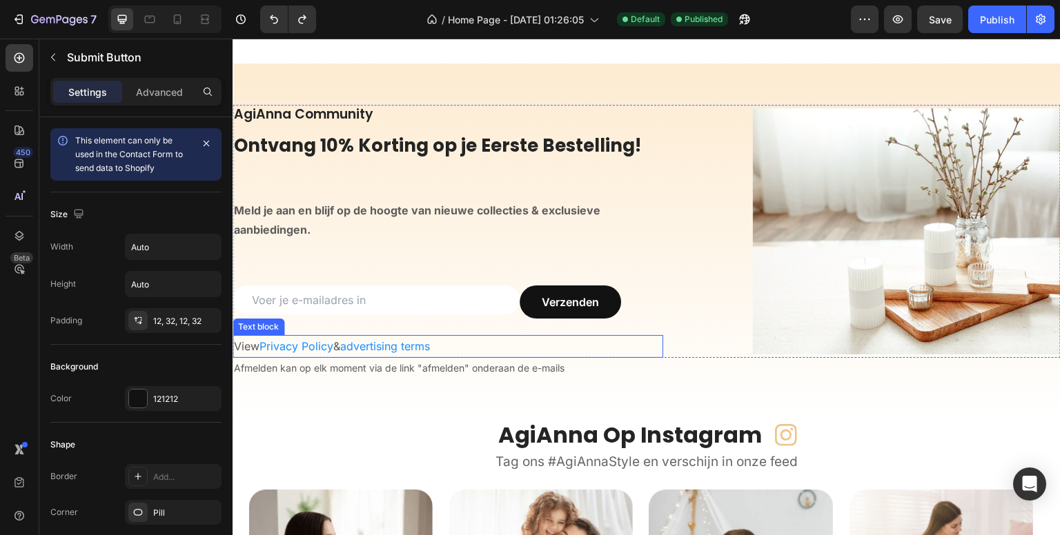
click at [384, 348] on span "advertising terms" at bounding box center [385, 347] width 90 height 14
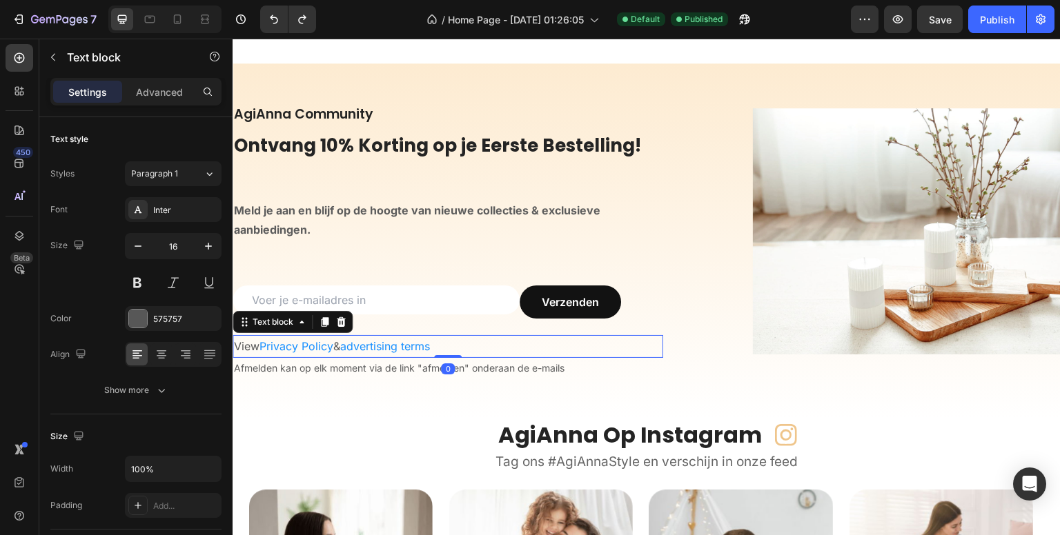
click at [445, 369] on div "0" at bounding box center [448, 369] width 14 height 11
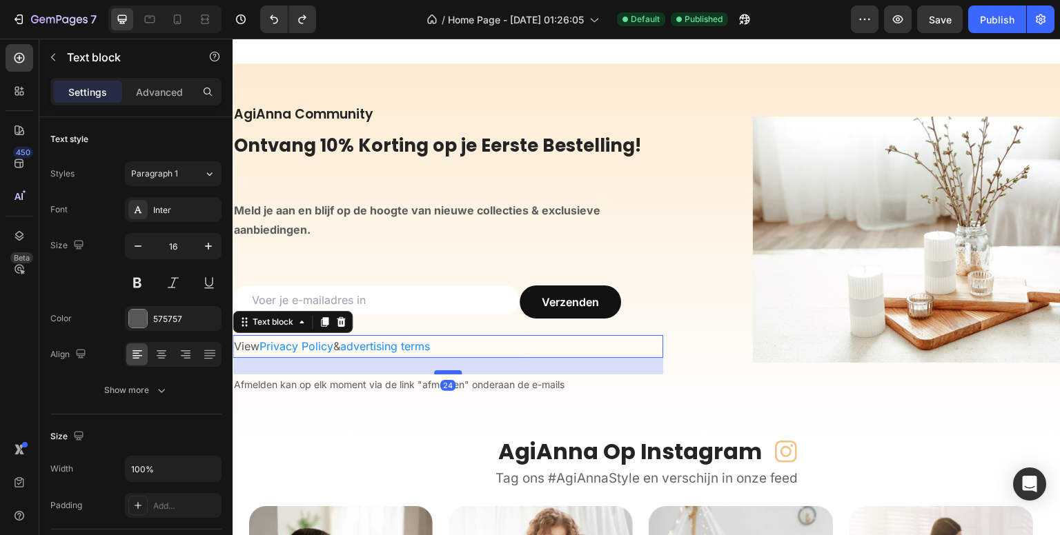
drag, startPoint x: 443, startPoint y: 356, endPoint x: 444, endPoint y: 373, distance: 16.6
click at [444, 373] on div at bounding box center [448, 373] width 28 height 4
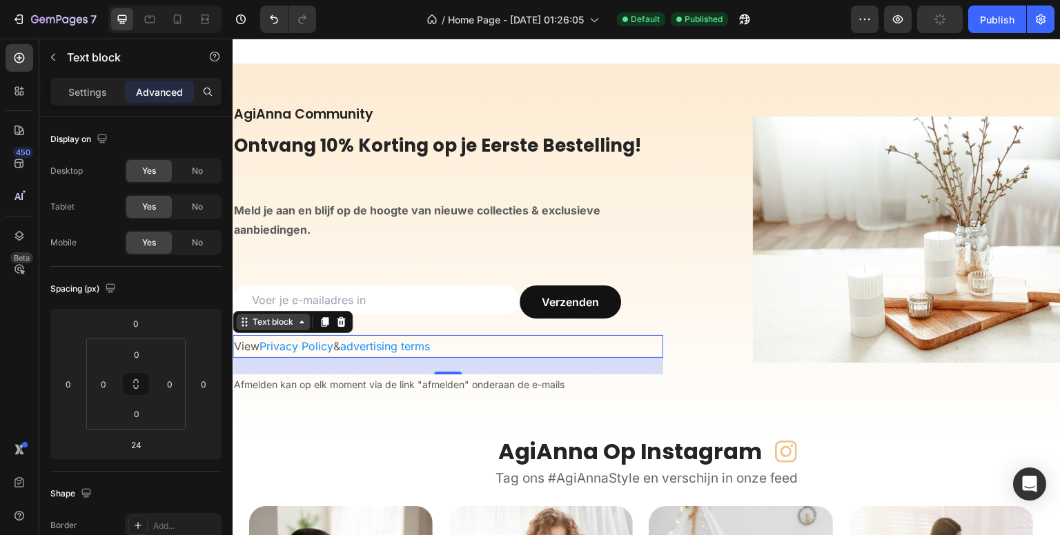
click at [273, 321] on div "Text block" at bounding box center [273, 322] width 46 height 12
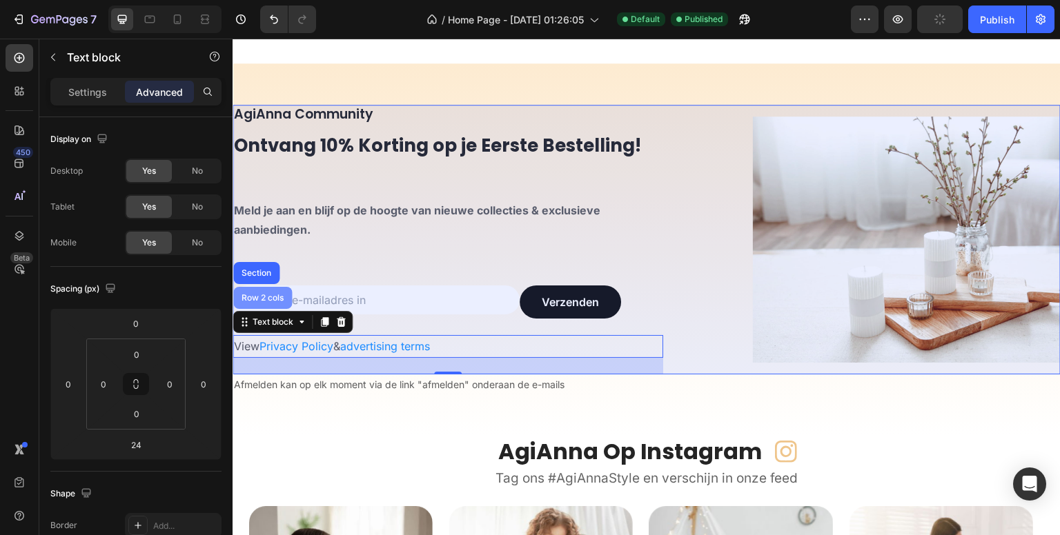
click at [276, 292] on div "Row 2 cols" at bounding box center [262, 298] width 59 height 22
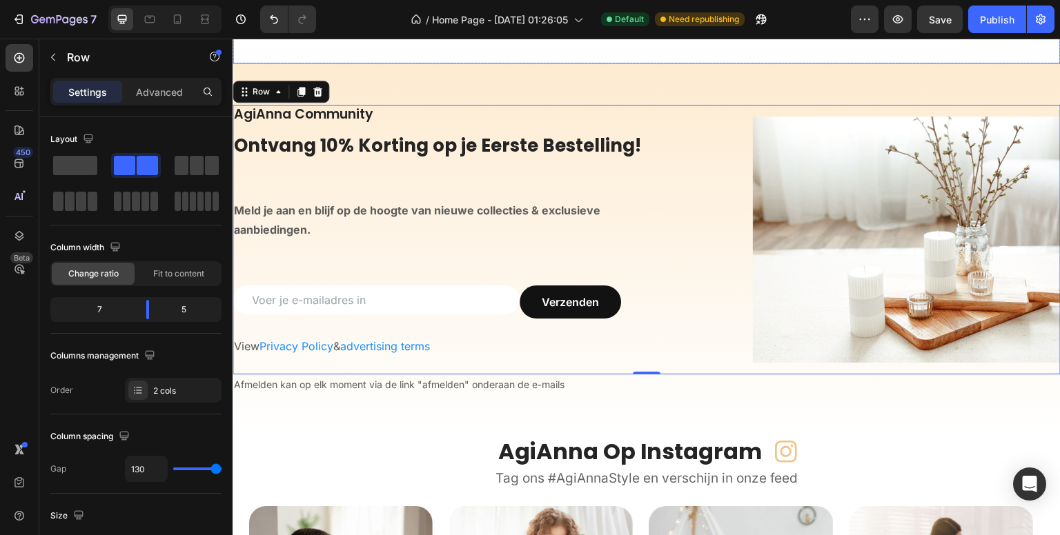
click at [377, 17] on div "/ Home Page - [DATE] 01:26:05 Default Need republishing" at bounding box center [589, 20] width 524 height 28
click at [563, 302] on div "Verzenden" at bounding box center [570, 302] width 57 height 17
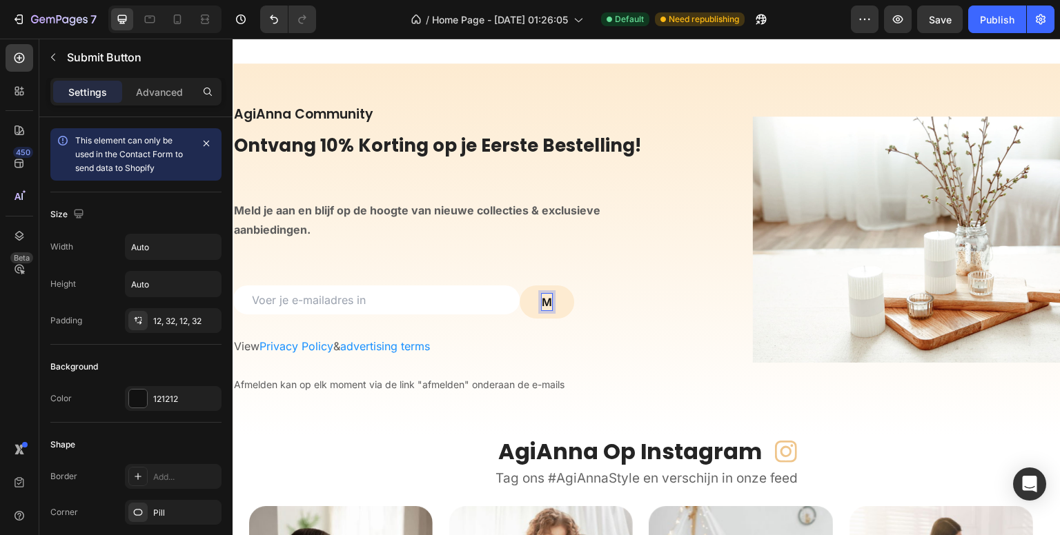
click at [520, 286] on button "M" at bounding box center [547, 302] width 55 height 33
click at [520, 286] on button "Meld" at bounding box center [555, 302] width 70 height 33
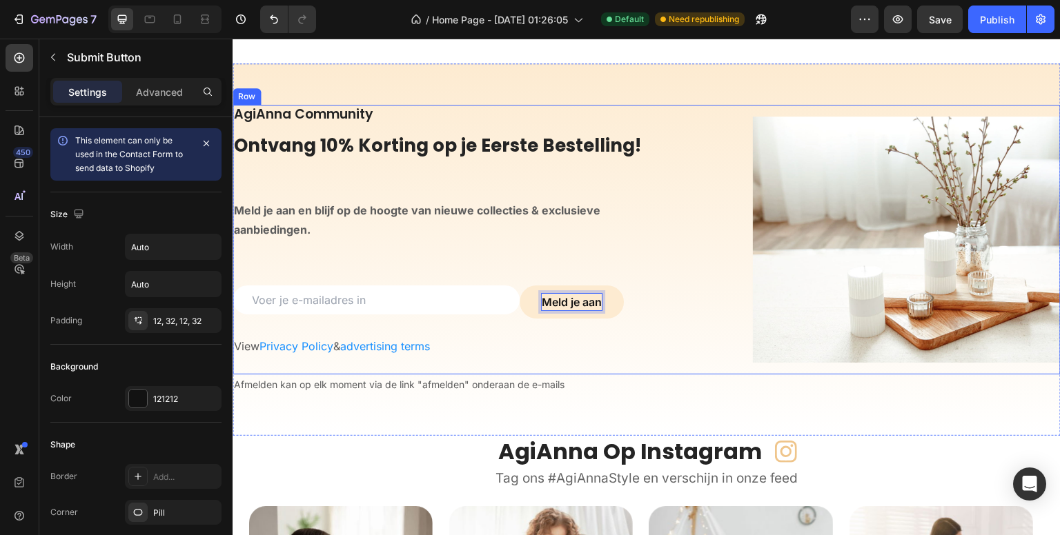
click at [610, 265] on div "AgiAnna Community Heading Ontvang 10% Korting op je Eerste Bestelling! Heading …" at bounding box center [448, 240] width 431 height 270
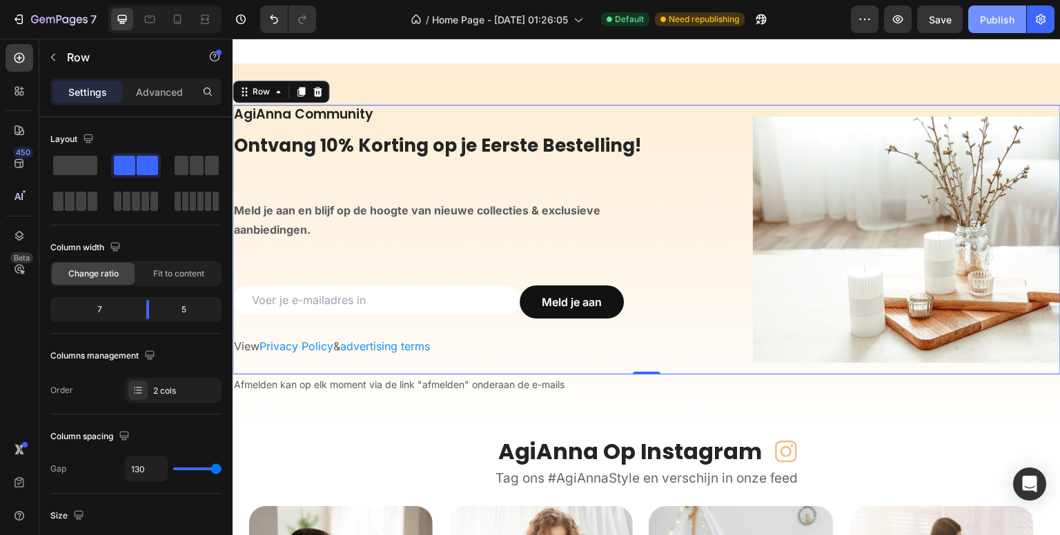
click at [1007, 16] on div "Publish" at bounding box center [997, 19] width 35 height 14
click at [384, 10] on div "/ Home Page - [DATE] 01:26:05 Default Published" at bounding box center [589, 20] width 524 height 28
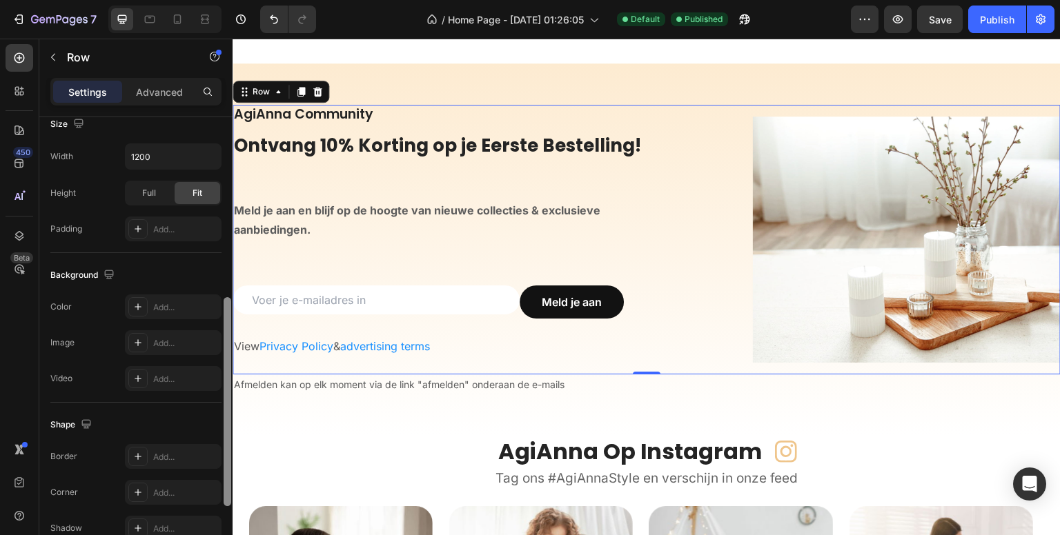
scroll to position [396, 0]
drag, startPoint x: 226, startPoint y: 315, endPoint x: 231, endPoint y: 498, distance: 182.2
click at [231, 498] on div at bounding box center [227, 346] width 10 height 458
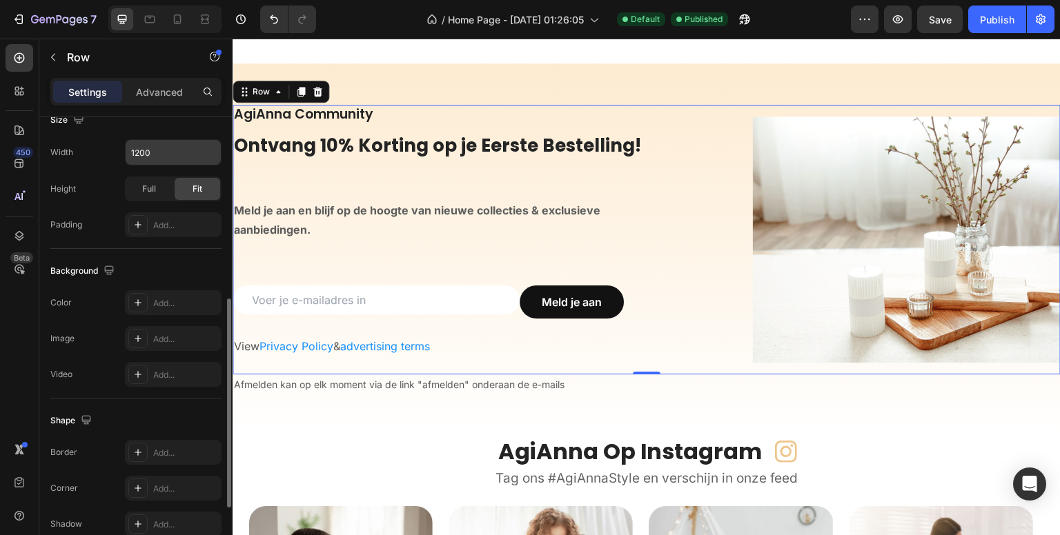
click at [177, 150] on input "1200" at bounding box center [173, 152] width 95 height 25
drag, startPoint x: 218, startPoint y: 143, endPoint x: 214, endPoint y: 150, distance: 8.0
click at [215, 149] on button "button" at bounding box center [208, 152] width 25 height 25
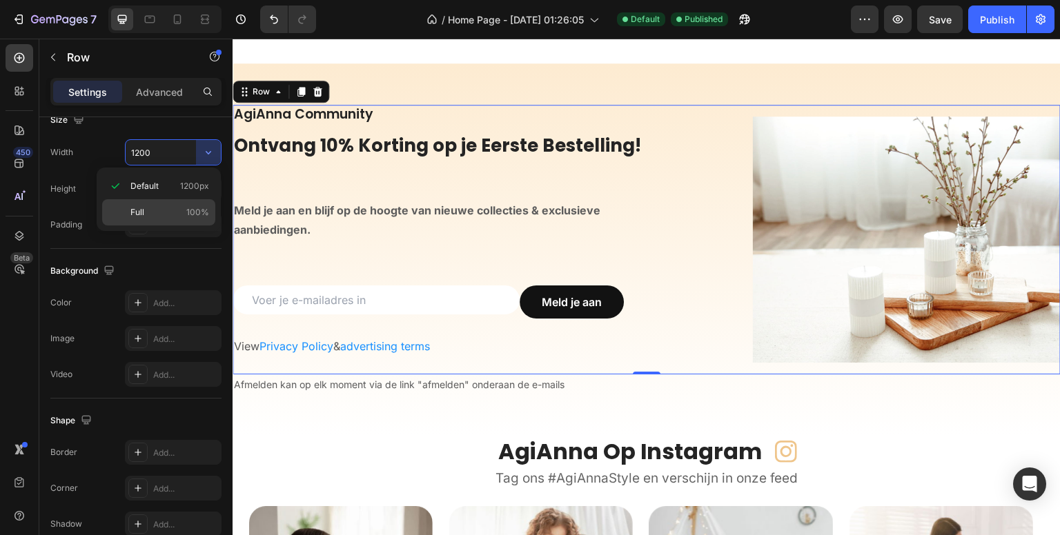
click at [149, 206] on p "Full 100%" at bounding box center [169, 212] width 79 height 12
type input "100%"
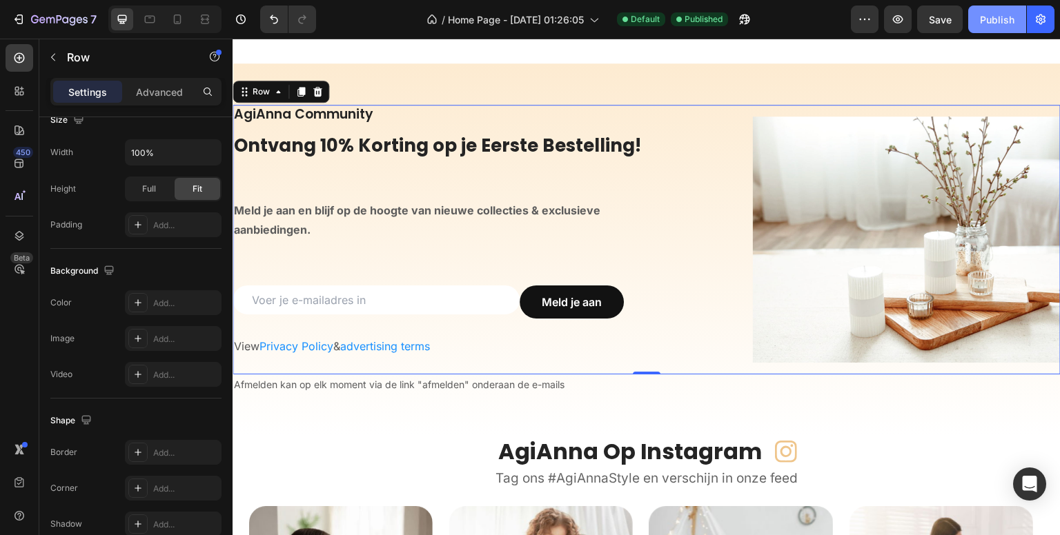
click at [985, 14] on div "Publish" at bounding box center [997, 19] width 35 height 14
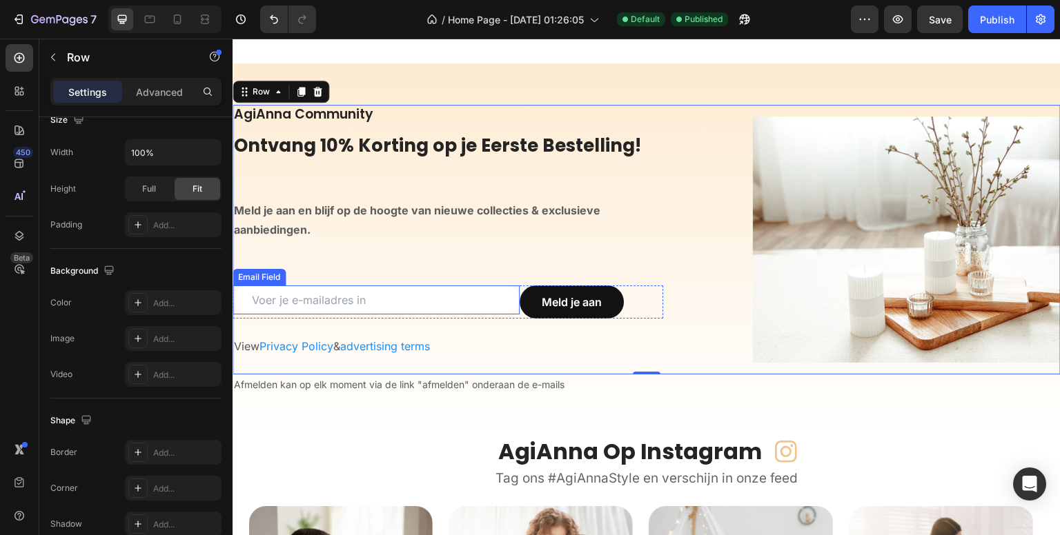
click at [335, 20] on div "/ Home Page - [DATE] 01:26:05 Default Published" at bounding box center [589, 20] width 524 height 28
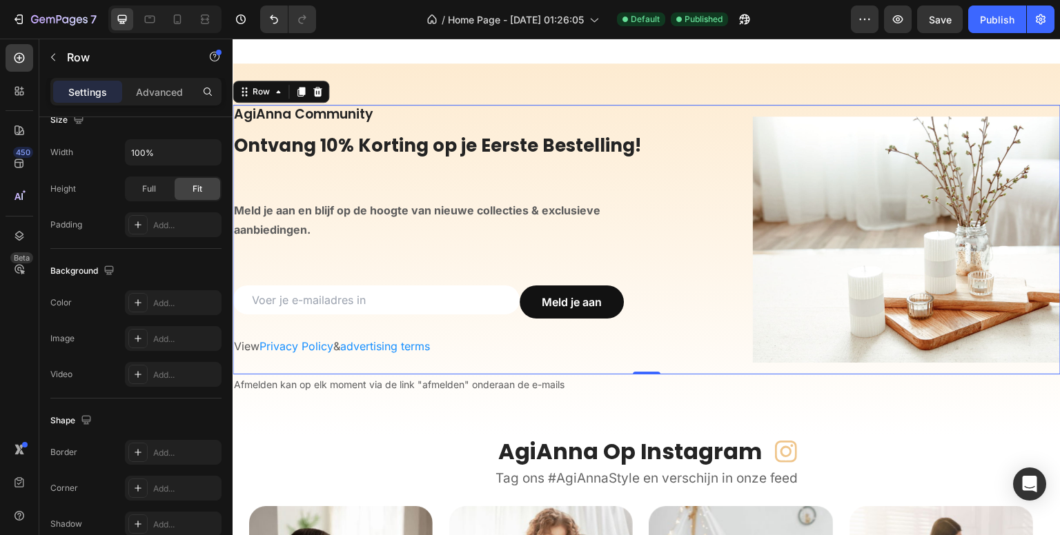
click at [279, 275] on div "AgiAnna Community Heading Ontvang 10% Korting op je Eerste Bestelling! Heading …" at bounding box center [448, 240] width 431 height 270
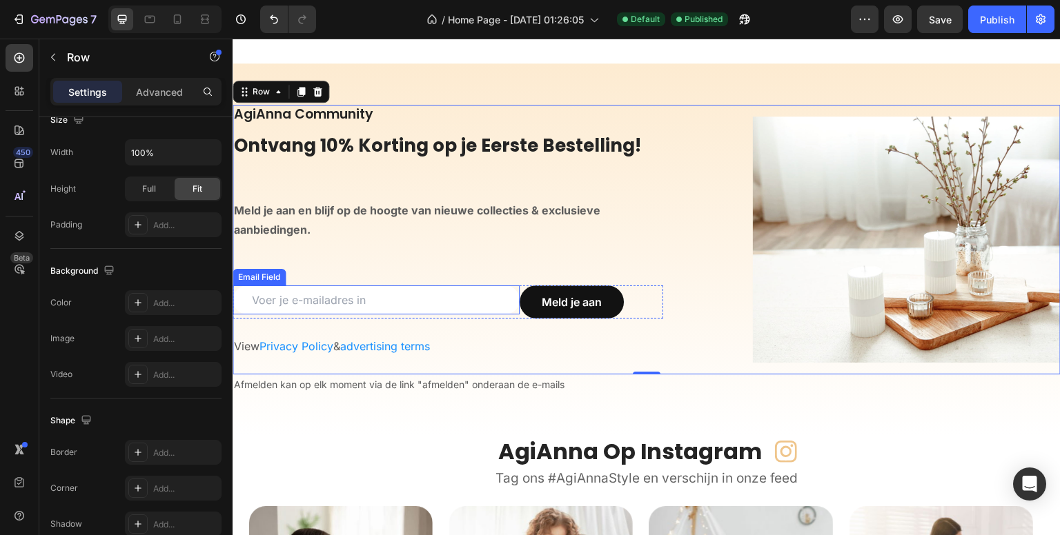
click at [262, 275] on div "Email Field" at bounding box center [259, 277] width 48 height 12
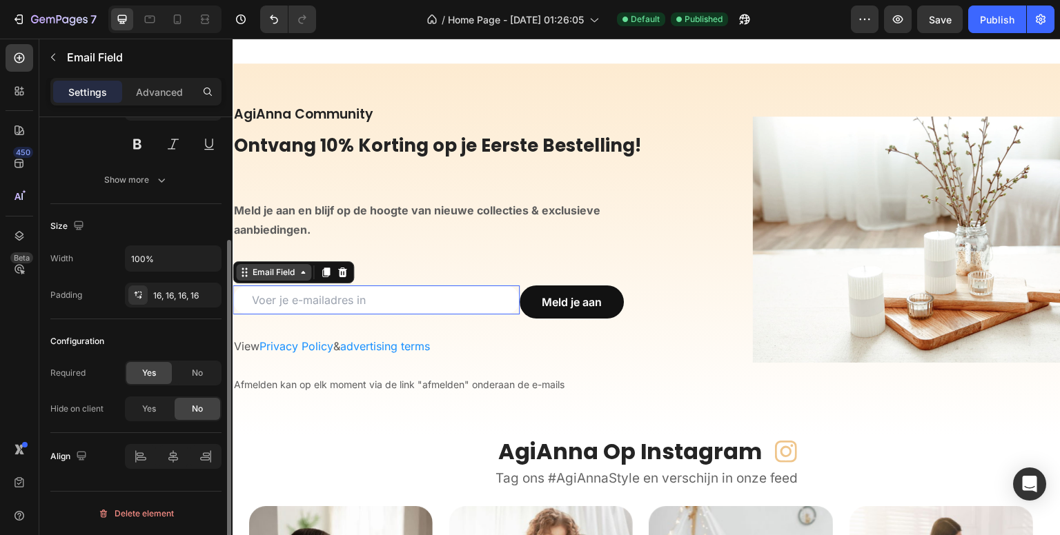
scroll to position [0, 0]
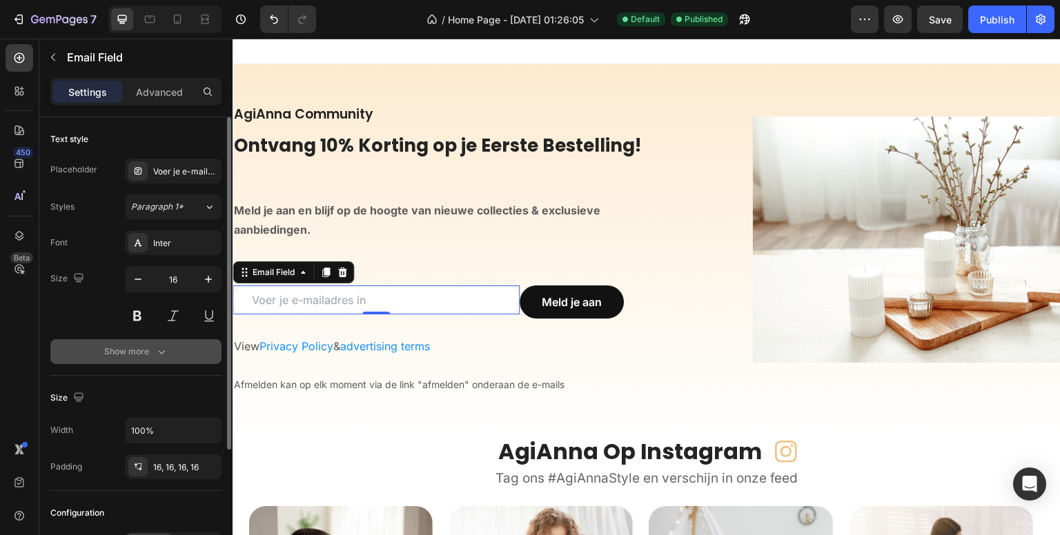
click at [197, 348] on button "Show more" at bounding box center [135, 352] width 171 height 25
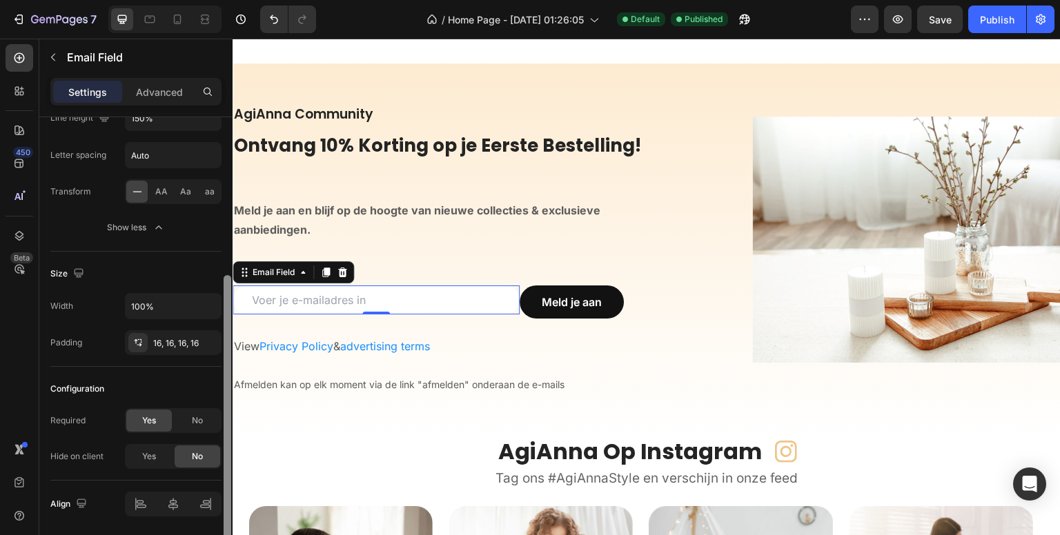
scroll to position [271, 0]
drag, startPoint x: 227, startPoint y: 337, endPoint x: 233, endPoint y: 535, distance: 198.1
click at [233, 0] on html "7 Version history / Home Page - [DATE] 01:26:05 Default Published Preview Save …" at bounding box center [530, 0] width 1060 height 0
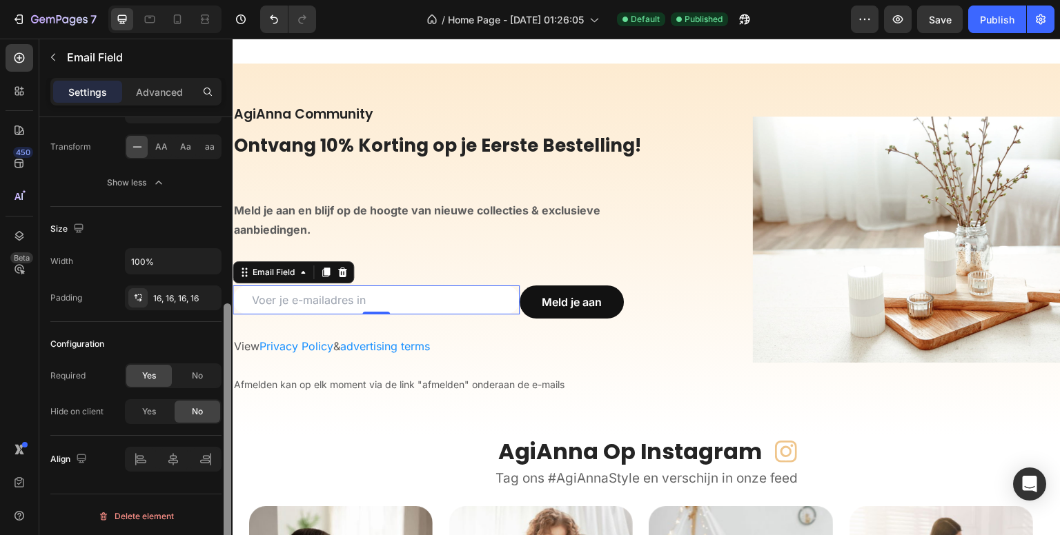
scroll to position [316, 0]
drag, startPoint x: 226, startPoint y: 465, endPoint x: 225, endPoint y: 497, distance: 31.8
click at [225, 497] on div at bounding box center [228, 439] width 8 height 270
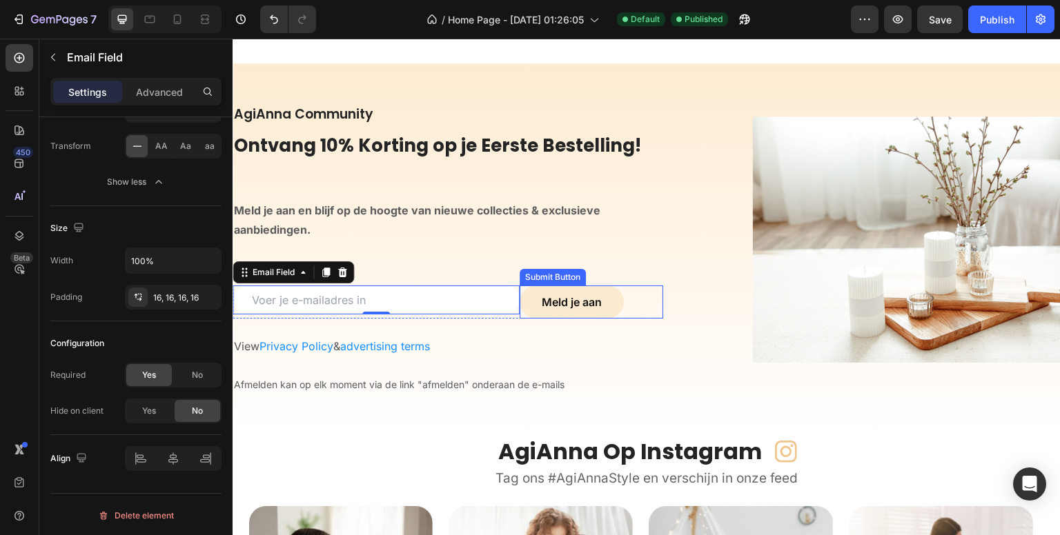
click at [531, 292] on button "Meld je aan" at bounding box center [572, 302] width 104 height 33
click at [533, 272] on div "Submit Button" at bounding box center [552, 277] width 61 height 12
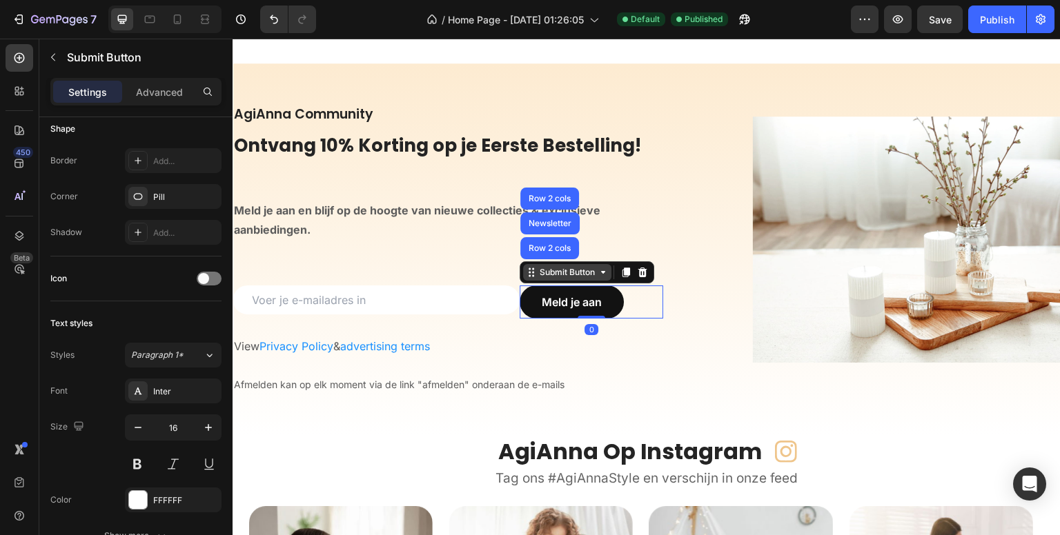
scroll to position [0, 0]
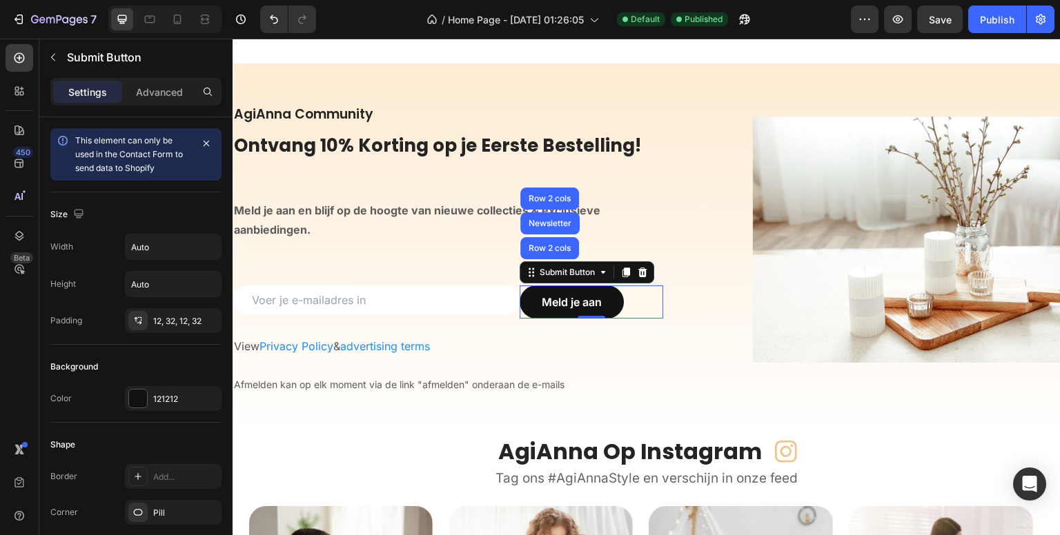
click at [397, 25] on div "/ Home Page - [DATE] 01:26:05 Default Published" at bounding box center [589, 20] width 524 height 28
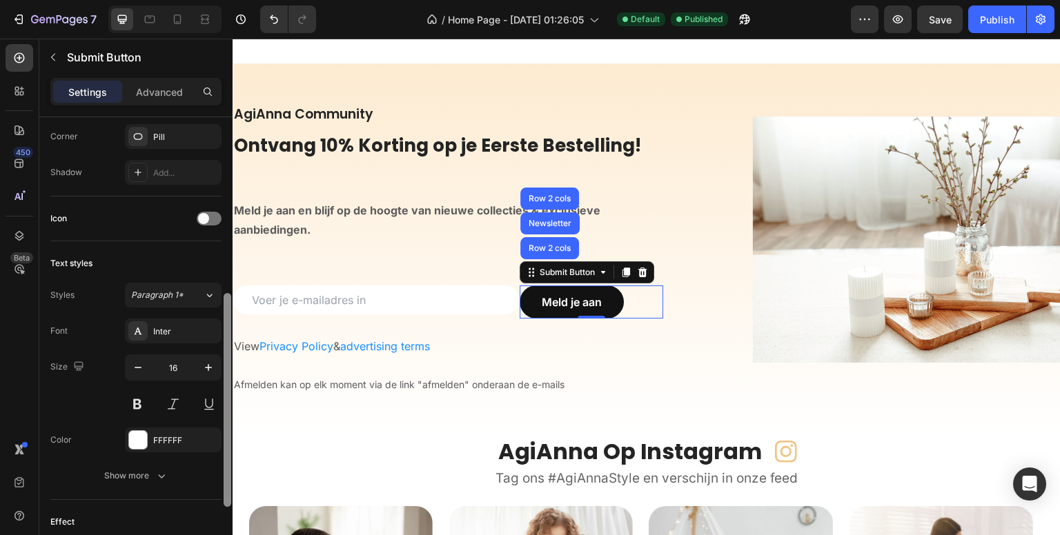
scroll to position [377, 0]
drag, startPoint x: 229, startPoint y: 302, endPoint x: 222, endPoint y: 479, distance: 177.5
click at [222, 479] on div at bounding box center [227, 346] width 10 height 458
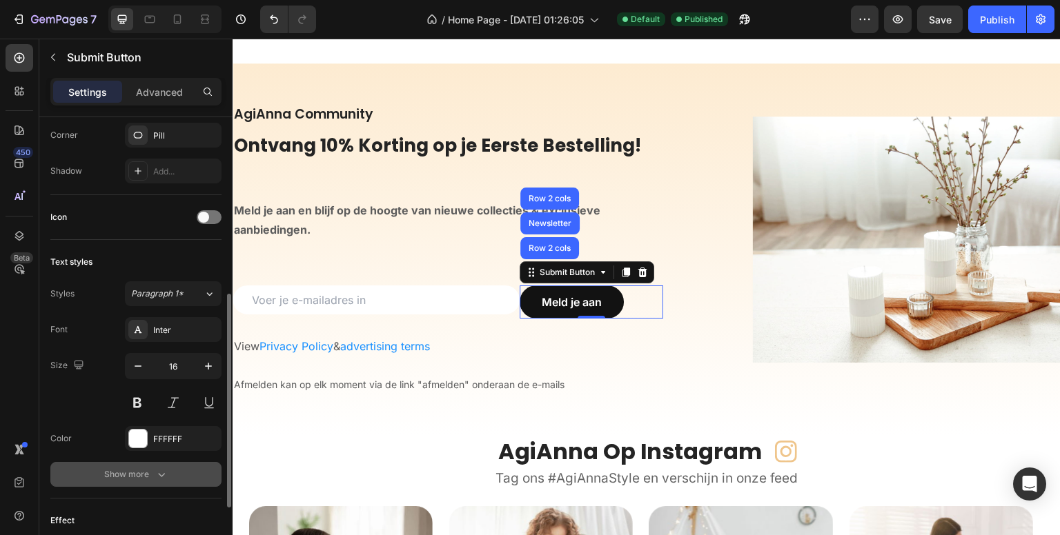
click at [165, 475] on icon "button" at bounding box center [162, 475] width 14 height 14
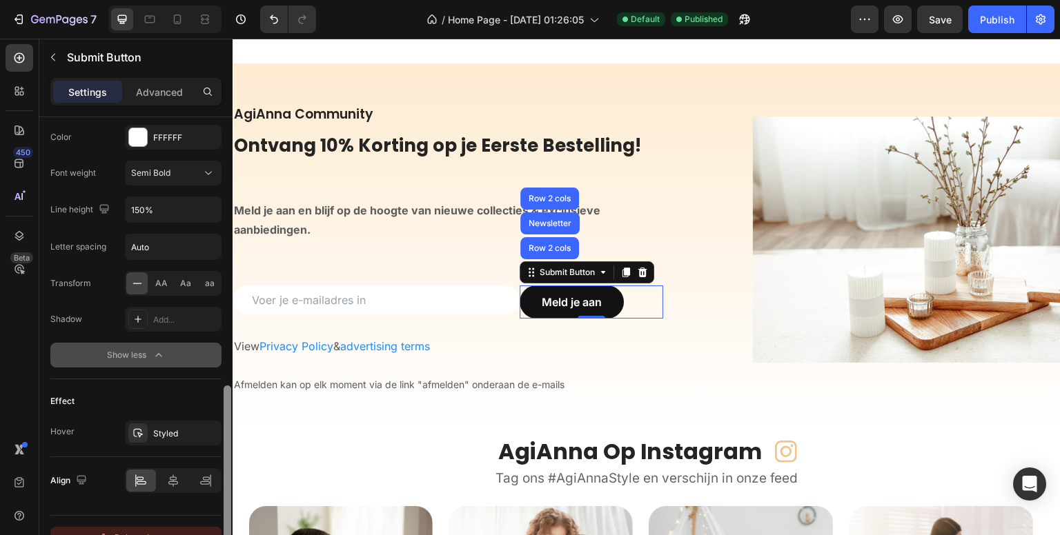
scroll to position [685, 0]
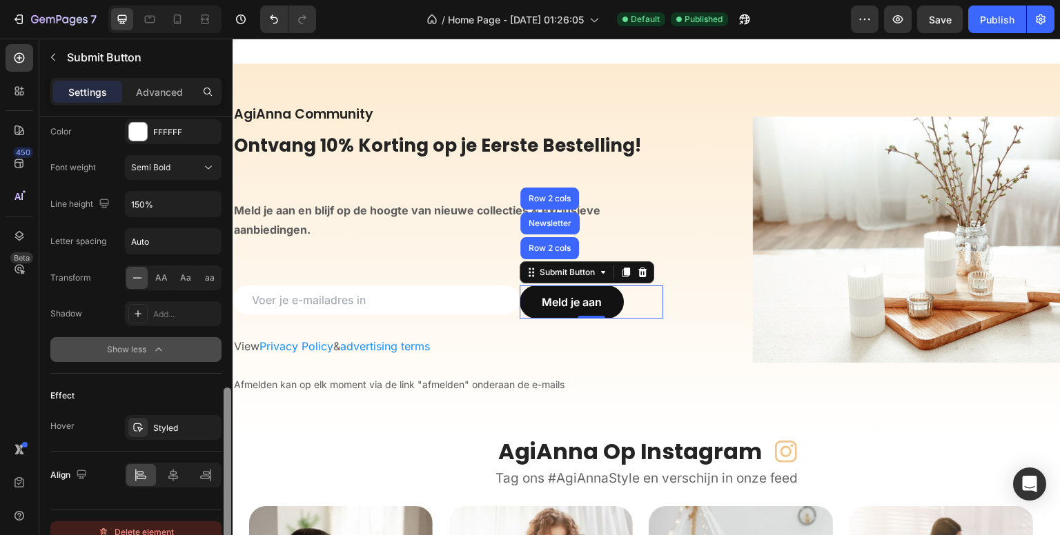
drag, startPoint x: 225, startPoint y: 386, endPoint x: 221, endPoint y: 531, distance: 144.3
click at [221, 531] on div "This element can only be used in the Contact Form to send data to Shopify Size …" at bounding box center [135, 346] width 193 height 458
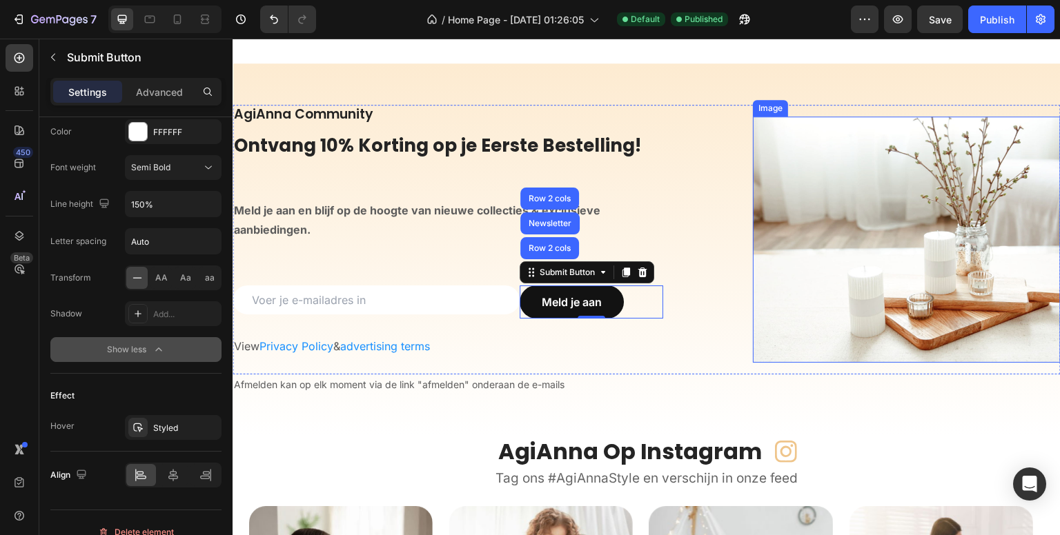
click at [874, 151] on img at bounding box center [907, 240] width 308 height 246
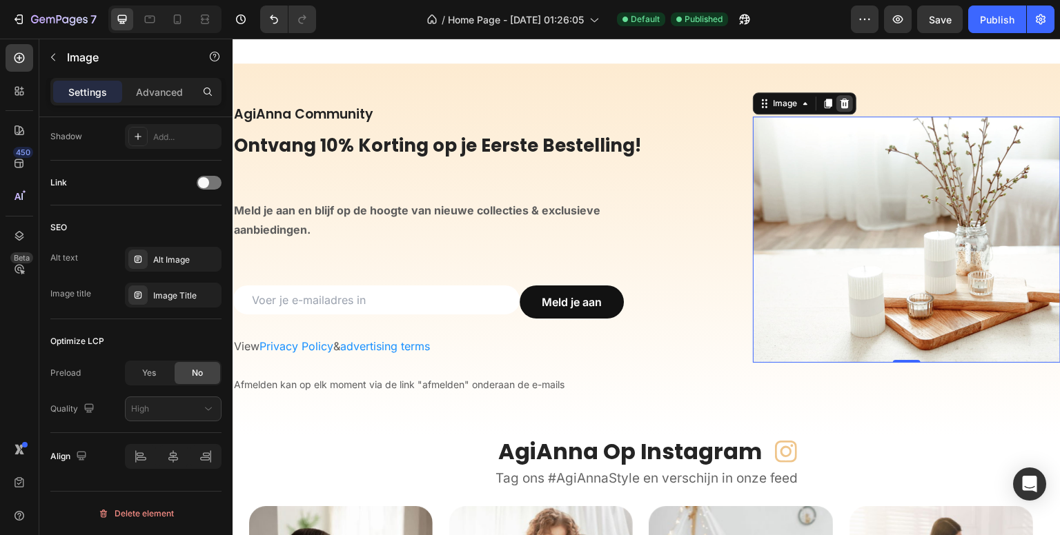
scroll to position [0, 0]
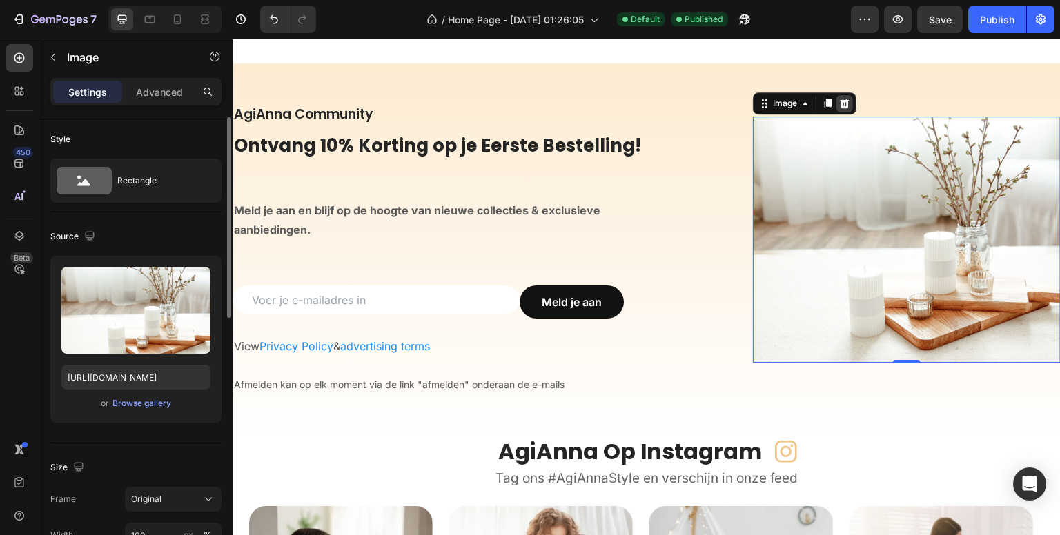
click at [839, 106] on icon at bounding box center [844, 103] width 11 height 11
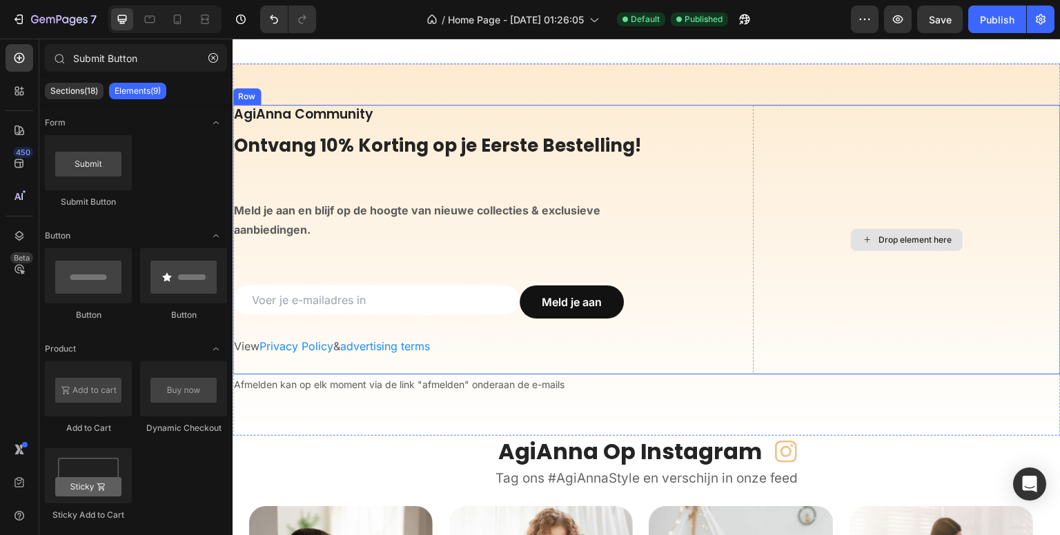
click at [823, 174] on div "Drop element here" at bounding box center [907, 240] width 308 height 270
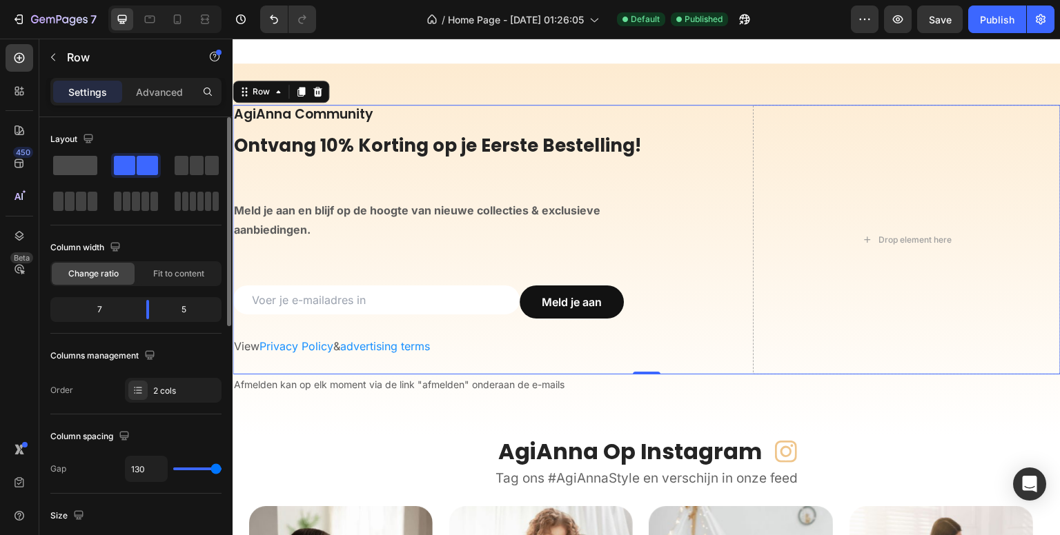
click at [77, 159] on span at bounding box center [75, 165] width 44 height 19
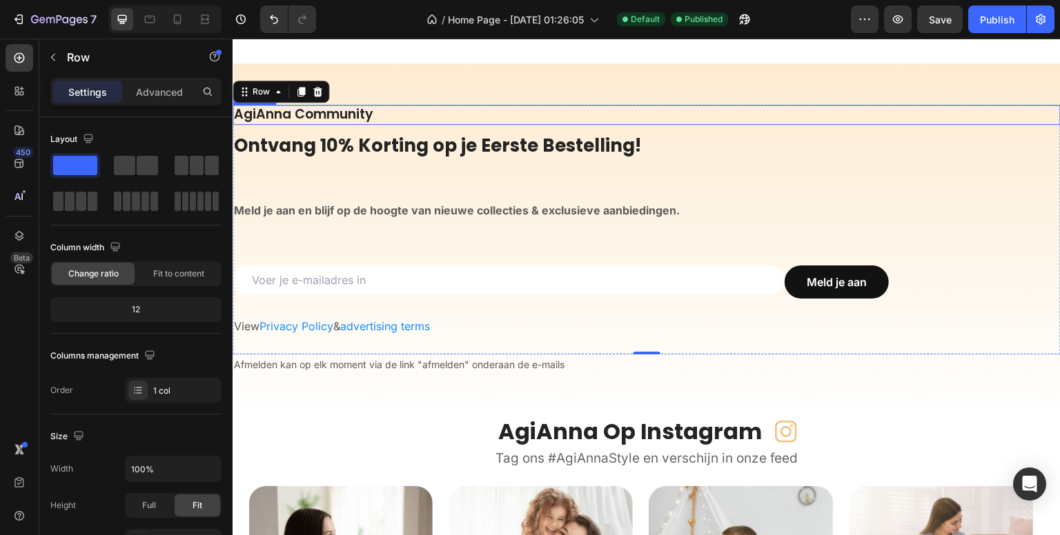
click at [304, 113] on p "AgiAnna Community" at bounding box center [646, 114] width 825 height 17
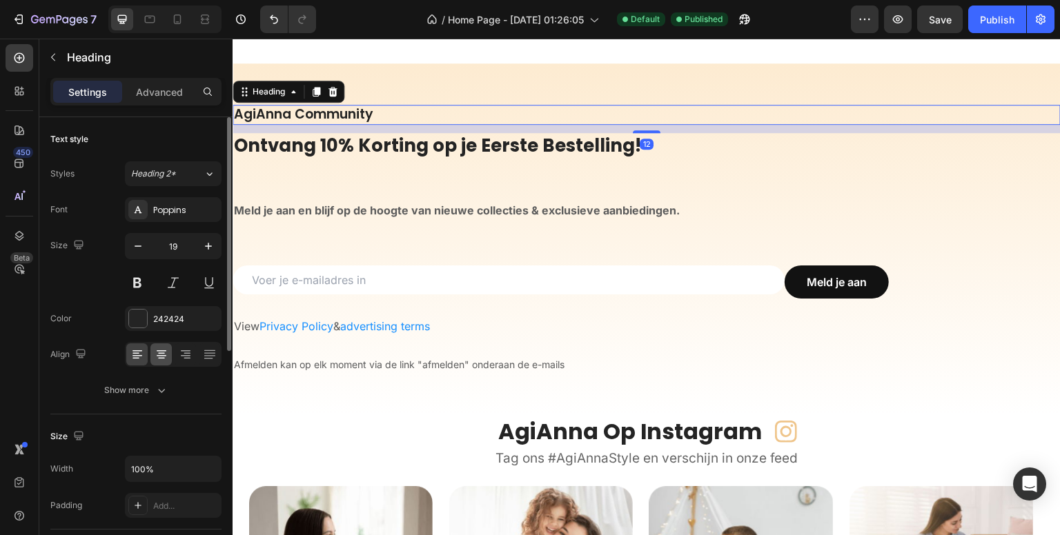
click at [152, 351] on div at bounding box center [160, 355] width 21 height 22
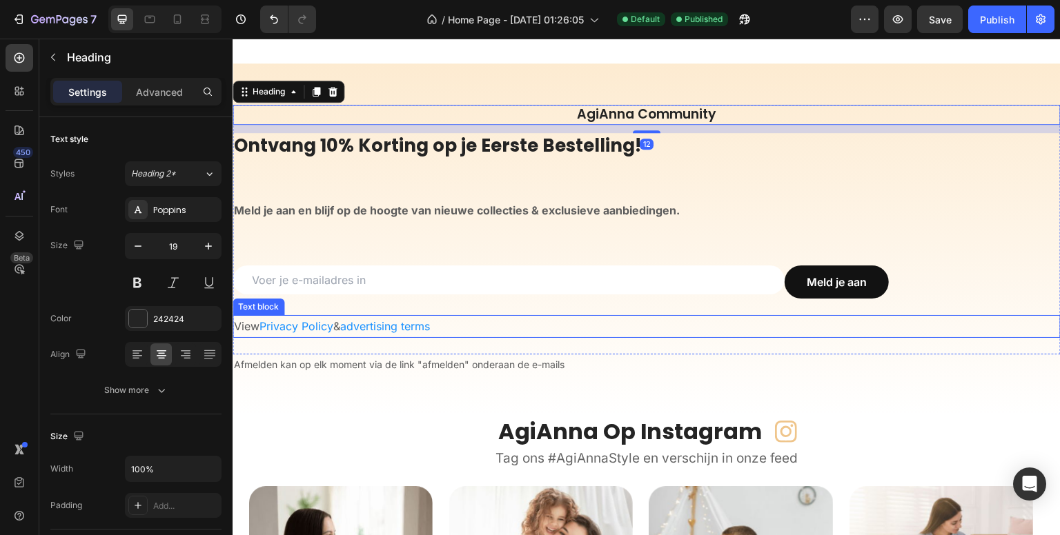
click at [389, 141] on h2 "Ontvang 10% Korting op je Eerste Bestelling!" at bounding box center [647, 158] width 828 height 50
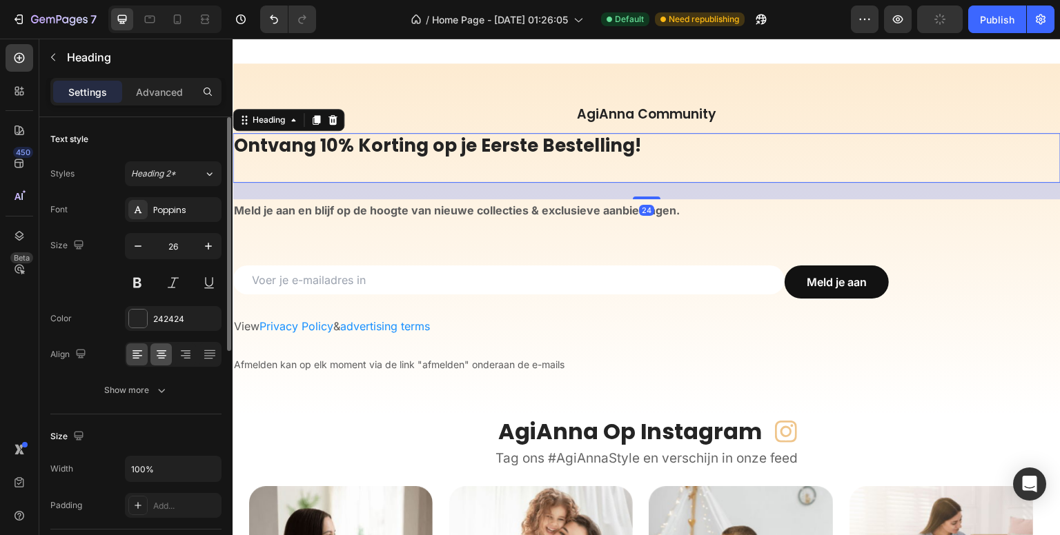
click at [160, 354] on icon at bounding box center [162, 355] width 14 height 14
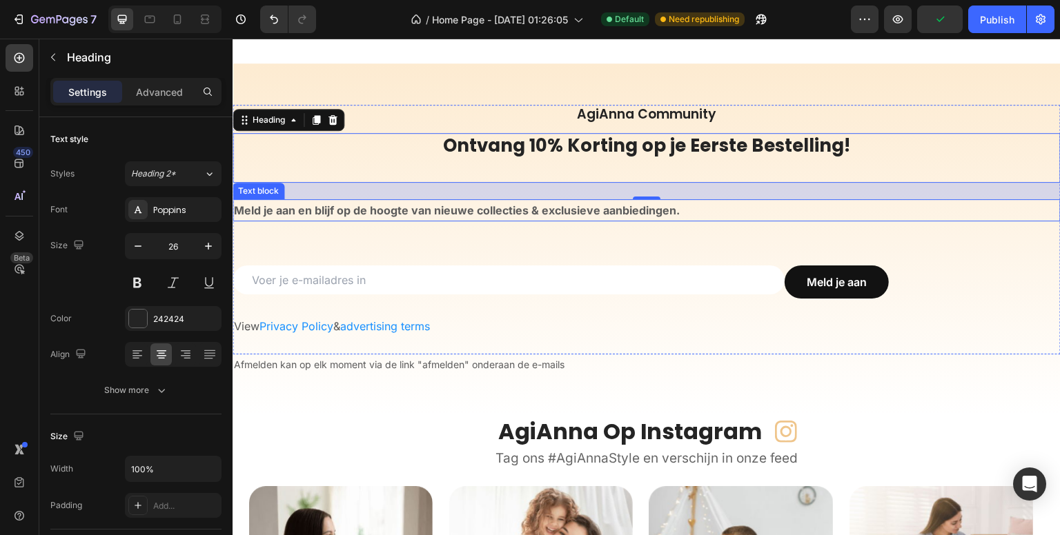
click at [386, 214] on strong "Meld je aan en blijf op de hoogte van nieuwe collecties & exclusieve aanbieding…" at bounding box center [457, 211] width 446 height 14
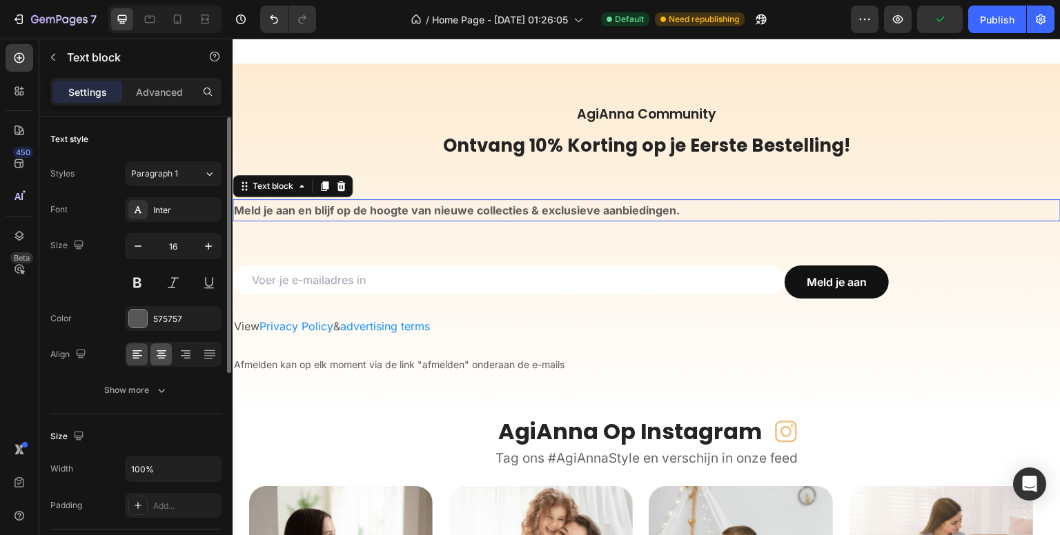
click at [163, 354] on icon at bounding box center [162, 355] width 14 height 14
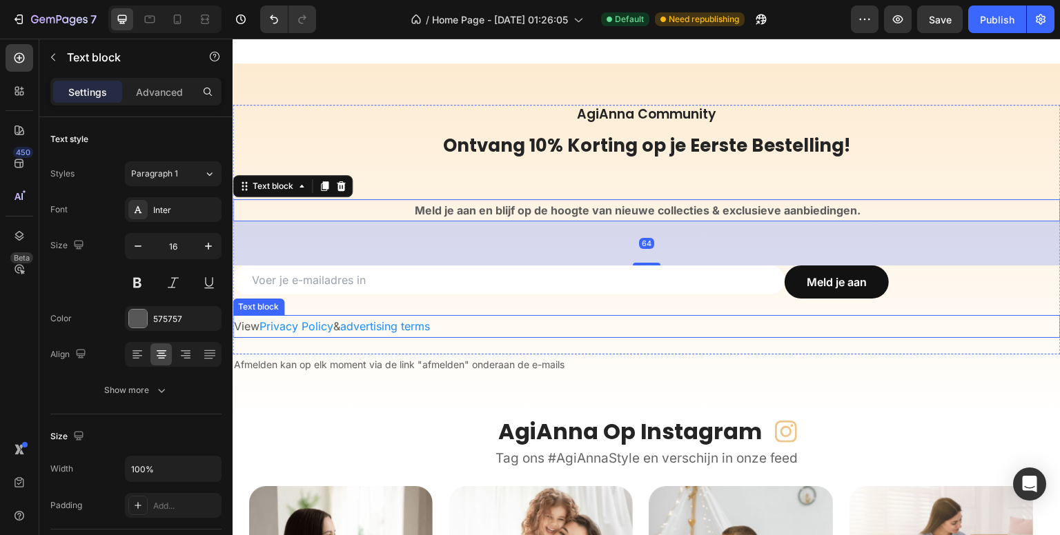
click at [484, 322] on p "View Privacy Policy & advertising terms" at bounding box center [646, 327] width 825 height 20
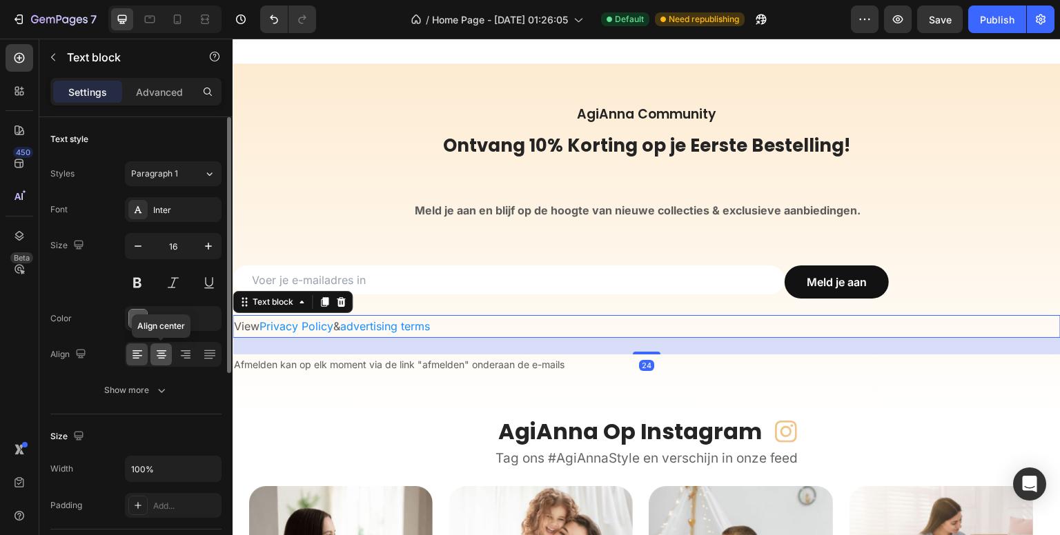
click at [157, 353] on icon at bounding box center [162, 355] width 14 height 14
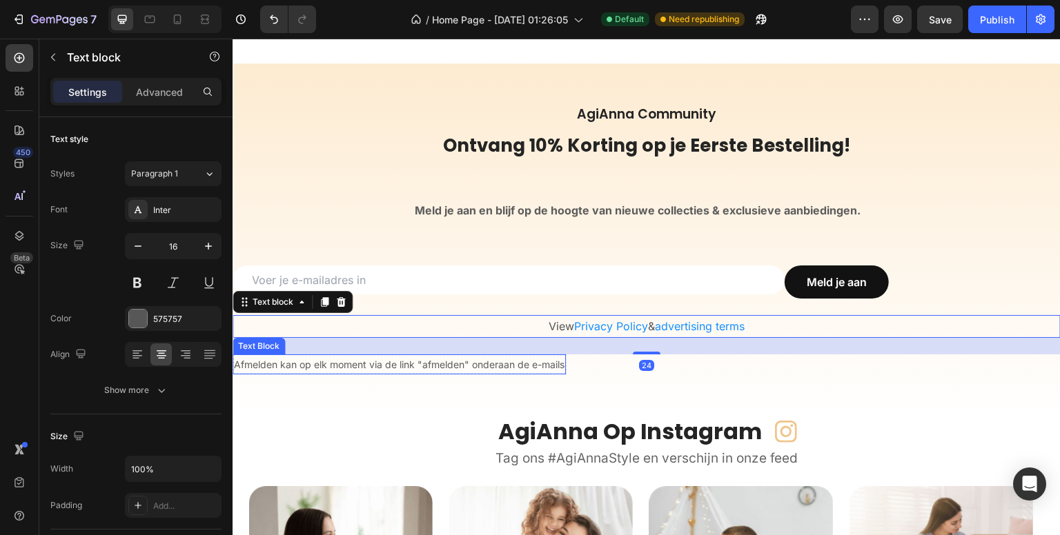
click at [477, 362] on span "Afmelden kan op elk moment via de link "afmelden" onderaan de e-mails" at bounding box center [399, 365] width 331 height 12
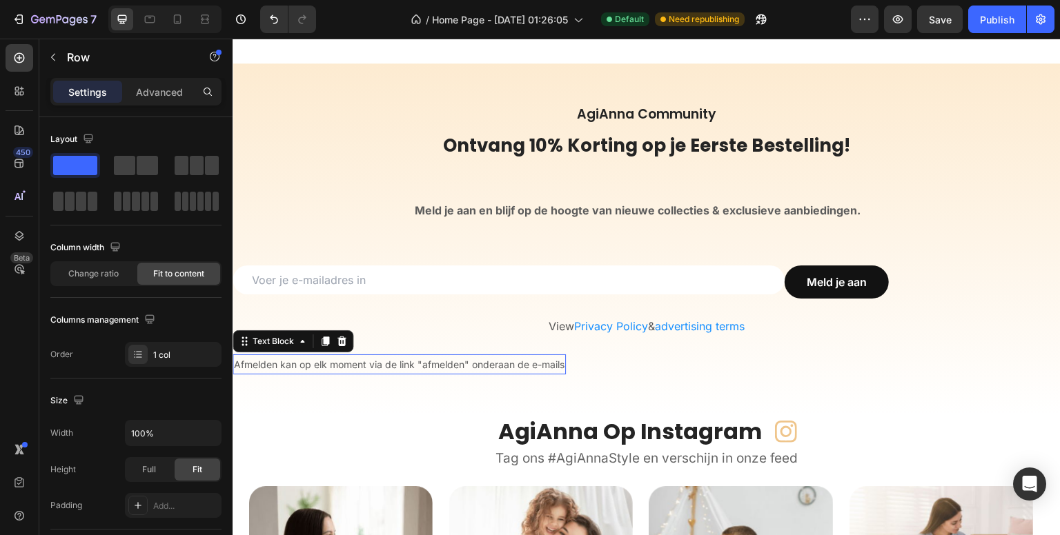
click at [582, 363] on div "Afmelden kan op elk moment via de link "afmelden" onderaan de e-mails Text Bloc…" at bounding box center [647, 365] width 828 height 20
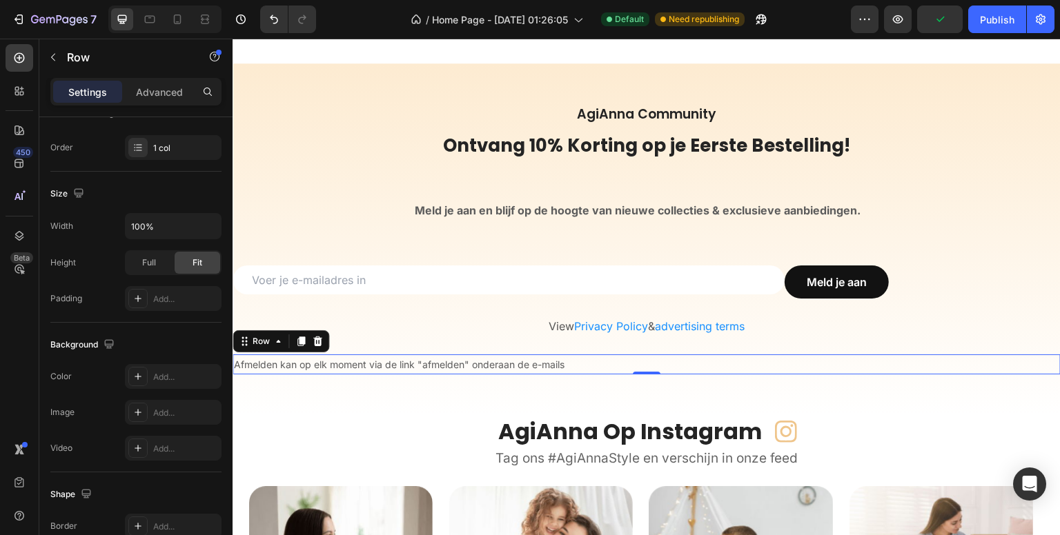
scroll to position [425, 0]
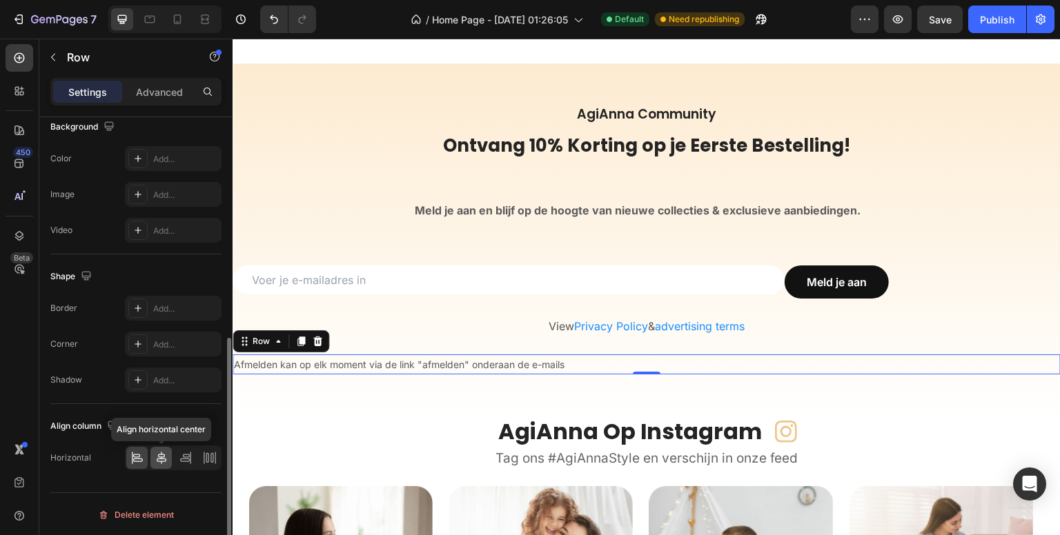
click at [161, 459] on icon at bounding box center [162, 458] width 14 height 14
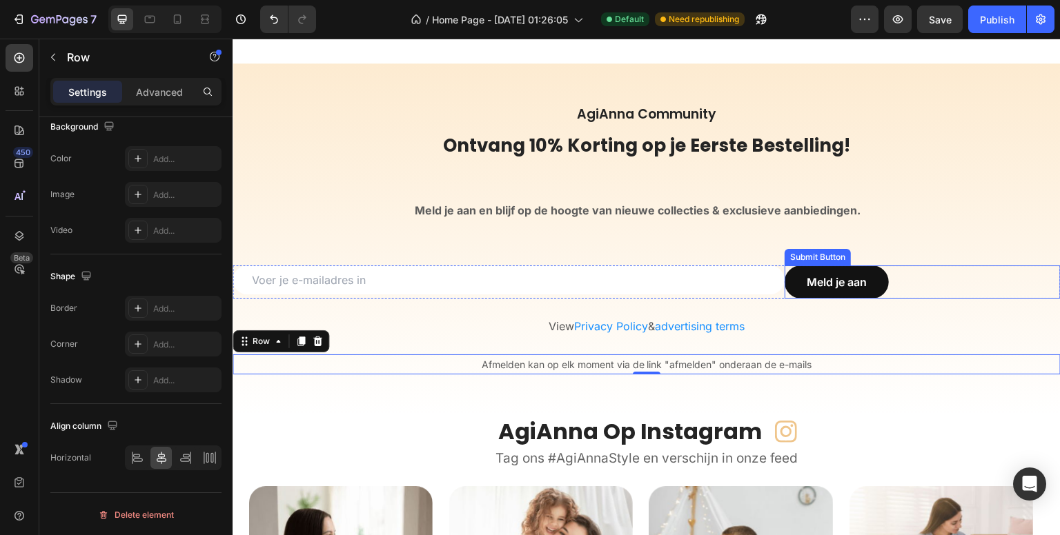
drag, startPoint x: 906, startPoint y: 283, endPoint x: 892, endPoint y: 286, distance: 14.1
click at [906, 283] on div "Meld je aan Submit Button" at bounding box center [923, 282] width 276 height 33
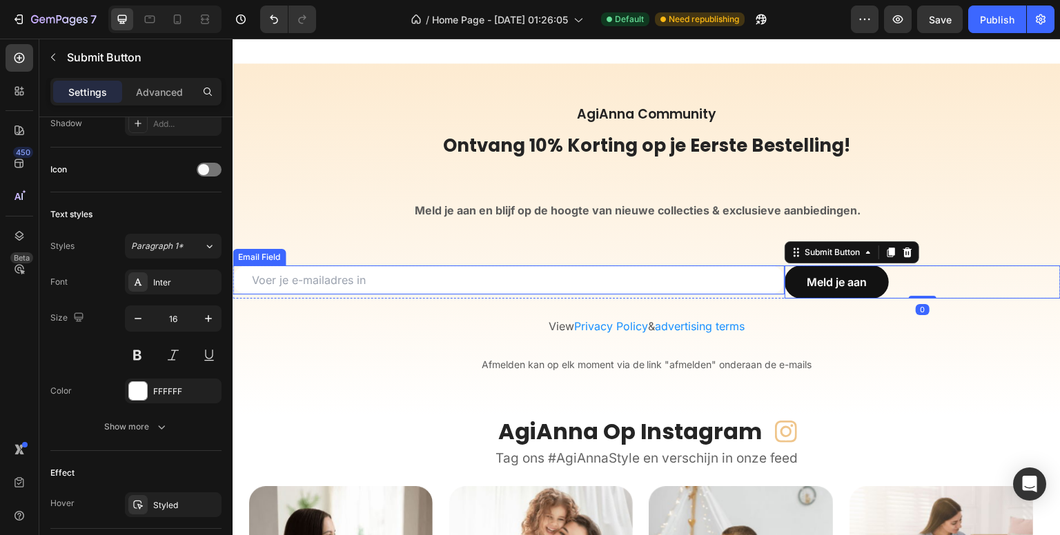
scroll to position [0, 0]
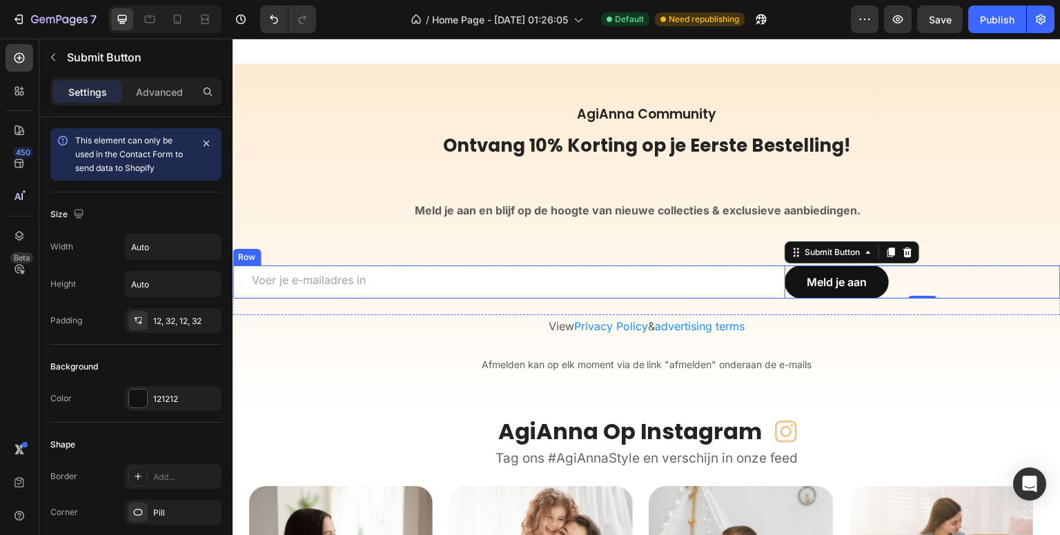
click at [321, 297] on div "Email Field" at bounding box center [509, 282] width 552 height 33
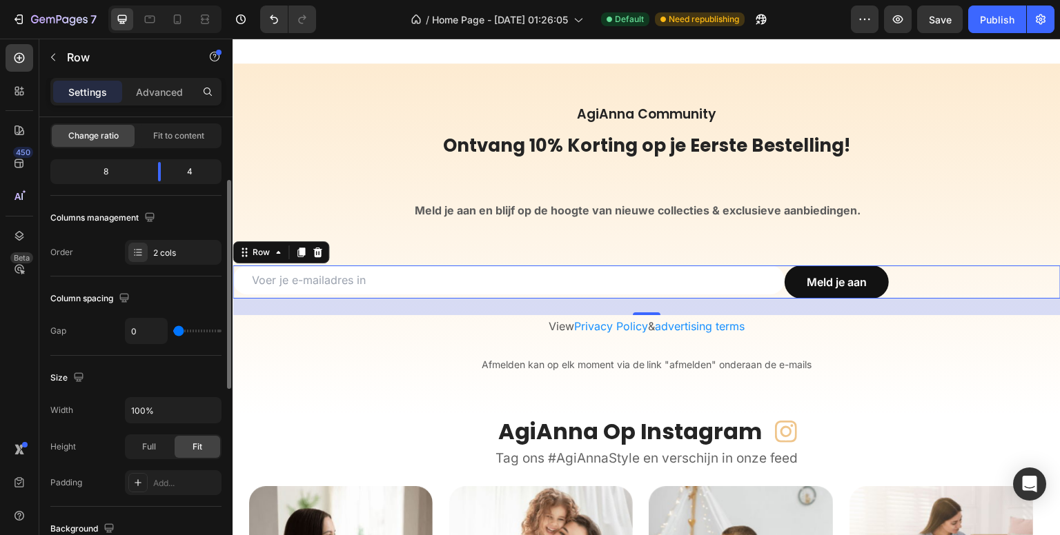
scroll to position [207, 0]
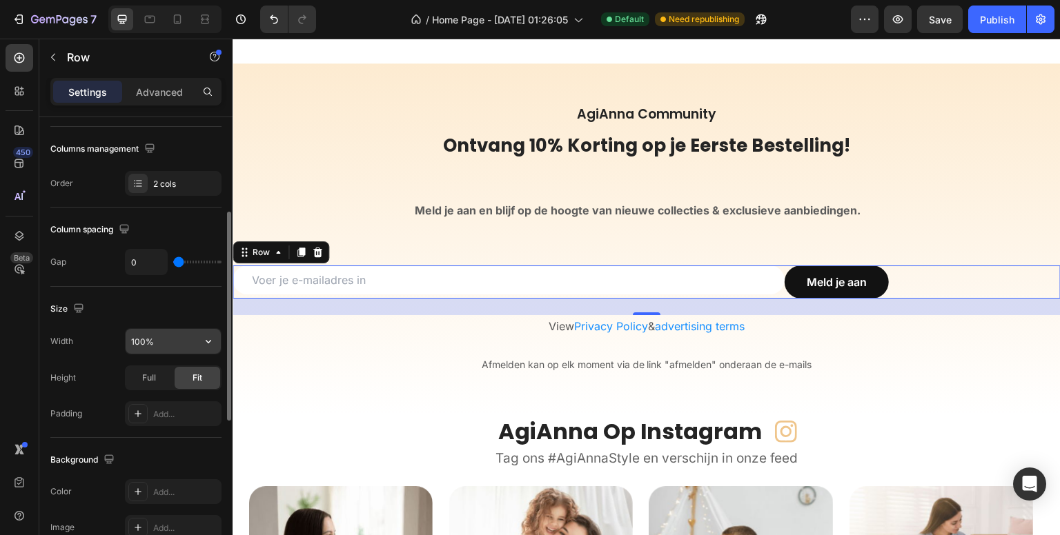
click at [182, 337] on input "100%" at bounding box center [173, 341] width 95 height 25
click at [206, 342] on icon "button" at bounding box center [208, 342] width 14 height 14
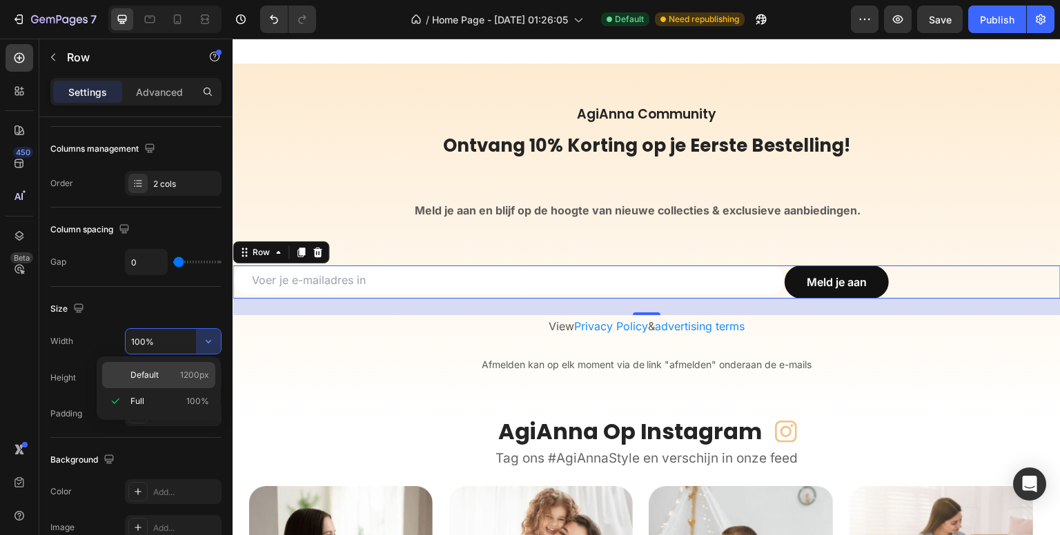
click at [193, 370] on span "1200px" at bounding box center [194, 375] width 29 height 12
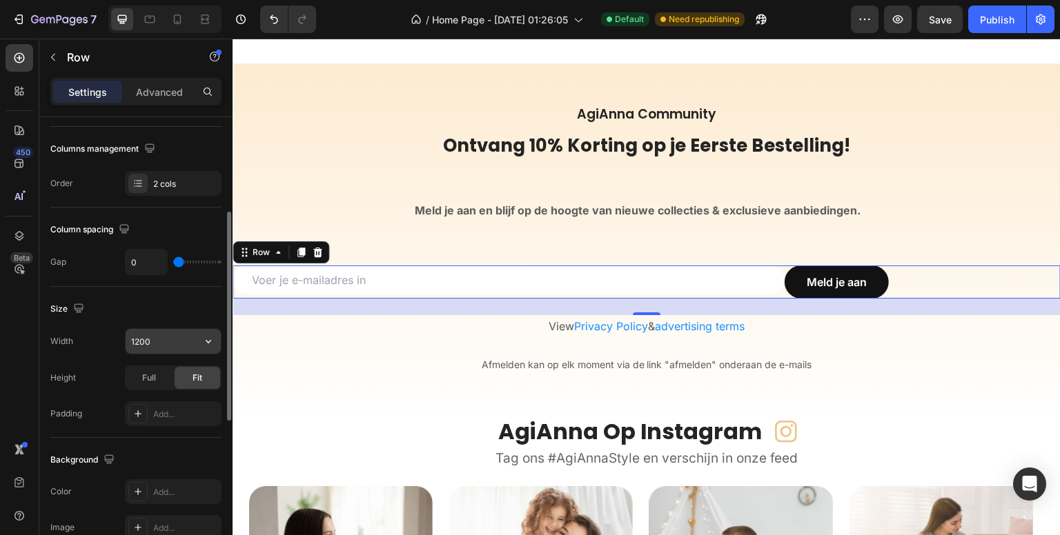
click at [133, 338] on input "1200" at bounding box center [173, 341] width 95 height 25
click at [199, 341] on button "button" at bounding box center [208, 341] width 25 height 25
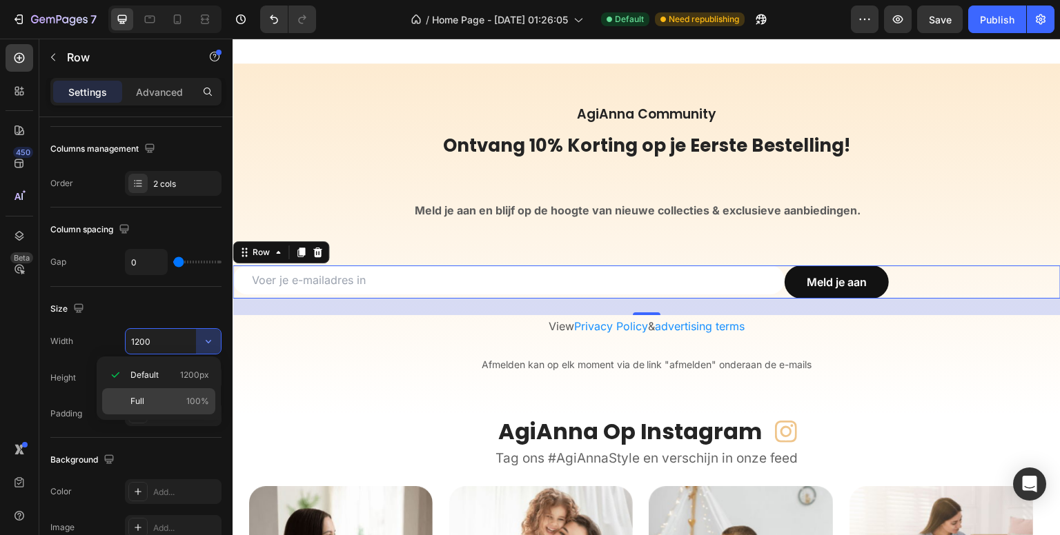
click at [152, 397] on p "Full 100%" at bounding box center [169, 401] width 79 height 12
type input "100%"
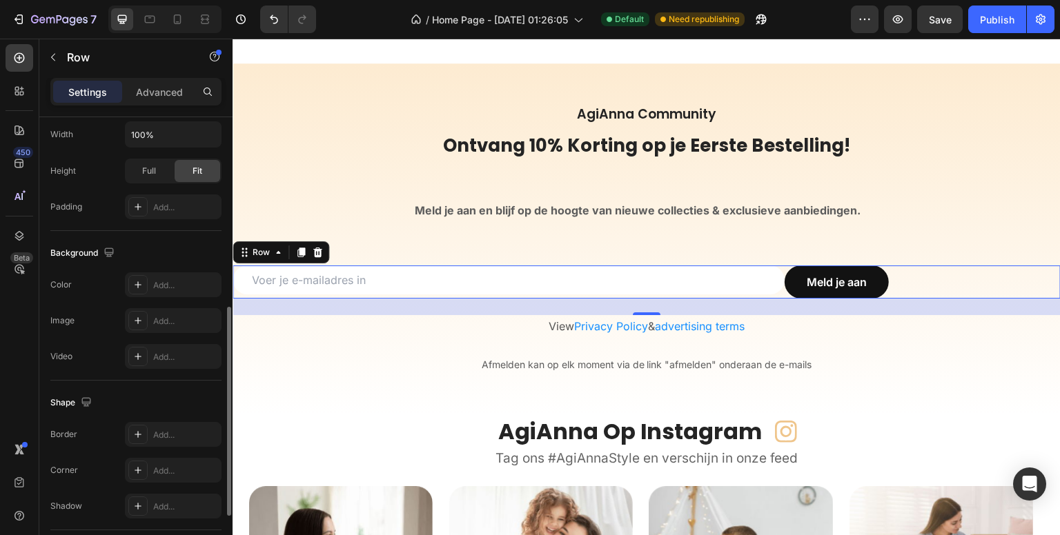
scroll to position [483, 0]
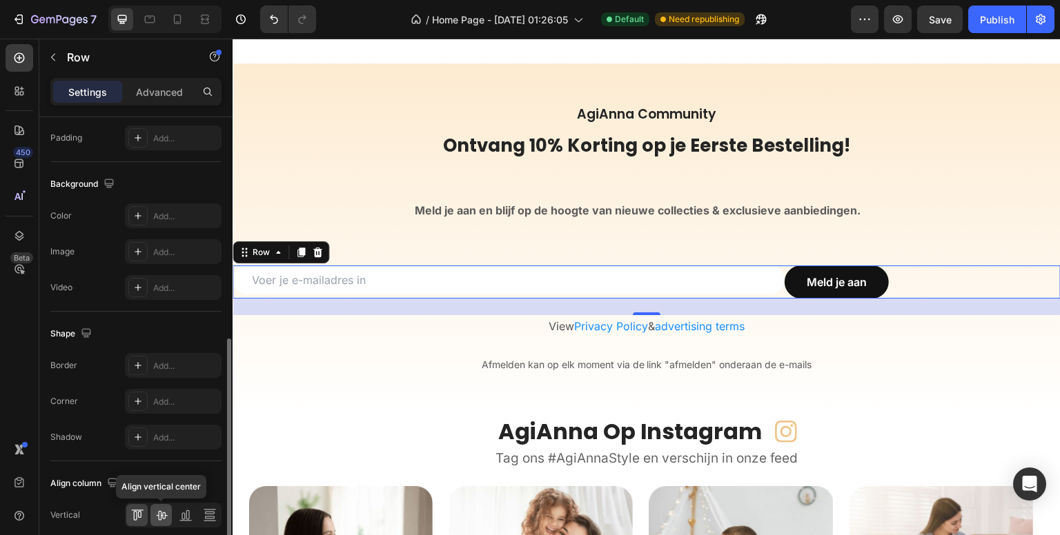
click at [164, 517] on icon at bounding box center [161, 516] width 11 height 10
click at [161, 514] on icon at bounding box center [161, 516] width 11 height 10
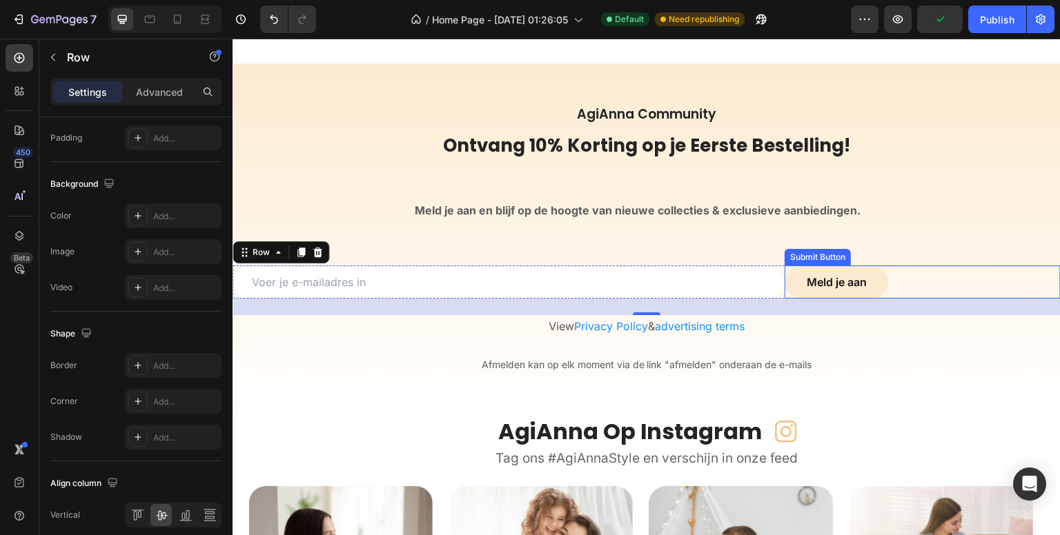
click at [789, 276] on button "Meld je aan" at bounding box center [837, 282] width 104 height 33
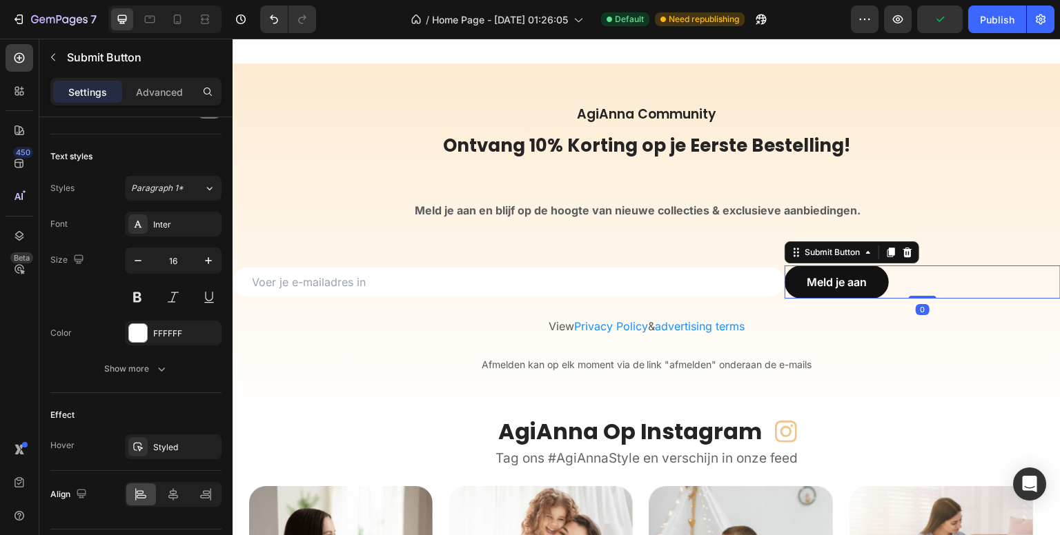
click at [174, 488] on icon at bounding box center [173, 495] width 14 height 14
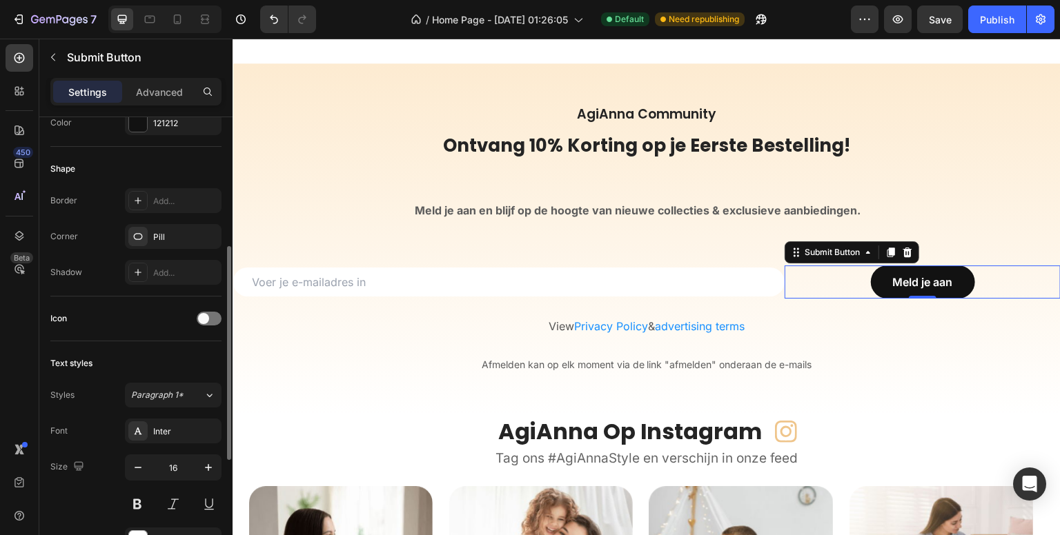
scroll to position [519, 0]
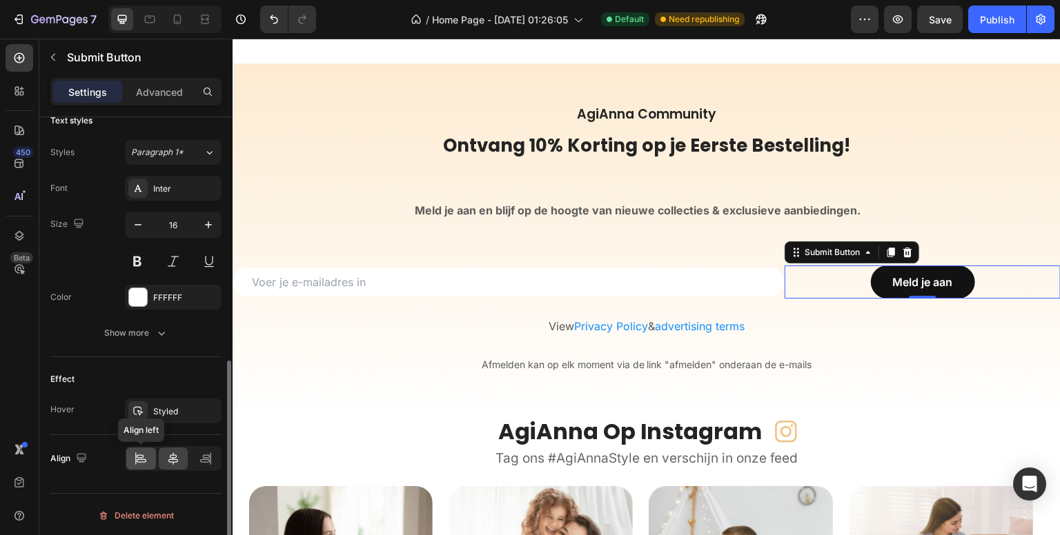
click at [140, 462] on icon at bounding box center [141, 459] width 14 height 14
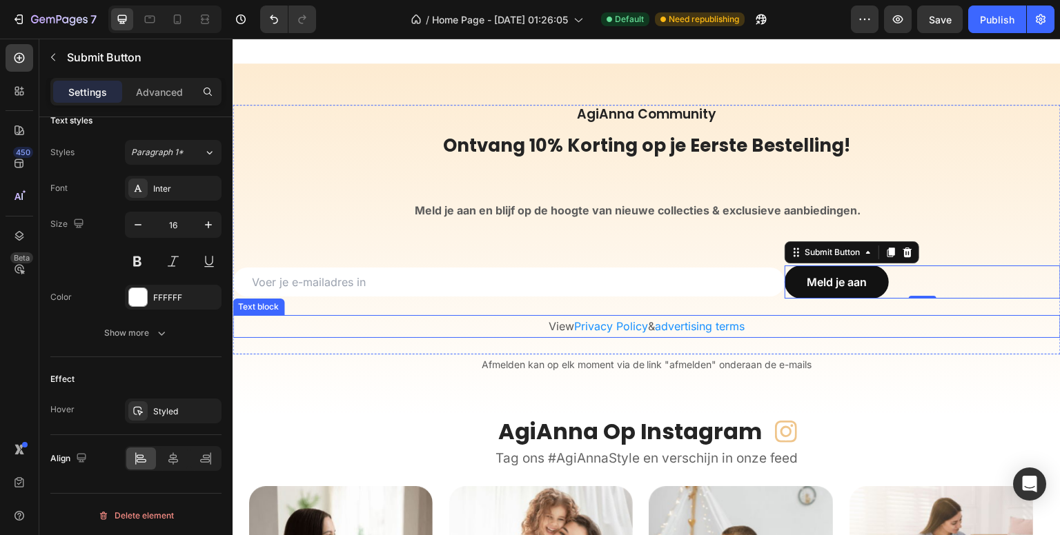
click at [384, 284] on input "email" at bounding box center [509, 282] width 552 height 29
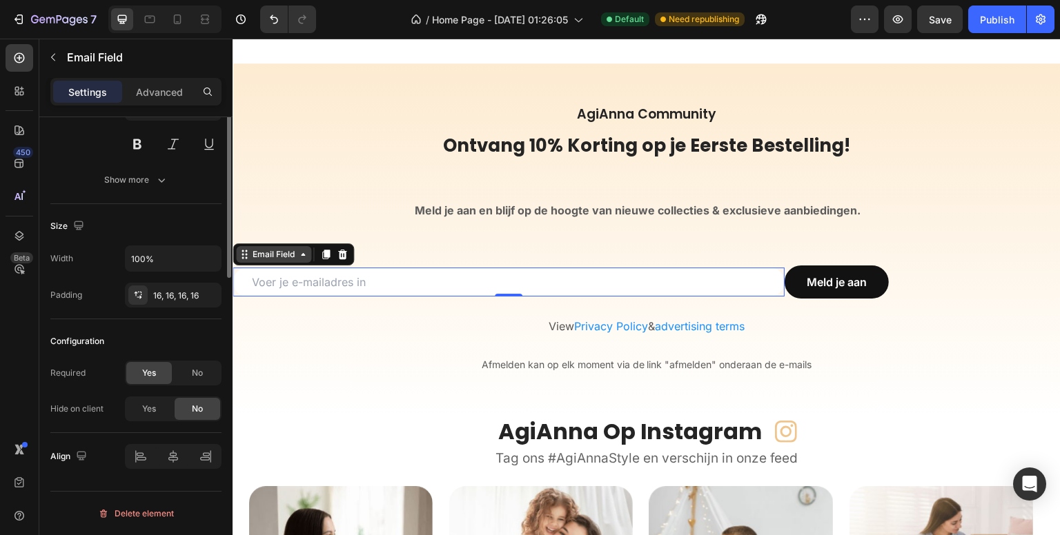
scroll to position [0, 0]
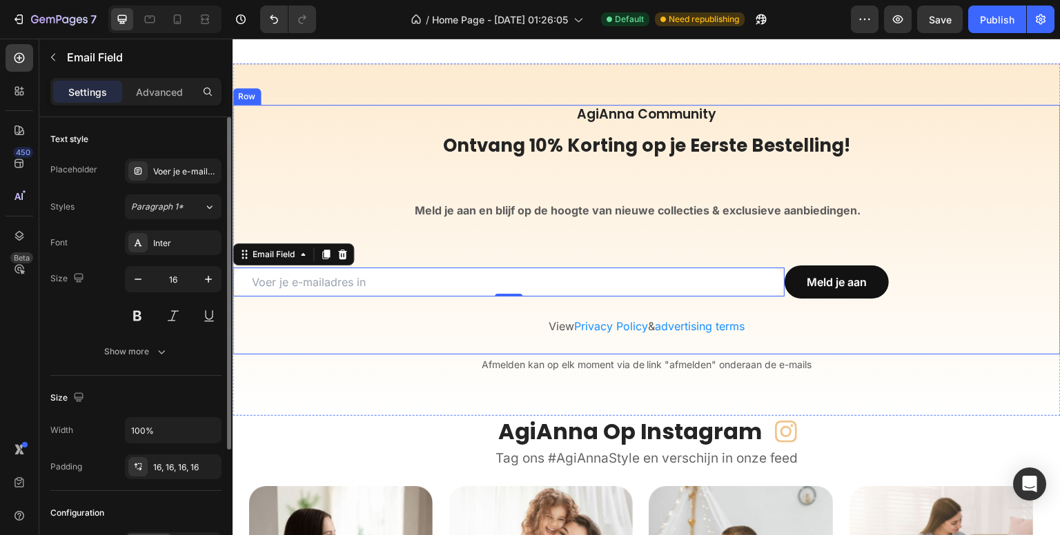
click at [371, 264] on div "AgiAnna Community Heading Ontvang 10% Korting op je Eerste Bestelling! Heading …" at bounding box center [647, 230] width 828 height 250
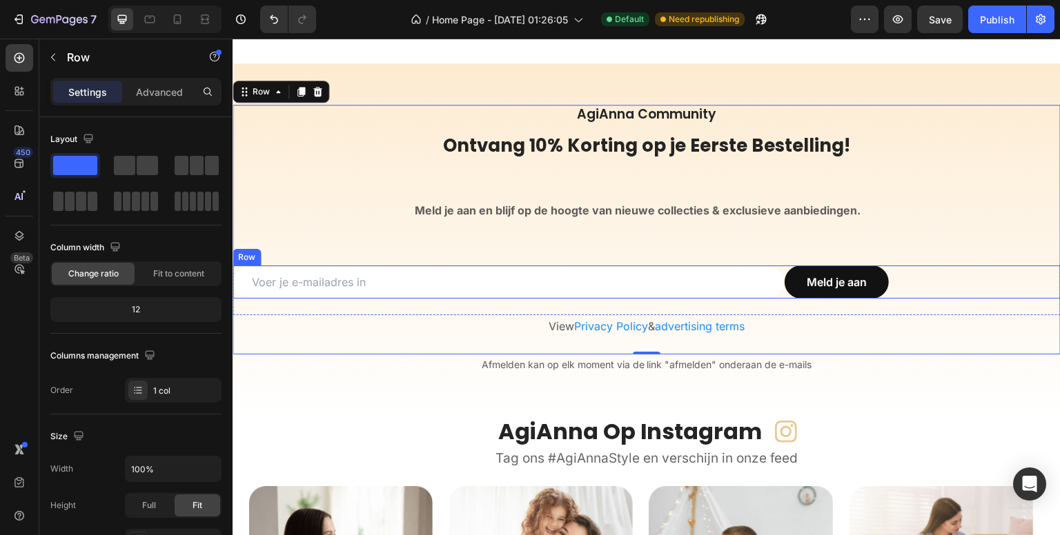
click at [280, 266] on div "Email Field" at bounding box center [509, 282] width 552 height 33
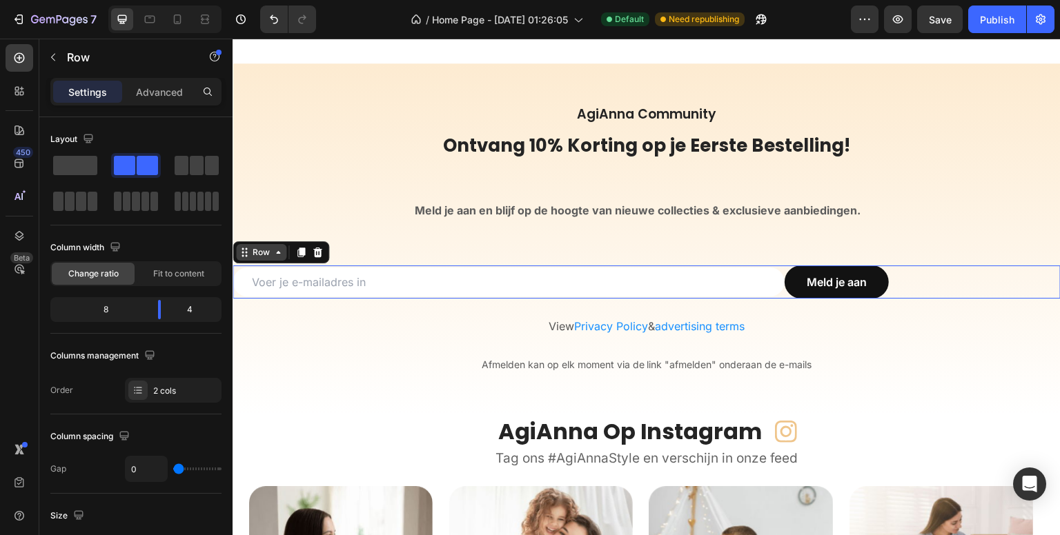
click at [253, 258] on div "Row" at bounding box center [261, 252] width 50 height 17
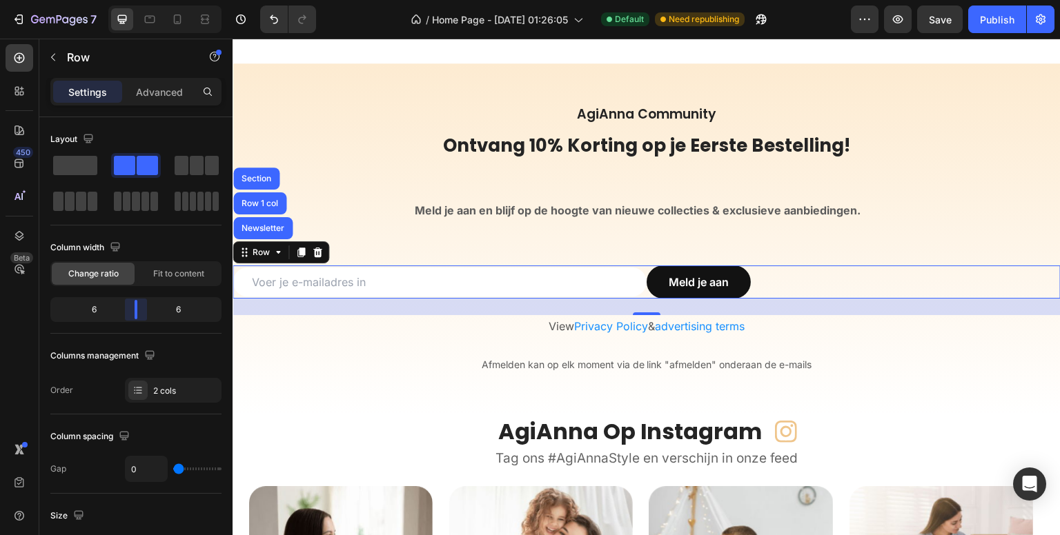
drag, startPoint x: 158, startPoint y: 313, endPoint x: 138, endPoint y: 321, distance: 21.4
click at [138, 0] on body "7 Version history / Home Page - [DATE] 01:26:05 Default Need republishing Previ…" at bounding box center [530, 0] width 1060 height 0
click at [175, 277] on span "Fit to content" at bounding box center [178, 274] width 51 height 12
click at [170, 275] on span "Fit to content" at bounding box center [178, 274] width 51 height 12
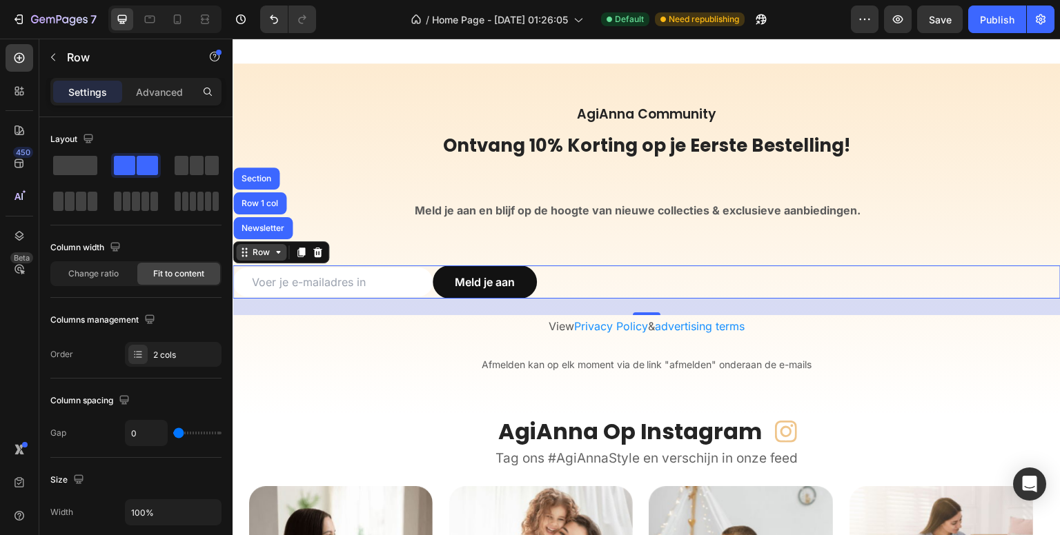
click at [253, 255] on div "Row" at bounding box center [261, 252] width 23 height 12
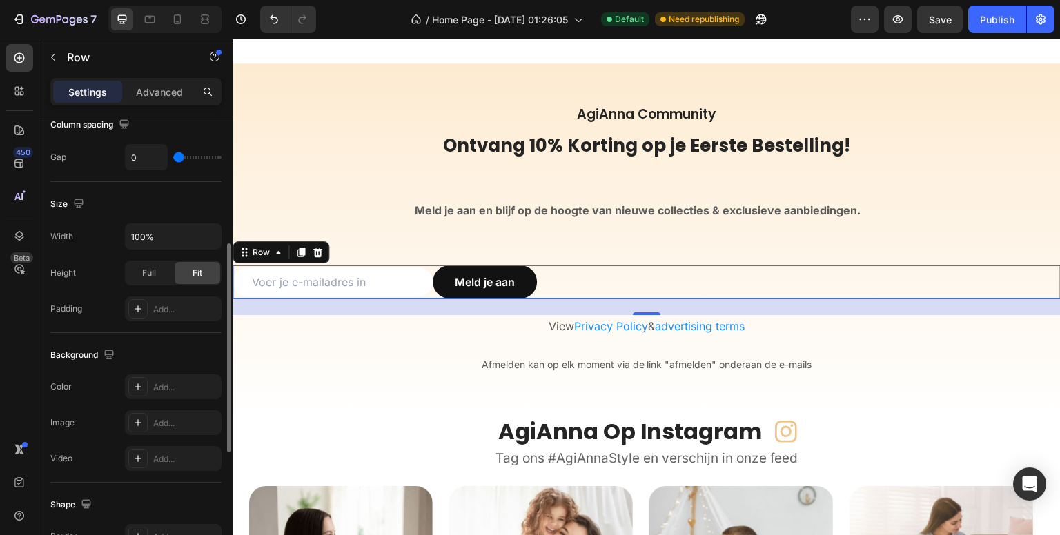
scroll to position [540, 0]
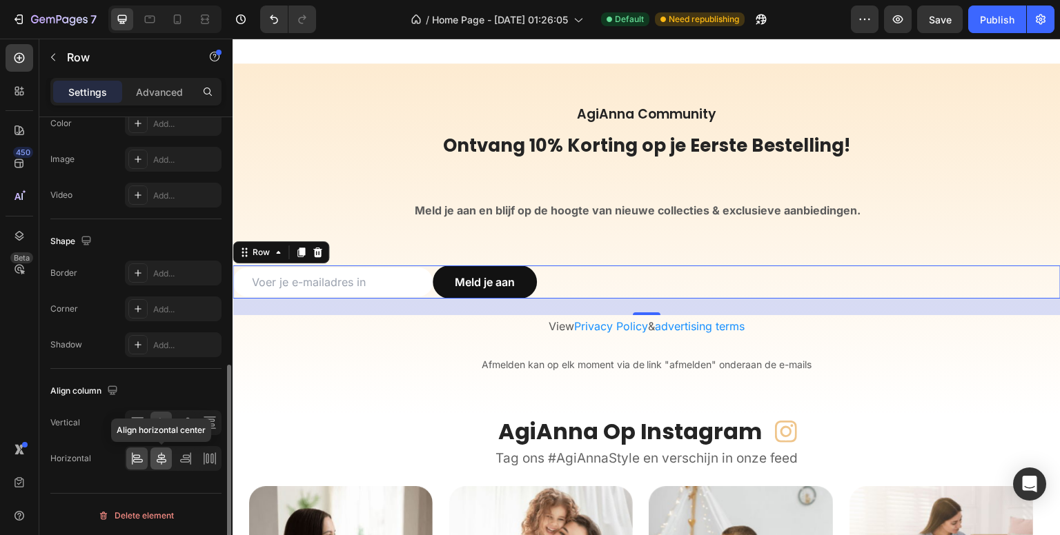
click at [157, 454] on icon at bounding box center [162, 459] width 14 height 14
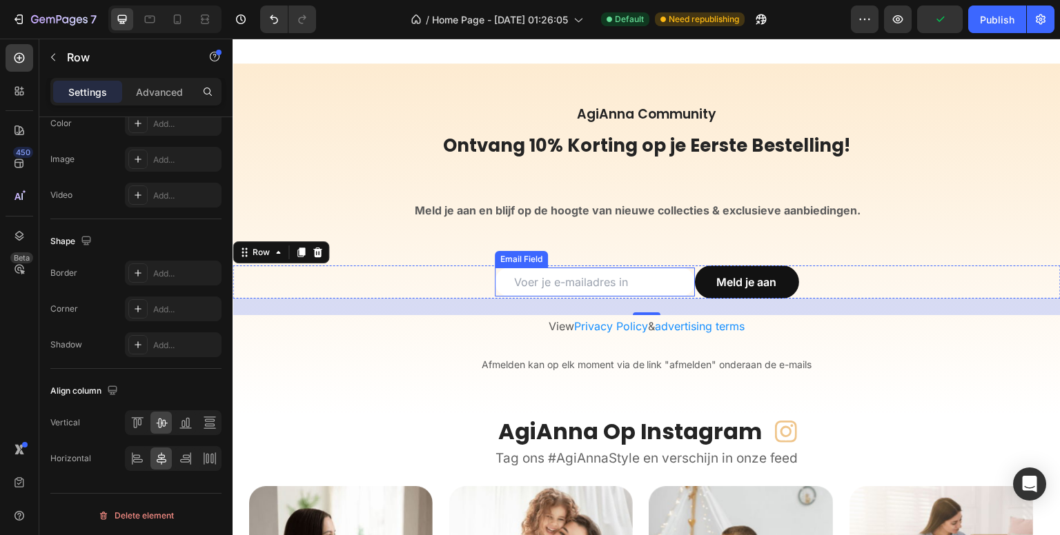
click at [591, 169] on h2 "Ontvang 10% Korting op je Eerste Bestelling!" at bounding box center [647, 158] width 828 height 50
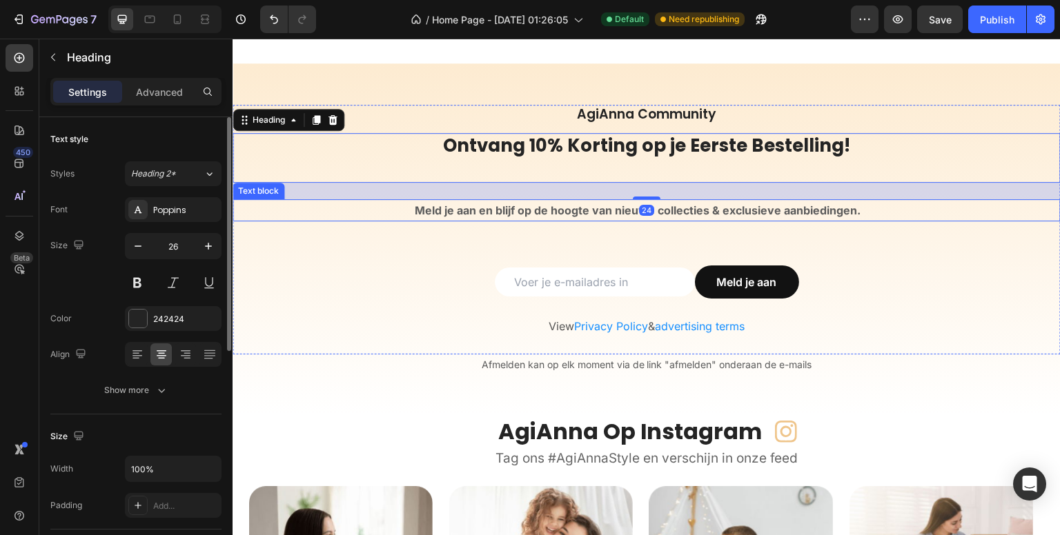
scroll to position [0, 0]
click at [592, 204] on strong "Meld je aan en blijf op de hoogte van nieuwe collecties & exclusieve aanbieding…" at bounding box center [638, 211] width 446 height 14
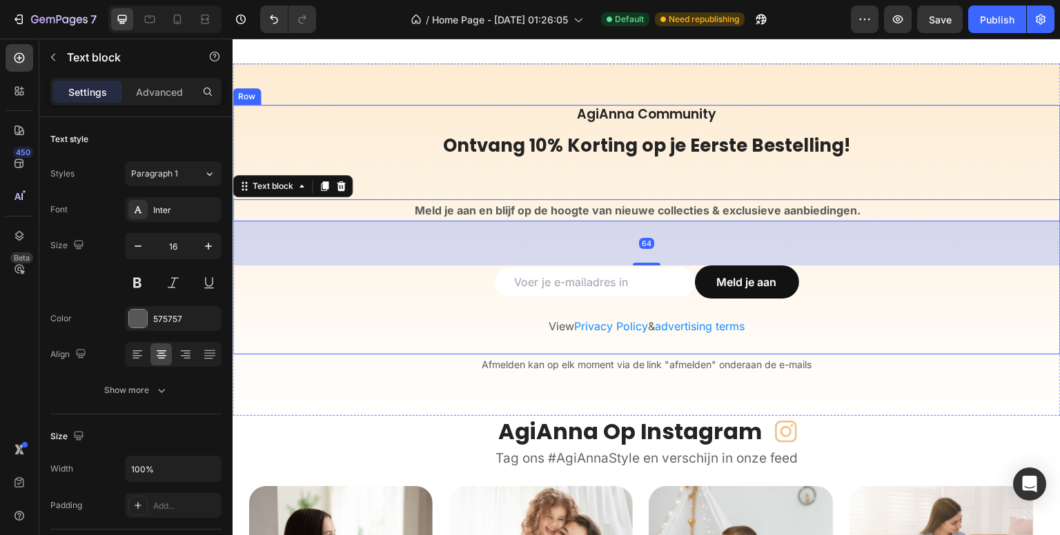
click at [633, 169] on h2 "Ontvang 10% Korting op je Eerste Bestelling!" at bounding box center [647, 158] width 828 height 50
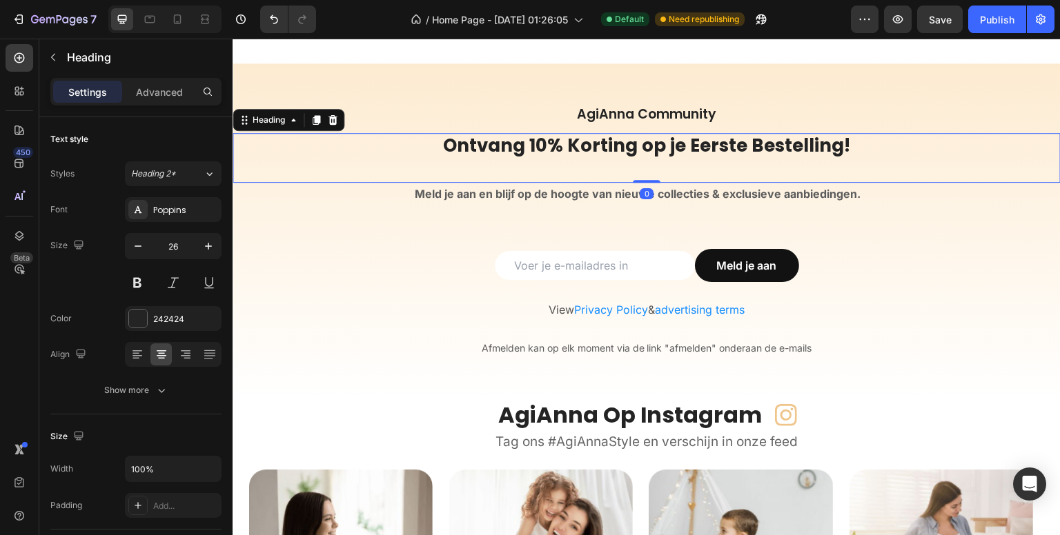
drag, startPoint x: 645, startPoint y: 195, endPoint x: 644, endPoint y: 175, distance: 20.7
click at [644, 175] on div "Ontvang 10% Korting op je Eerste Bestelling! Heading 0" at bounding box center [647, 158] width 828 height 50
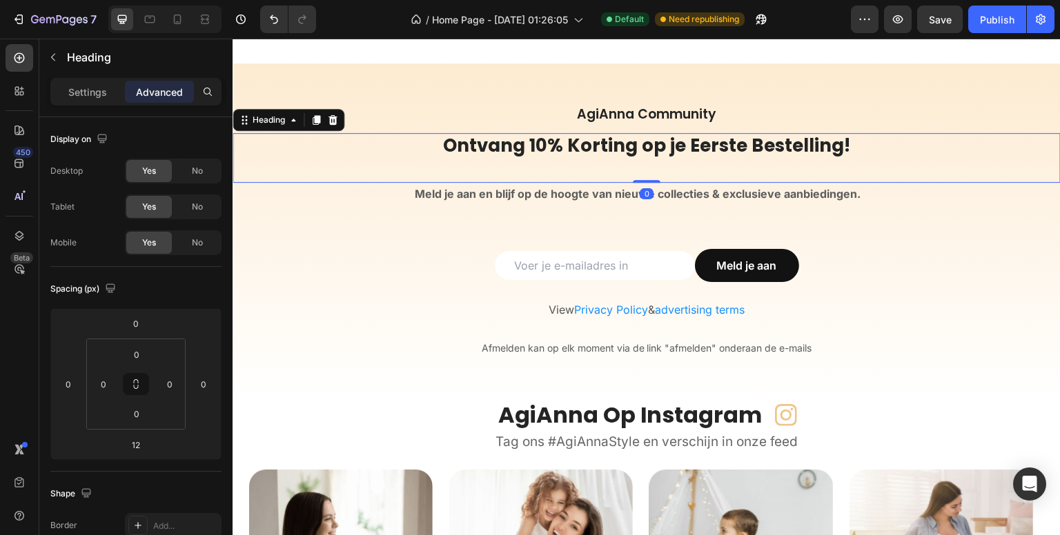
click at [638, 110] on p "AgiAnna Community" at bounding box center [646, 114] width 825 height 17
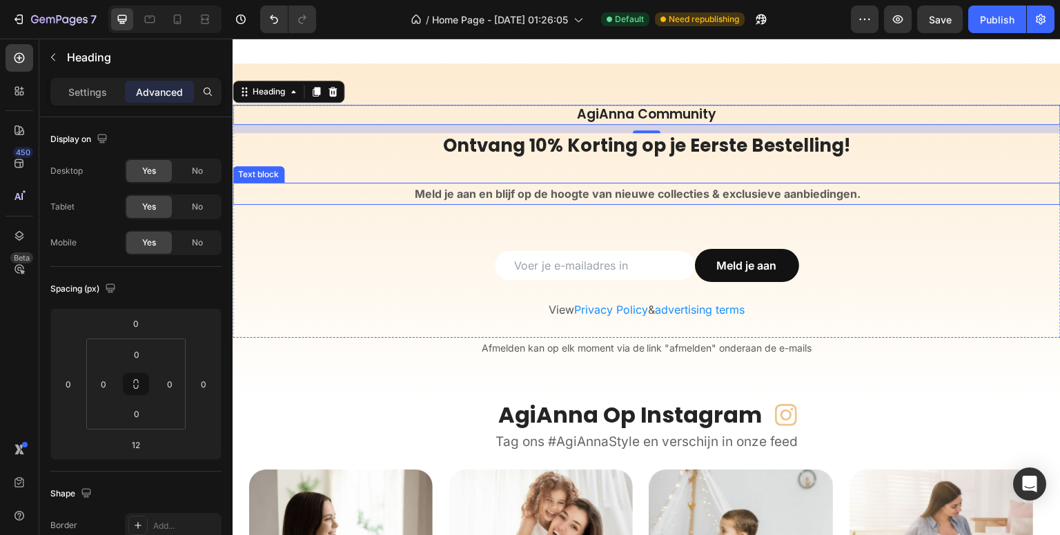
click at [633, 188] on strong "Meld je aan en blijf op de hoogte van nieuwe collecties & exclusieve aanbieding…" at bounding box center [638, 194] width 446 height 14
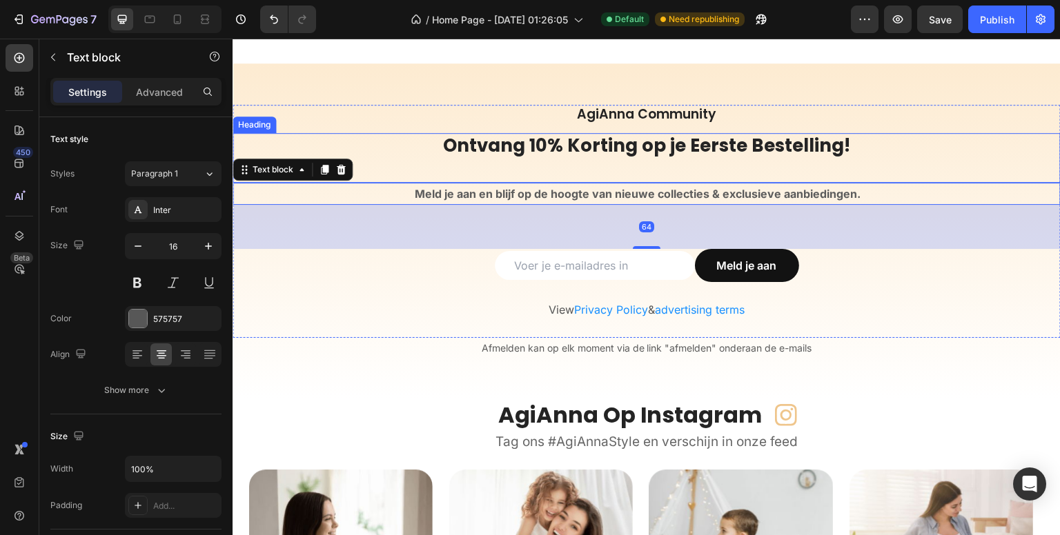
click at [631, 168] on h2 "Ontvang 10% Korting op je Eerste Bestelling!" at bounding box center [647, 158] width 828 height 50
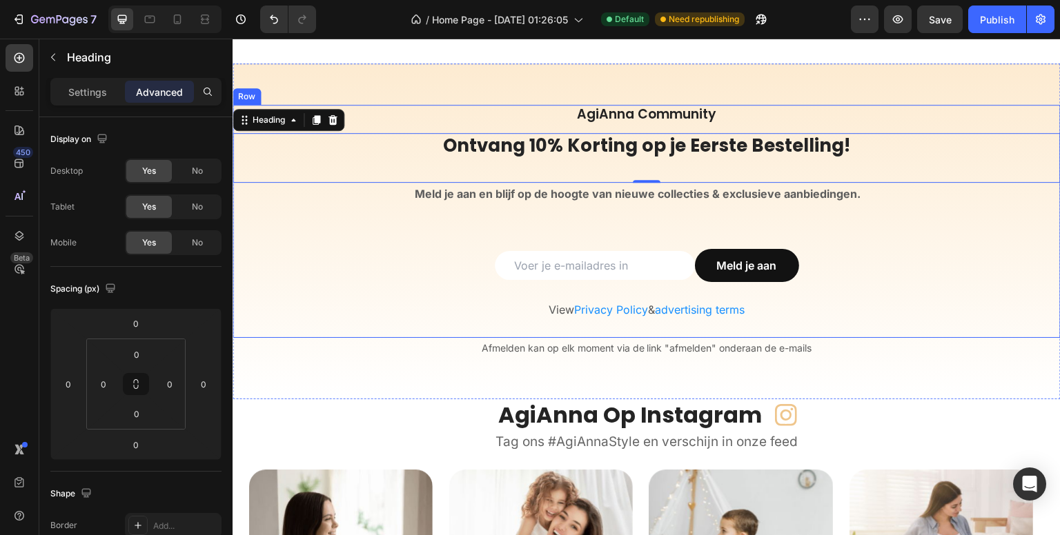
click at [507, 219] on div "AgiAnna Community Heading Ontvang 10% Korting op je Eerste Bestelling! Heading …" at bounding box center [647, 221] width 828 height 233
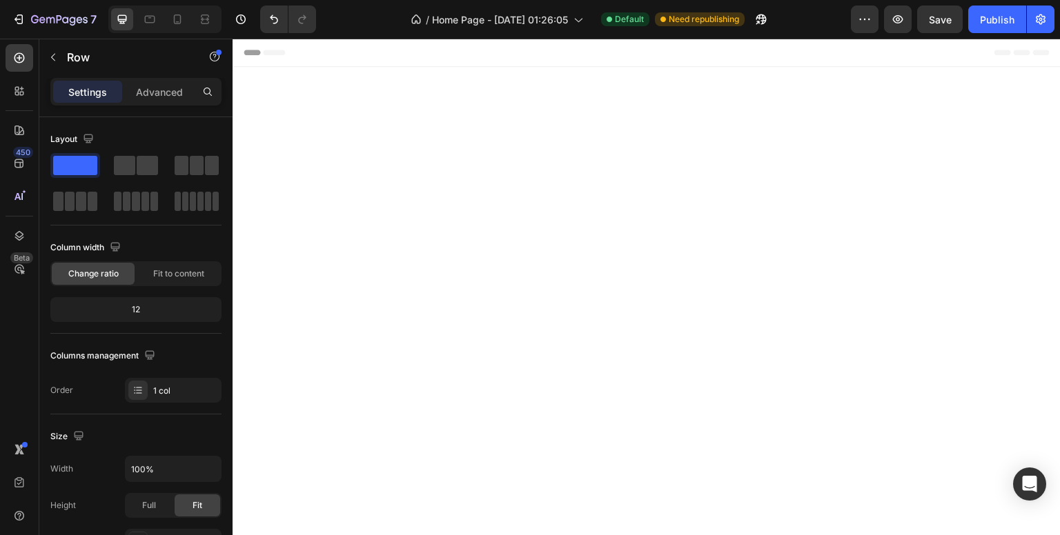
scroll to position [4352, 0]
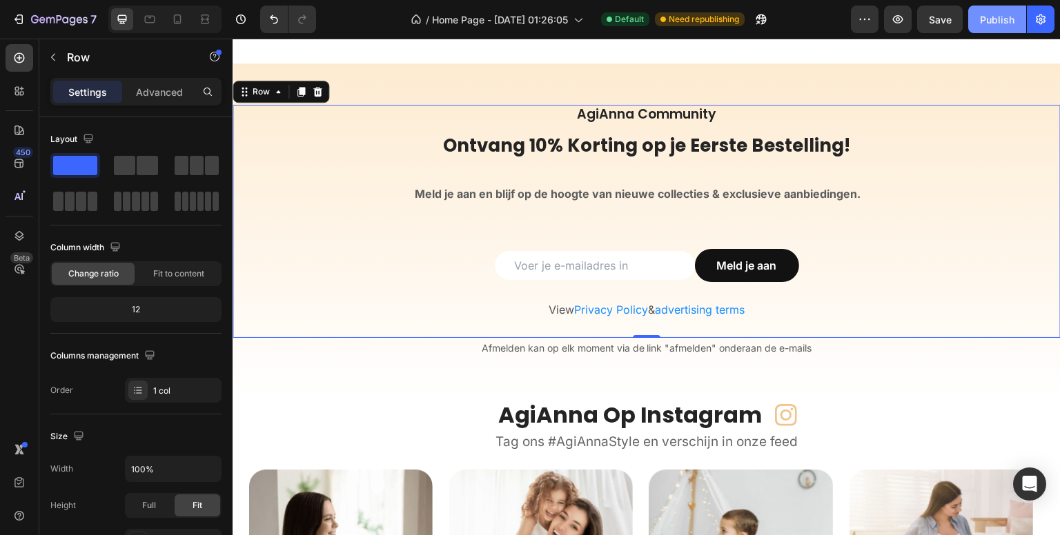
drag, startPoint x: 986, startPoint y: 12, endPoint x: 731, endPoint y: 168, distance: 299.5
click at [986, 12] on div "Publish" at bounding box center [997, 19] width 35 height 14
click at [111, 275] on span "Change ratio" at bounding box center [93, 274] width 50 height 12
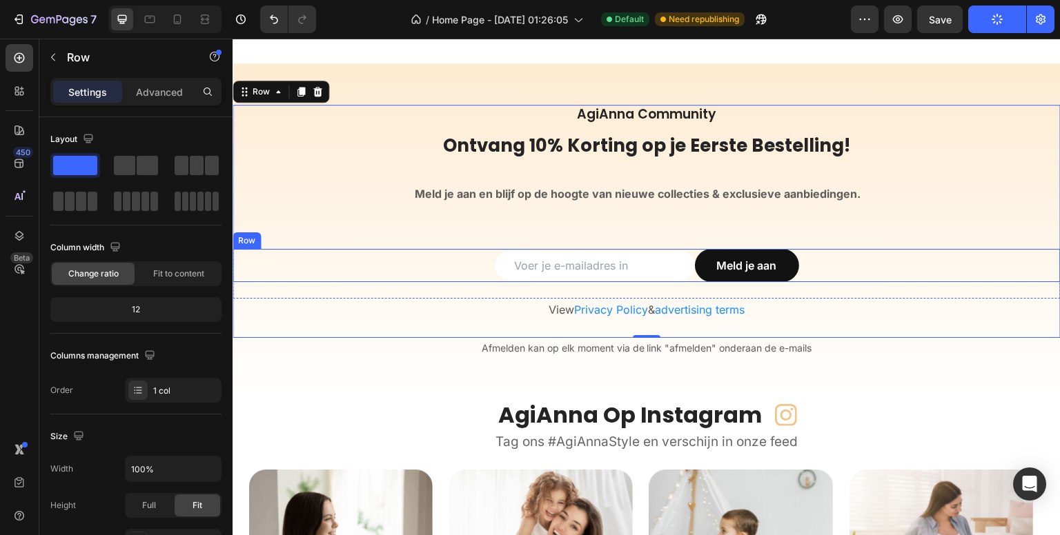
click at [445, 262] on div "Email Field Meld je aan Submit Button Row" at bounding box center [647, 265] width 828 height 33
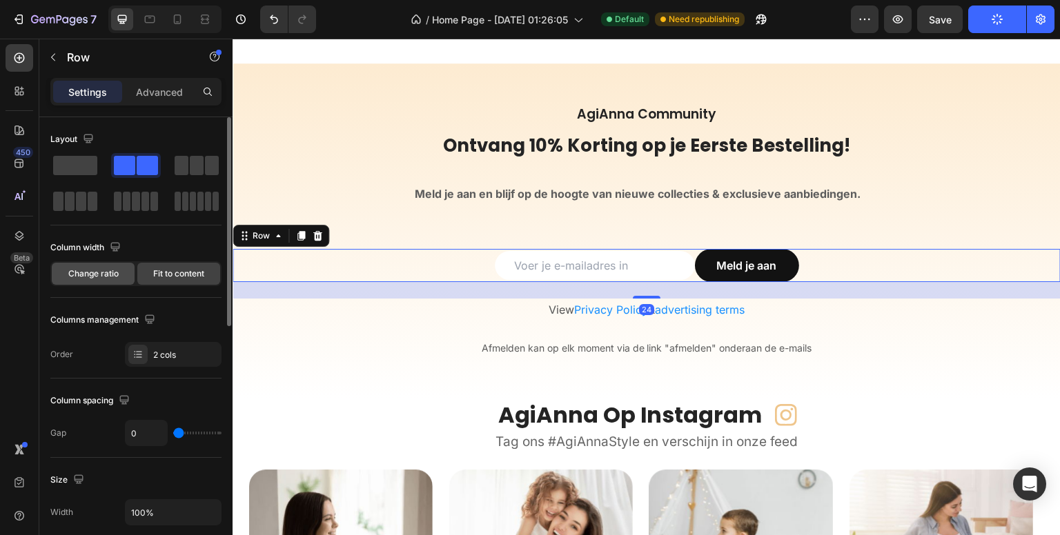
click at [108, 274] on span "Change ratio" at bounding box center [93, 274] width 50 height 12
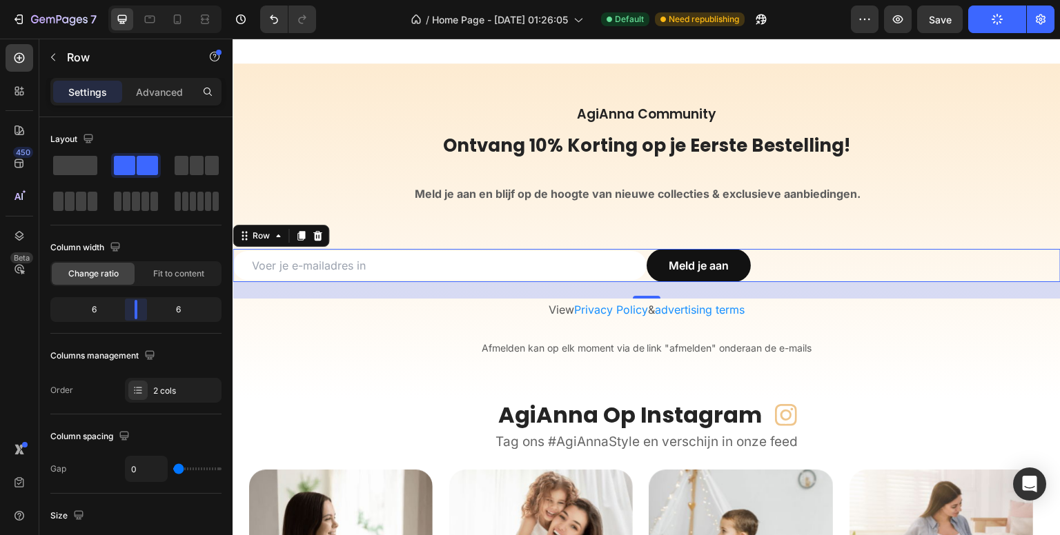
drag, startPoint x: 132, startPoint y: 306, endPoint x: 144, endPoint y: 306, distance: 11.0
click at [144, 0] on body "7 Version history / Home Page - [DATE] 01:26:05 Default Need republishing Previ…" at bounding box center [530, 0] width 1060 height 0
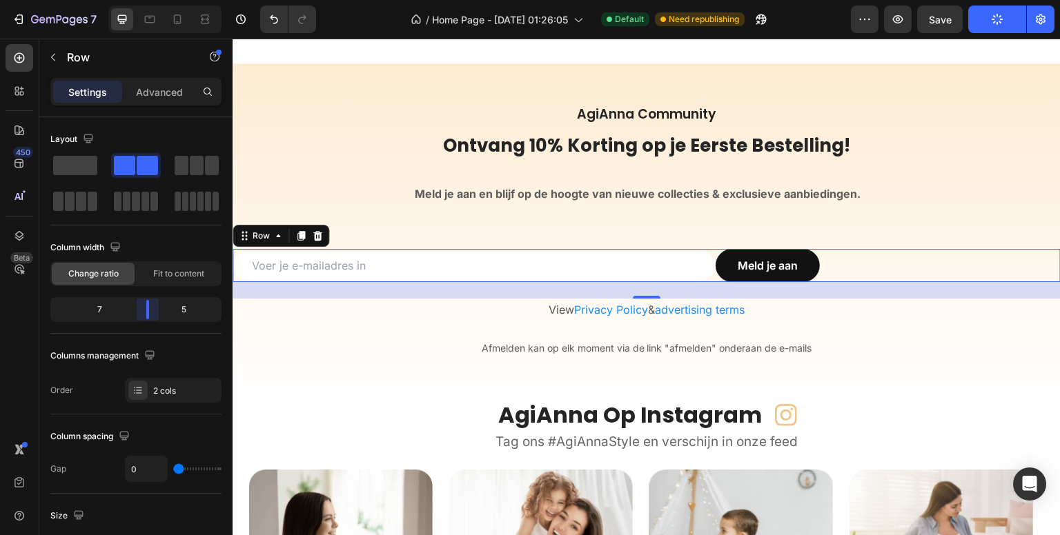
click at [155, 0] on body "7 Version history / Home Page - Sep 13, 01:26:05 Default Need republishing Prev…" at bounding box center [530, 0] width 1060 height 0
click at [265, 235] on div "Row" at bounding box center [261, 236] width 23 height 12
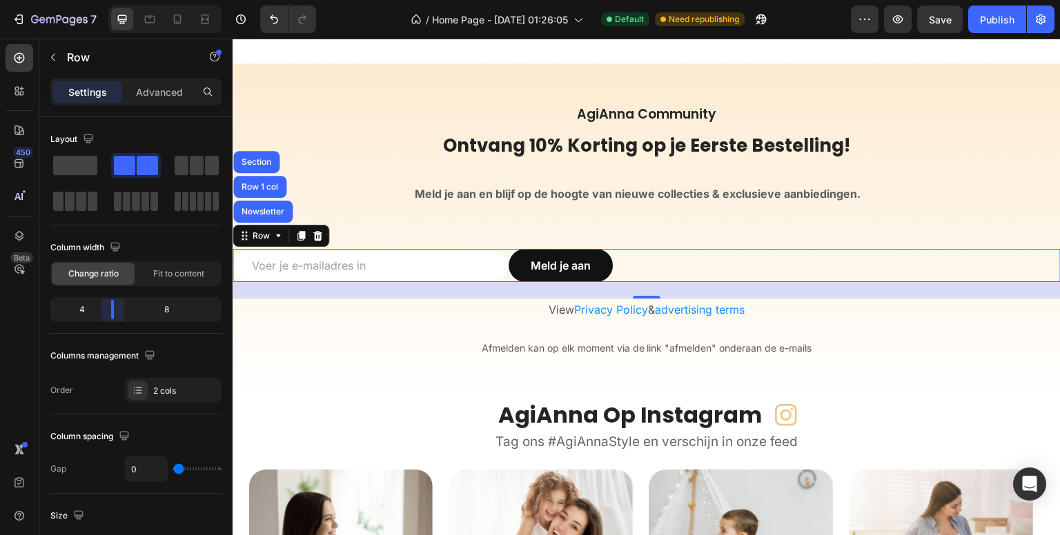
drag, startPoint x: 145, startPoint y: 311, endPoint x: 452, endPoint y: 265, distance: 310.4
click at [112, 0] on body "7 Version history / Home Page - Sep 13, 01:26:05 Default Need republishing Prev…" at bounding box center [530, 0] width 1060 height 0
click at [258, 244] on div "Row Newsletter Row 1 col Section" at bounding box center [281, 236] width 97 height 22
click at [258, 238] on div "Row" at bounding box center [261, 236] width 23 height 12
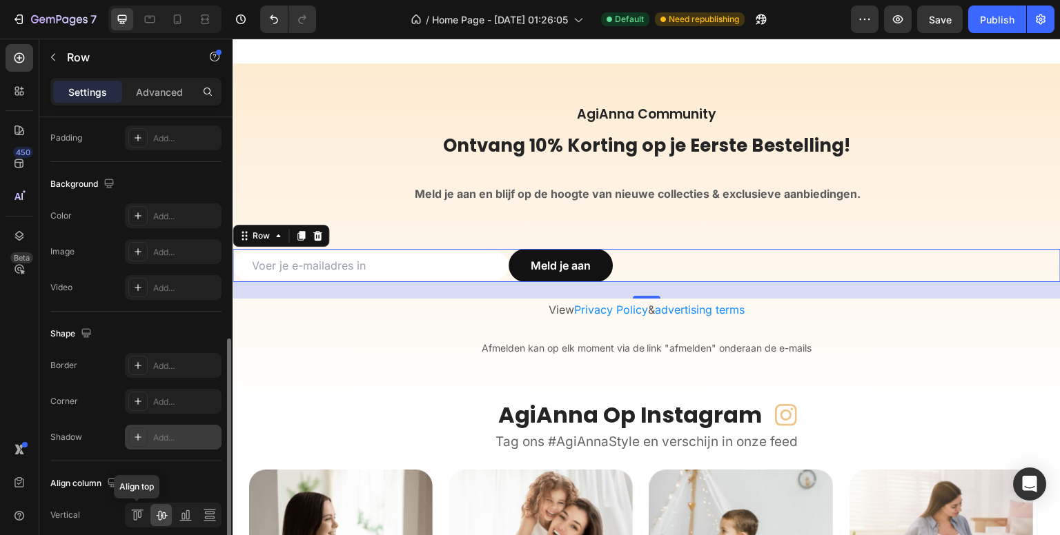
scroll to position [540, 0]
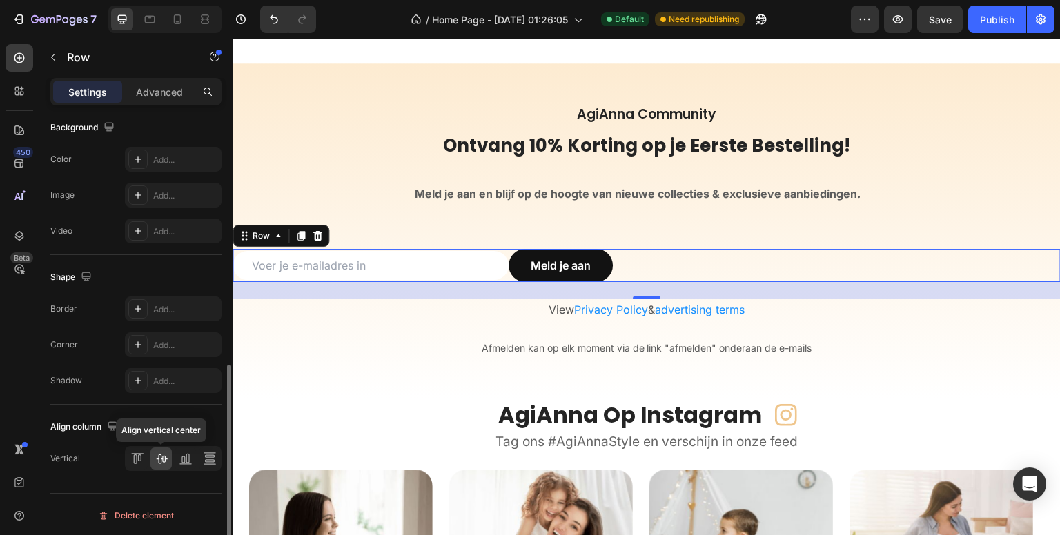
click at [163, 455] on icon at bounding box center [162, 459] width 14 height 14
click at [253, 233] on div "Row" at bounding box center [261, 236] width 23 height 12
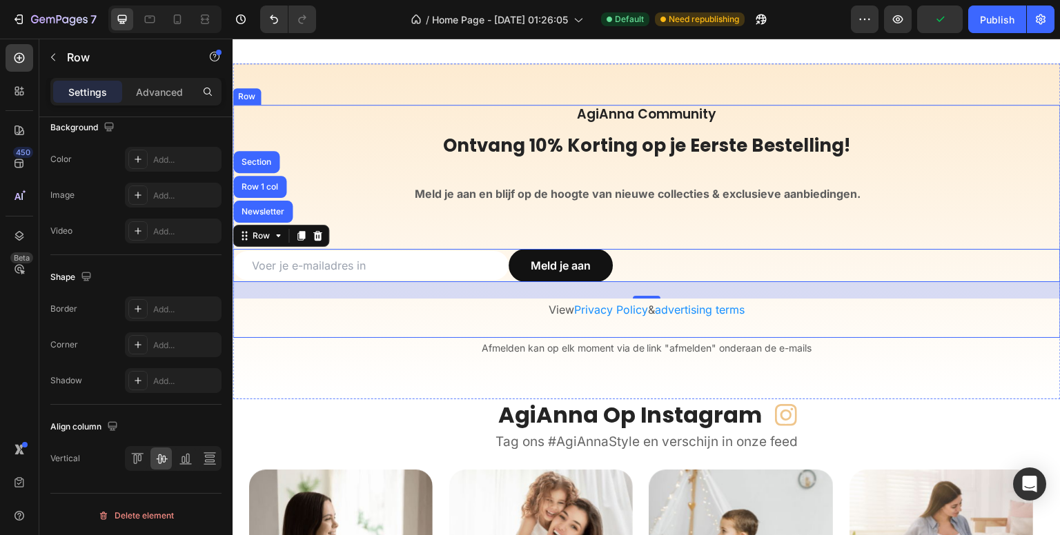
click at [611, 211] on div "AgiAnna Community Heading Ontvang 10% Korting op je Eerste Bestelling! Heading …" at bounding box center [647, 221] width 828 height 233
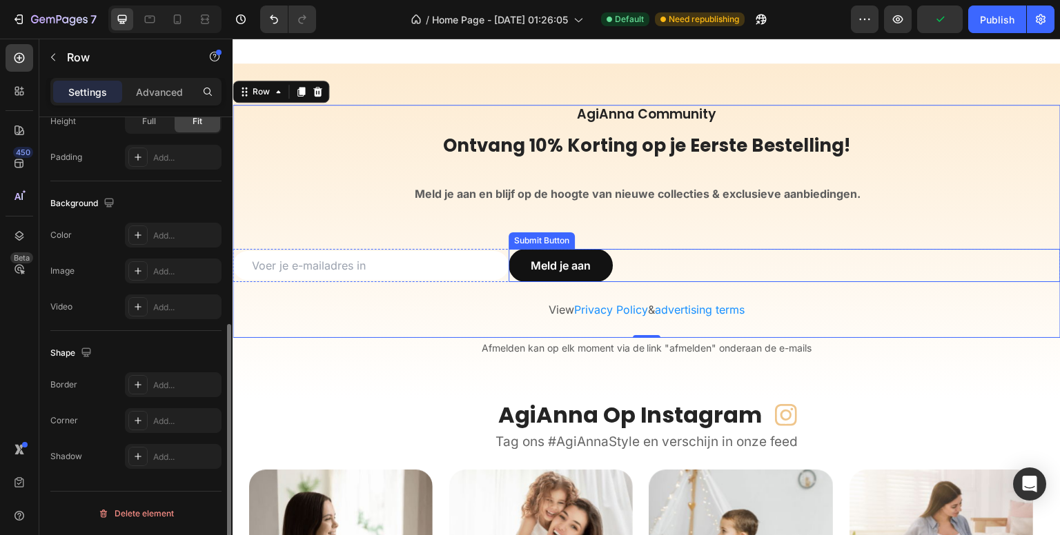
scroll to position [383, 0]
click at [627, 264] on div "Meld je aan Submit Button" at bounding box center [785, 265] width 552 height 33
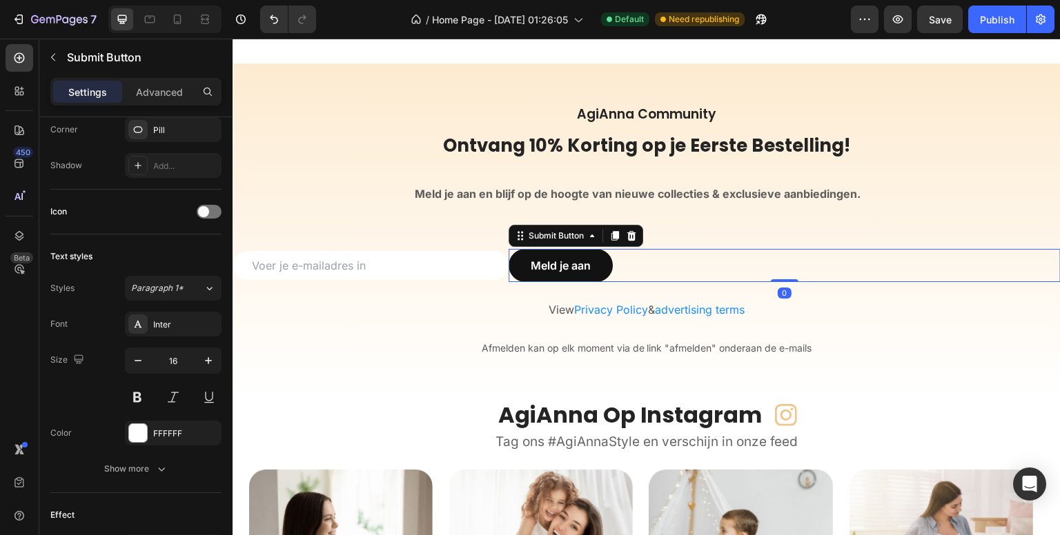
scroll to position [0, 0]
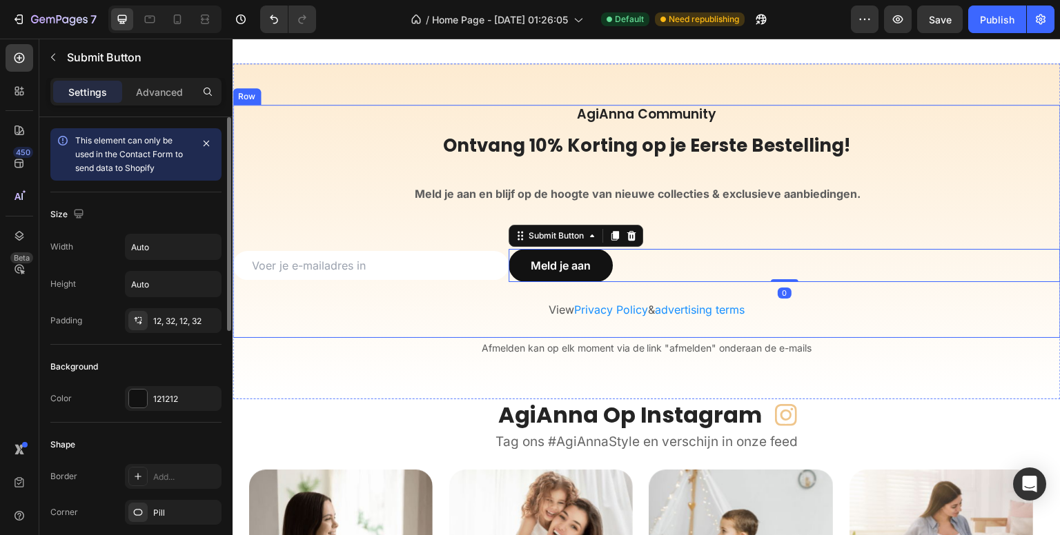
click at [453, 242] on div "AgiAnna Community Heading Ontvang 10% Korting op je Eerste Bestelling! Heading …" at bounding box center [647, 221] width 828 height 233
click at [413, 286] on div "Email Field Meld je aan Submit Button 0 Row Newsletter" at bounding box center [647, 274] width 828 height 50
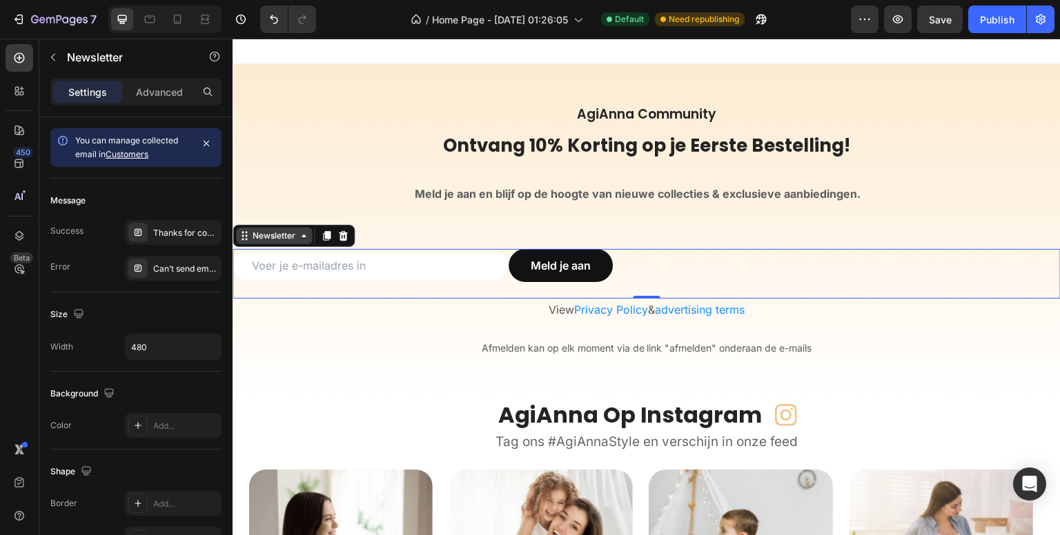
click at [276, 237] on div "Newsletter" at bounding box center [274, 236] width 48 height 12
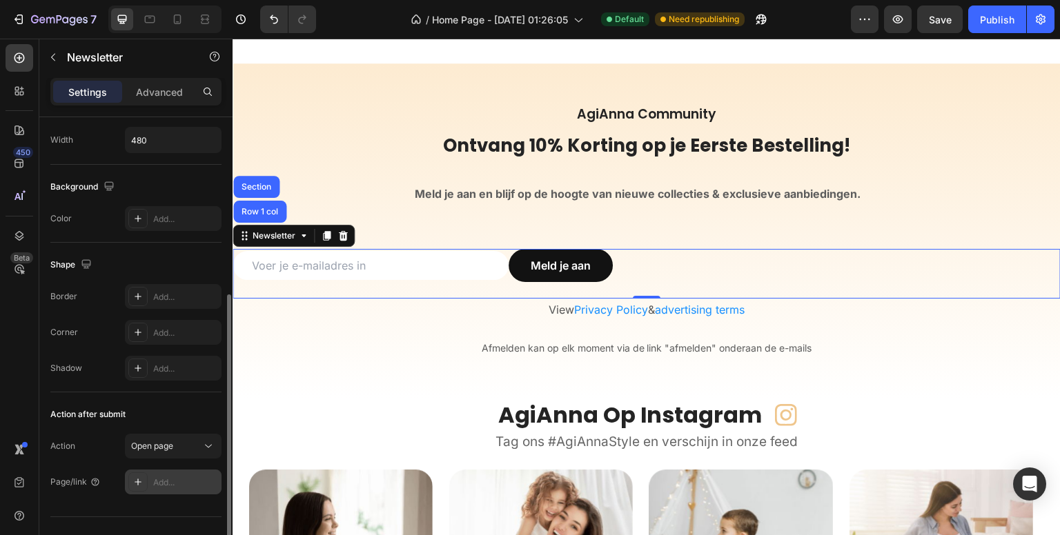
scroll to position [231, 0]
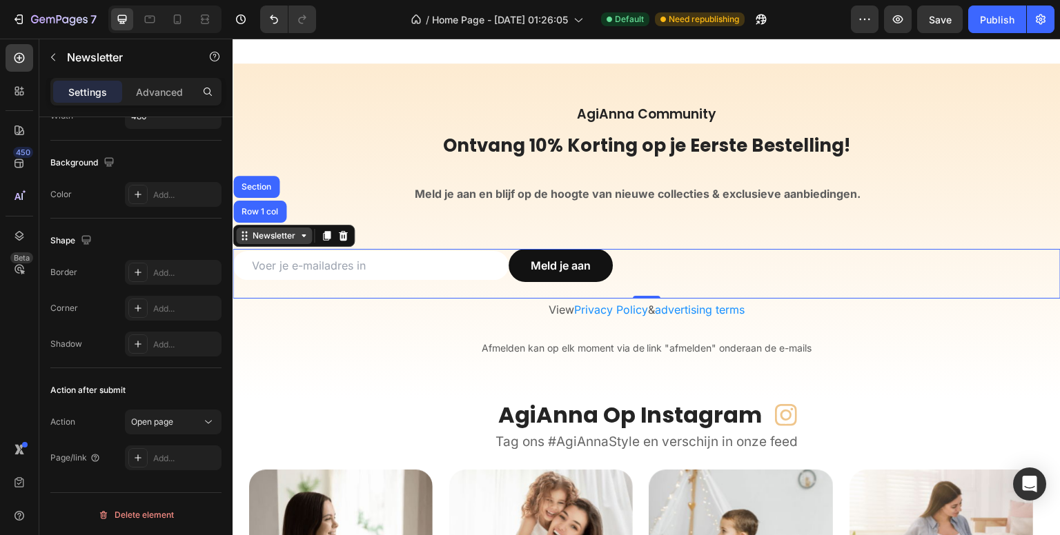
click at [280, 242] on div "Newsletter" at bounding box center [274, 236] width 76 height 17
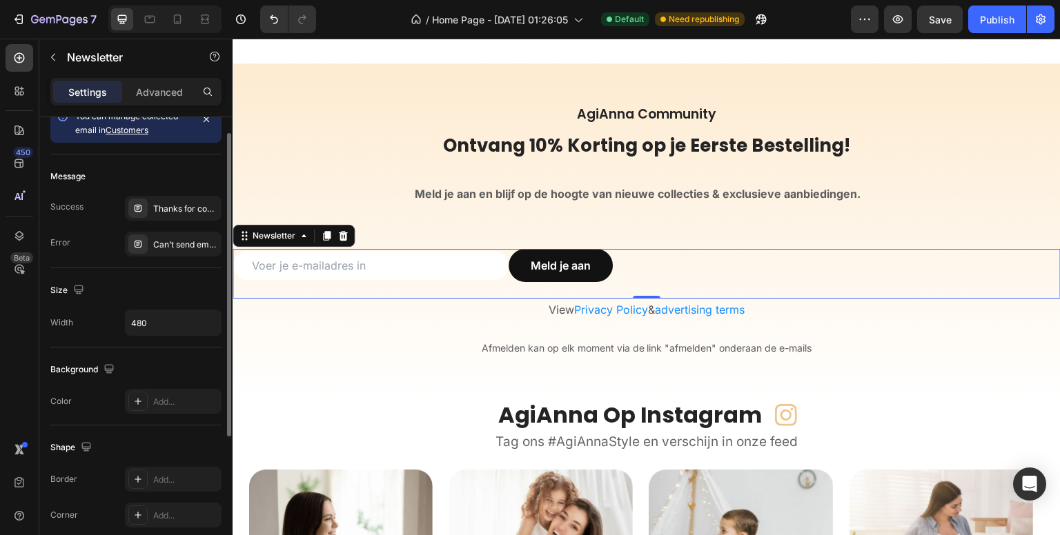
scroll to position [0, 0]
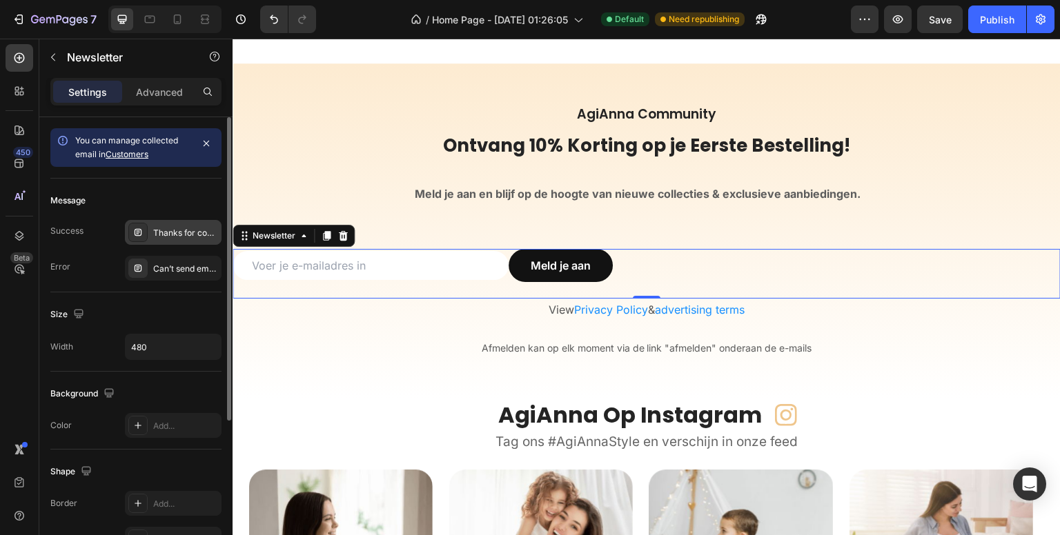
click at [182, 230] on div "Thanks for contacting us. We'll get back to you as soon as possible." at bounding box center [185, 233] width 65 height 12
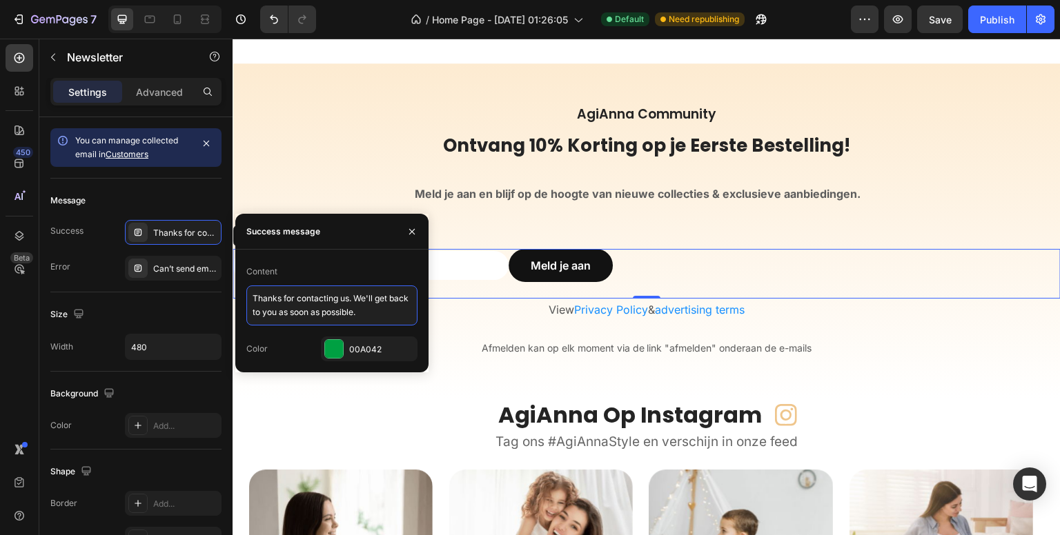
drag, startPoint x: 381, startPoint y: 317, endPoint x: 235, endPoint y: 288, distance: 148.6
click at [235, 288] on div "Content Thanks for contacting us. We'll get back to you as soon as possible. Co…" at bounding box center [331, 311] width 193 height 101
click at [309, 307] on textarea at bounding box center [331, 306] width 171 height 40
paste textarea "Bedankt voor je aanmelding. We nemen zo snel mogelijk contact met u op."
type textarea "Bedankt voor je aanmelding. We nemen zo snel mogelijk contact met u op."
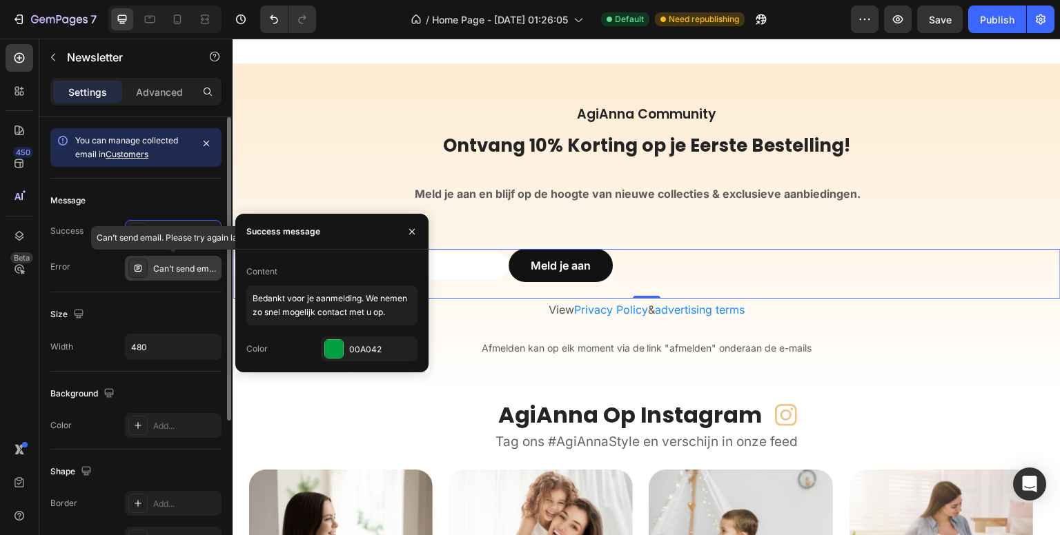
click at [171, 274] on div "Can’t send email. Please try again later." at bounding box center [185, 269] width 65 height 12
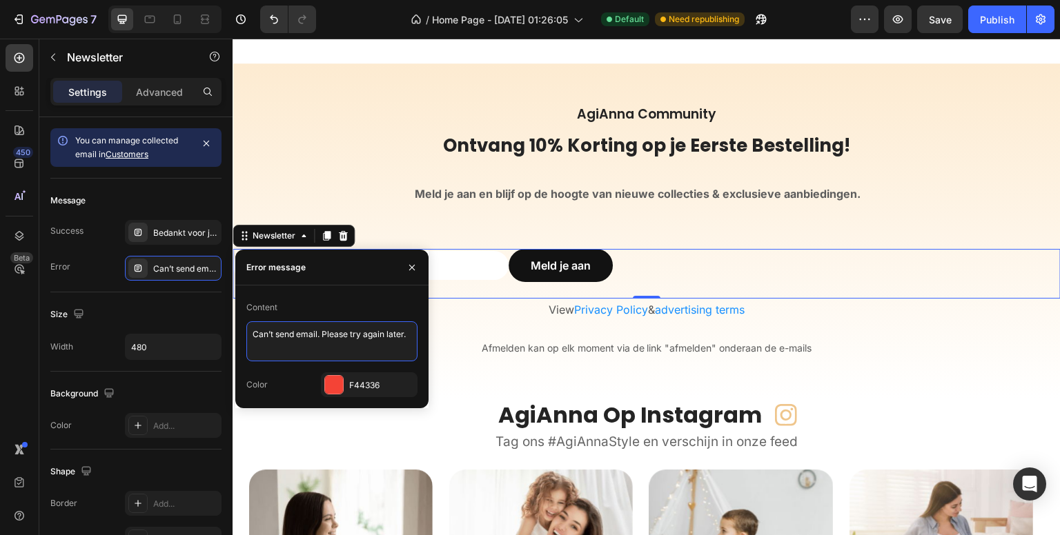
click at [337, 329] on textarea "Can’t send email. Please try again later." at bounding box center [331, 342] width 171 height 40
paste textarea "Kan je geen e-mail sturen? Probeer het later nog eens."
type textarea "Kan je geen e-mail sturen? Probeer het later nog eens."
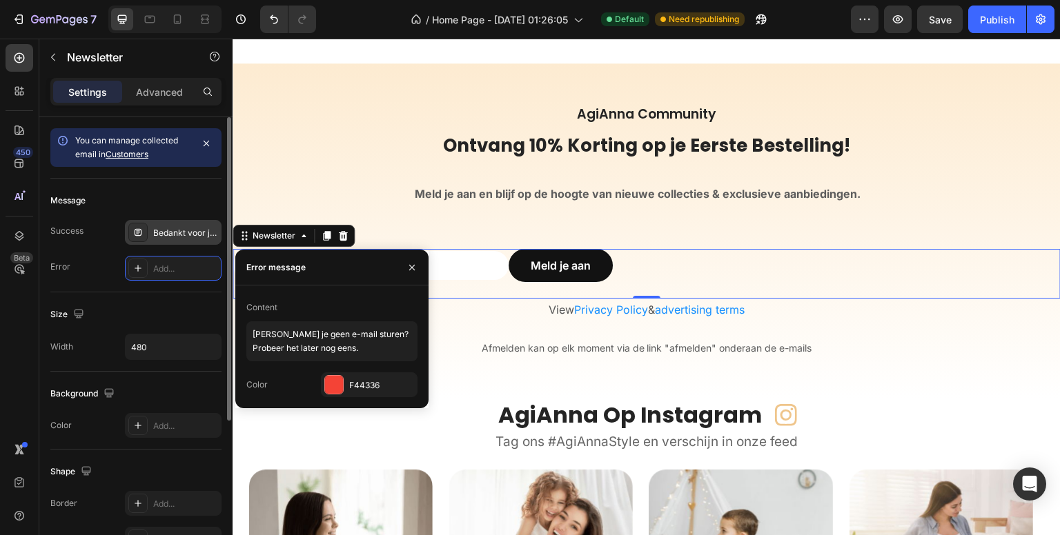
click at [188, 227] on div "Bedankt voor je aanmelding. We nemen zo snel mogelijk contact met u op." at bounding box center [185, 233] width 65 height 12
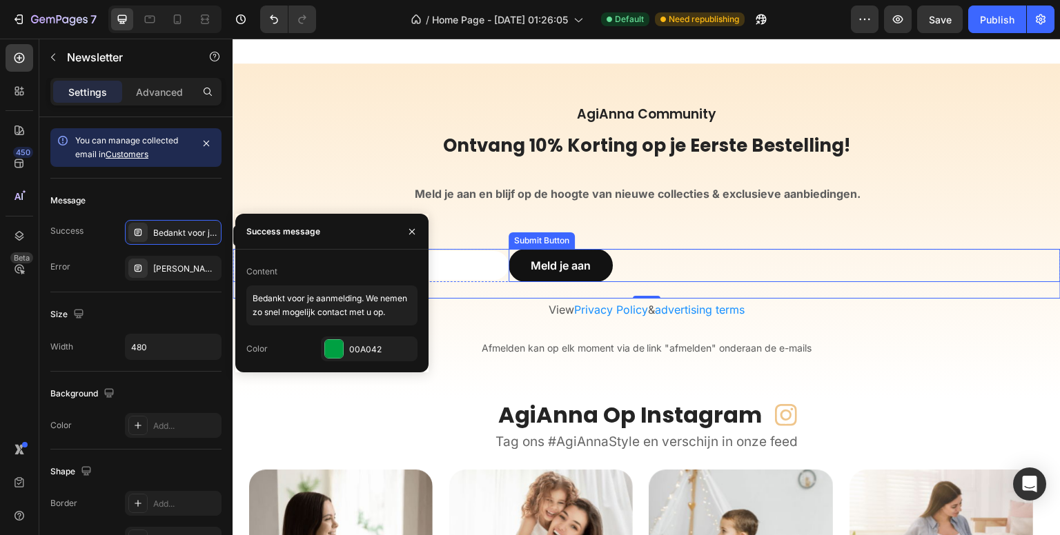
click at [631, 252] on div "Meld je aan Submit Button" at bounding box center [785, 265] width 552 height 33
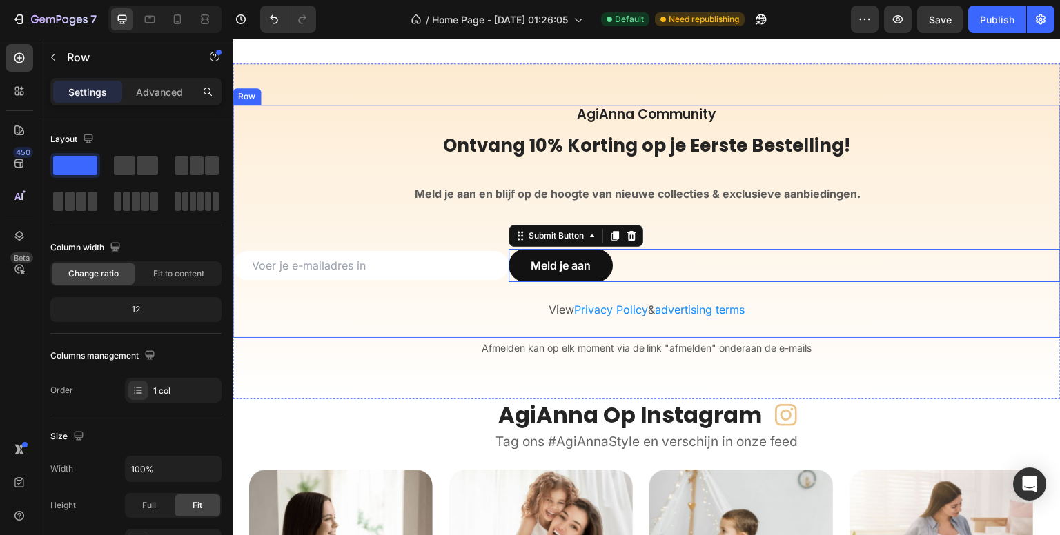
click at [305, 244] on div "AgiAnna Community Heading Ontvang 10% Korting op je Eerste Bestelling! Heading …" at bounding box center [647, 221] width 828 height 233
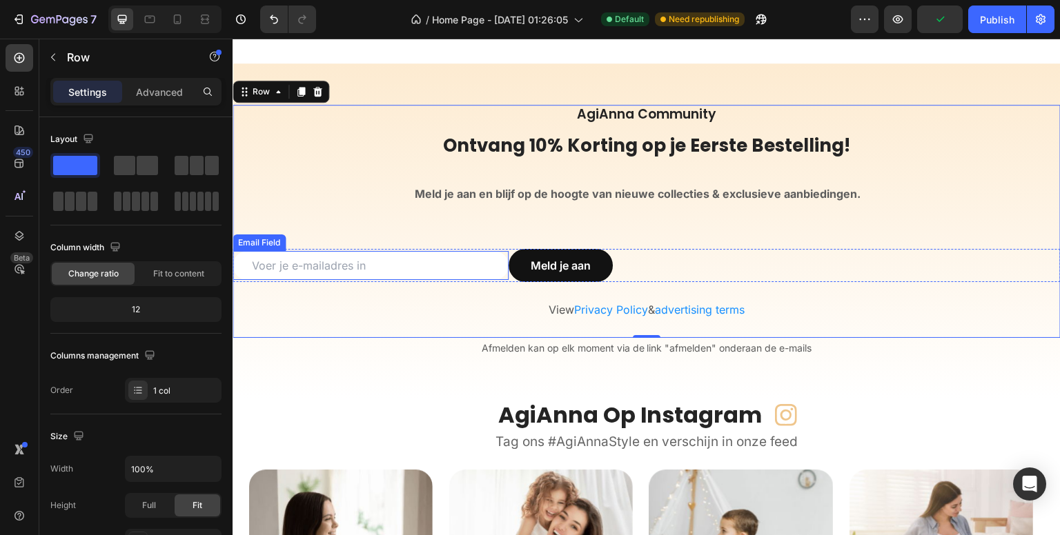
click at [259, 247] on div "Email Field" at bounding box center [259, 243] width 53 height 17
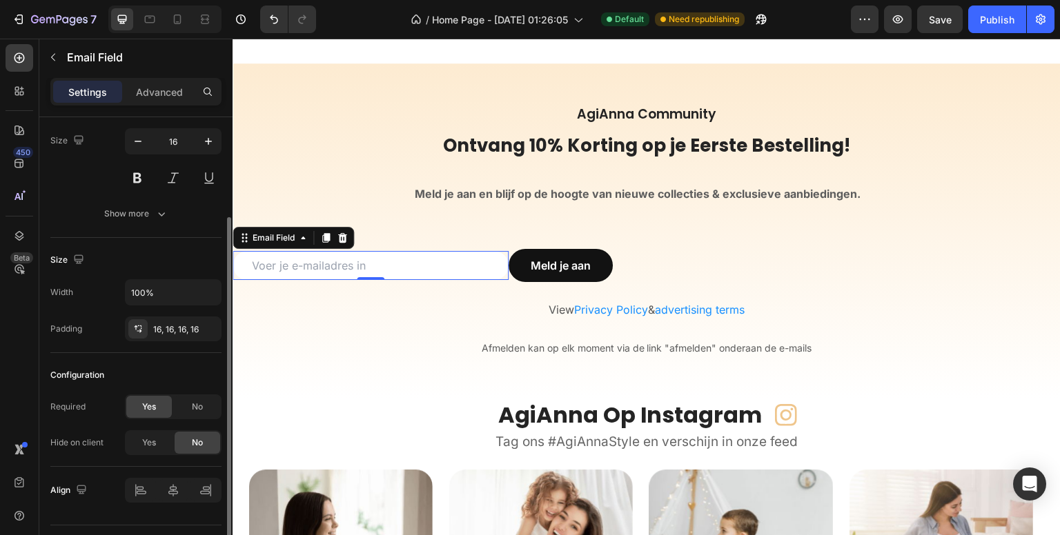
scroll to position [170, 0]
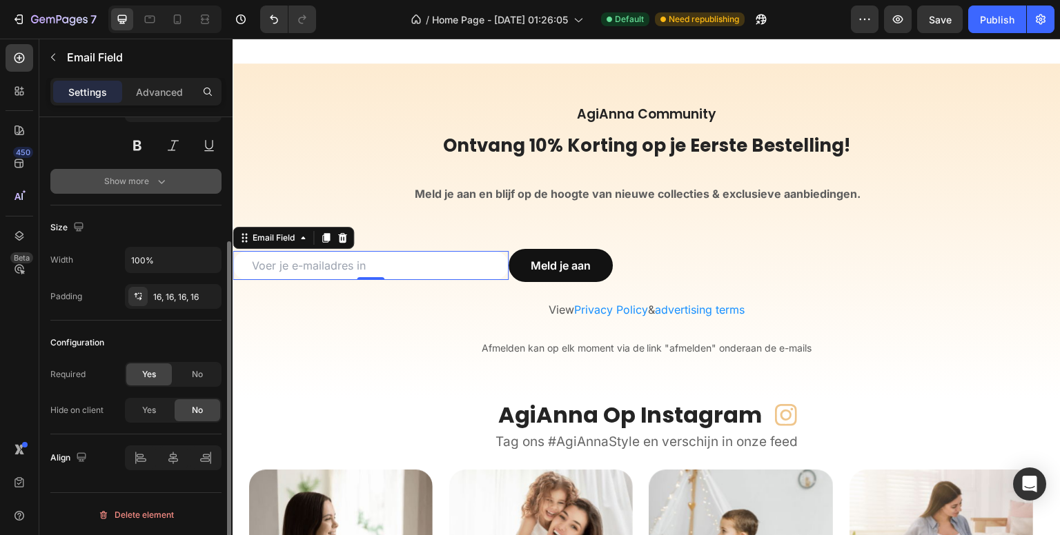
click at [161, 183] on icon "button" at bounding box center [162, 182] width 14 height 14
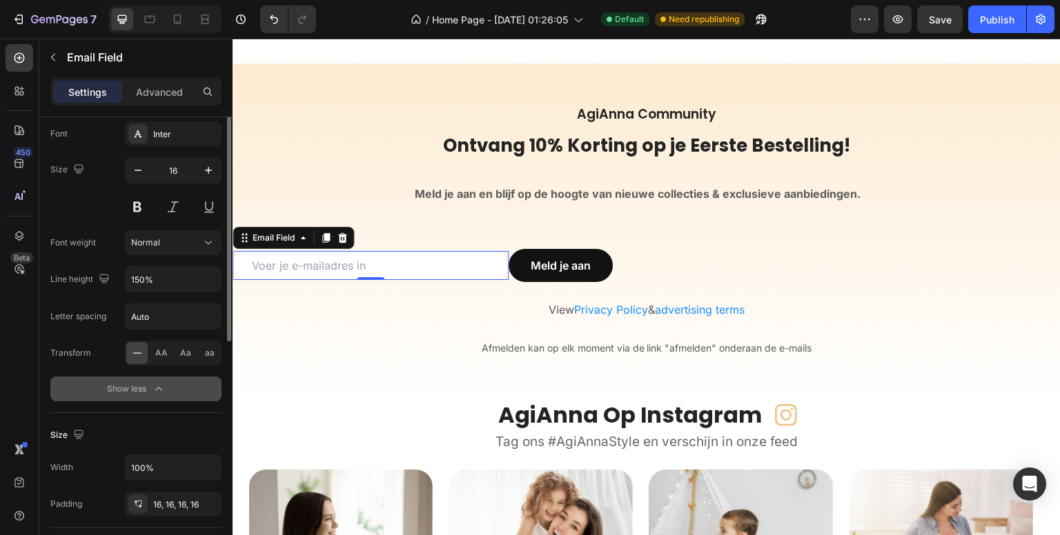
scroll to position [0, 0]
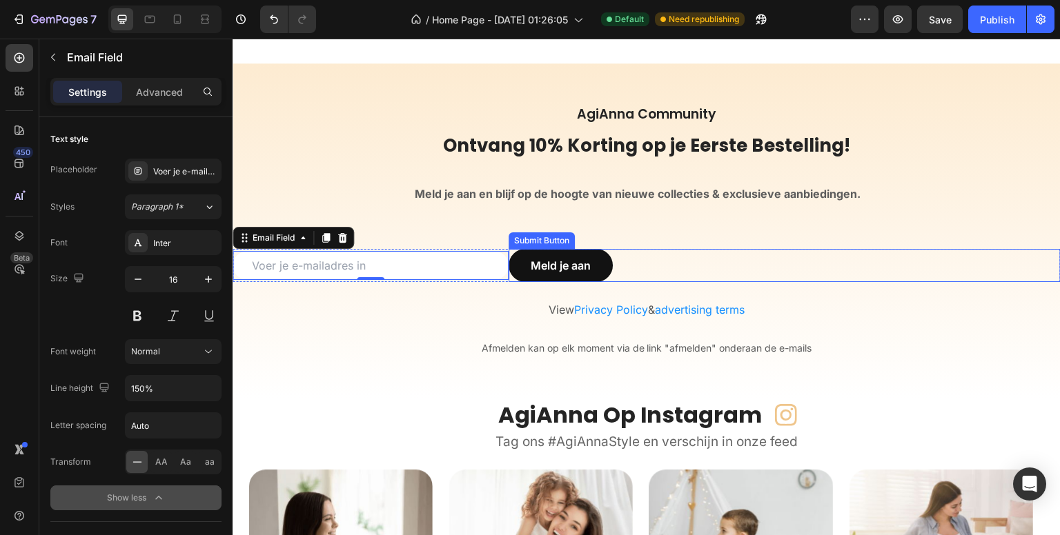
click at [768, 281] on div "Meld je aan Submit Button" at bounding box center [785, 265] width 552 height 33
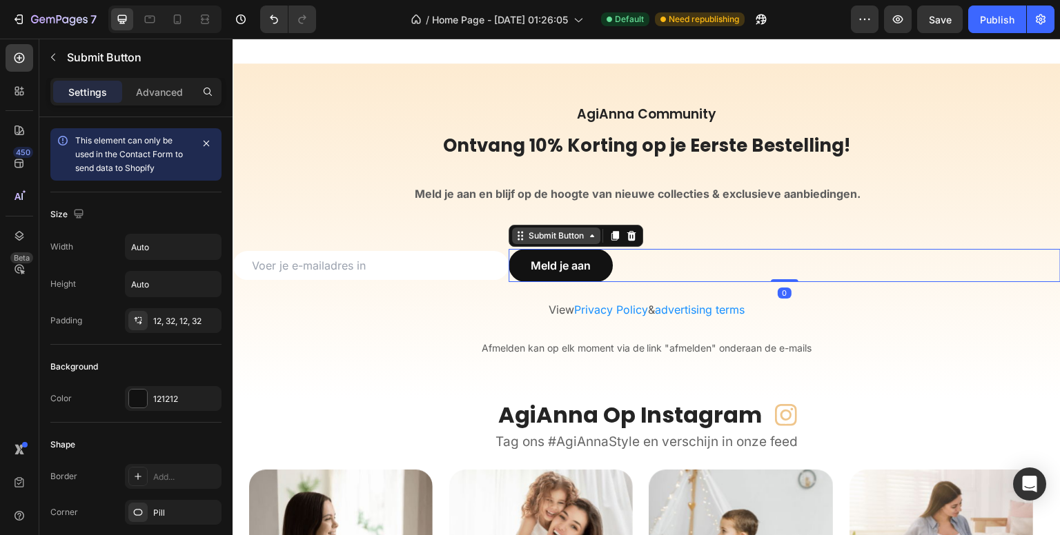
click at [544, 238] on div "Submit Button" at bounding box center [556, 236] width 61 height 12
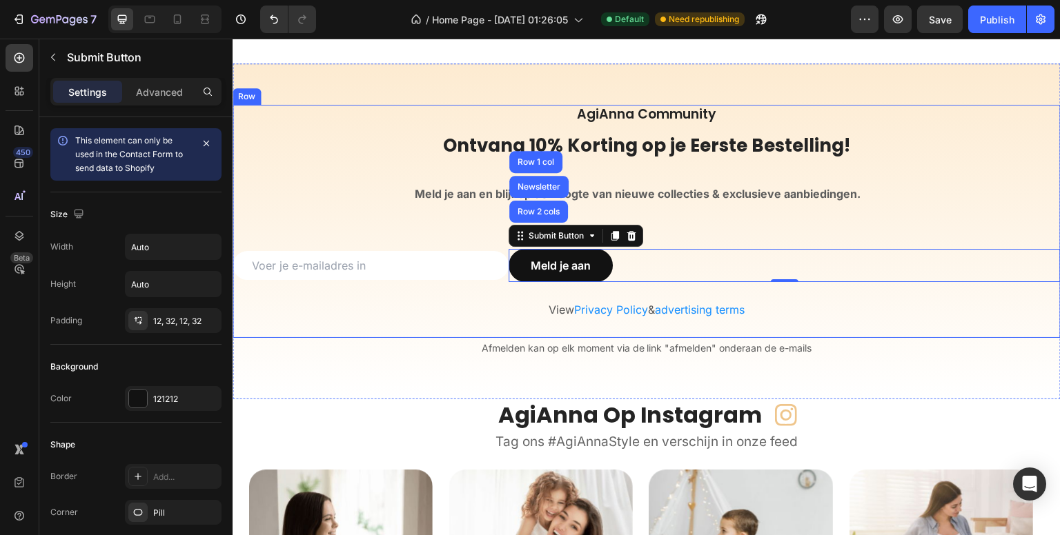
click at [468, 244] on div "AgiAnna Community Heading Ontvang 10% Korting op je Eerste Bestelling! Heading …" at bounding box center [647, 221] width 828 height 233
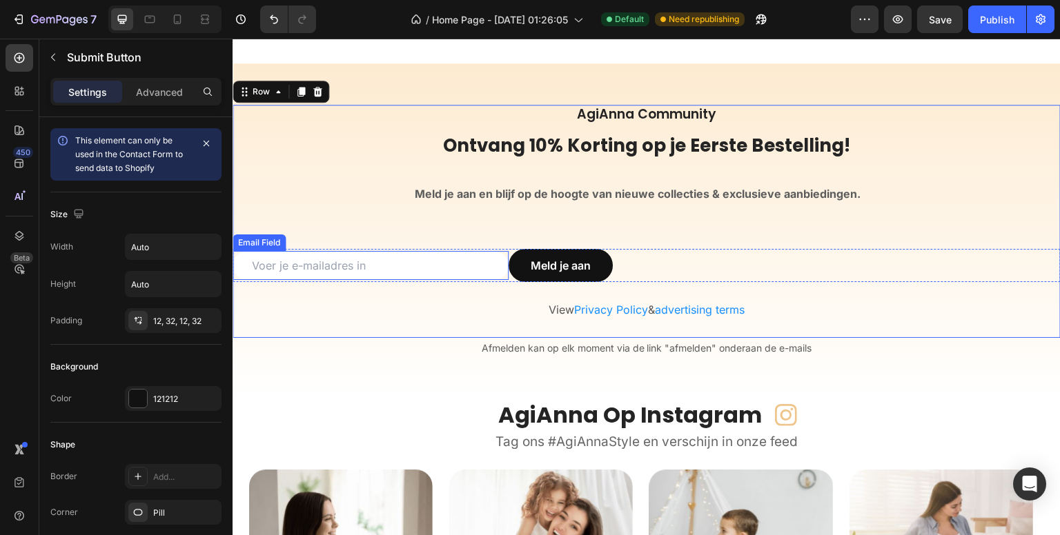
click at [269, 254] on input "email" at bounding box center [371, 265] width 276 height 29
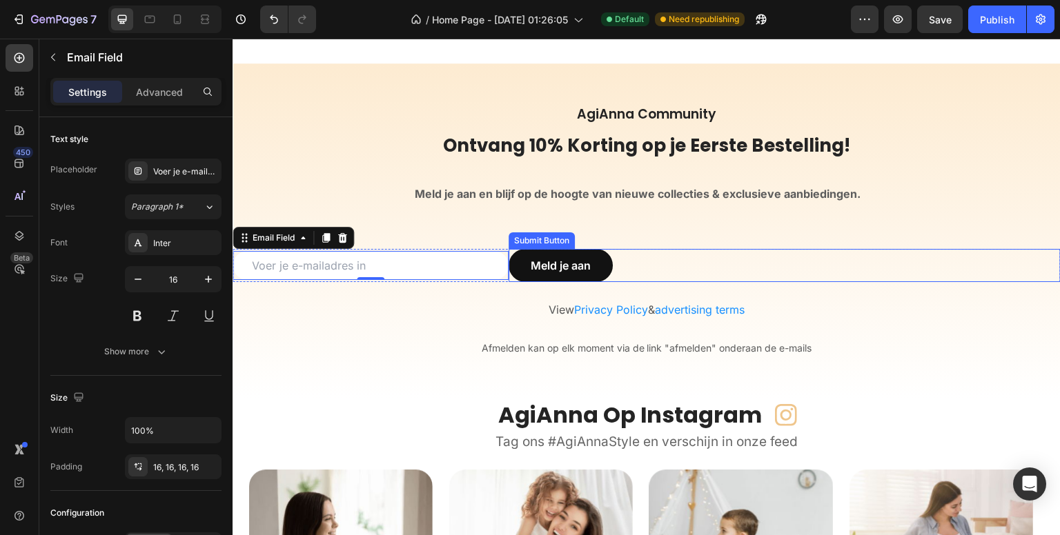
click at [665, 269] on div "Meld je aan Submit Button" at bounding box center [785, 265] width 552 height 33
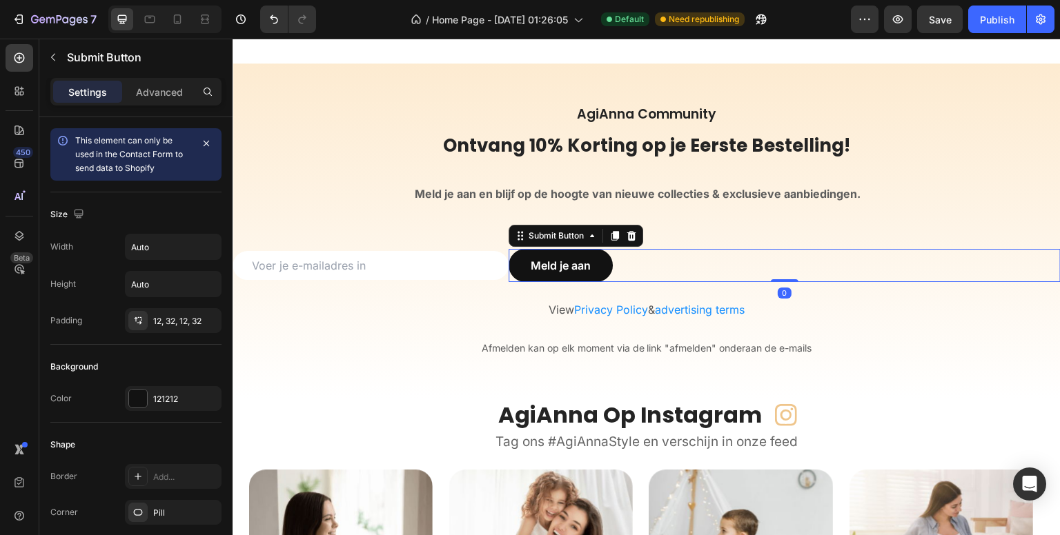
click at [1012, 270] on div "Meld je aan Submit Button 0" at bounding box center [785, 265] width 552 height 33
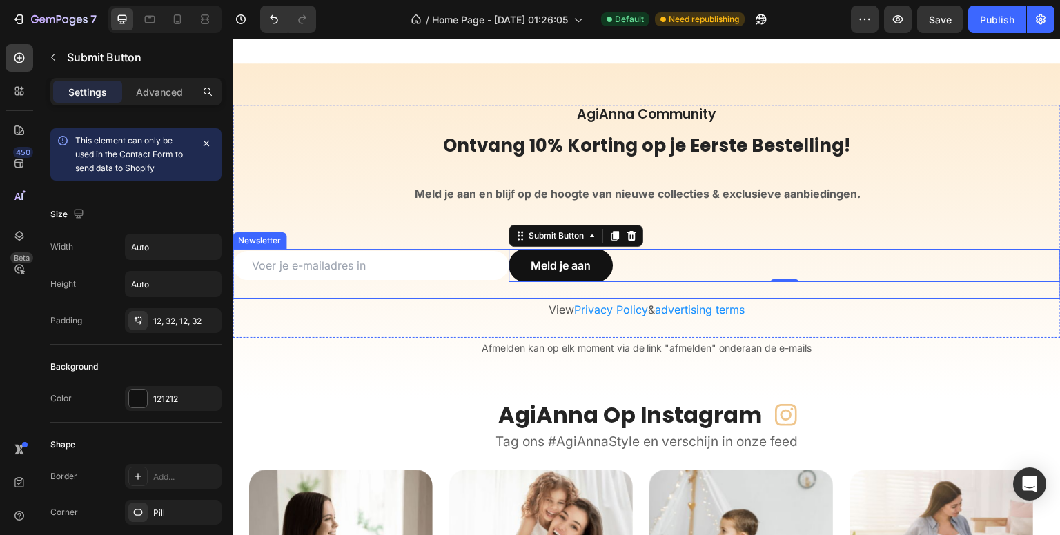
click at [598, 293] on div "Email Field Meld je aan Submit Button 0 Row Newsletter" at bounding box center [647, 274] width 828 height 50
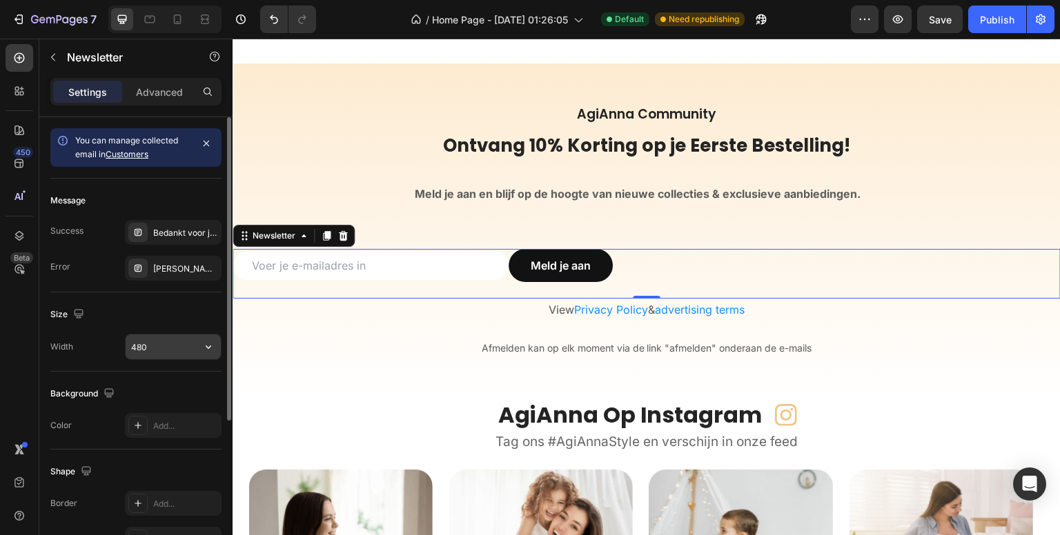
click at [166, 340] on input "480" at bounding box center [173, 347] width 95 height 25
click at [208, 347] on icon "button" at bounding box center [208, 347] width 14 height 14
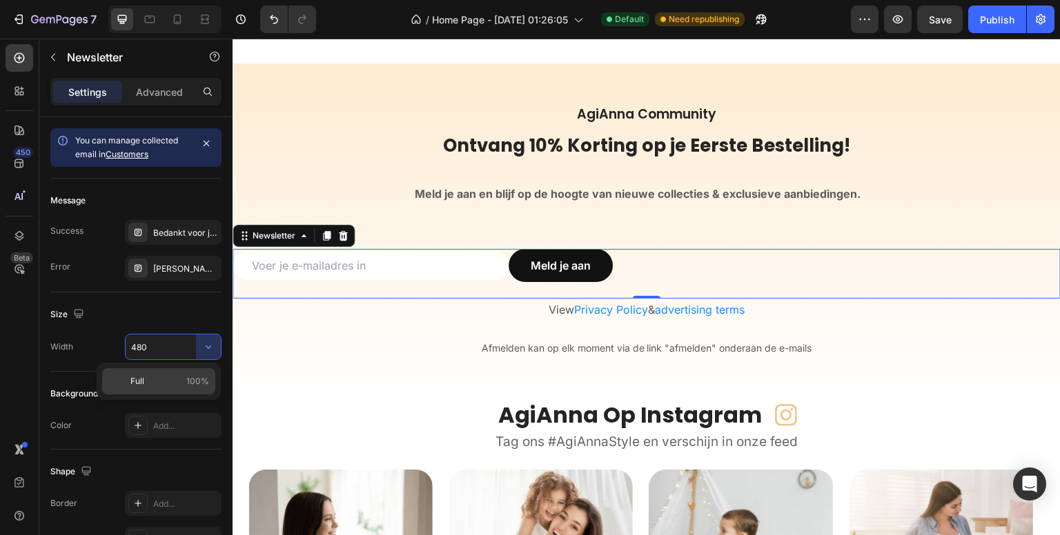
click at [160, 378] on p "Full 100%" at bounding box center [169, 381] width 79 height 12
type input "100%"
click at [3, 346] on div "450 Beta" at bounding box center [19, 287] width 39 height 497
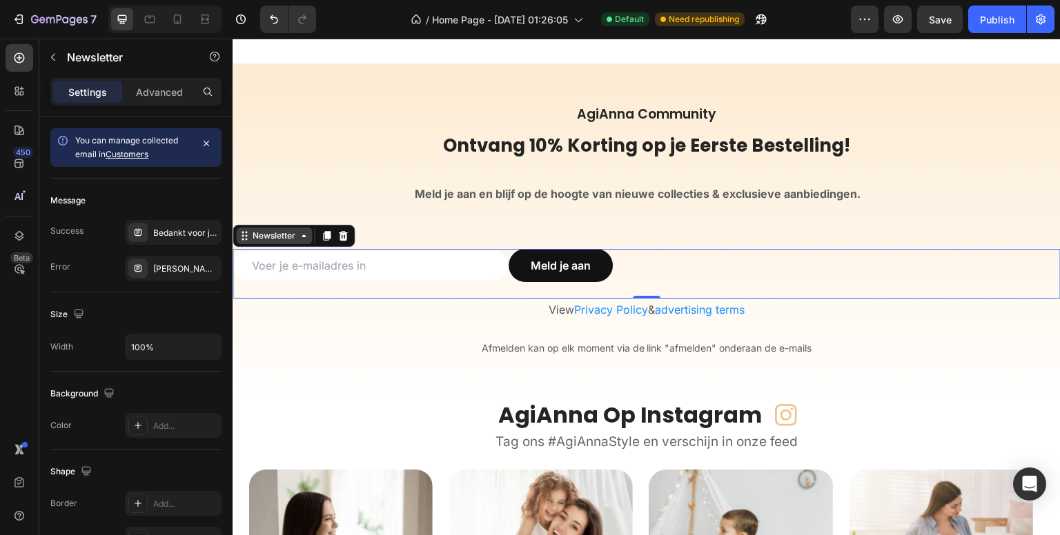
click at [268, 235] on div "Newsletter" at bounding box center [274, 236] width 48 height 12
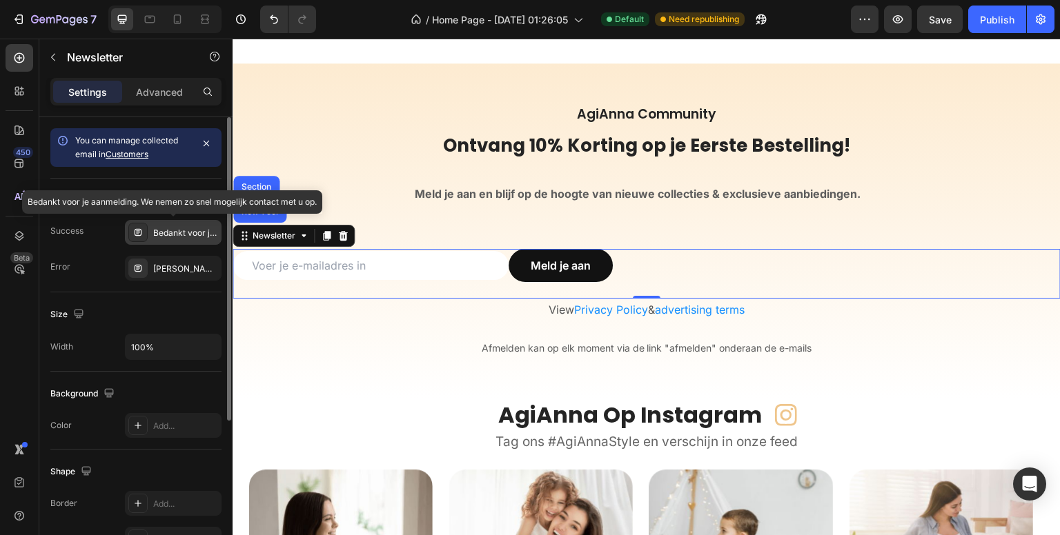
click at [175, 228] on div "Bedankt voor je aanmelding. We nemen zo snel mogelijk contact met u op." at bounding box center [185, 233] width 65 height 12
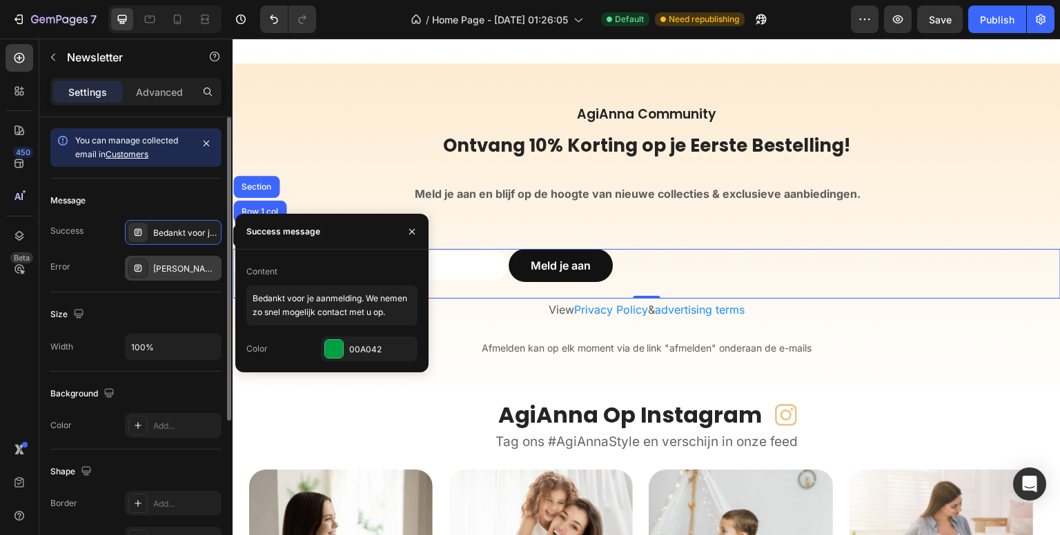
click at [187, 271] on div "Kan je geen e-mail sturen? Probeer het later nog eens." at bounding box center [185, 269] width 65 height 12
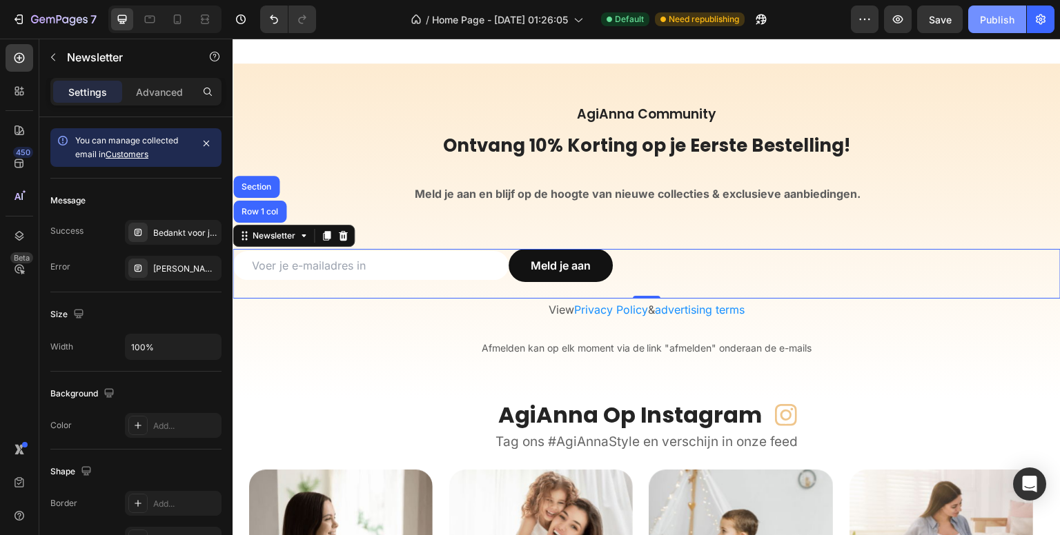
click at [991, 23] on div "Publish" at bounding box center [997, 19] width 35 height 14
click at [532, 285] on div "Email Field Meld je aan Submit Button Row Newsletter Row 1 col Section 0" at bounding box center [647, 274] width 828 height 50
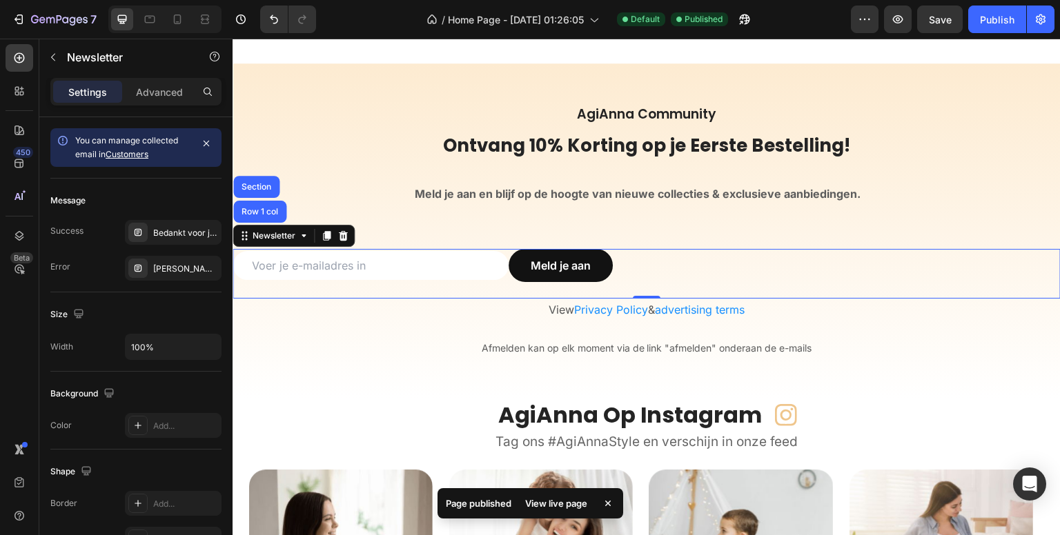
click at [506, 286] on div "Email Field Meld je aan Submit Button Row Newsletter Row 1 col Section 0" at bounding box center [647, 274] width 828 height 50
click at [556, 497] on div "View live page" at bounding box center [556, 503] width 79 height 19
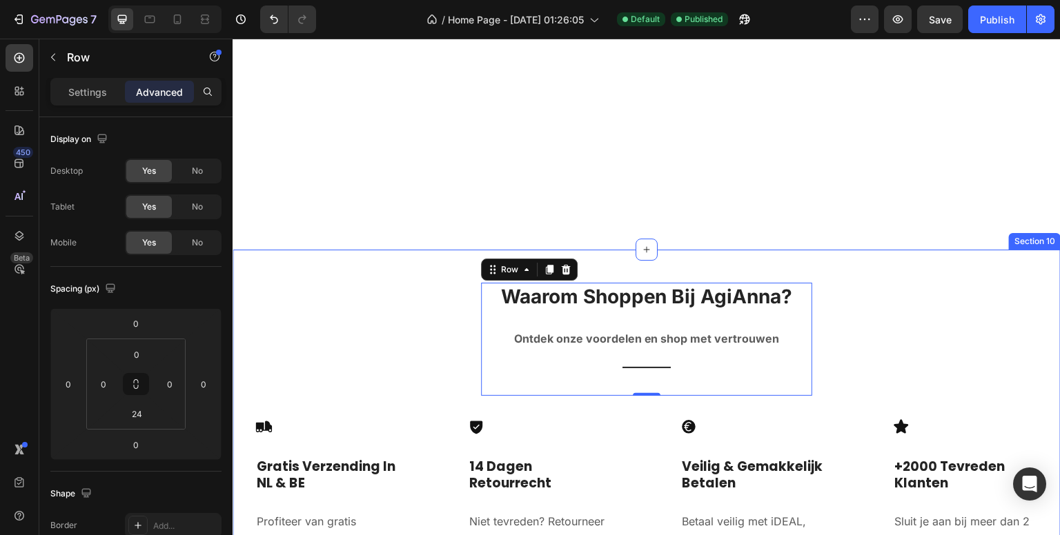
scroll to position [4234, 0]
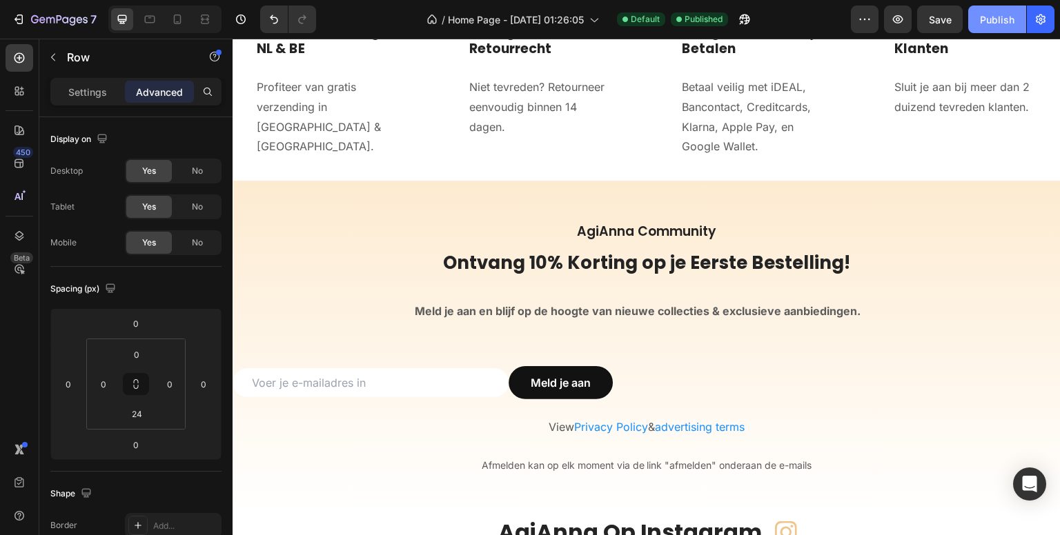
click at [1011, 20] on div "Publish" at bounding box center [997, 19] width 35 height 14
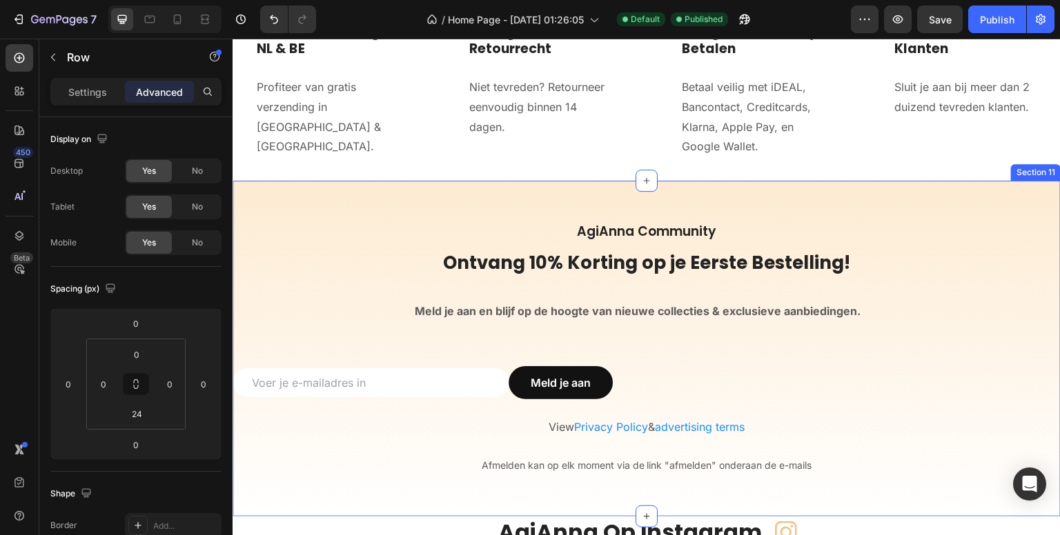
click at [662, 211] on div "AgiAnna Community Heading Ontvang 10% Korting op je Eerste Bestelling! Heading …" at bounding box center [647, 349] width 828 height 336
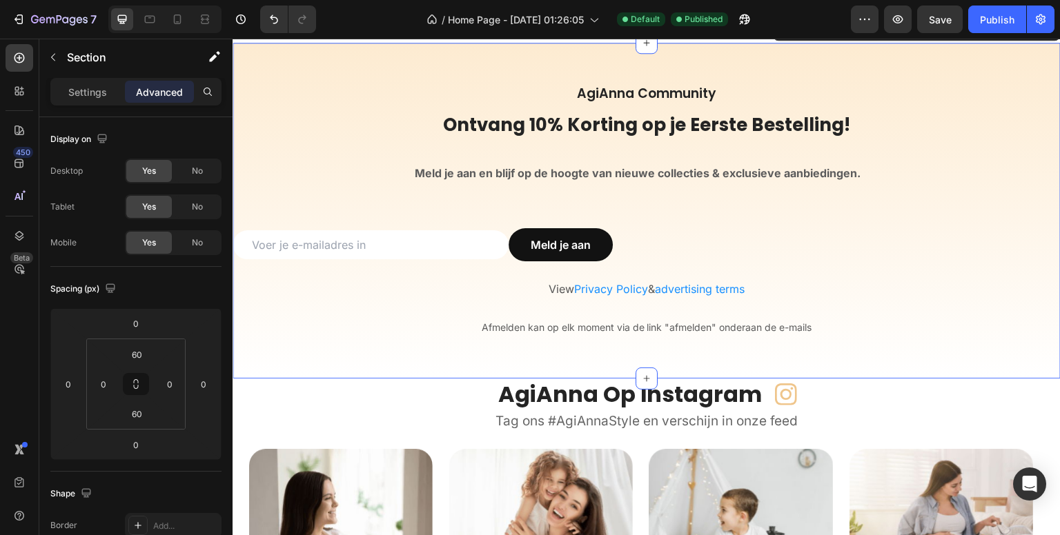
scroll to position [4303, 0]
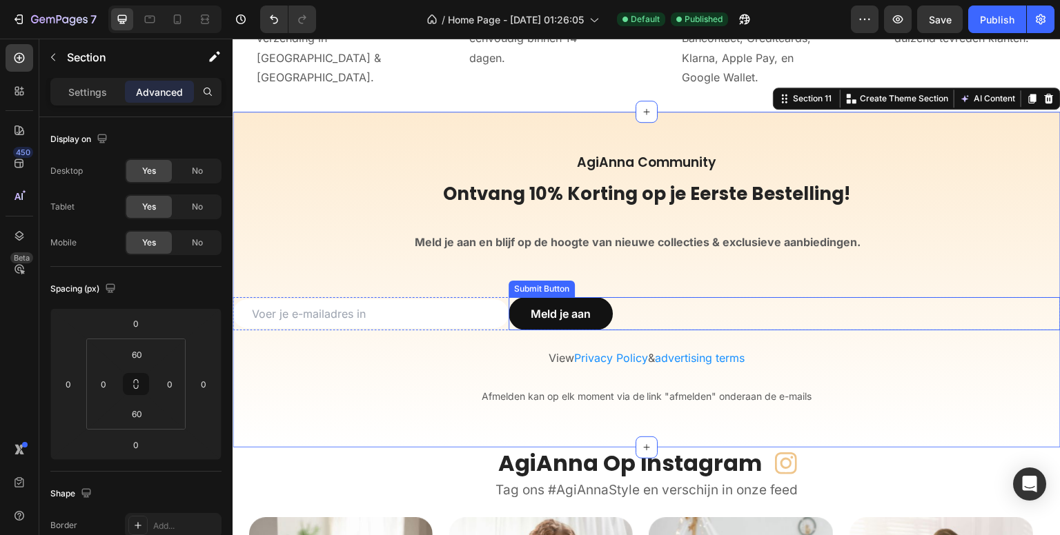
click at [670, 308] on div "Meld je aan Submit Button" at bounding box center [785, 313] width 552 height 33
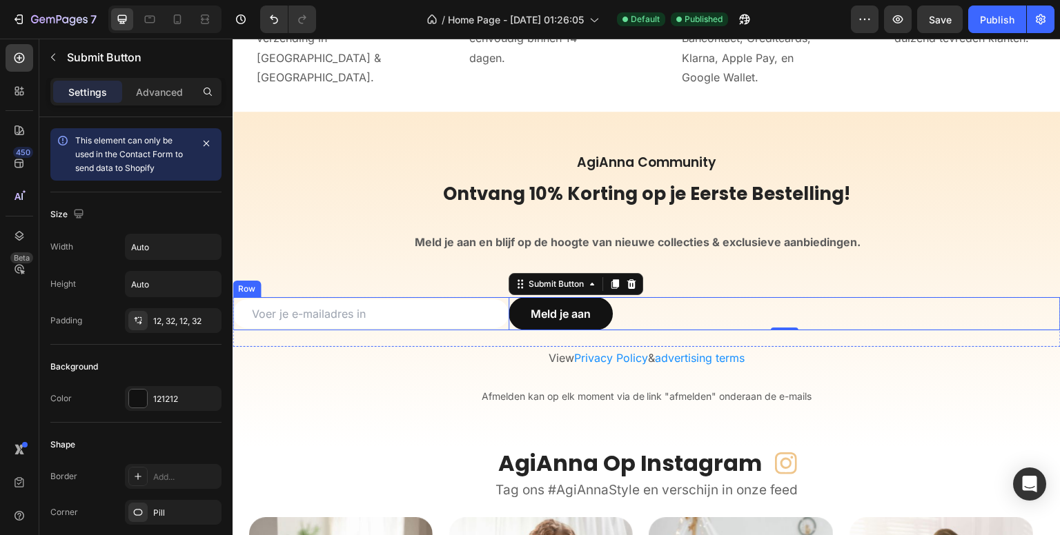
click at [320, 297] on div "Email Field" at bounding box center [371, 313] width 276 height 33
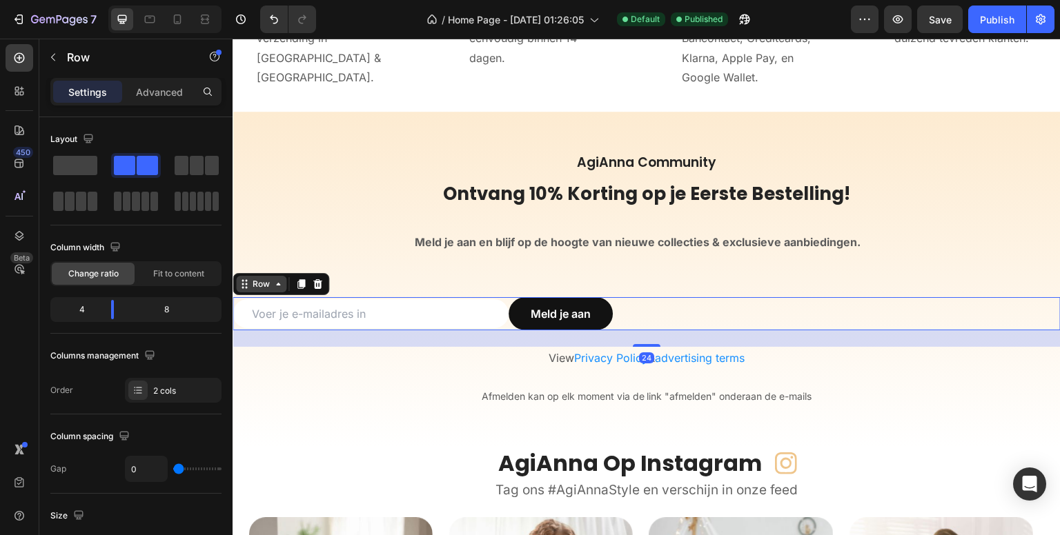
click at [265, 286] on div "Row" at bounding box center [261, 284] width 23 height 12
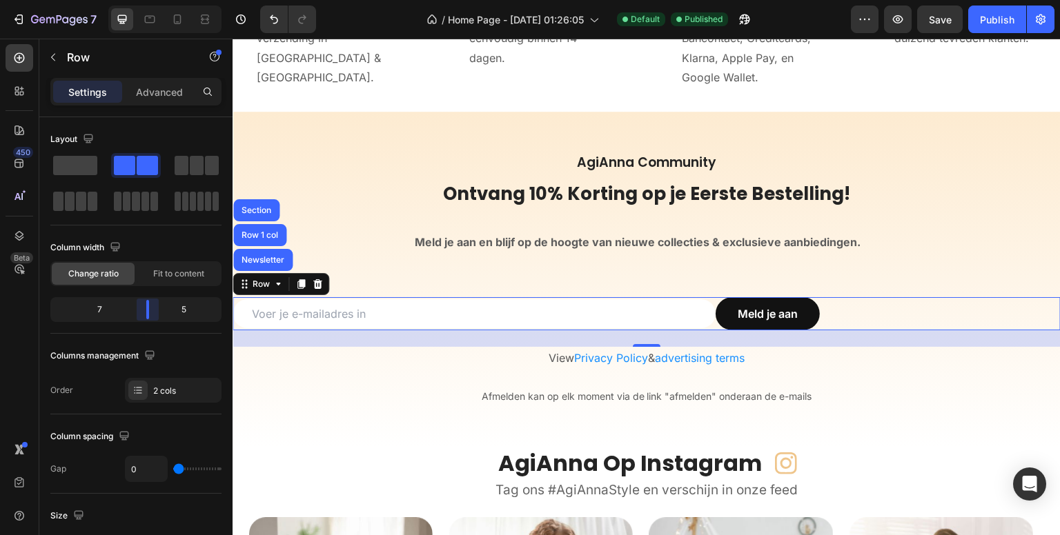
drag, startPoint x: 117, startPoint y: 307, endPoint x: 155, endPoint y: 302, distance: 37.7
click at [155, 0] on body "7 Version history / Home Page - Sep 13, 01:26:05 Default Published Preview Save…" at bounding box center [530, 0] width 1060 height 0
click at [152, 0] on body "7 Version history / Home Page - Sep 13, 01:26:05 Default Published Preview Save…" at bounding box center [530, 0] width 1060 height 0
click at [148, 0] on body "7 Version history / Home Page - Sep 13, 01:26:05 Default Published Preview Save…" at bounding box center [530, 0] width 1060 height 0
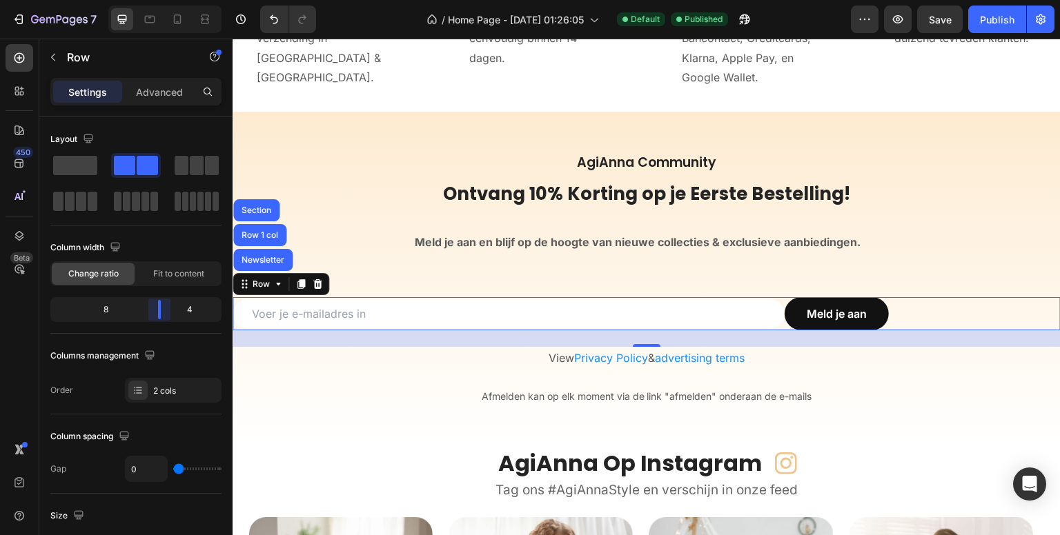
drag, startPoint x: 148, startPoint y: 312, endPoint x: 161, endPoint y: 308, distance: 13.7
click at [161, 0] on body "7 Version history / Home Page - Sep 13, 01:26:05 Default Published Preview Save…" at bounding box center [530, 0] width 1060 height 0
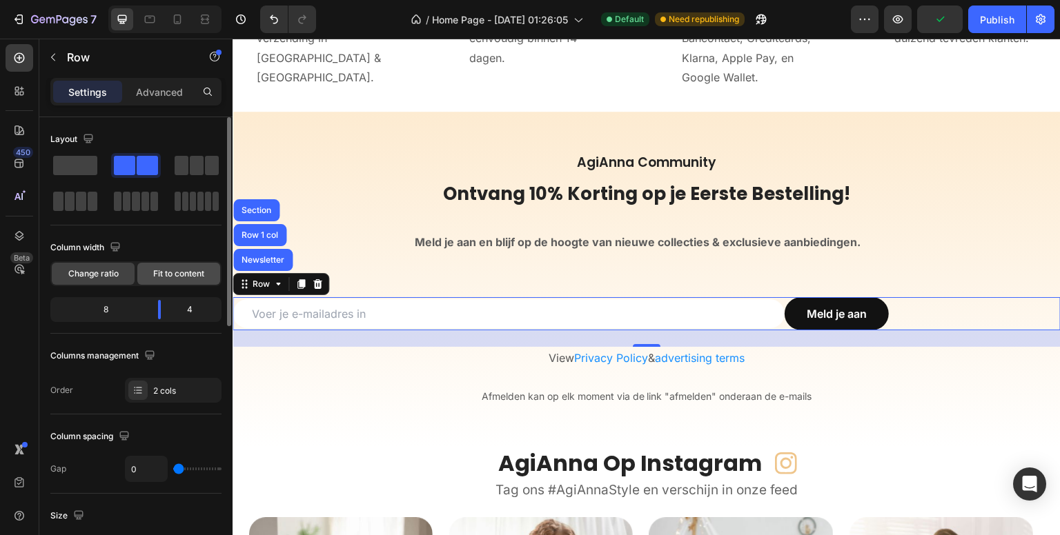
click at [179, 272] on span "Fit to content" at bounding box center [178, 274] width 51 height 12
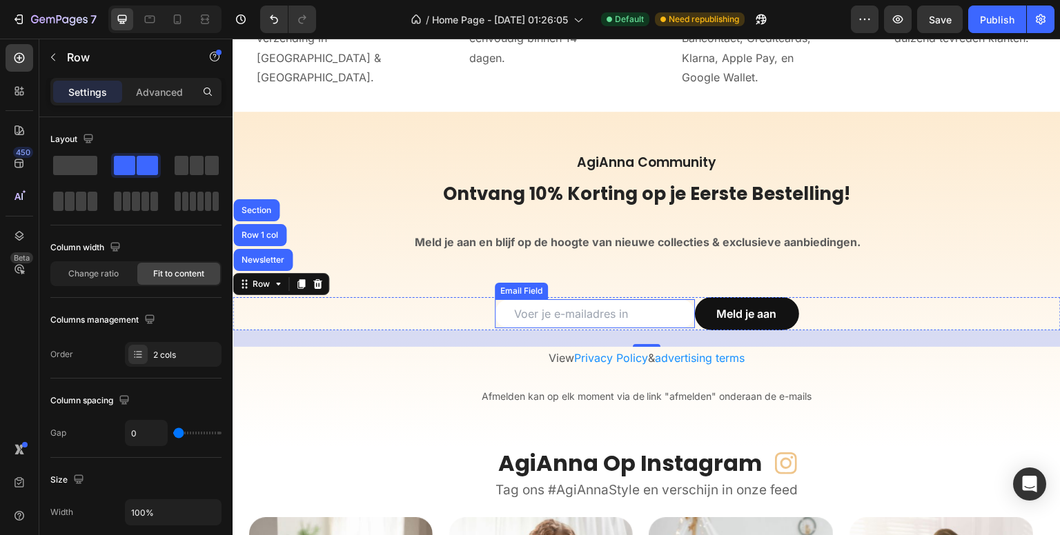
click at [518, 292] on div "Email Field" at bounding box center [522, 291] width 48 height 12
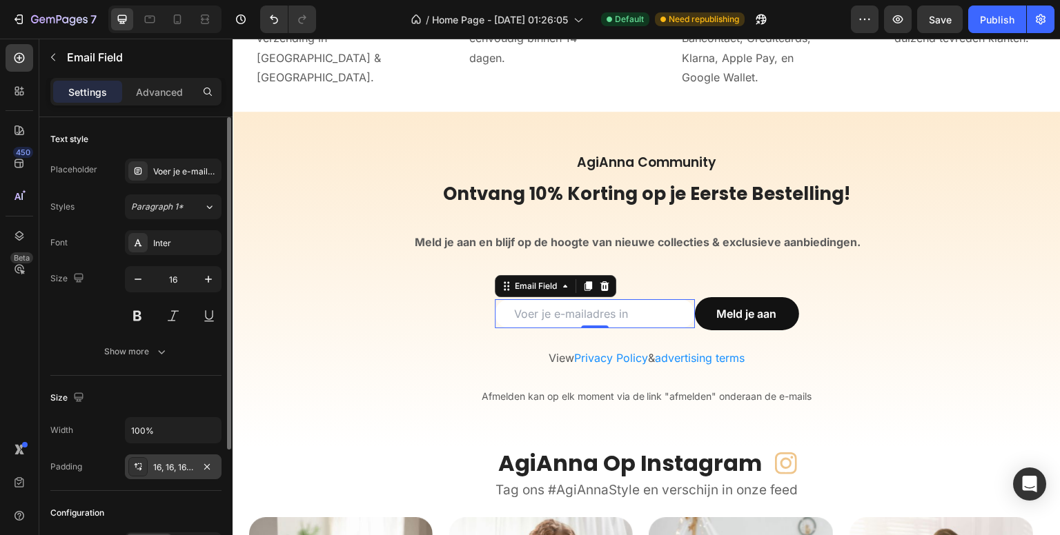
click at [170, 462] on div "16, 16, 16, 16" at bounding box center [173, 468] width 40 height 12
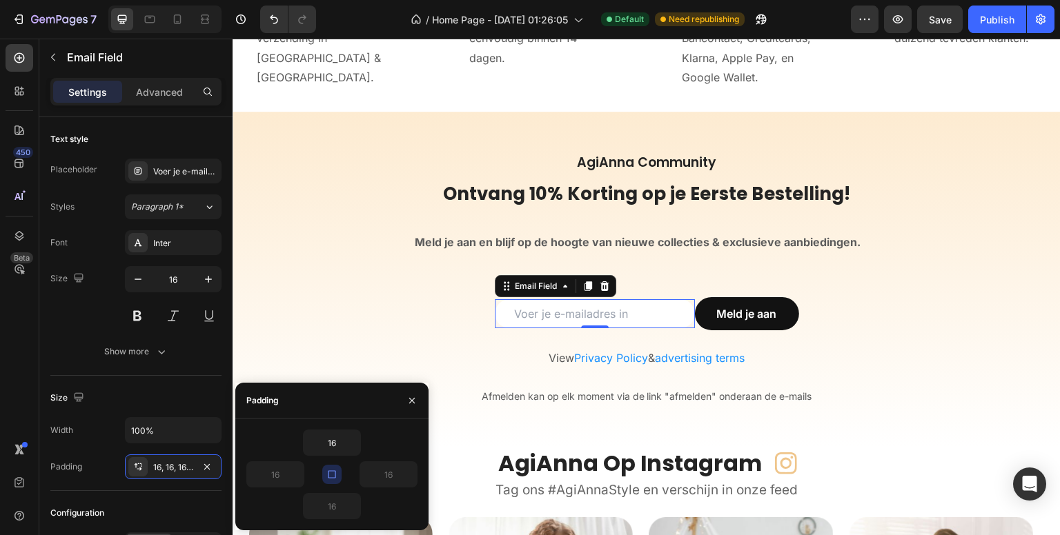
click at [326, 471] on button "button" at bounding box center [331, 474] width 19 height 19
click at [389, 473] on input "16" at bounding box center [388, 474] width 57 height 25
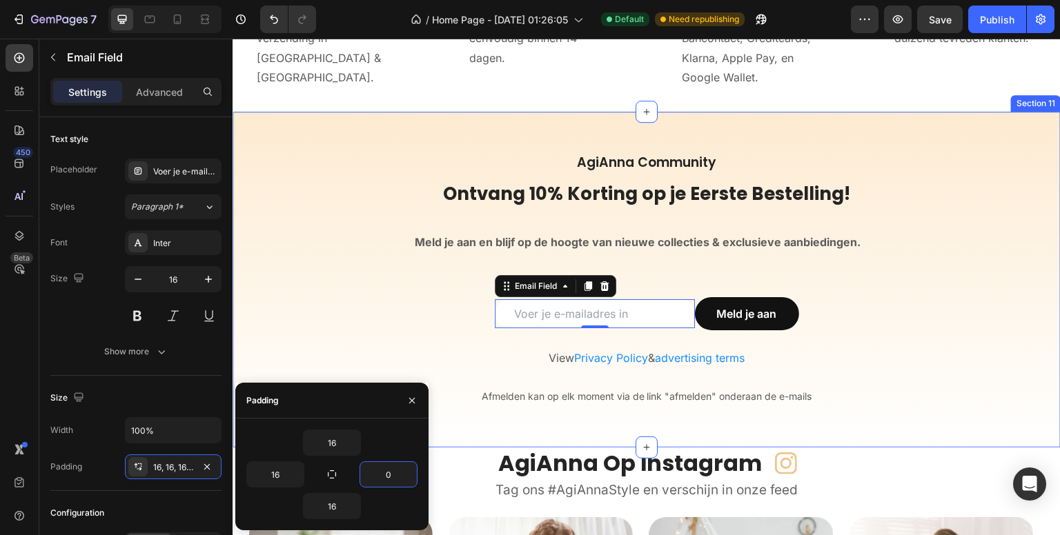
type input "0"
type input "16"
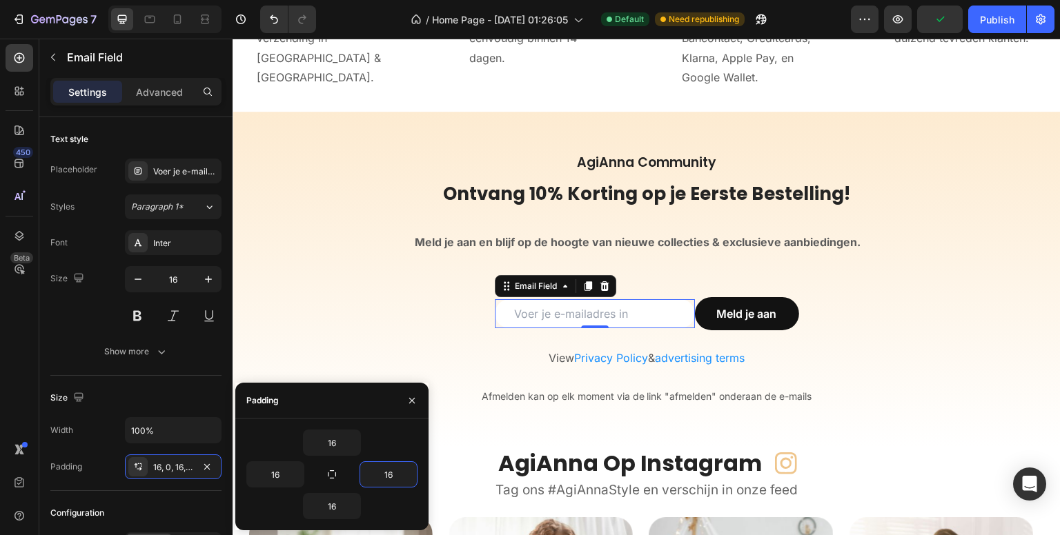
click at [5, 397] on div "450 Beta" at bounding box center [19, 287] width 39 height 497
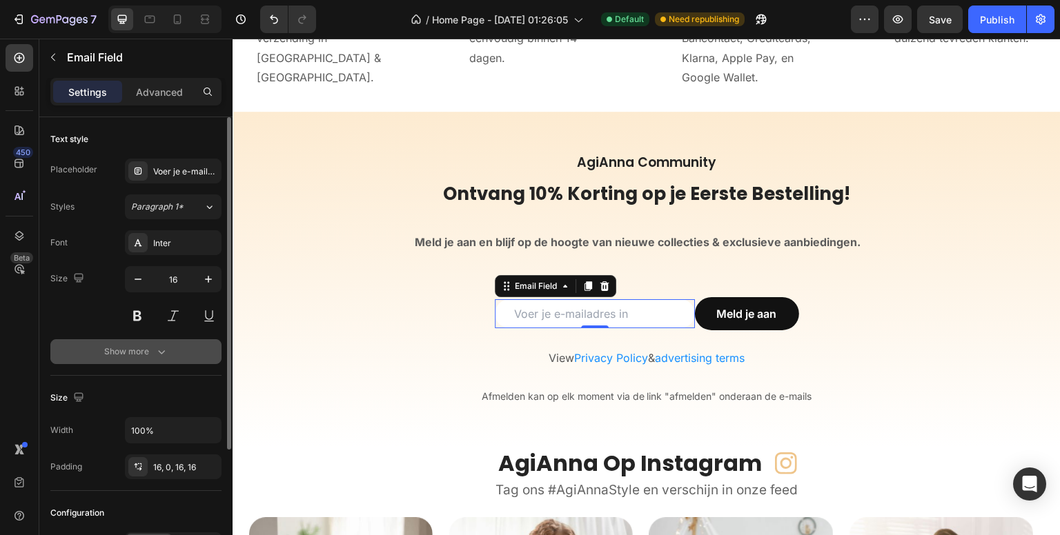
click at [155, 355] on icon "button" at bounding box center [162, 352] width 14 height 14
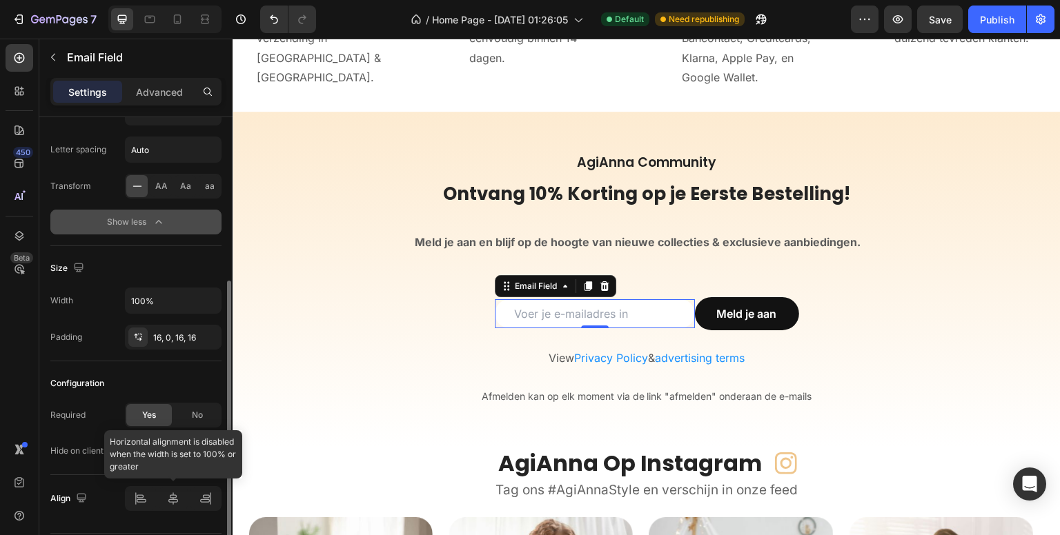
scroll to position [316, 0]
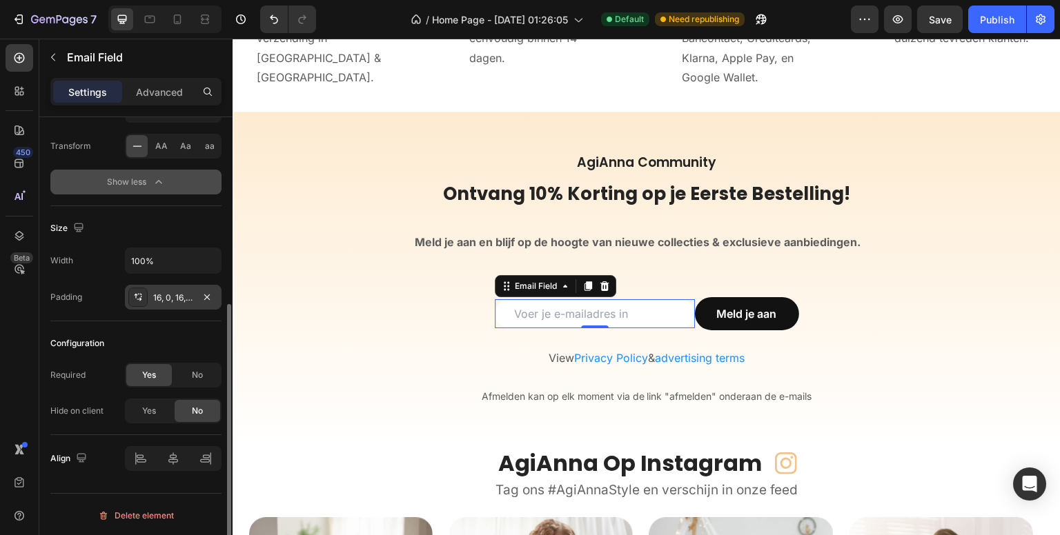
click at [173, 292] on div "16, 0, 16, 16" at bounding box center [173, 298] width 40 height 12
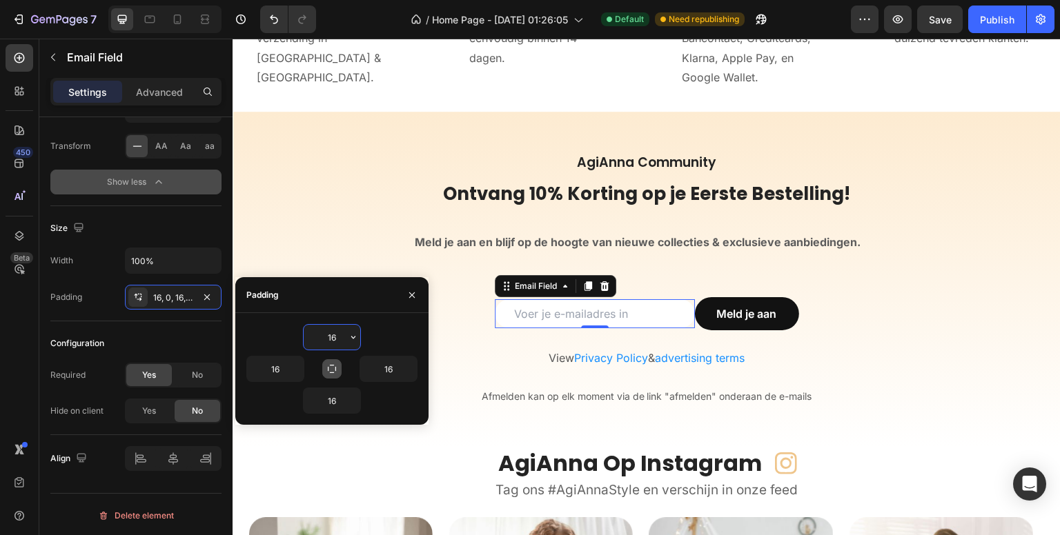
click at [340, 360] on button "button" at bounding box center [331, 369] width 19 height 19
click at [417, 293] on icon "button" at bounding box center [411, 295] width 11 height 11
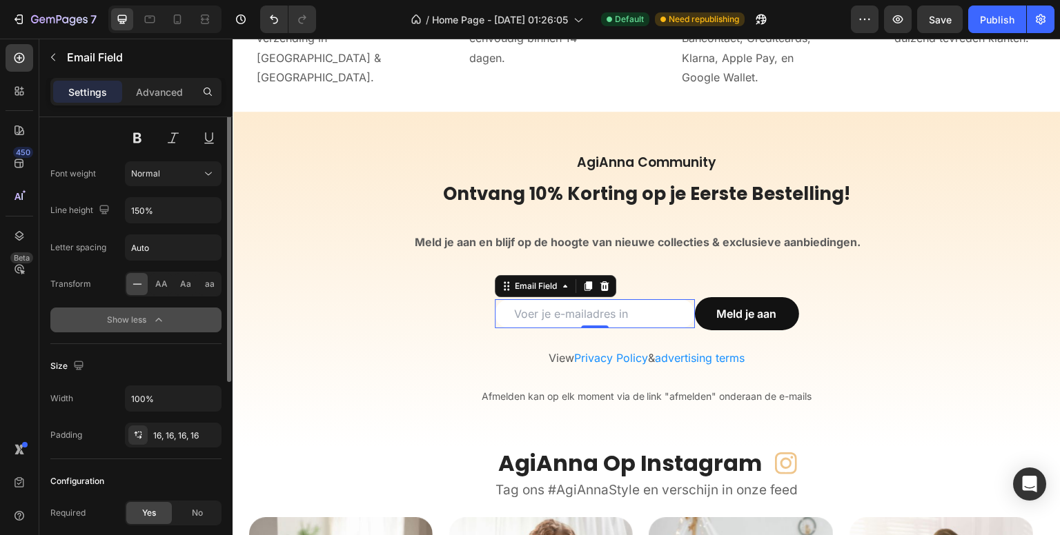
scroll to position [109, 0]
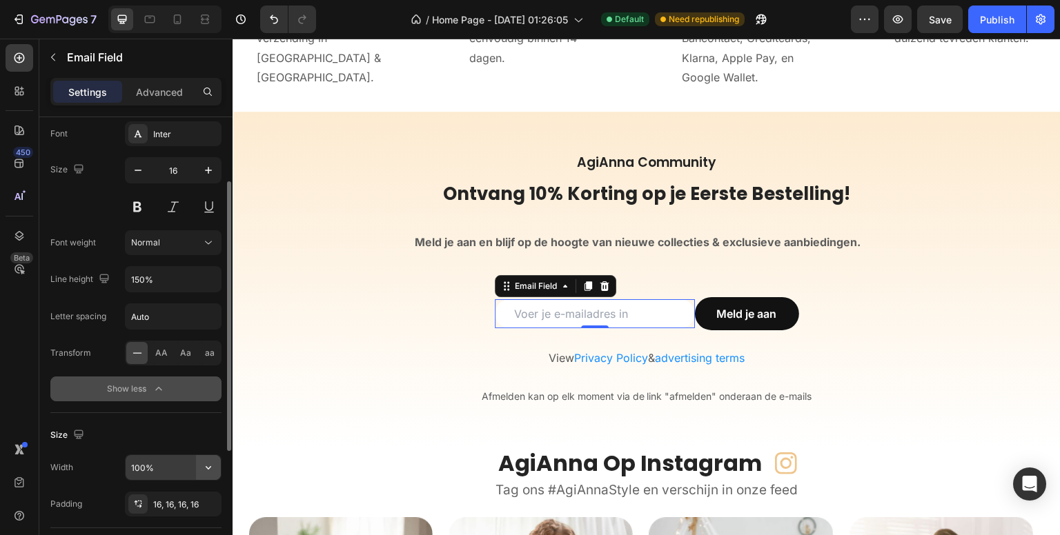
click at [210, 458] on button "button" at bounding box center [208, 467] width 25 height 25
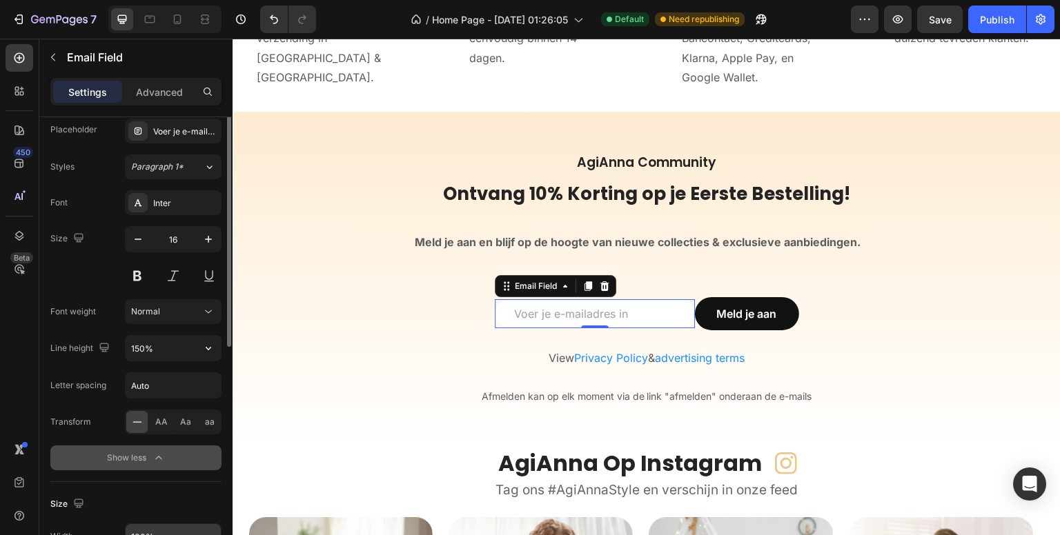
scroll to position [0, 0]
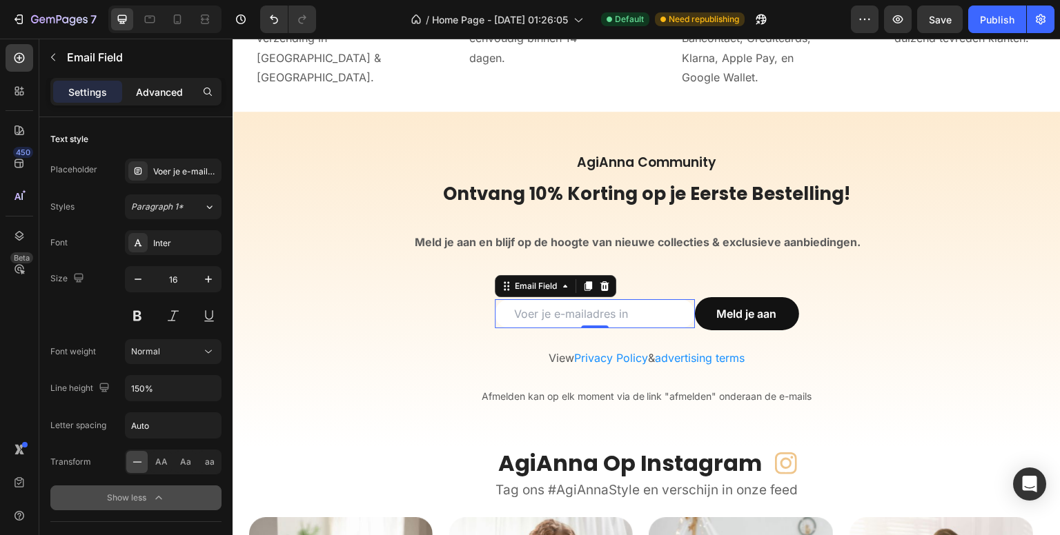
click at [168, 92] on p "Advanced" at bounding box center [159, 92] width 47 height 14
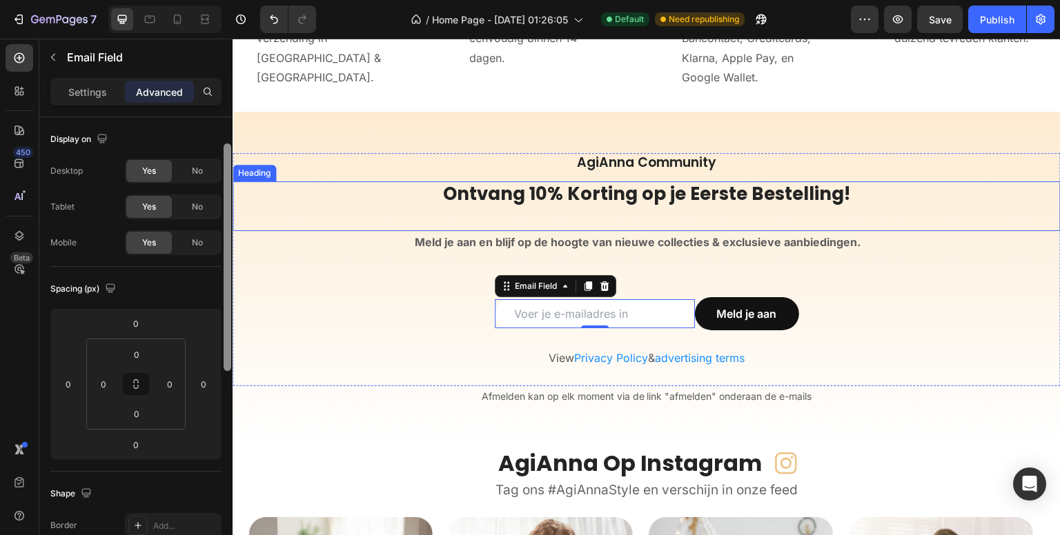
scroll to position [18, 0]
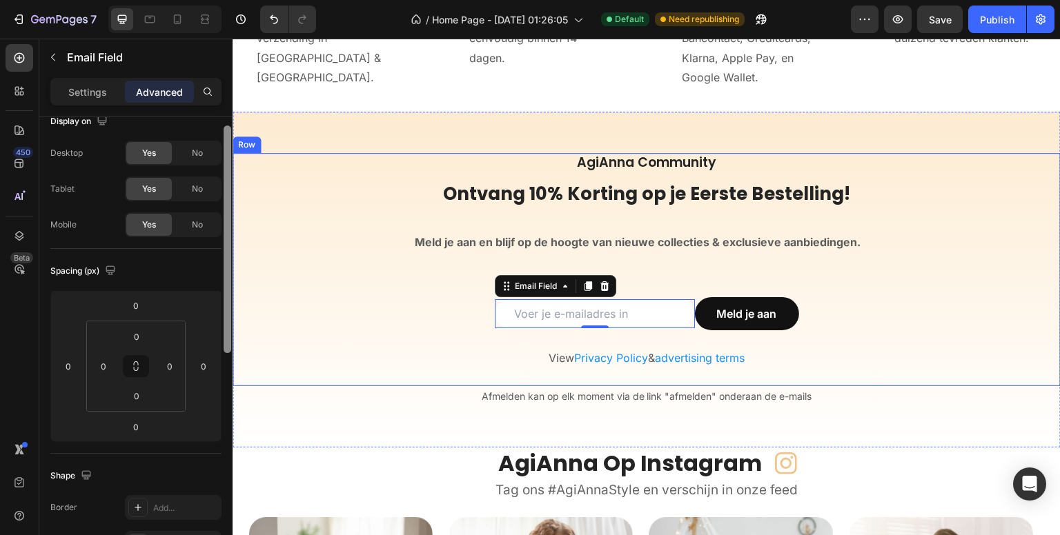
drag, startPoint x: 462, startPoint y: 196, endPoint x: 233, endPoint y: 258, distance: 236.7
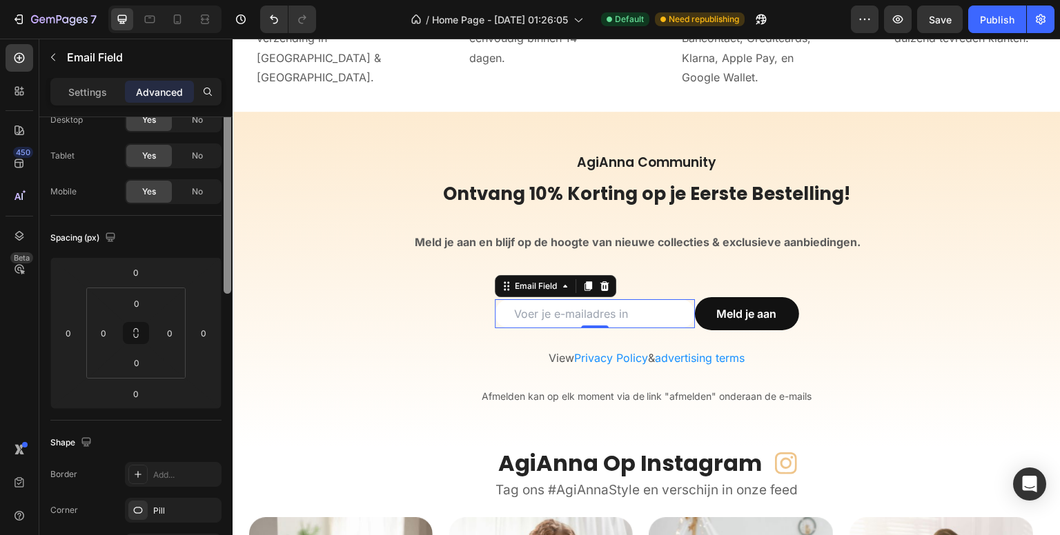
scroll to position [0, 0]
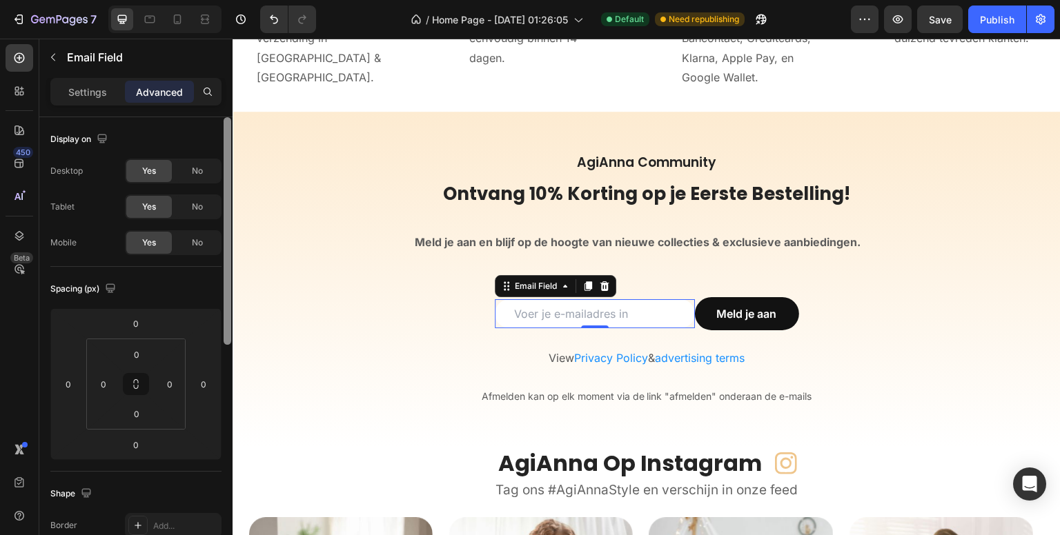
drag, startPoint x: 228, startPoint y: 257, endPoint x: 213, endPoint y: 108, distance: 149.1
click at [213, 108] on div "Settings Advanced Display on Desktop Yes No Tablet Yes No Mobile Yes No Spacing…" at bounding box center [135, 326] width 193 height 497
click at [99, 91] on p "Settings" at bounding box center [87, 92] width 39 height 14
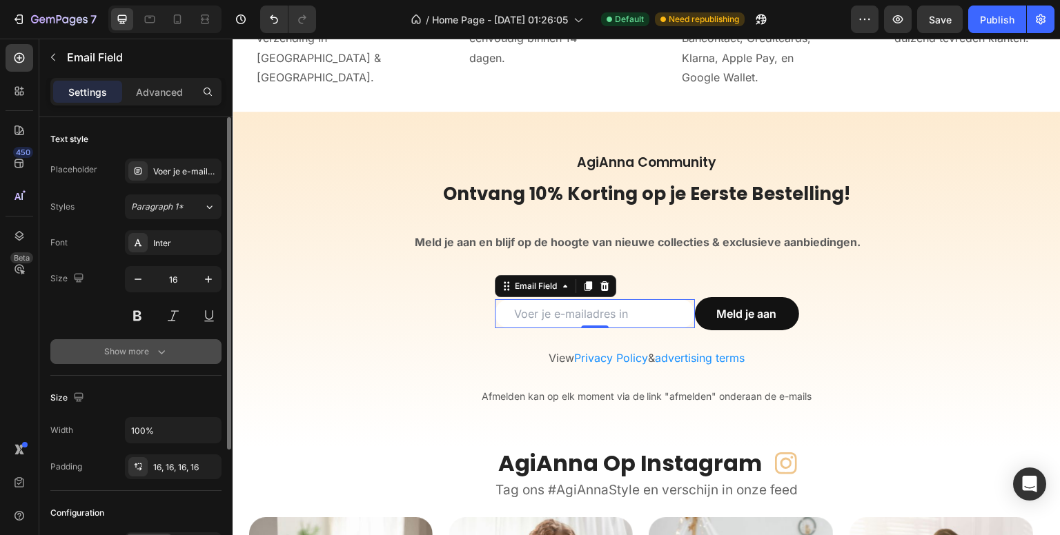
click at [161, 348] on icon "button" at bounding box center [162, 352] width 14 height 14
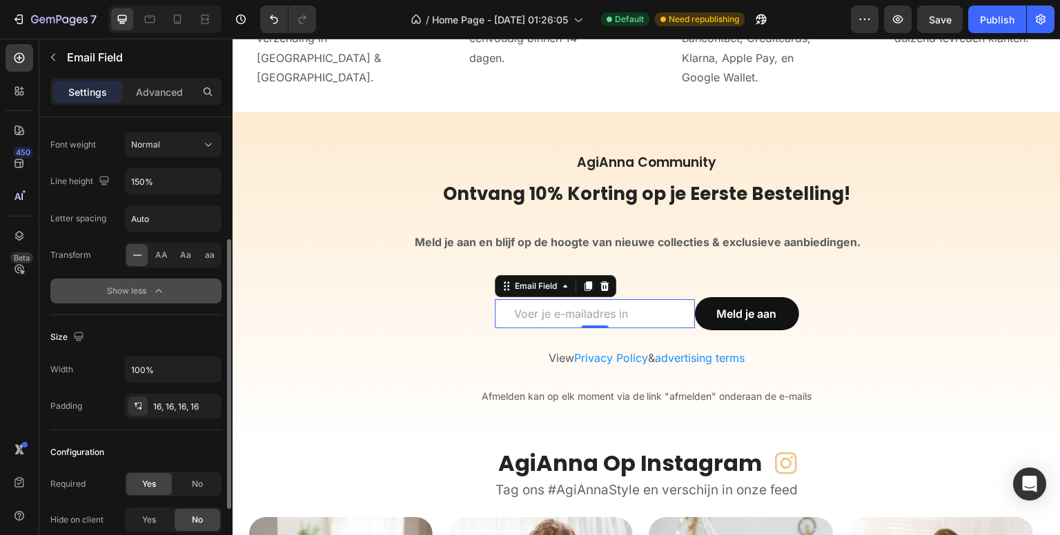
scroll to position [276, 0]
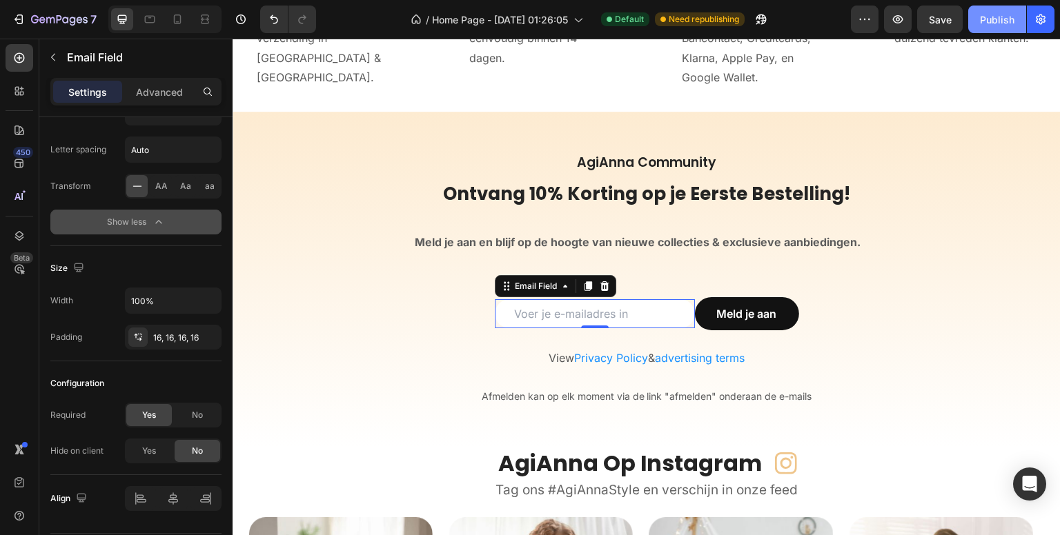
click at [987, 19] on div "Publish" at bounding box center [997, 19] width 35 height 14
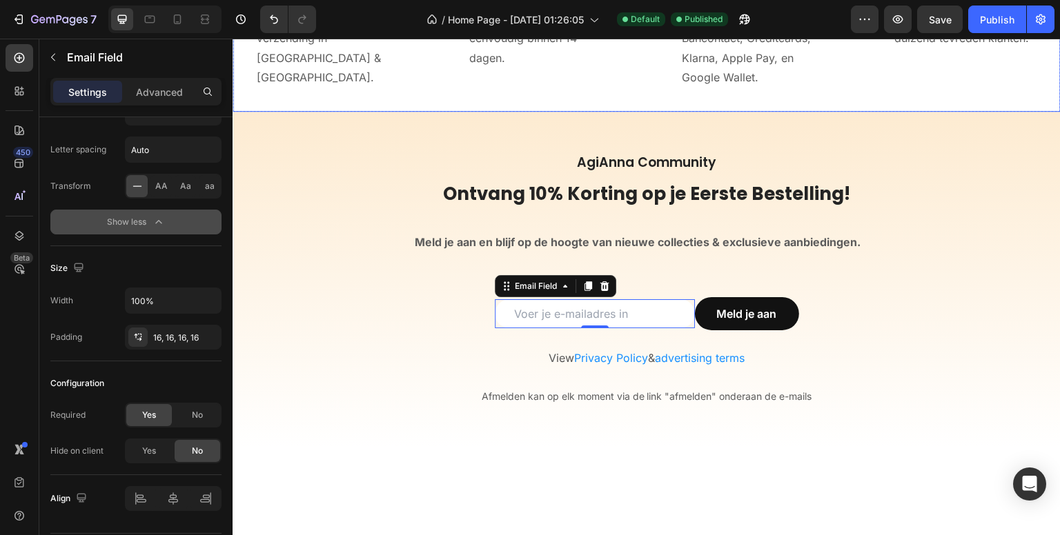
scroll to position [4165, 0]
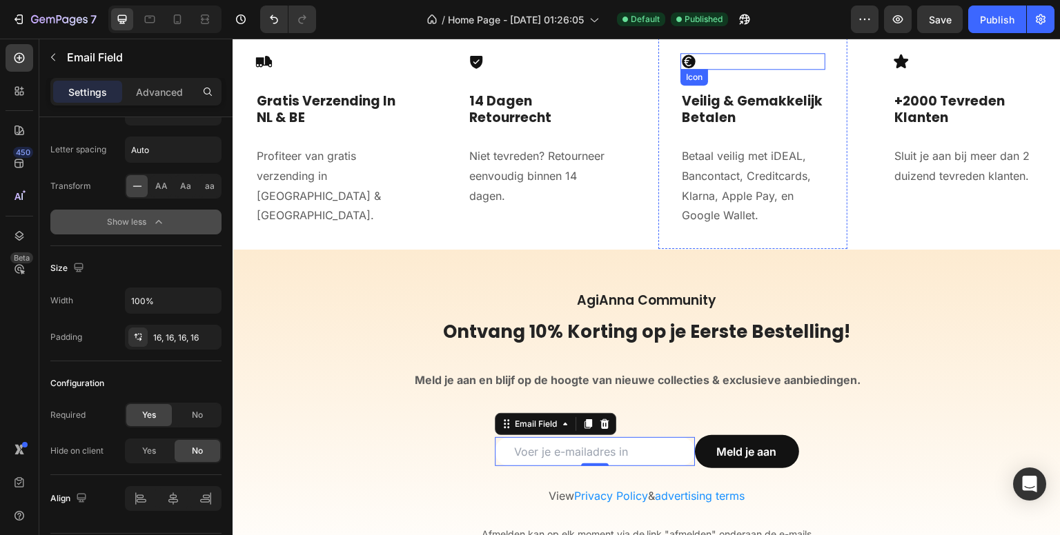
click at [689, 58] on icon at bounding box center [689, 62] width 14 height 14
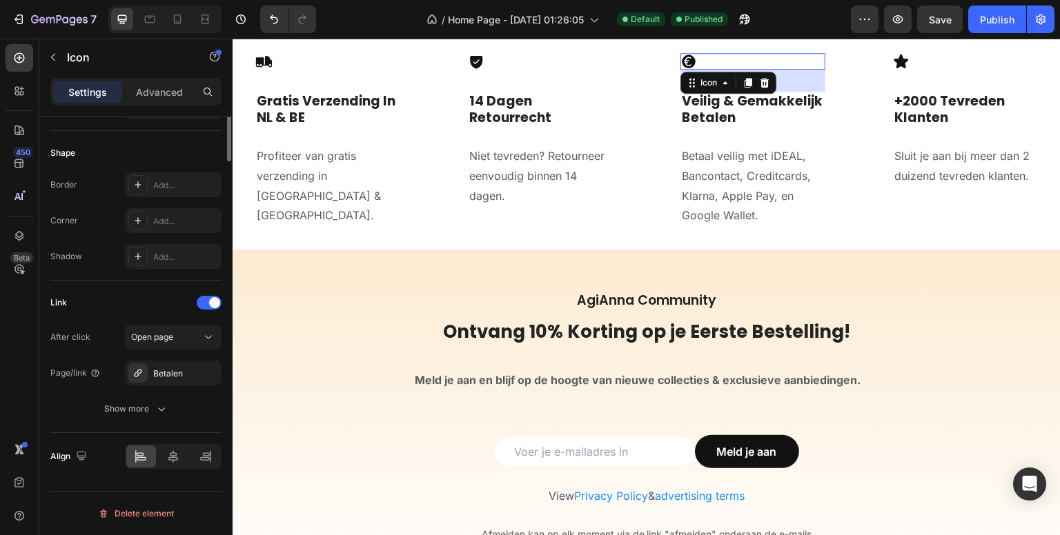
scroll to position [0, 0]
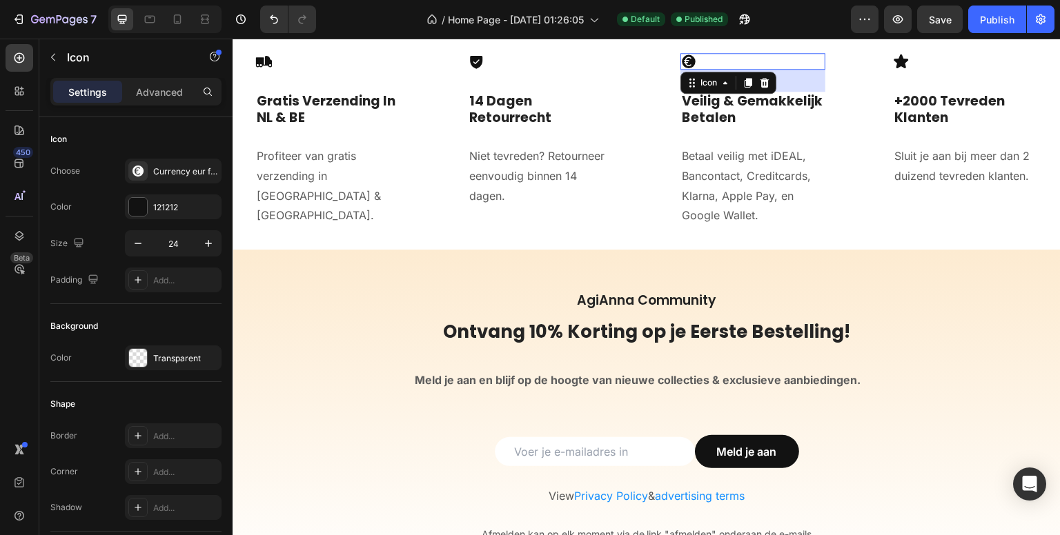
click at [682, 59] on icon at bounding box center [689, 62] width 14 height 14
click at [682, 59] on icon at bounding box center [688, 61] width 17 height 17
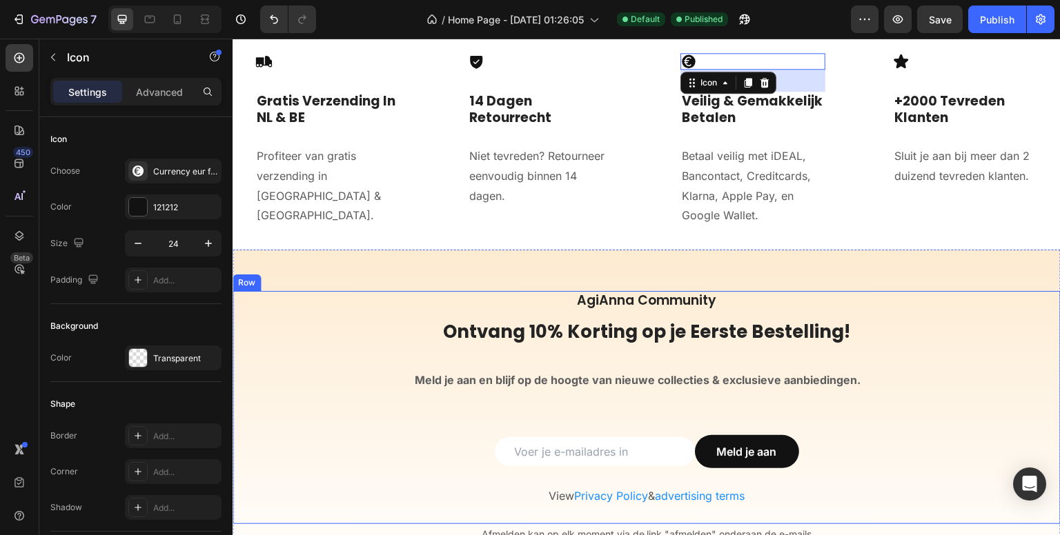
click at [680, 397] on div "AgiAnna Community Heading Ontvang 10% Korting op je Eerste Bestelling! Heading …" at bounding box center [647, 407] width 828 height 233
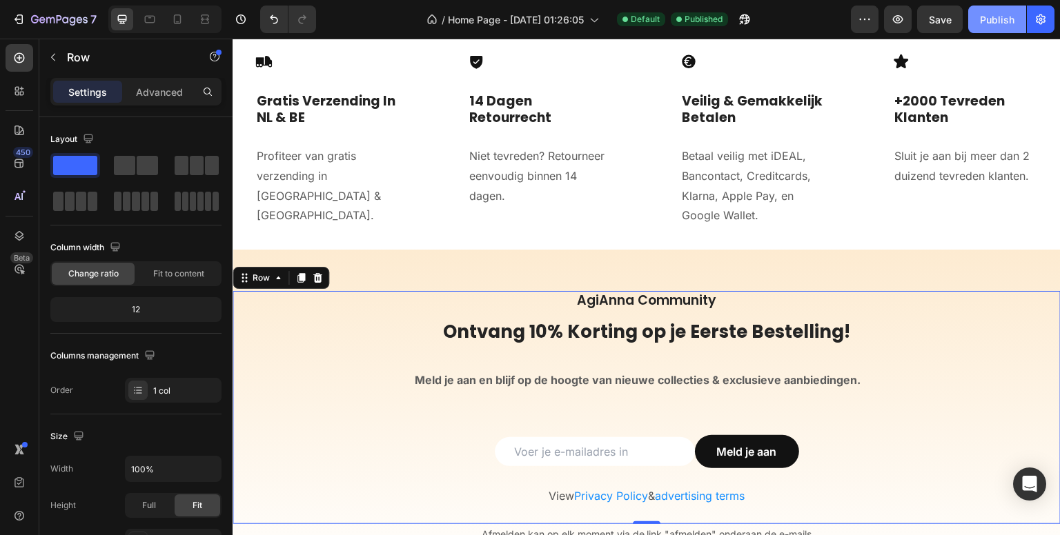
click at [1007, 17] on div "Publish" at bounding box center [997, 19] width 35 height 14
